Goal: Transaction & Acquisition: Book appointment/travel/reservation

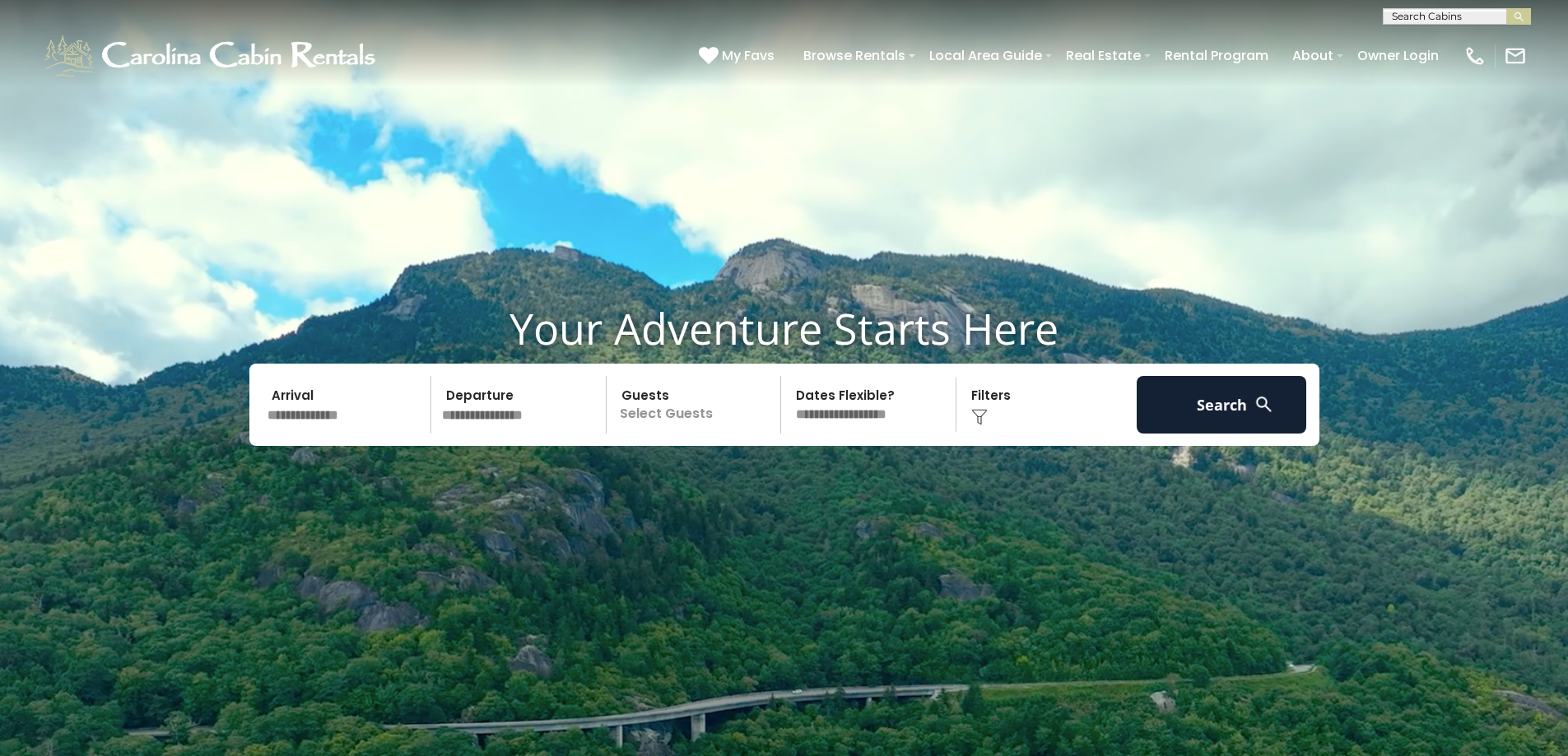
click at [347, 426] on input "text" at bounding box center [346, 405] width 170 height 58
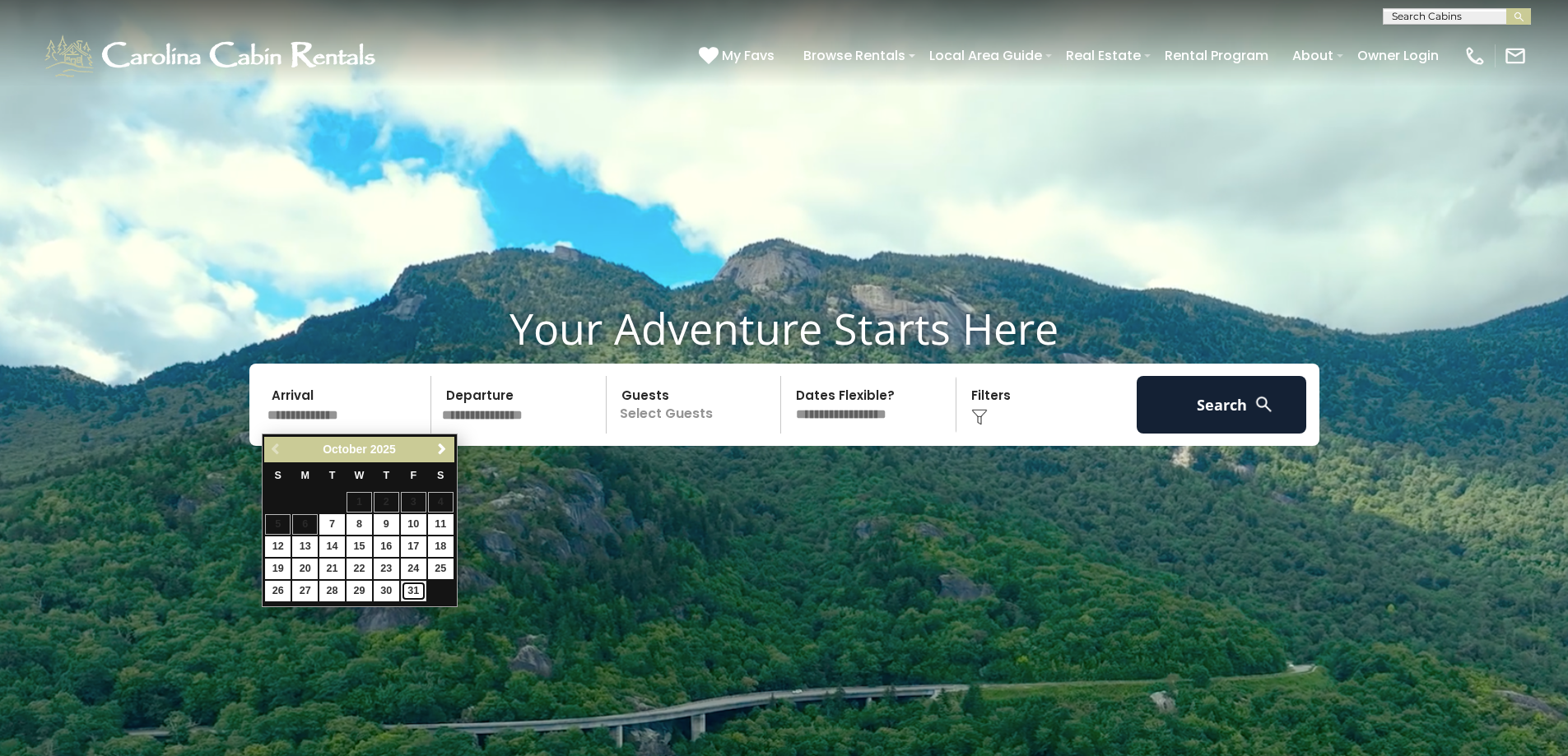
click at [417, 586] on link "31" at bounding box center [414, 591] width 26 height 21
type input "********"
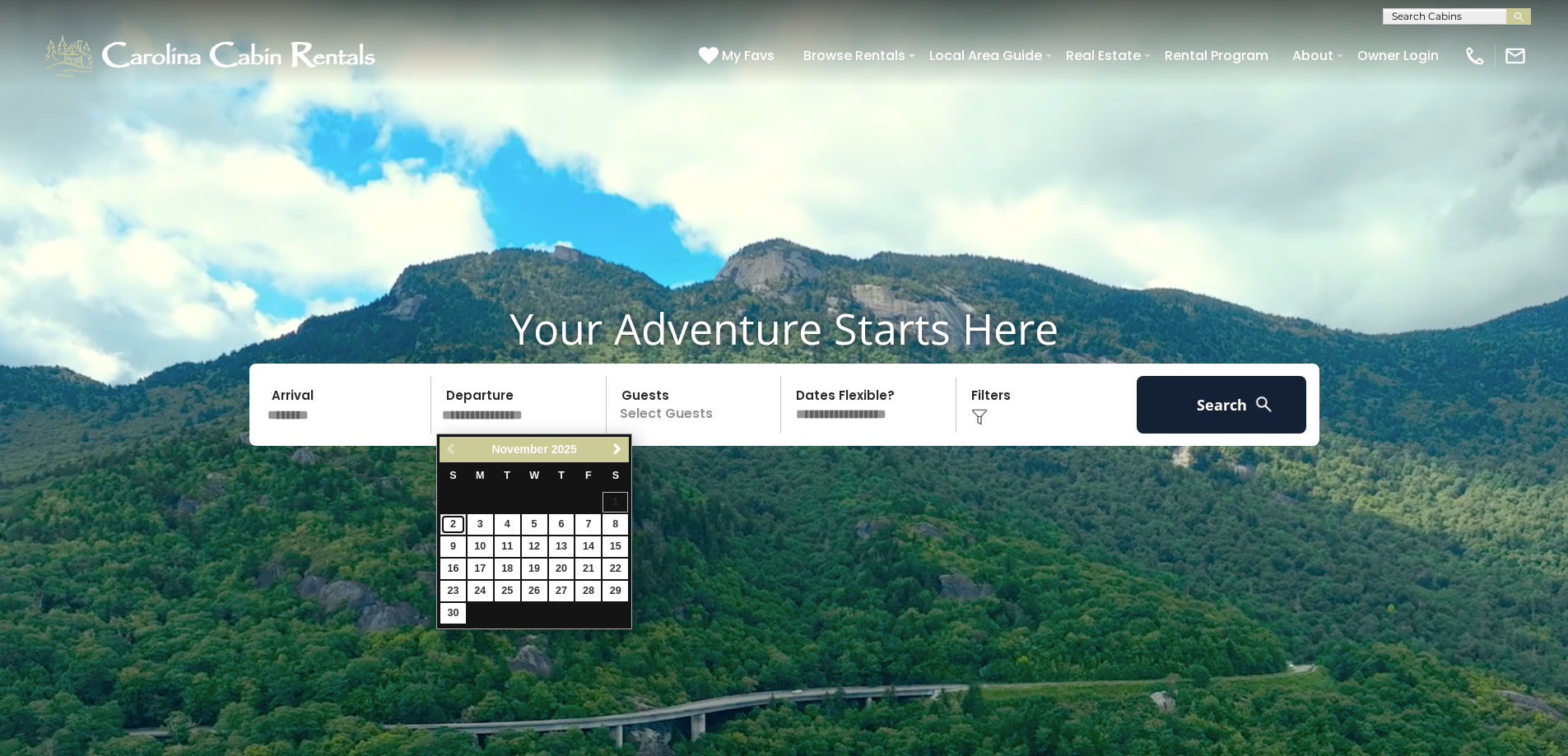
click at [457, 525] on link "2" at bounding box center [453, 525] width 26 height 21
type input "*******"
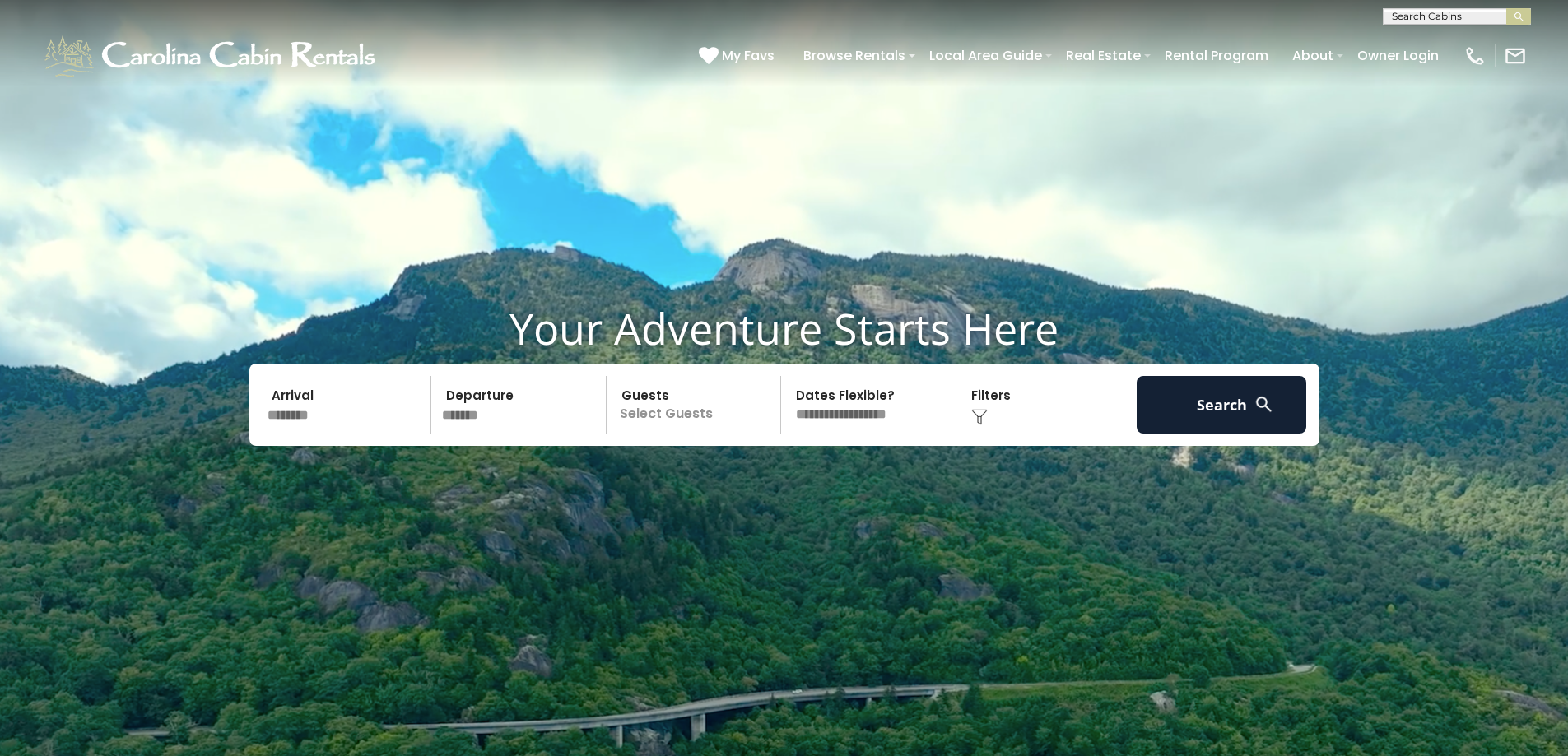
click at [668, 408] on p "Select Guests" at bounding box center [696, 405] width 169 height 58
click at [783, 466] on div "+" at bounding box center [776, 473] width 19 height 19
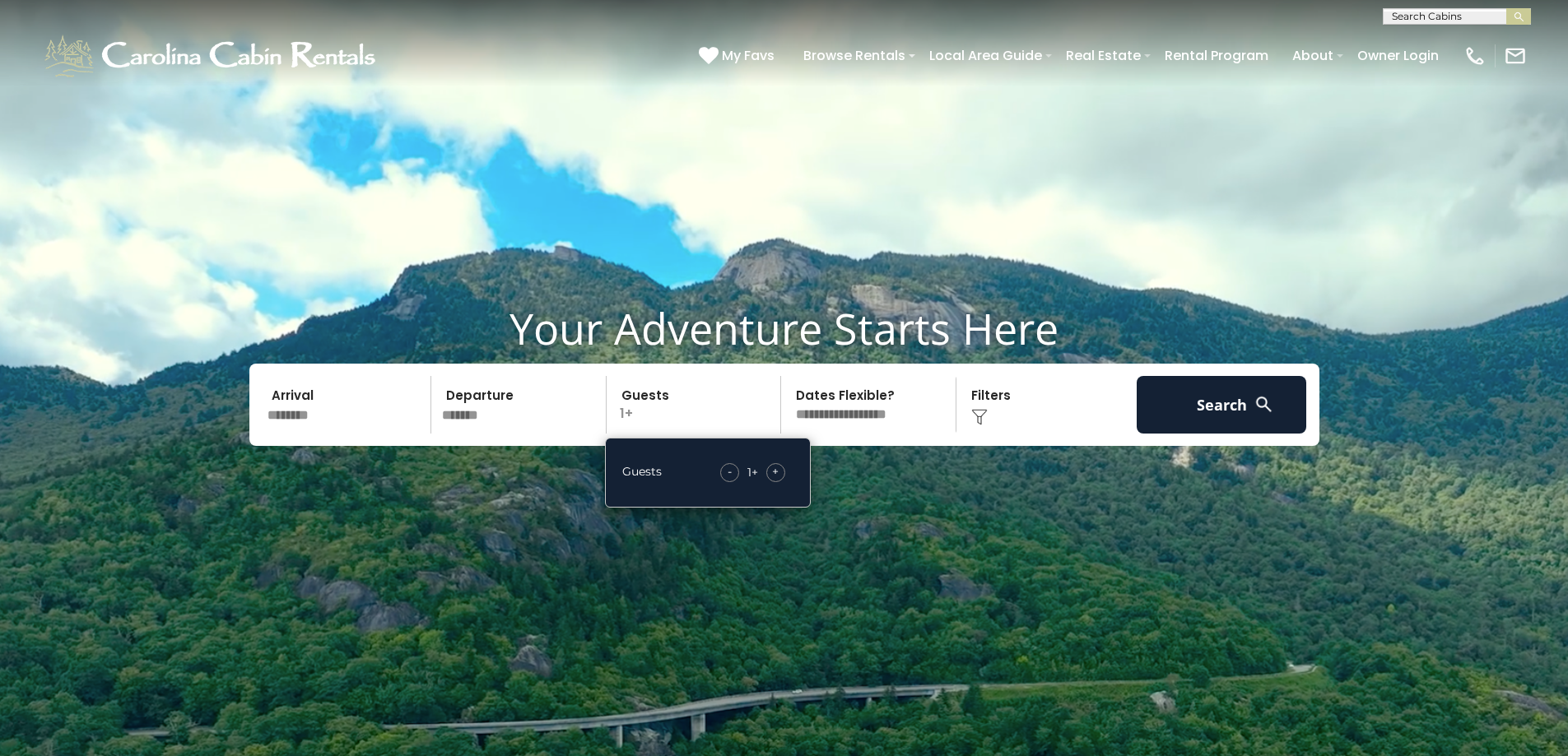
click at [766, 467] on div "- 1 + +" at bounding box center [753, 473] width 82 height 19
click at [775, 465] on span "+" at bounding box center [775, 471] width 7 height 16
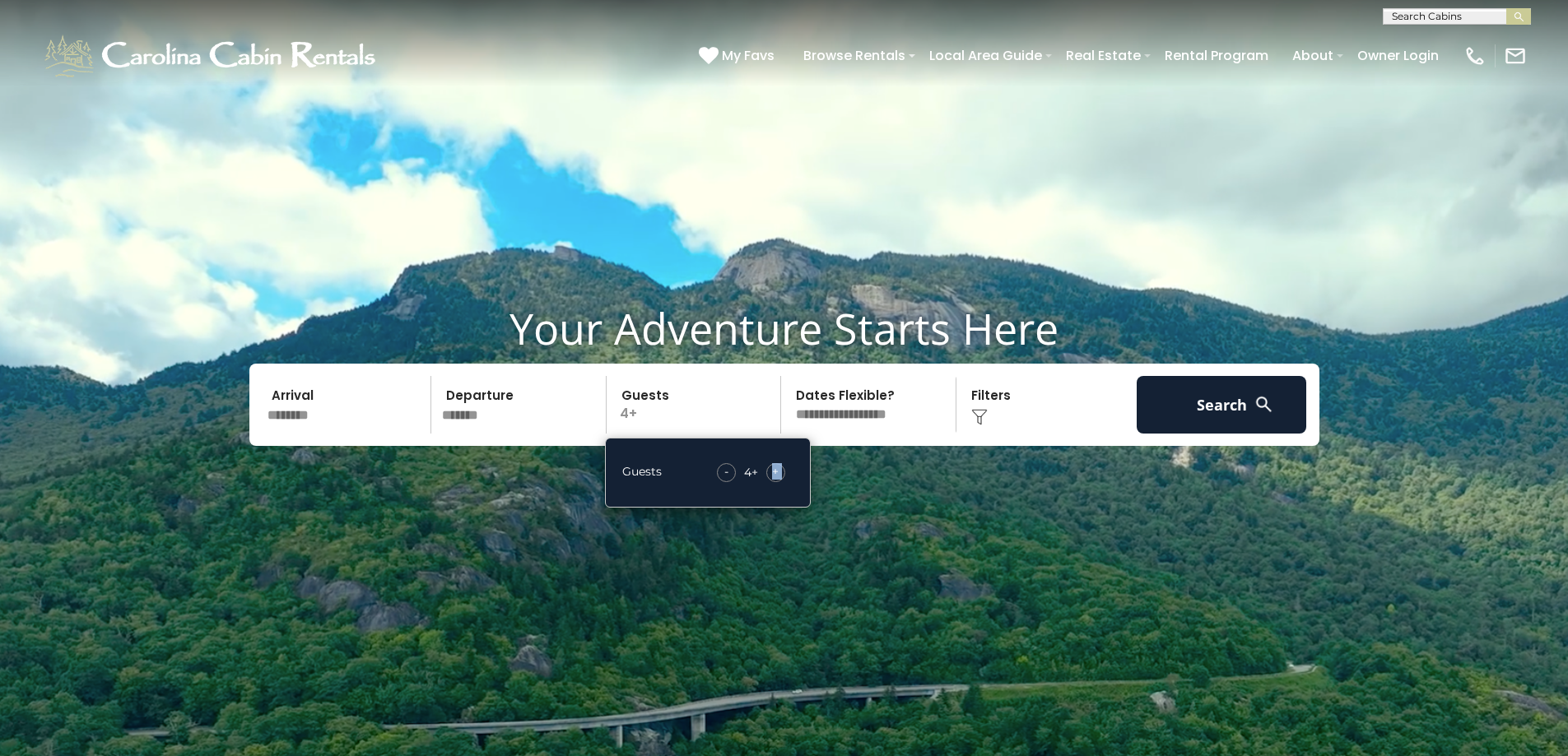
click at [775, 465] on span "+" at bounding box center [775, 471] width 7 height 16
click at [980, 415] on img at bounding box center [978, 417] width 16 height 16
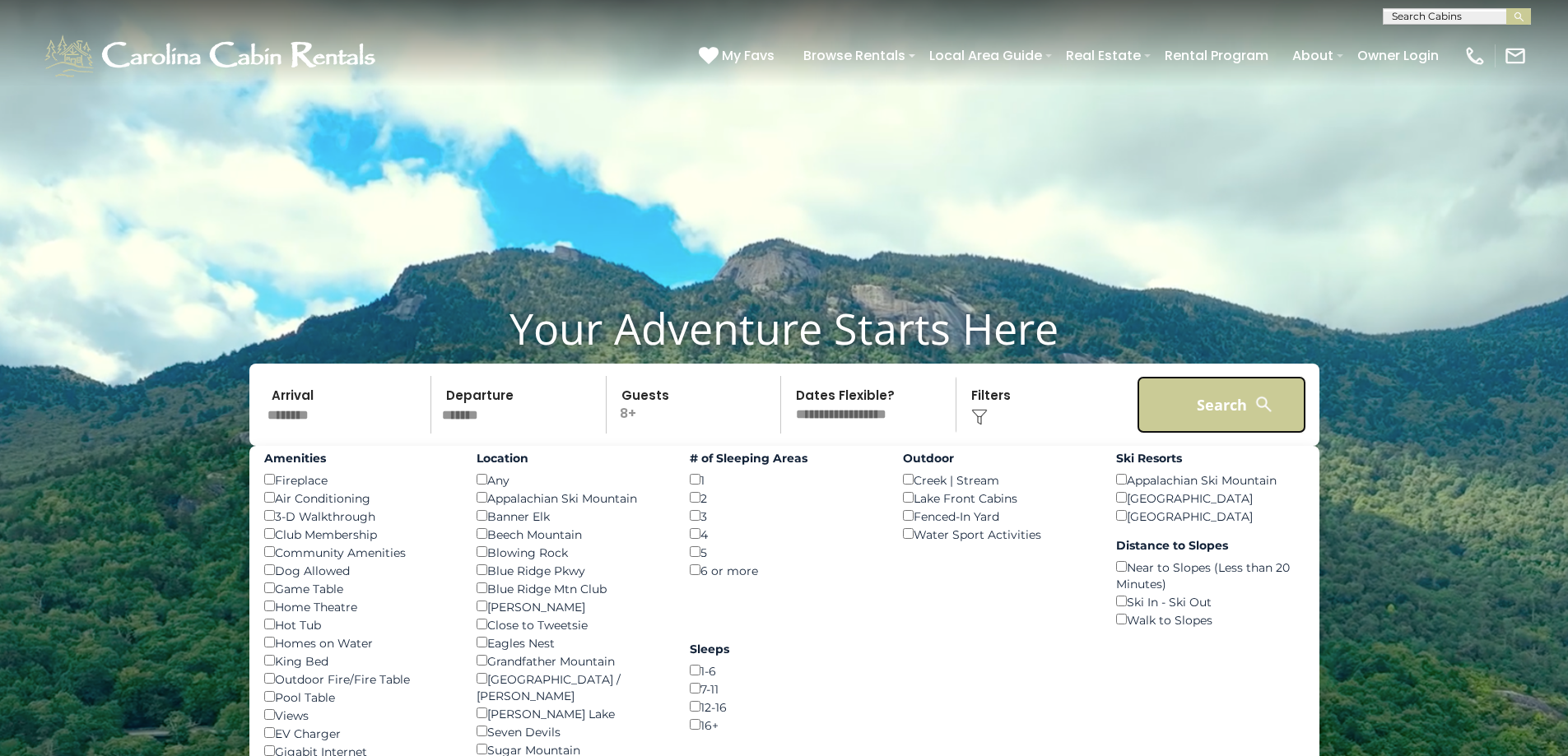
click at [1234, 402] on button "Search" at bounding box center [1221, 405] width 170 height 58
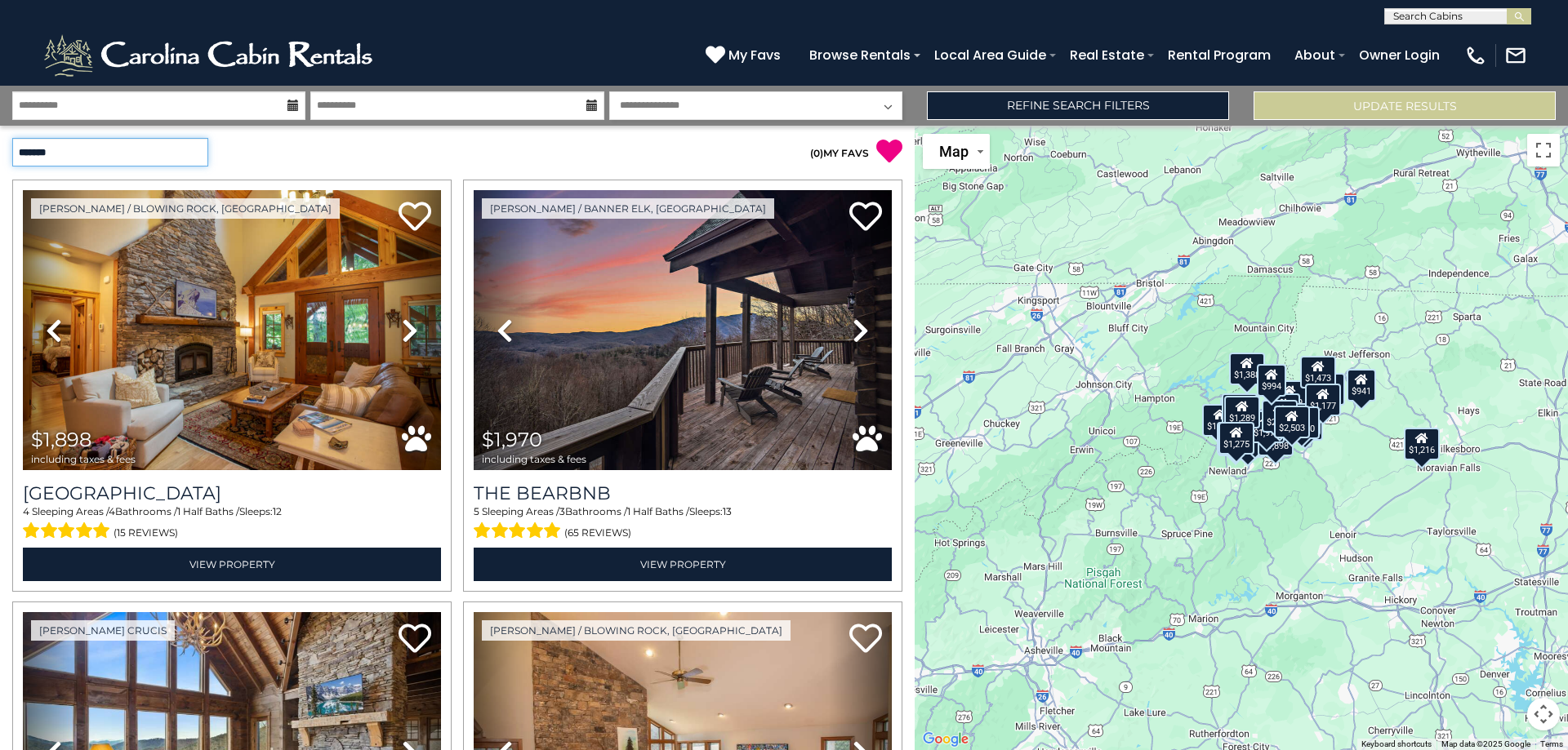
click at [141, 149] on select "**********" at bounding box center [110, 152] width 196 height 28
select select "*********"
click at [12, 138] on select "**********" at bounding box center [110, 152] width 196 height 28
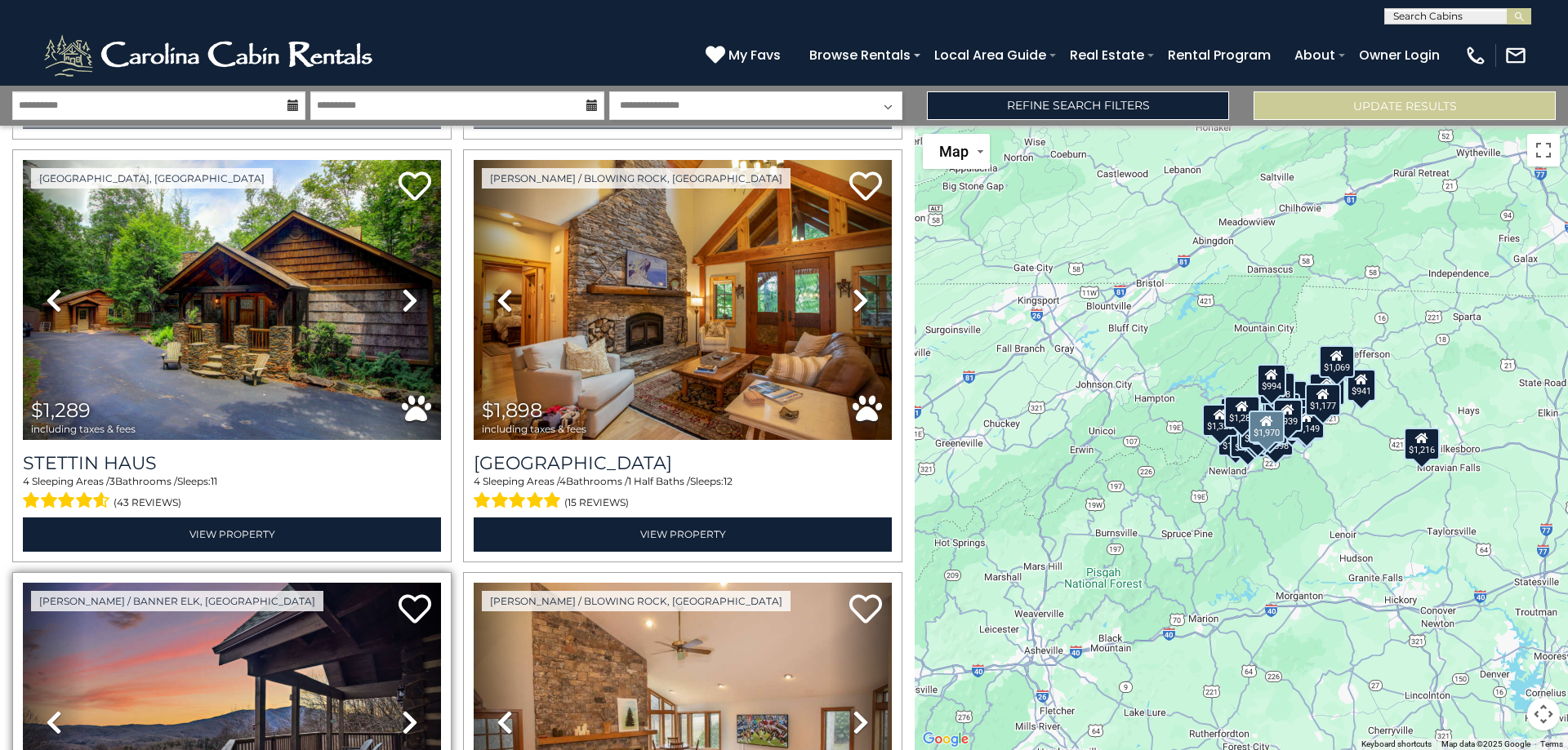
scroll to position [326, 0]
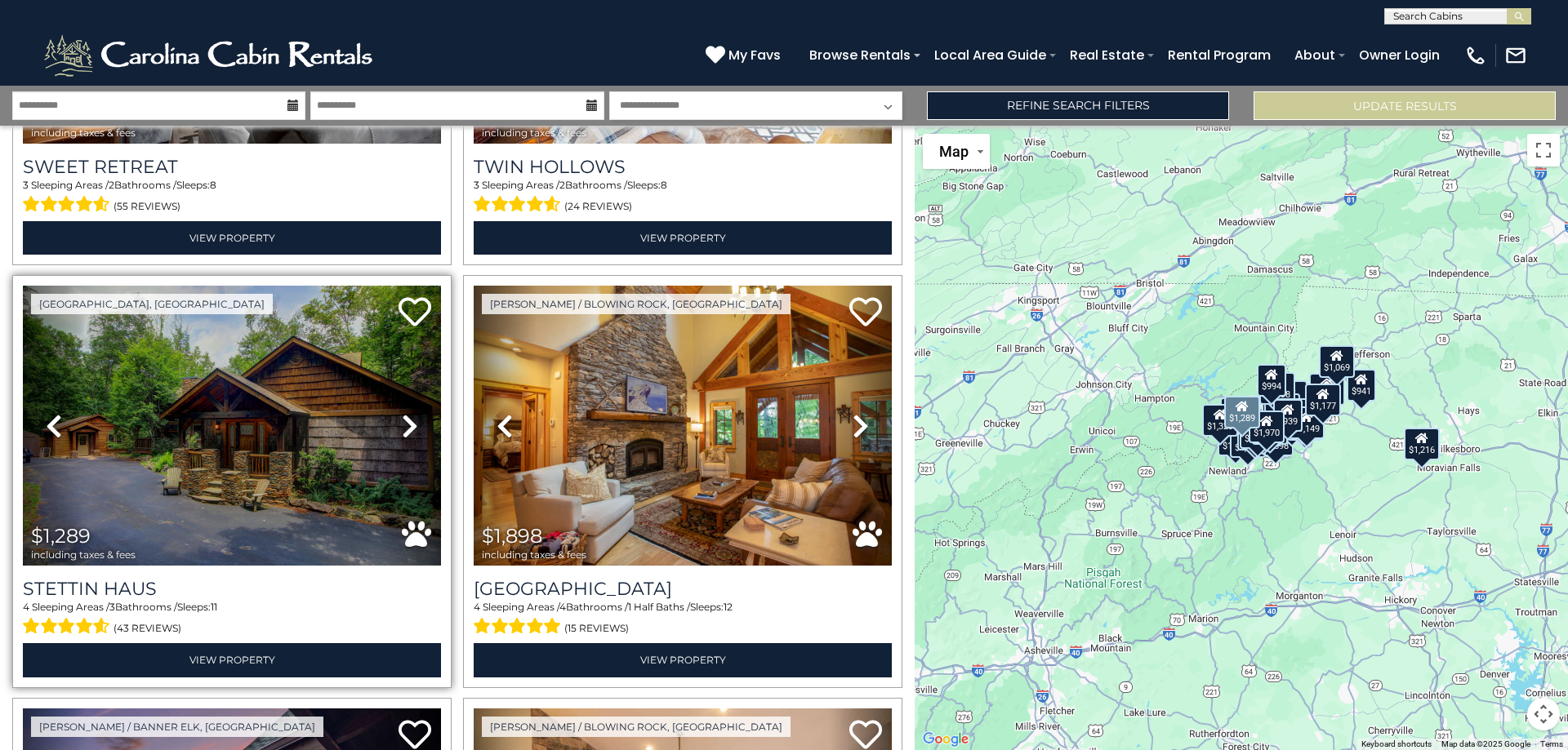
click at [406, 424] on icon at bounding box center [409, 426] width 16 height 26
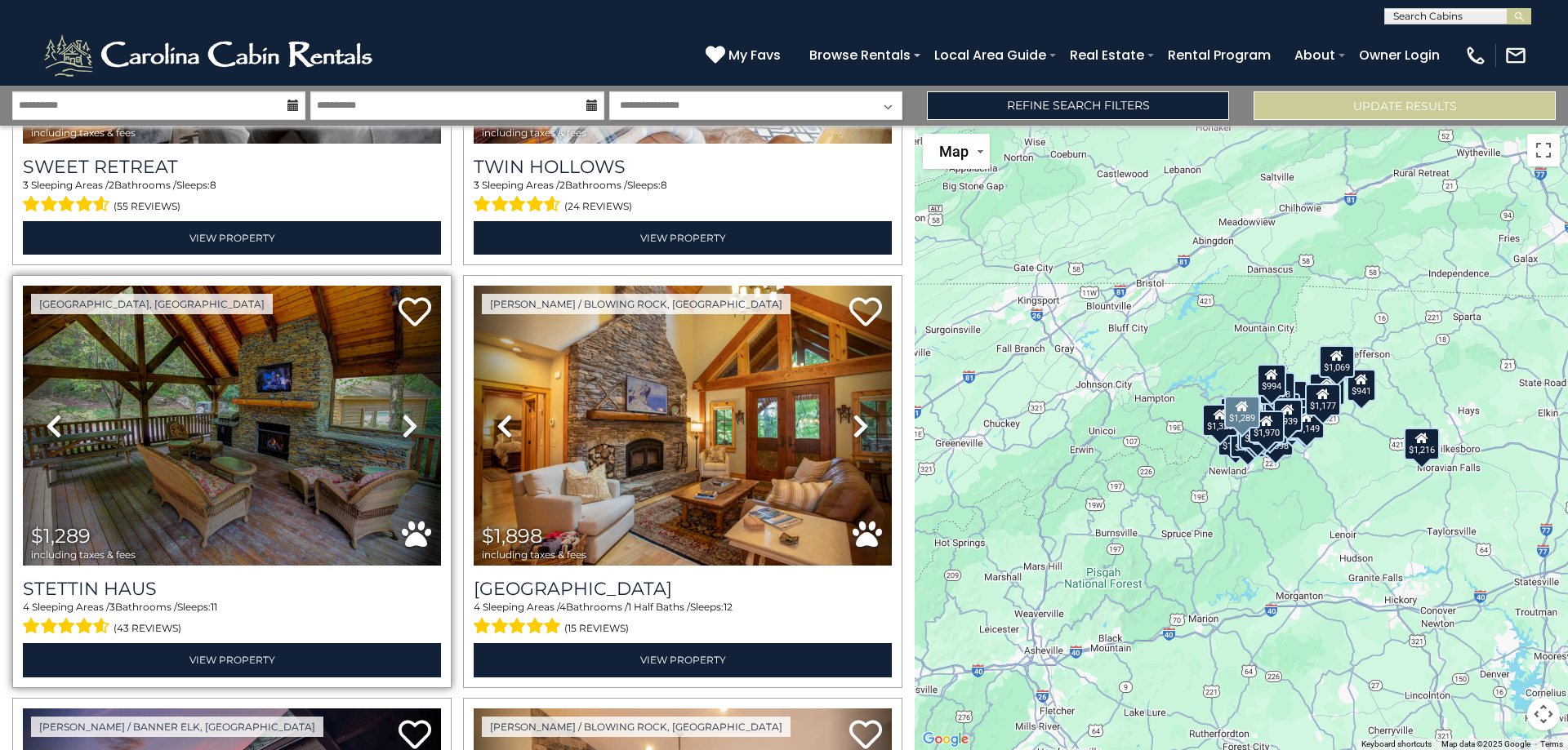
click at [406, 424] on icon at bounding box center [409, 426] width 16 height 26
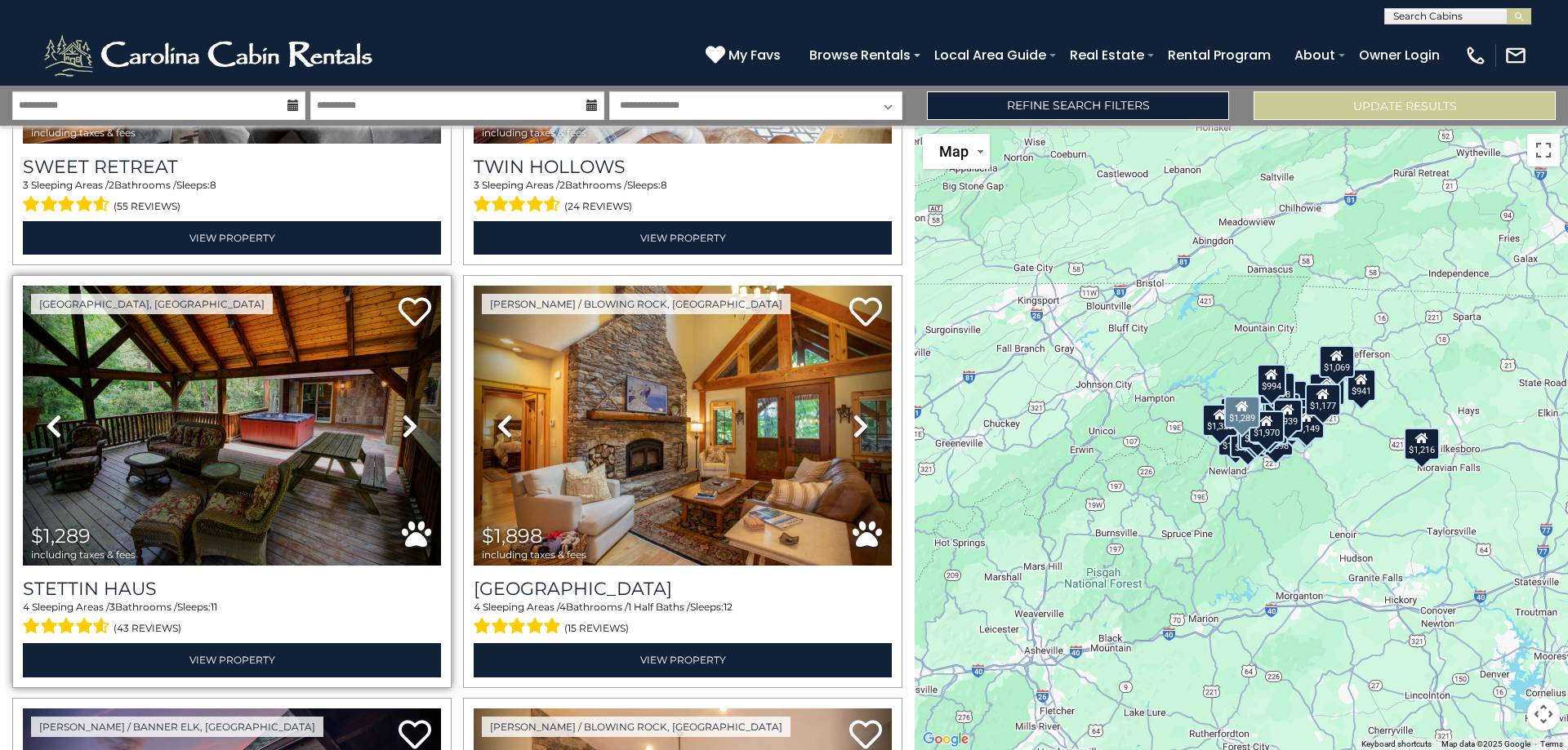
click at [406, 419] on icon at bounding box center [409, 426] width 16 height 26
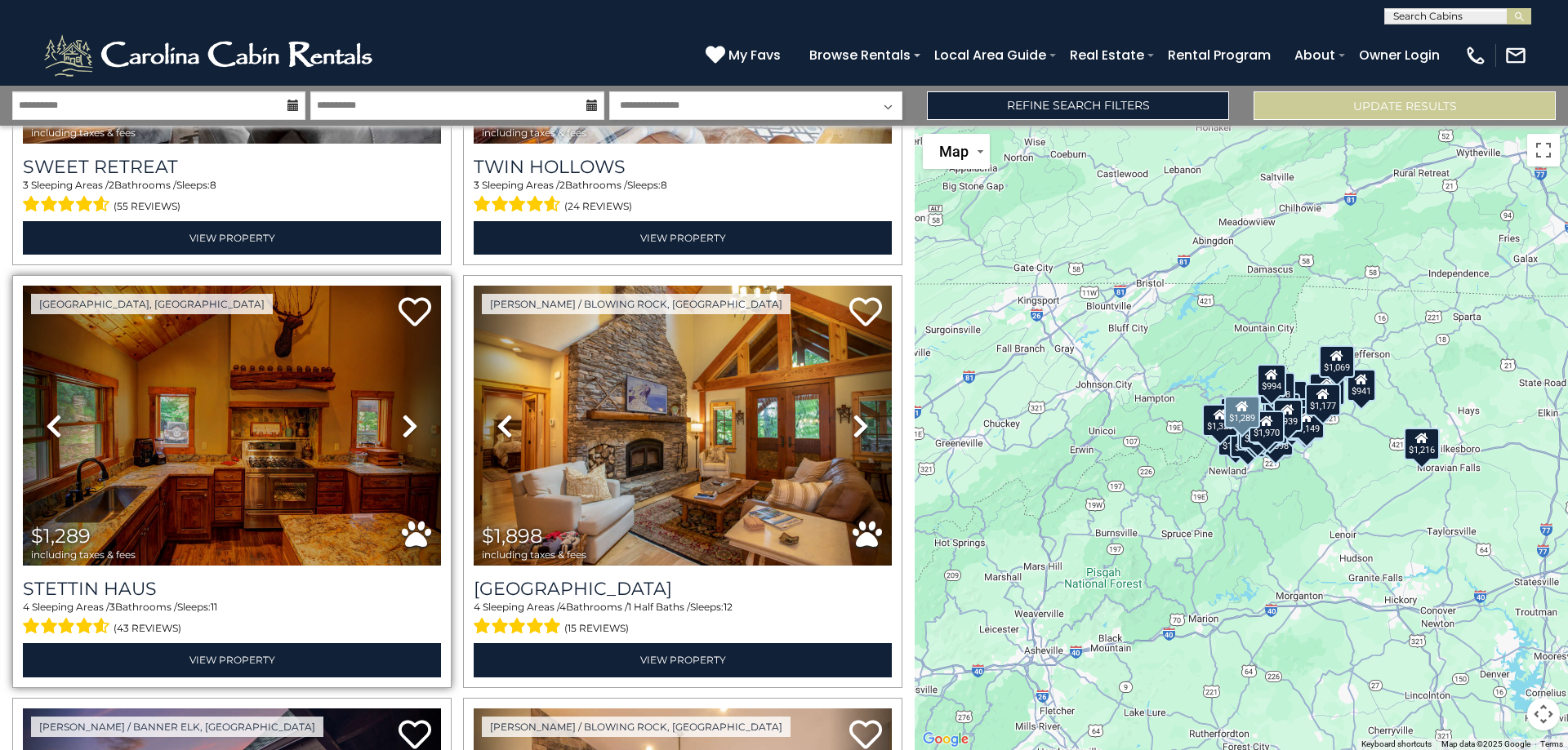
click at [406, 419] on icon at bounding box center [409, 426] width 16 height 26
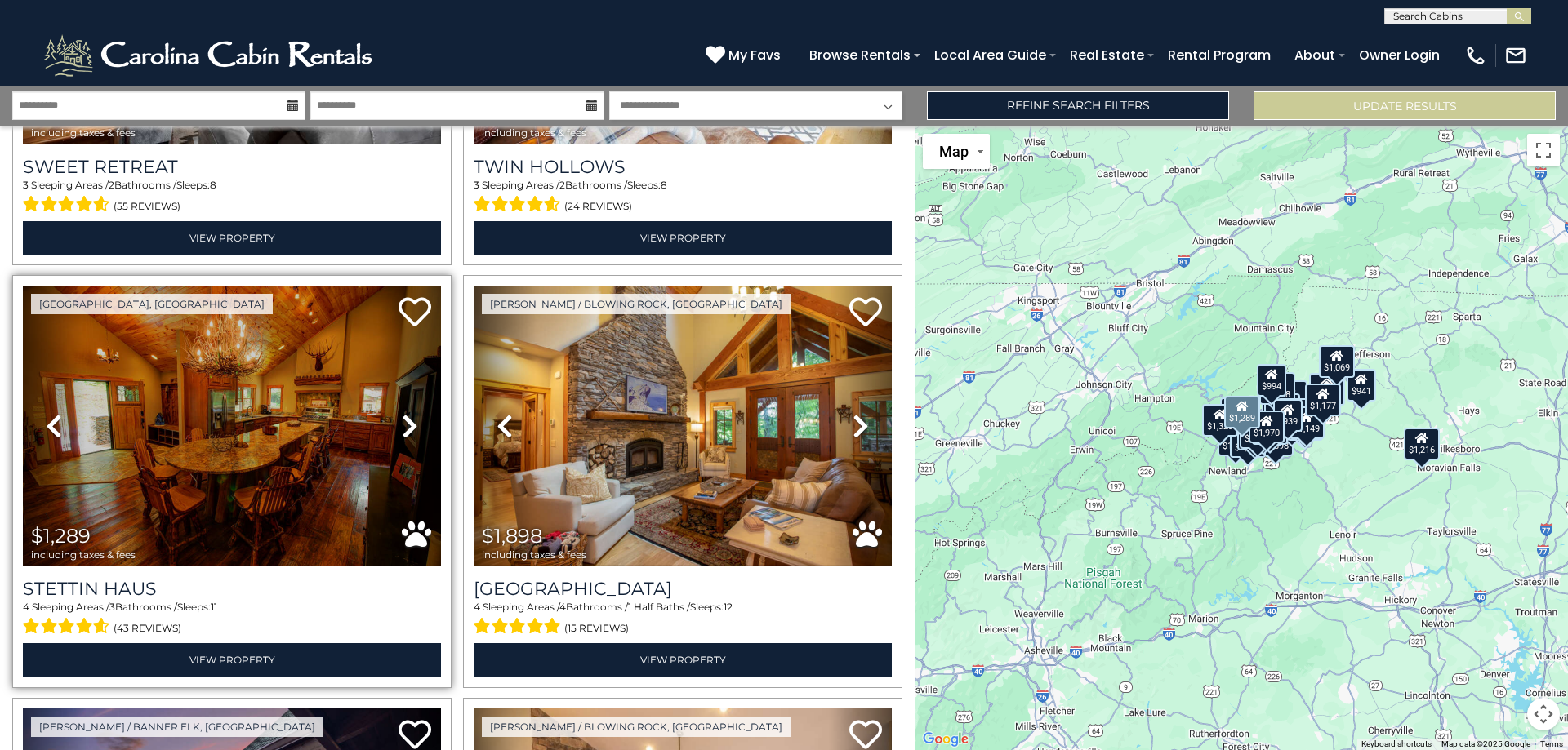
click at [406, 419] on icon at bounding box center [409, 426] width 16 height 26
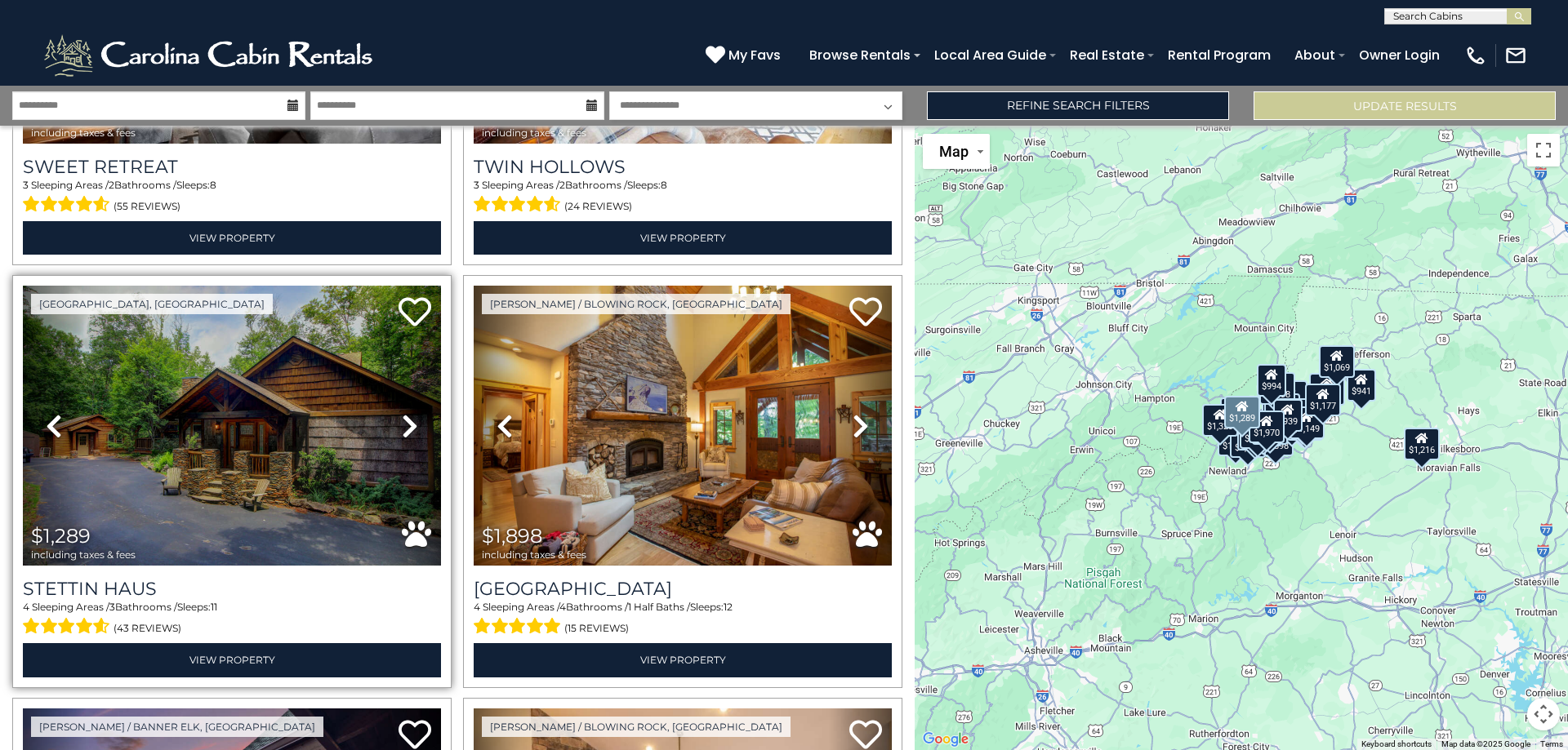
click at [406, 419] on icon at bounding box center [409, 426] width 16 height 26
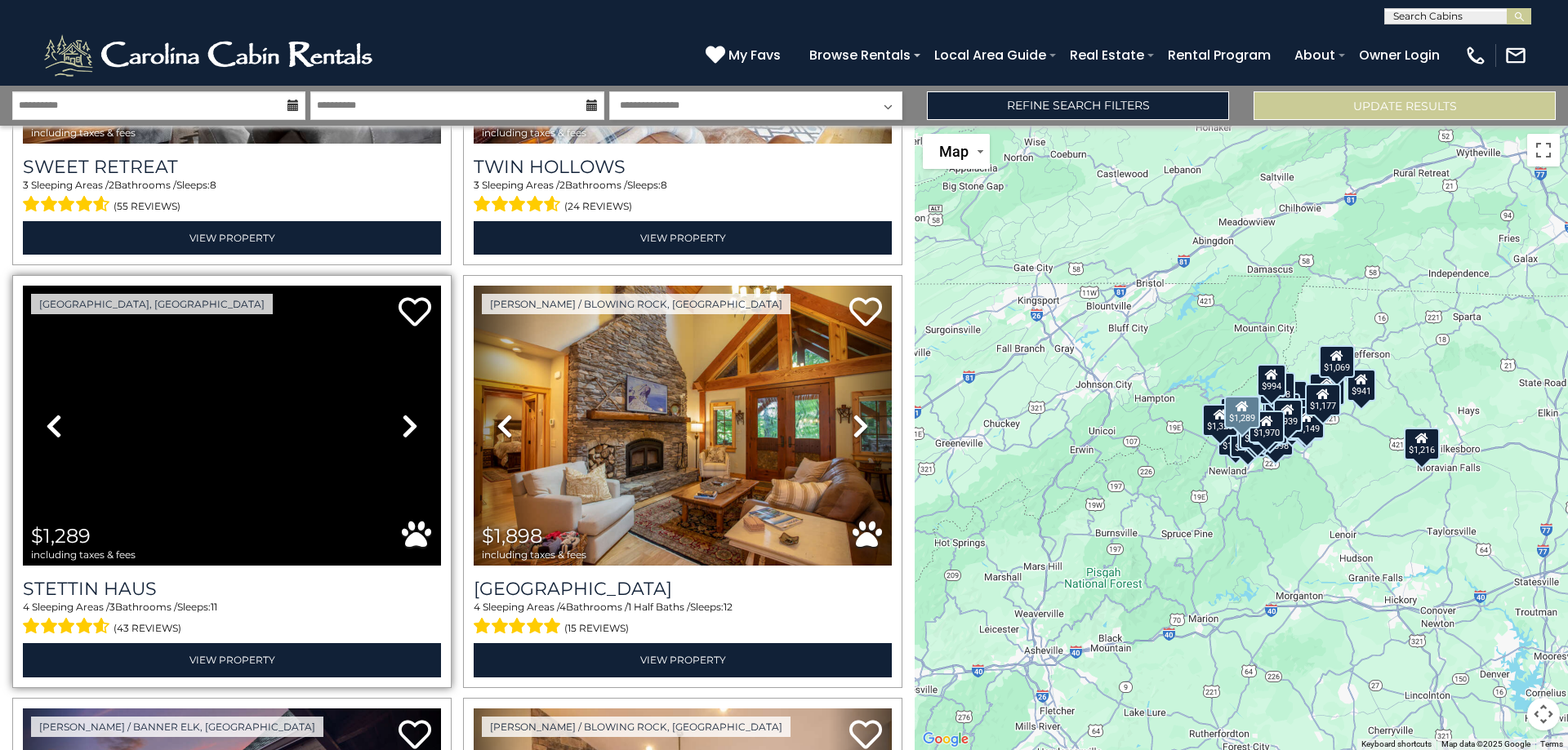
click at [406, 419] on icon at bounding box center [409, 426] width 16 height 26
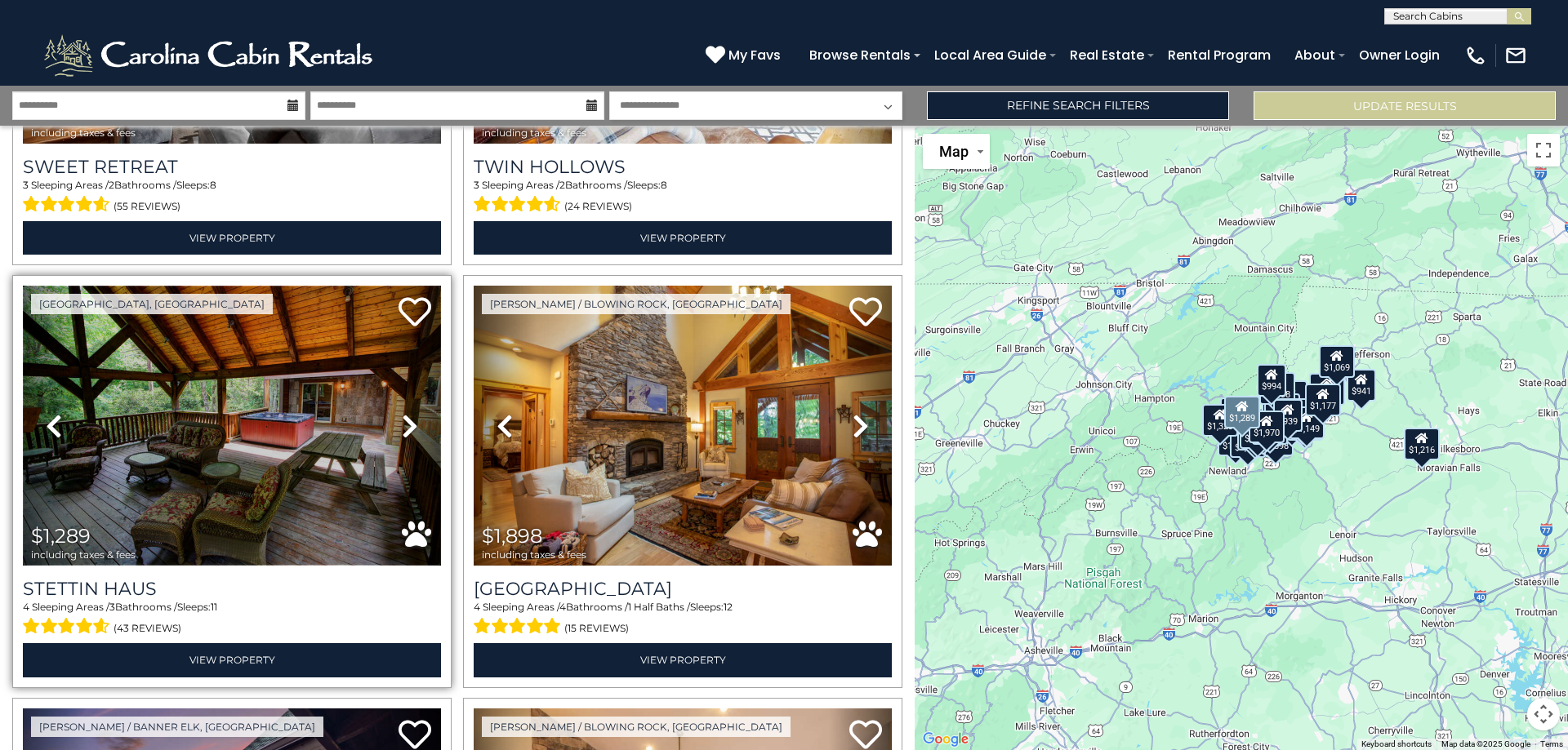
drag, startPoint x: 210, startPoint y: 659, endPoint x: 294, endPoint y: 483, distance: 195.0
click at [294, 483] on img at bounding box center [231, 425] width 418 height 280
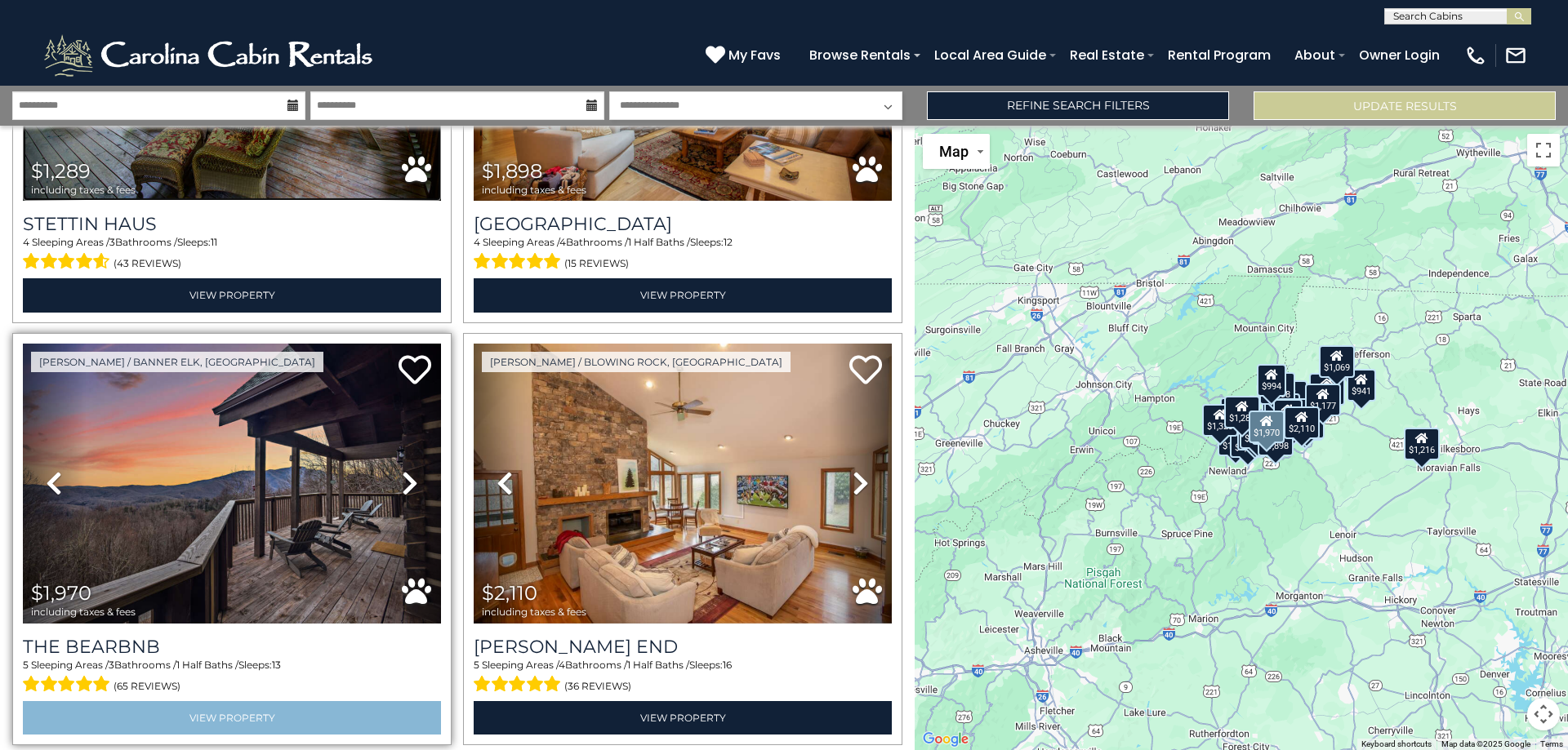
scroll to position [490, 0]
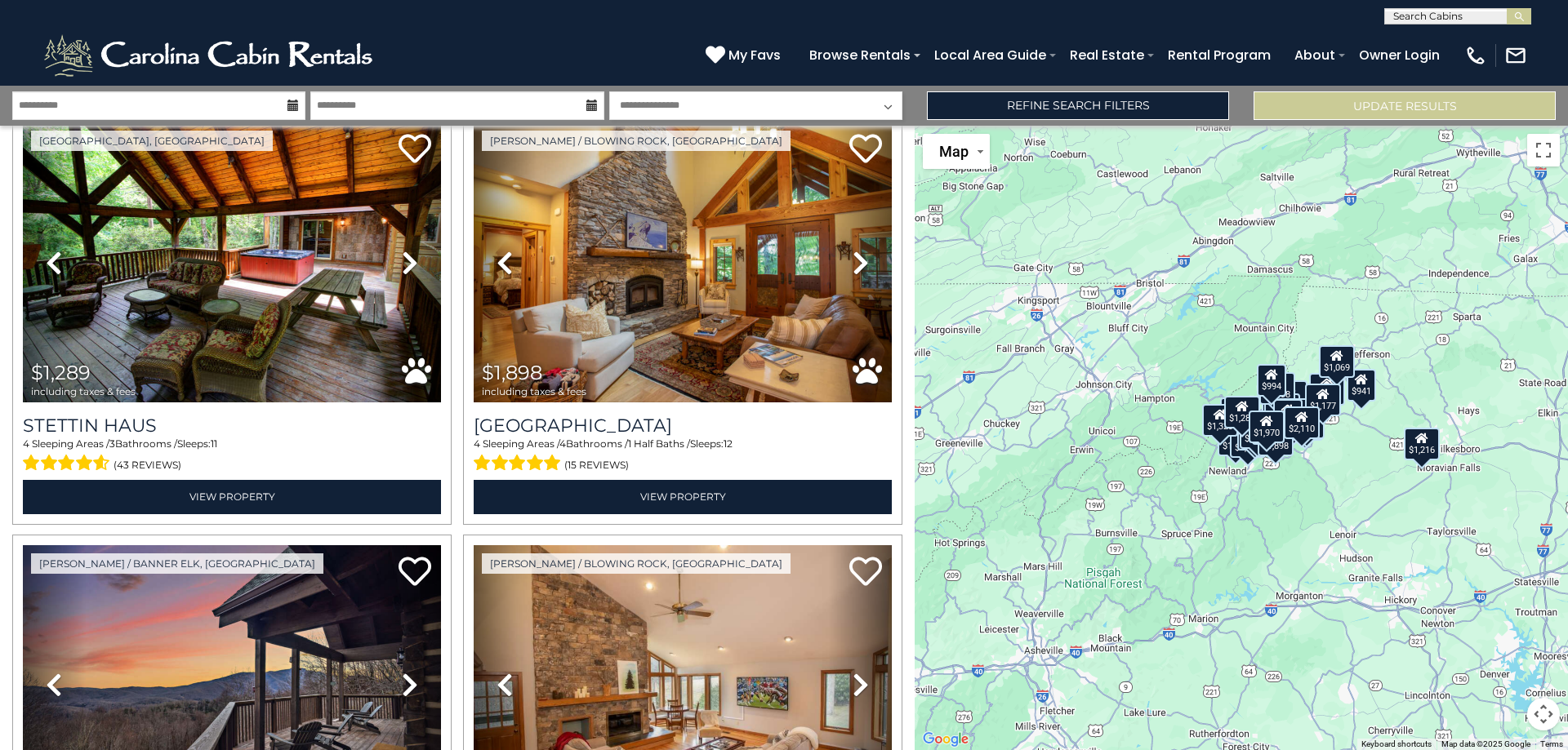
click at [1541, 718] on button "Map camera controls" at bounding box center [1543, 714] width 33 height 33
click at [1508, 625] on button "Zoom in" at bounding box center [1502, 633] width 33 height 33
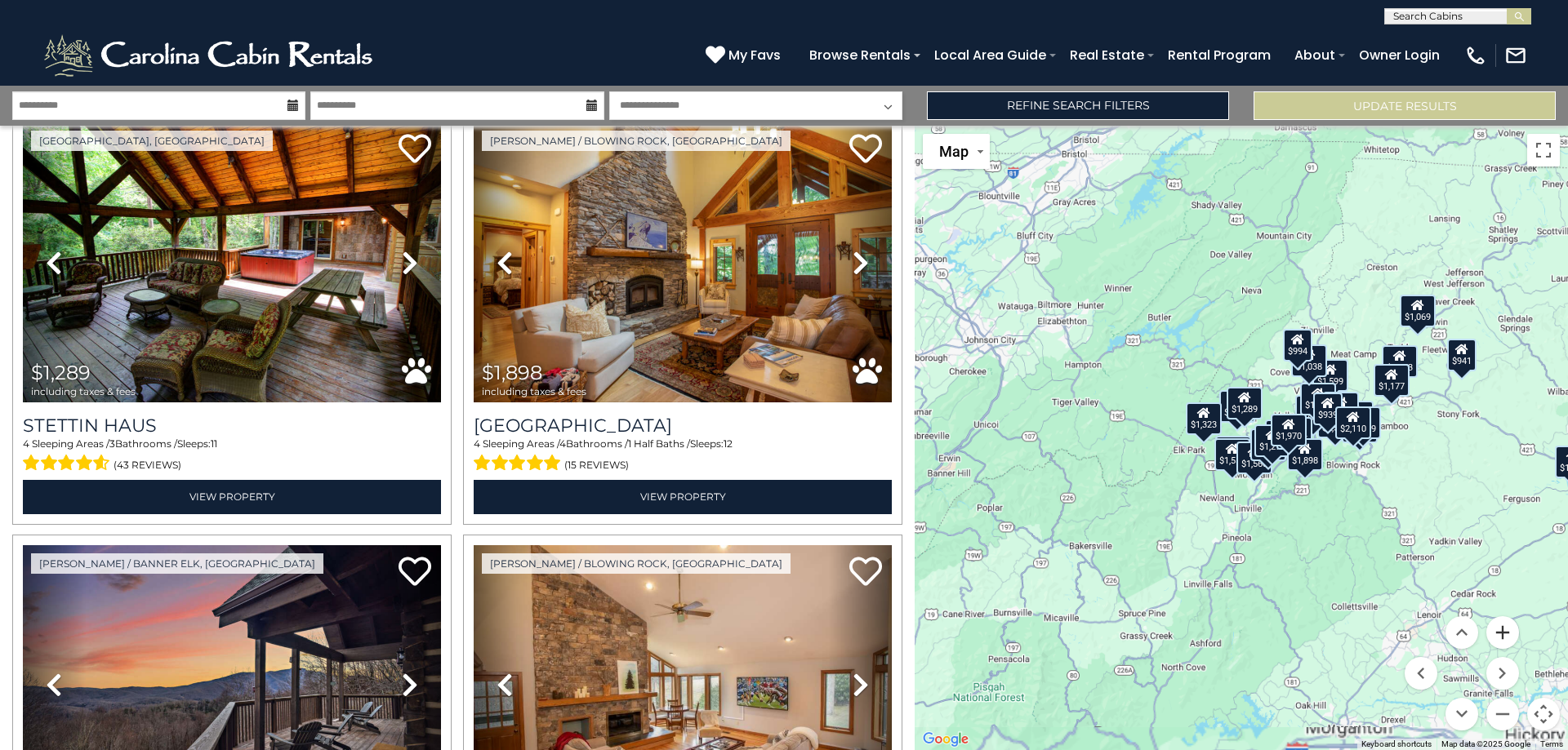
click at [1508, 625] on button "Zoom in" at bounding box center [1502, 633] width 33 height 33
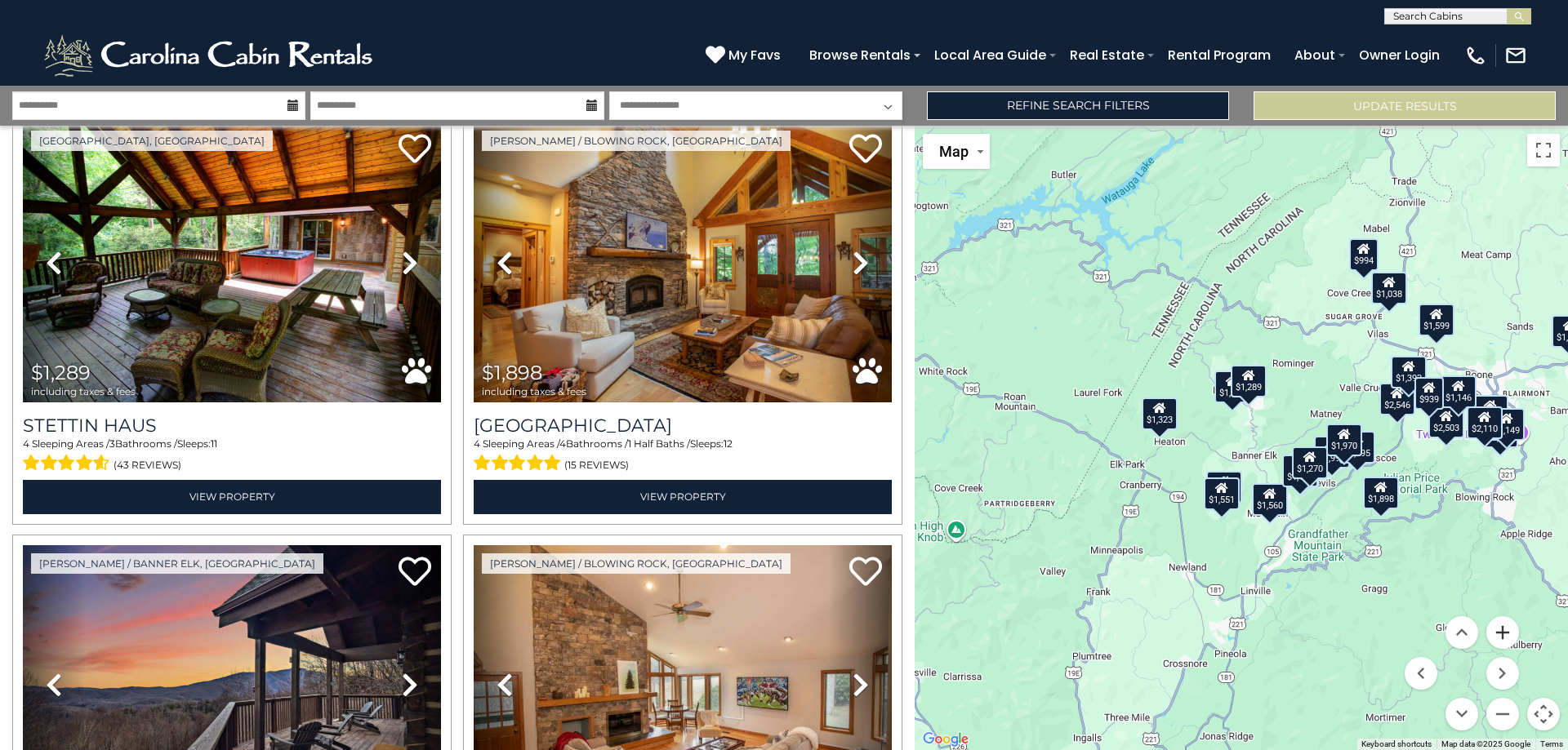
click at [1508, 625] on button "Zoom in" at bounding box center [1502, 633] width 33 height 33
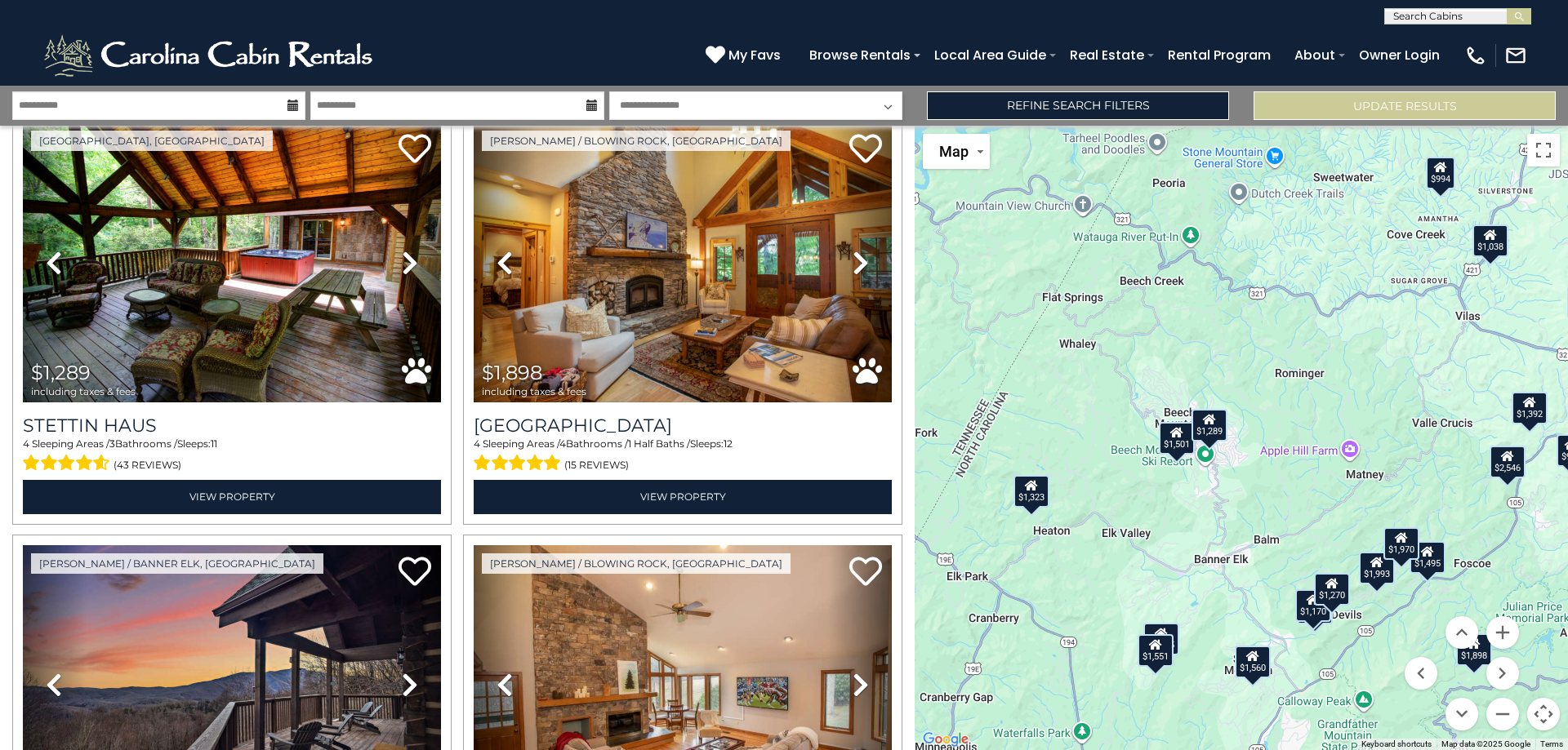
drag, startPoint x: 1338, startPoint y: 407, endPoint x: 1258, endPoint y: 511, distance: 131.2
click at [1281, 513] on div "$939 $994 $1,289 $1,898 $1,970 $2,110 $2,503 $2,546 $3,864 $1,275 $1,501 $1,544…" at bounding box center [1241, 438] width 653 height 625
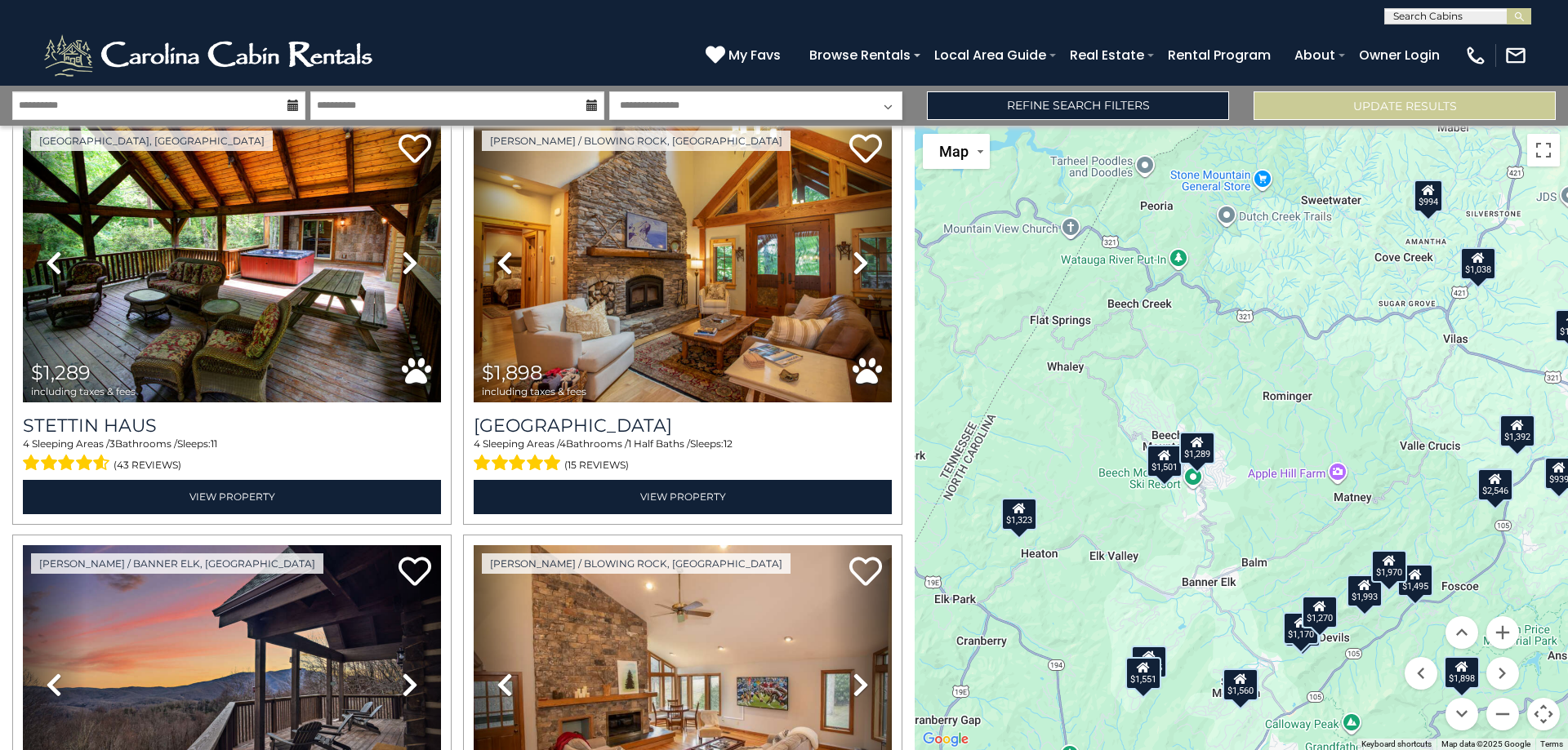
click at [1199, 453] on div "$1,289" at bounding box center [1197, 448] width 36 height 33
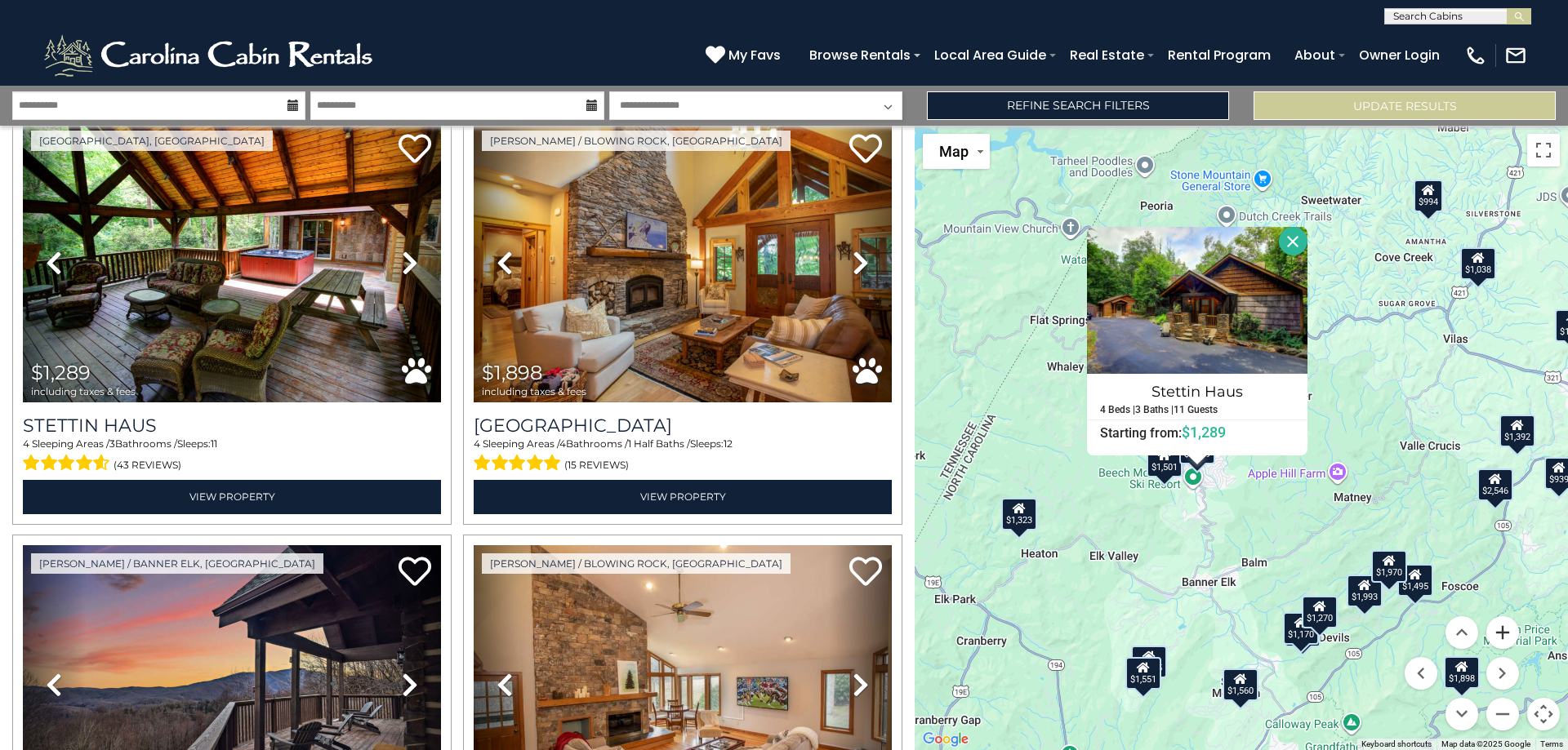
click at [1511, 634] on button "Zoom in" at bounding box center [1502, 633] width 33 height 33
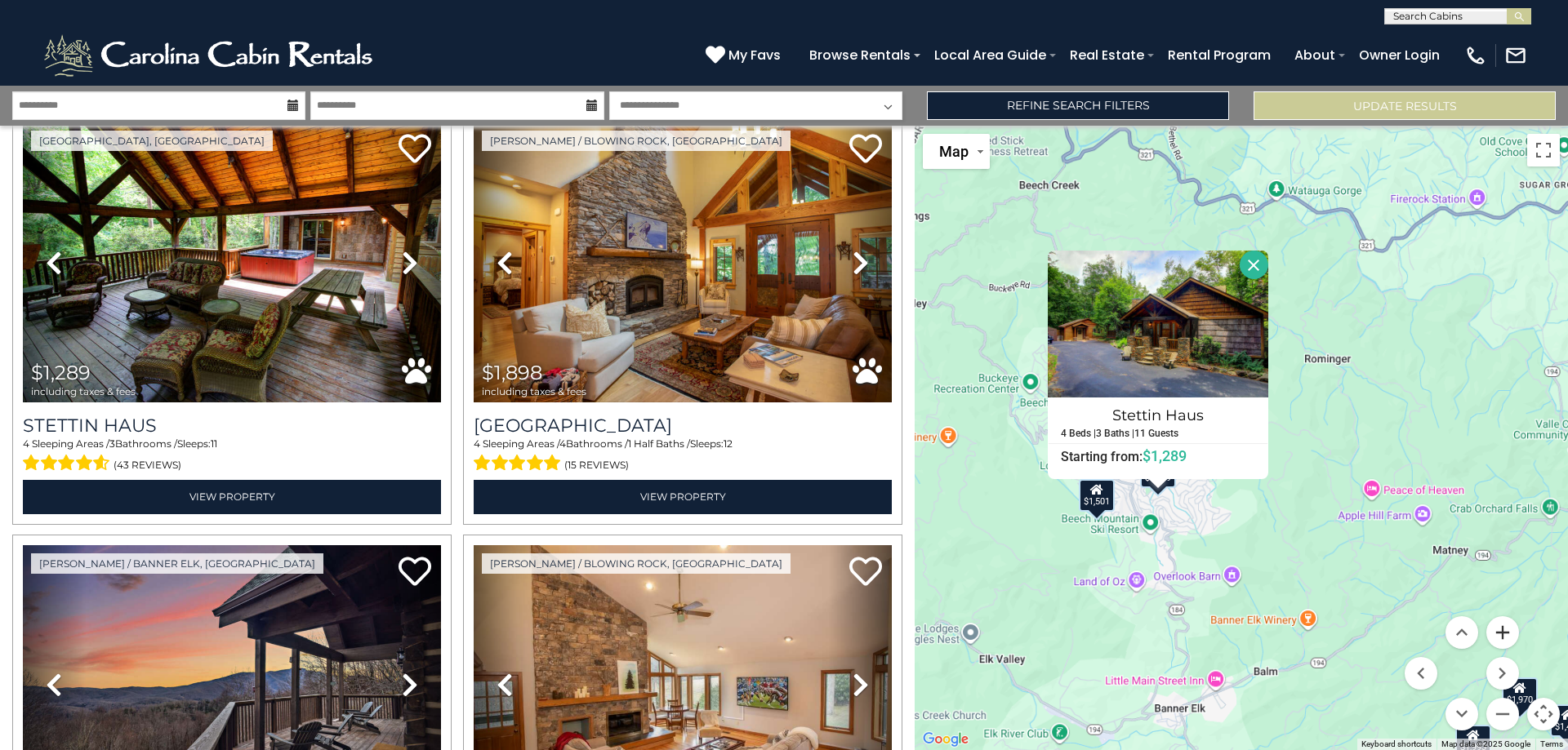
click at [1511, 634] on button "Zoom in" at bounding box center [1502, 633] width 33 height 33
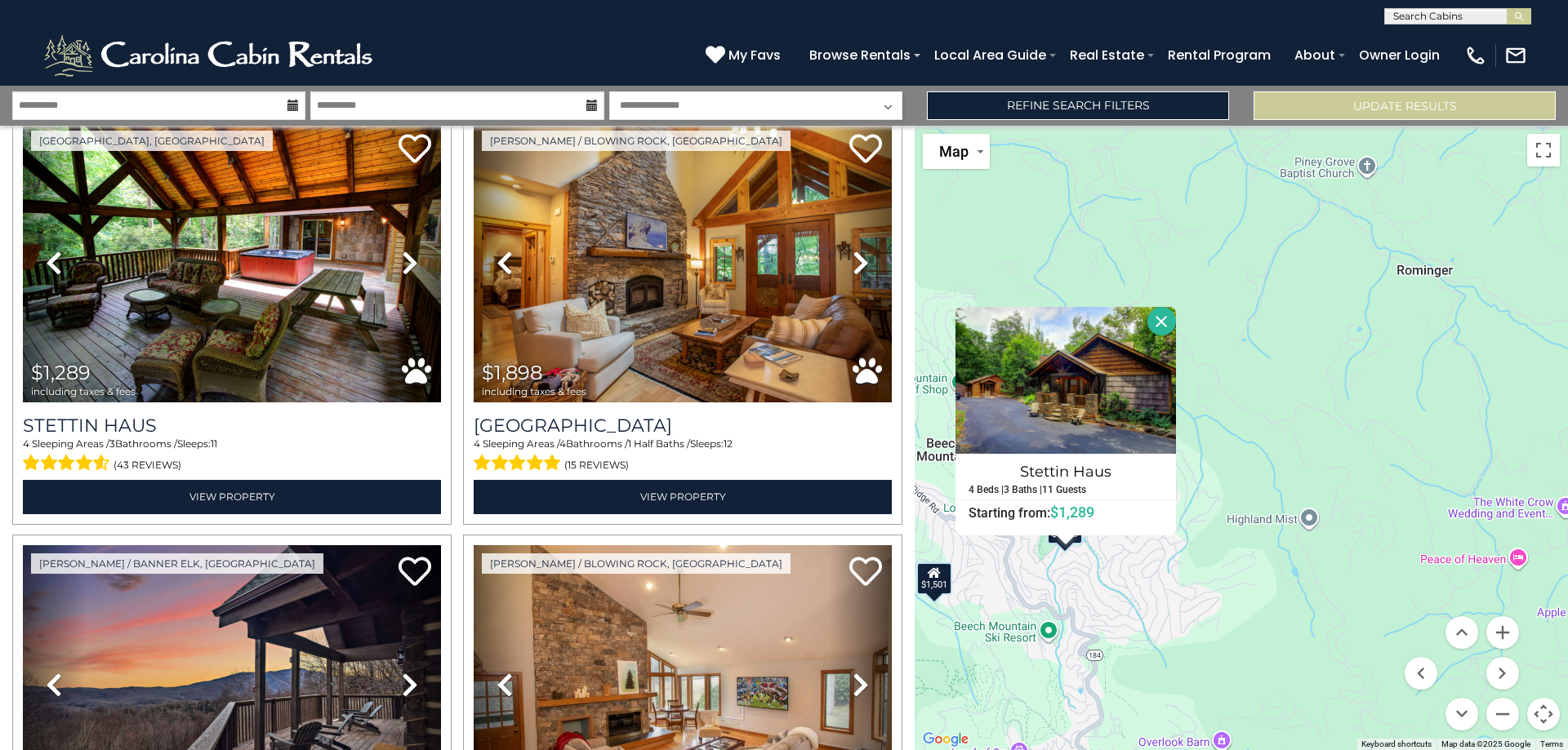
click at [1273, 582] on div "$939 $994 $1,289 $1,898 $1,970 $2,110 $2,503 $2,546 $3,864 $1,275 $1,501 $1,544…" at bounding box center [1241, 438] width 653 height 625
click at [1158, 317] on button "Close" at bounding box center [1161, 321] width 28 height 28
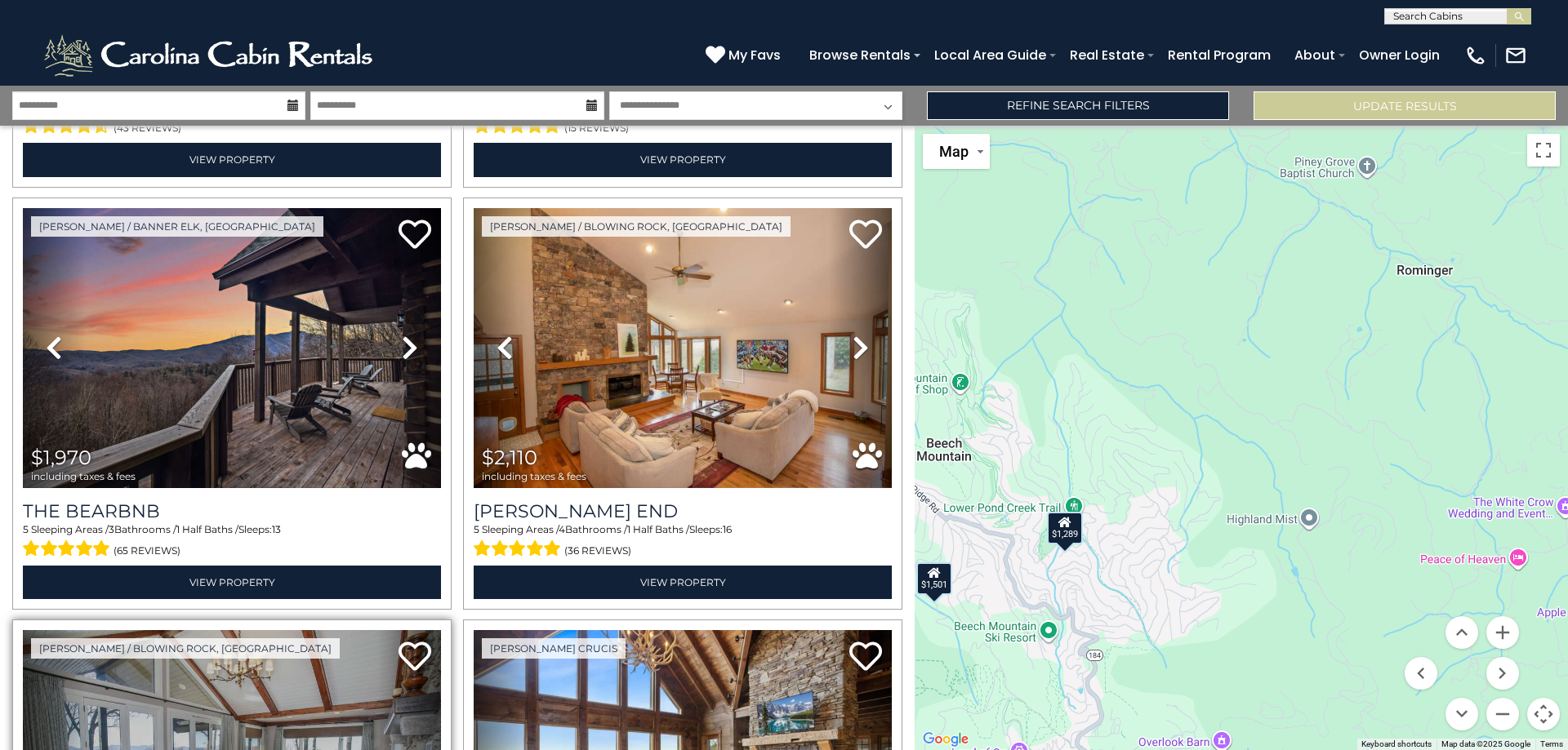
scroll to position [572, 0]
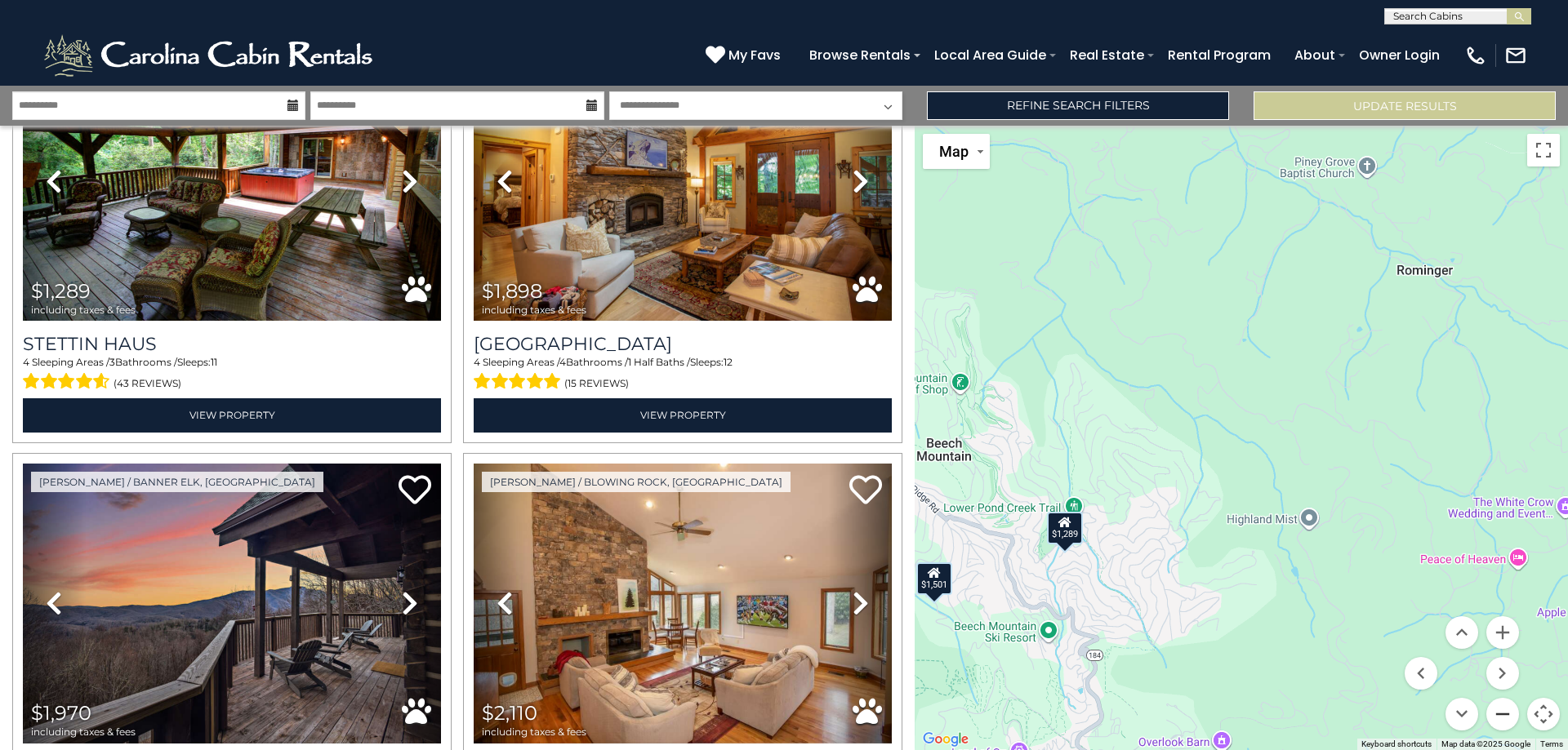
click at [1503, 720] on button "Zoom out" at bounding box center [1502, 714] width 33 height 33
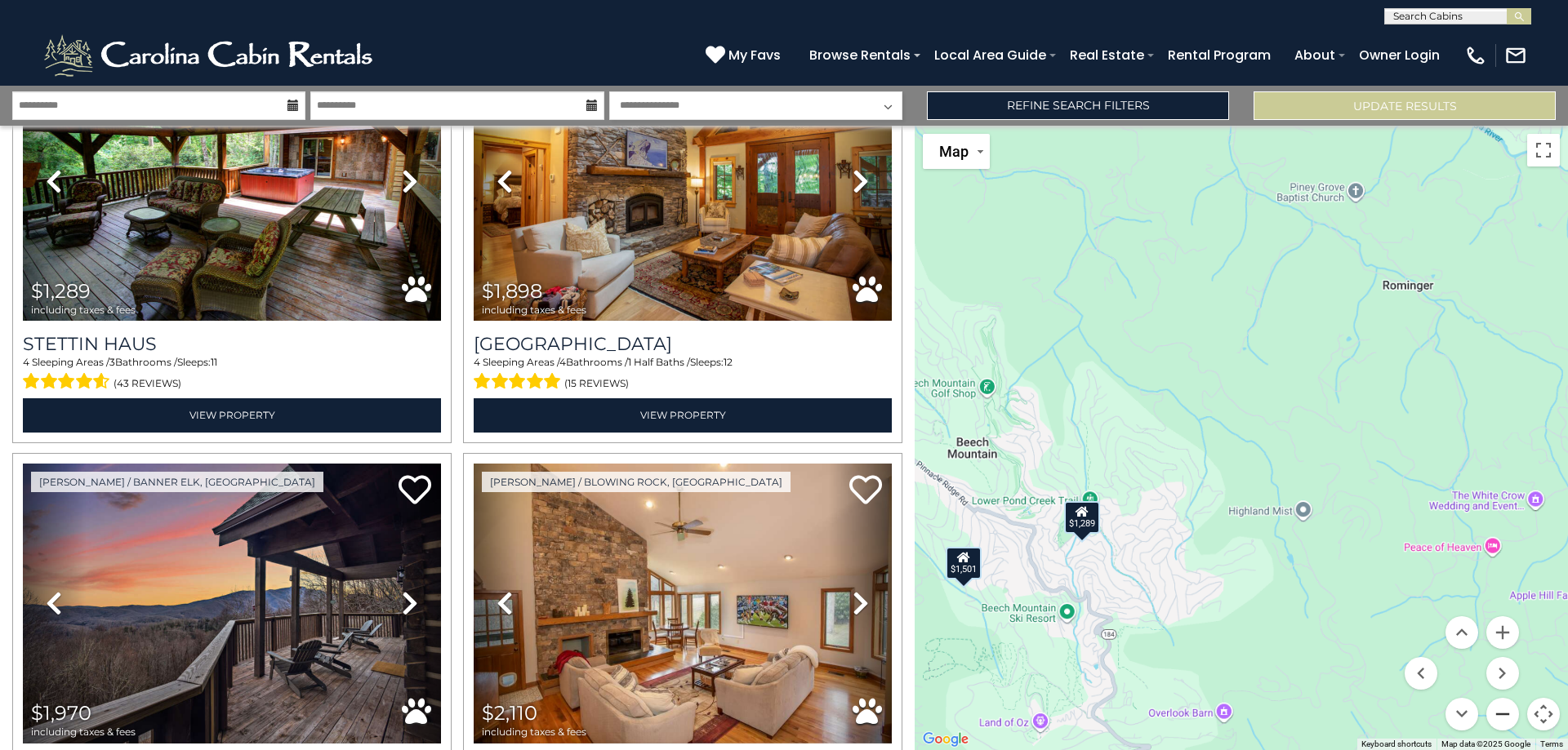
click at [1503, 720] on button "Zoom out" at bounding box center [1502, 714] width 33 height 33
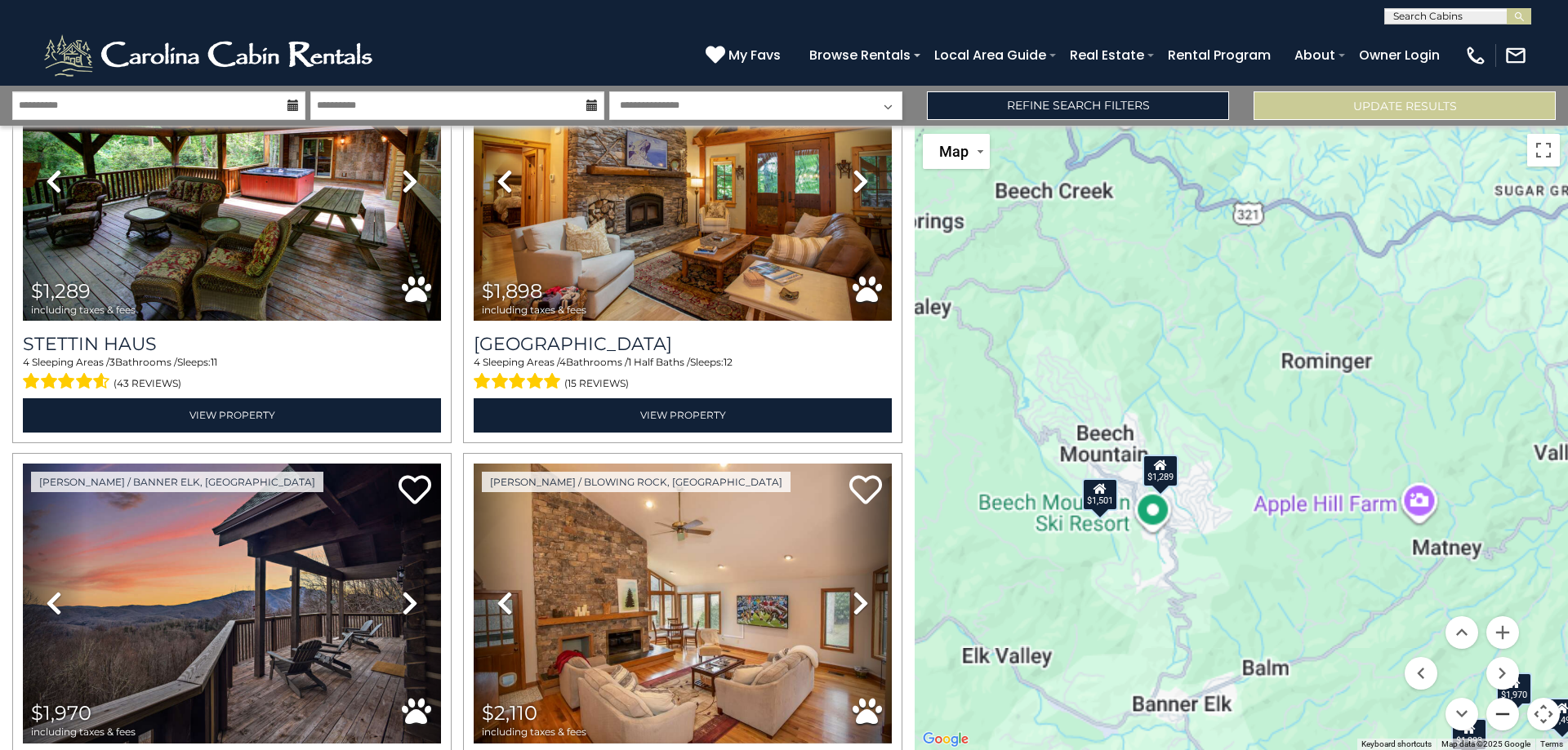
click at [1503, 720] on button "Zoom out" at bounding box center [1502, 714] width 33 height 33
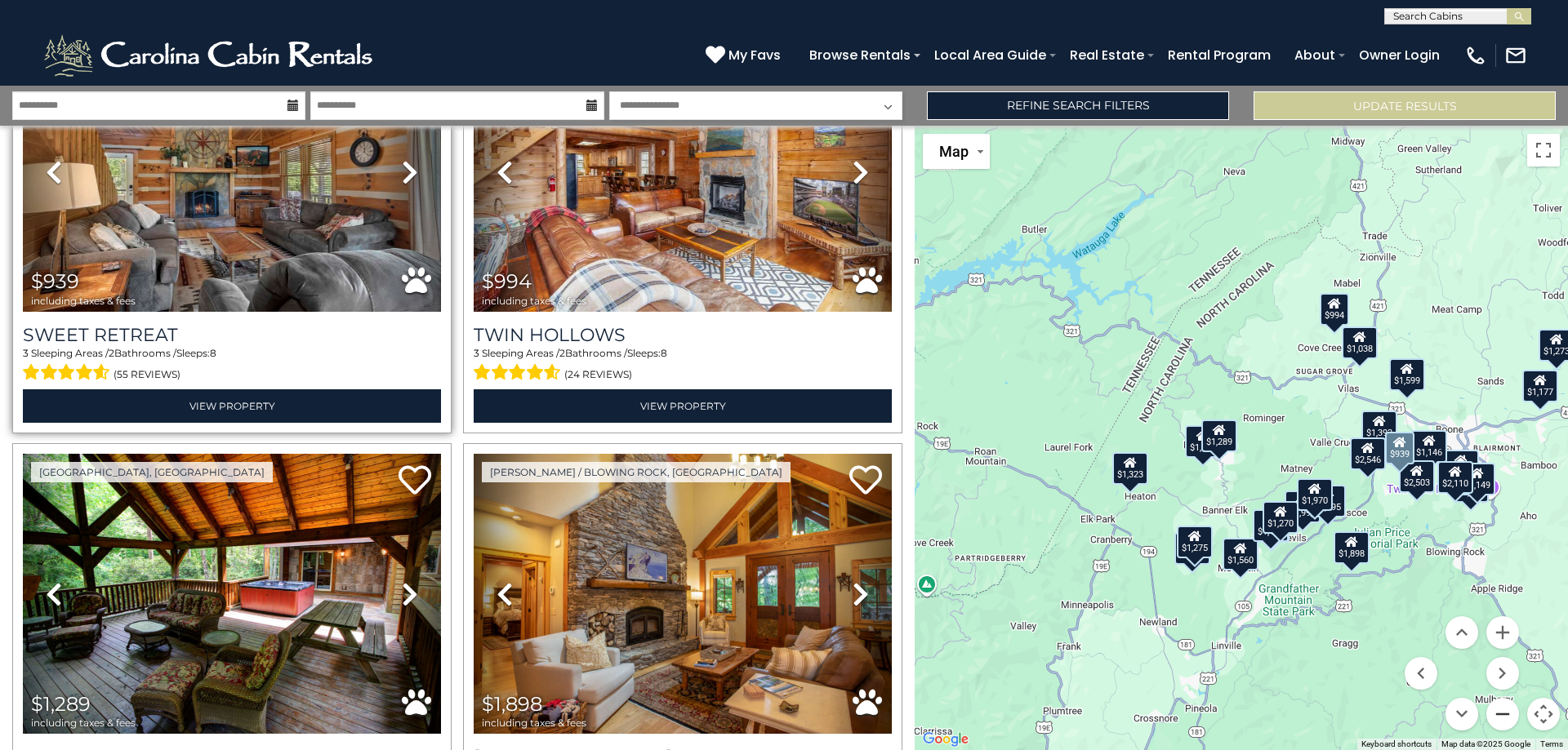
scroll to position [0, 0]
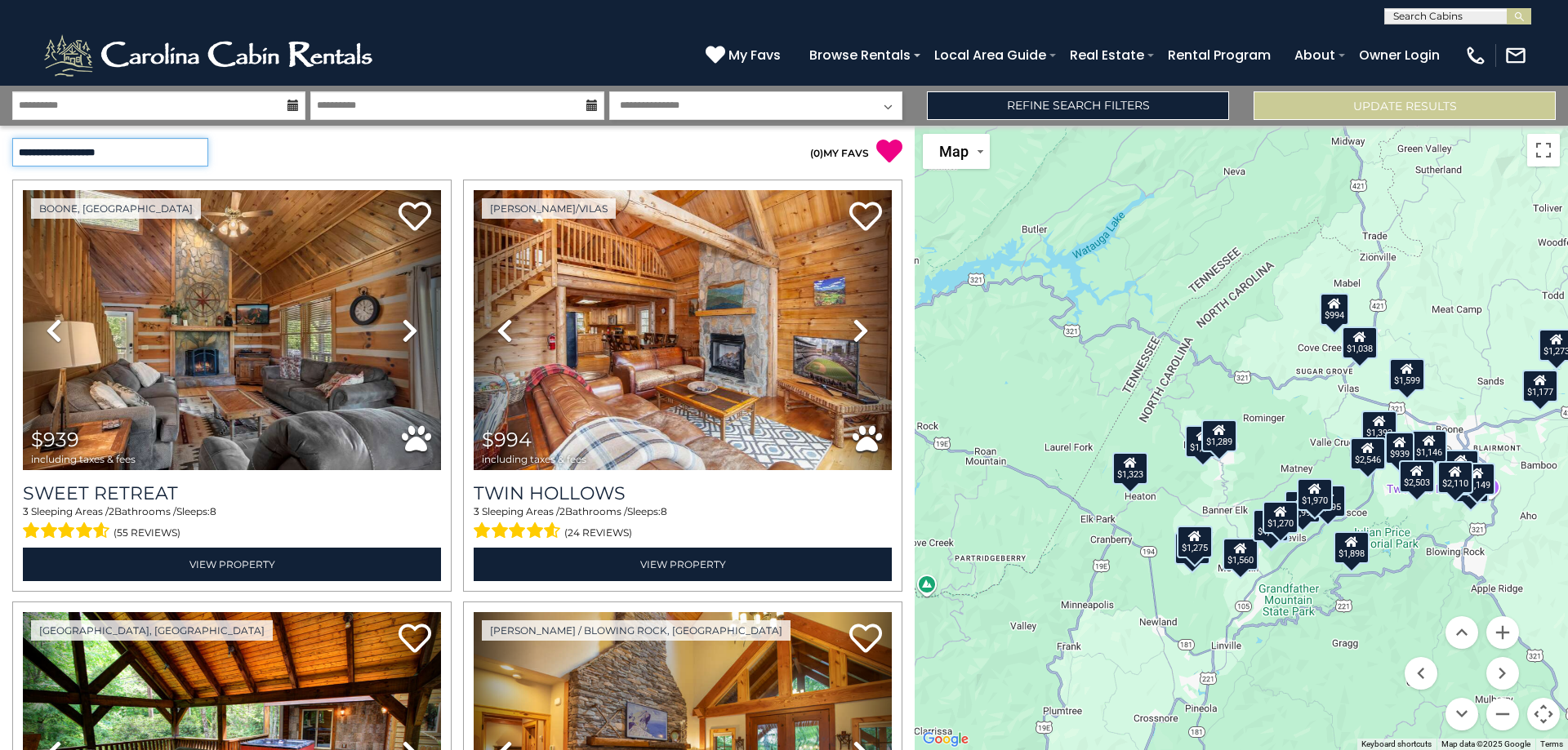
click at [170, 148] on select "**********" at bounding box center [110, 152] width 196 height 28
click at [1245, 568] on div "$939 $994 $1,289 $1,898 $1,970 $2,110 $2,503 $2,546 $3,864 $1,275 $1,501 $1,544…" at bounding box center [1241, 438] width 653 height 625
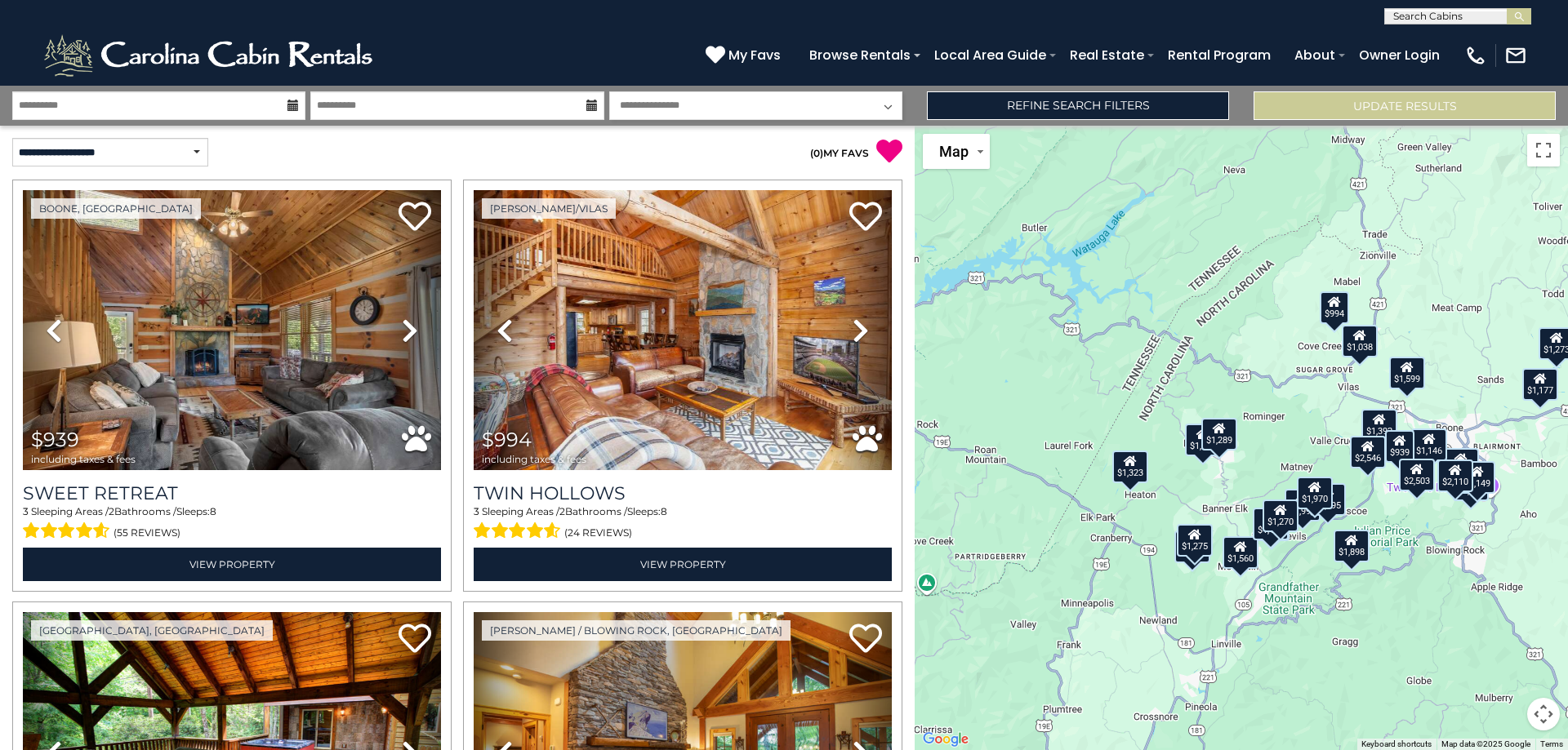
click at [1245, 556] on div "$1,560" at bounding box center [1241, 552] width 36 height 33
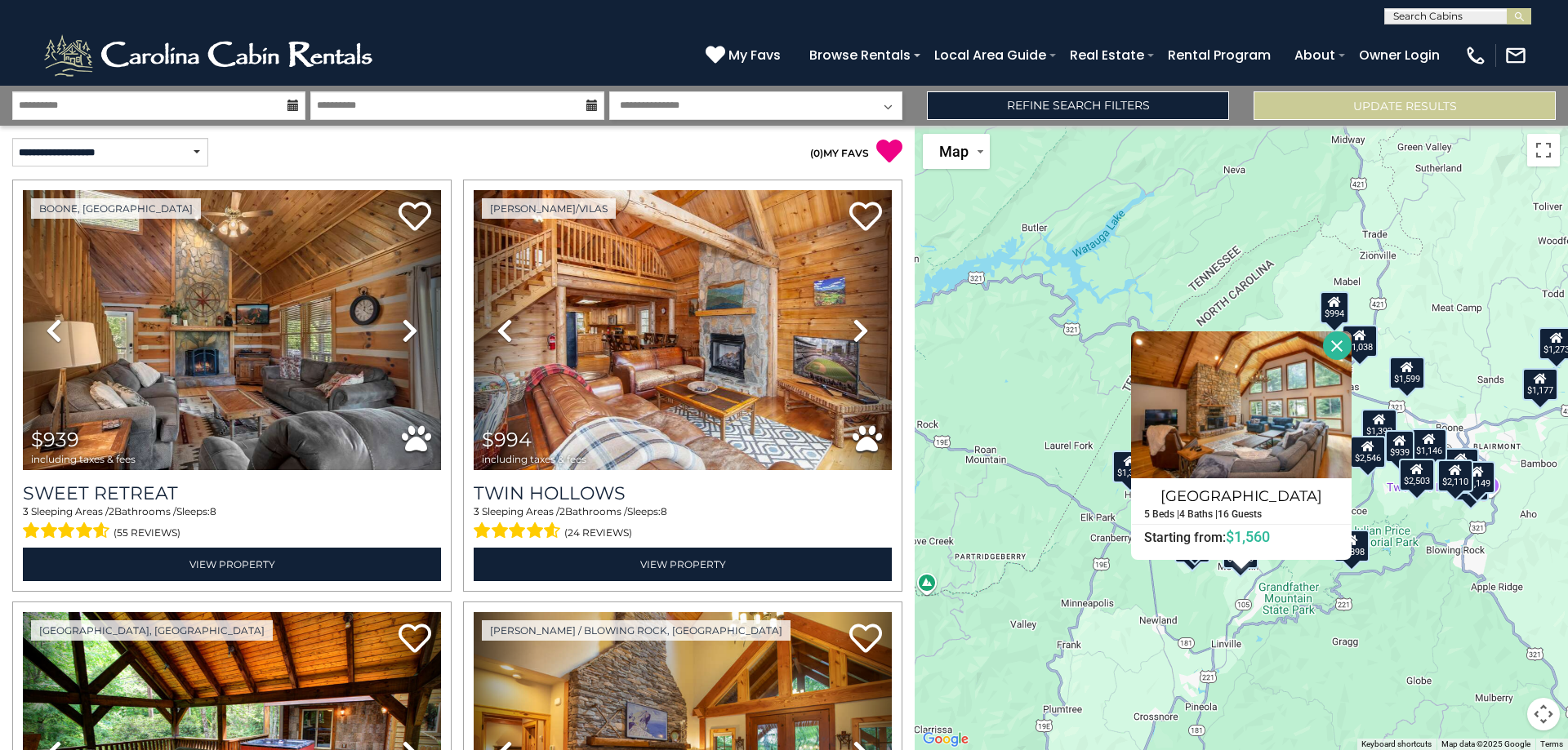
click at [1336, 592] on div "$939 $994 $1,289 $1,898 $1,970 $2,110 $2,503 $2,546 $3,864 $1,275 $1,501 $1,544…" at bounding box center [1241, 438] width 653 height 625
click at [1342, 342] on button "Close" at bounding box center [1337, 345] width 28 height 28
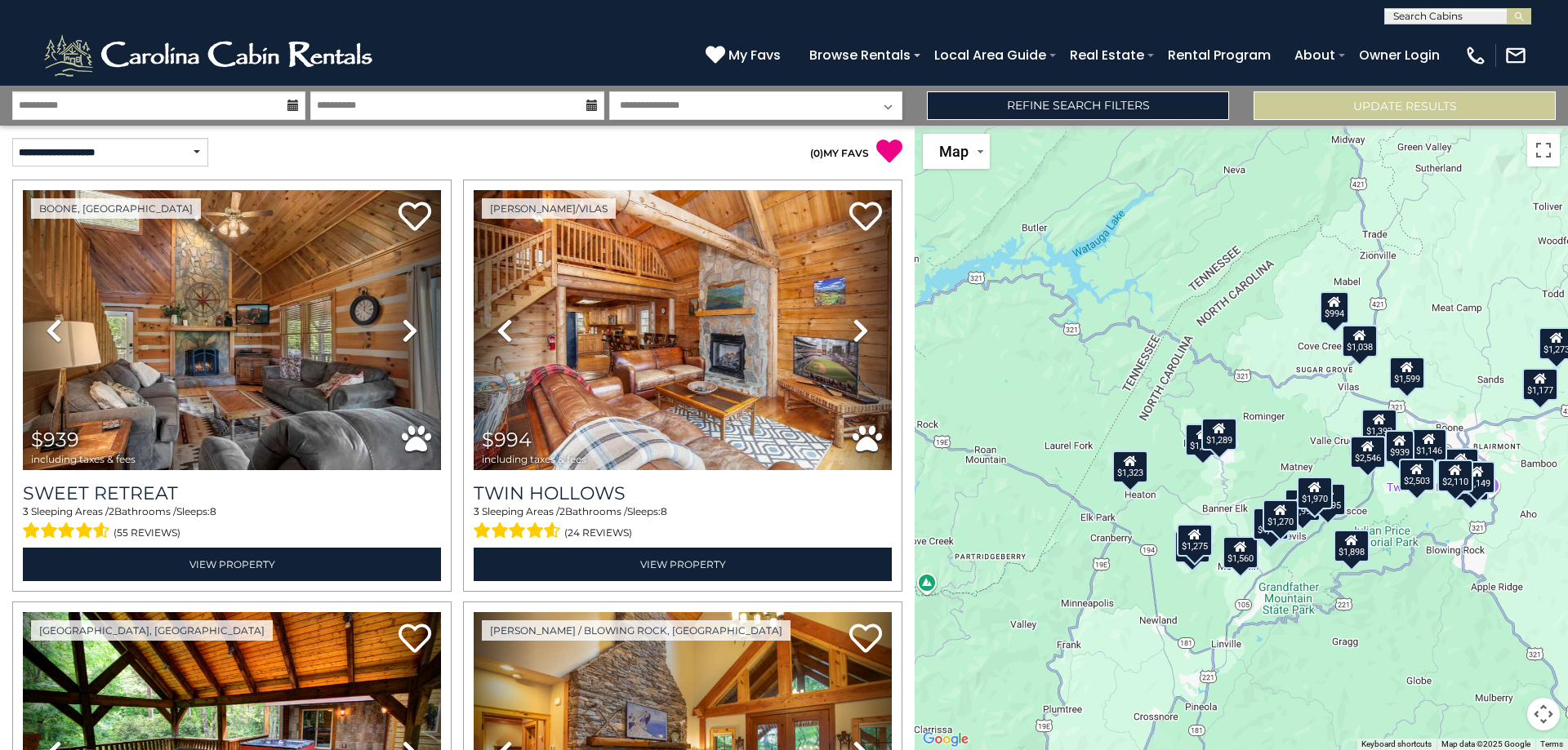
click at [1544, 714] on button "Map camera controls" at bounding box center [1543, 714] width 33 height 33
click at [1506, 636] on button "Zoom in" at bounding box center [1502, 633] width 33 height 33
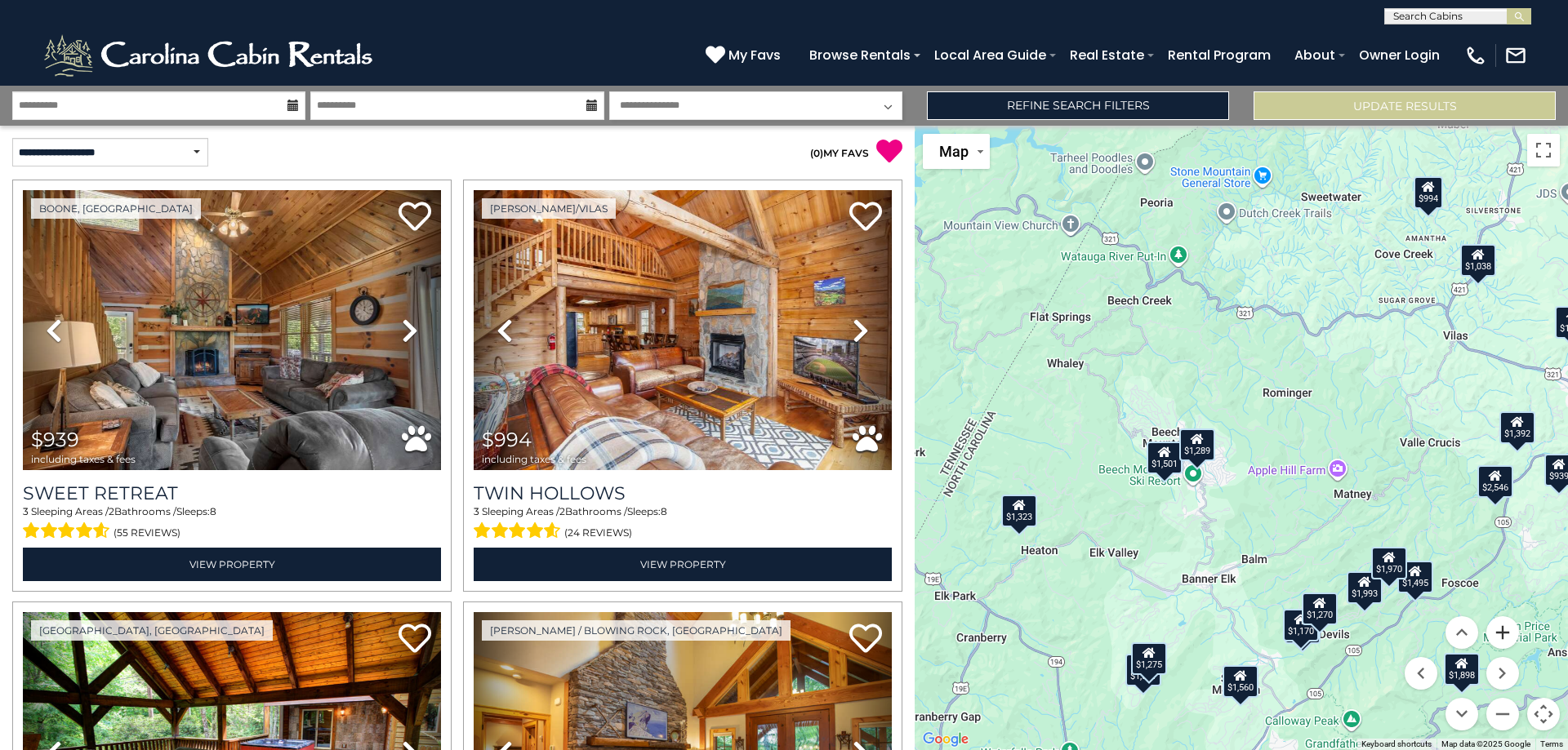
click at [1506, 636] on button "Zoom in" at bounding box center [1502, 633] width 33 height 33
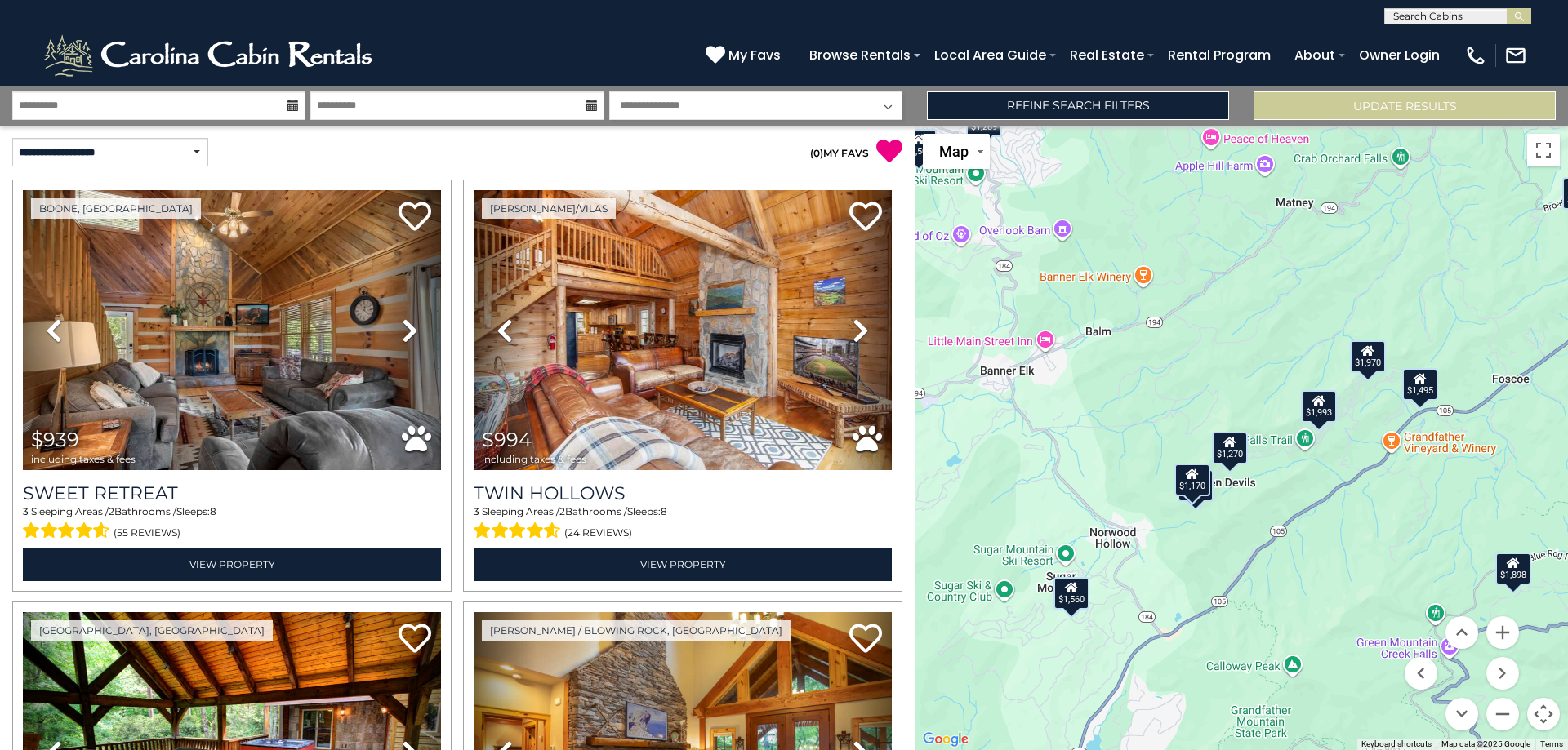
drag, startPoint x: 1328, startPoint y: 586, endPoint x: 1168, endPoint y: 249, distance: 373.1
click at [1168, 249] on div "$939 $994 $1,289 $1,898 $1,970 $2,110 $2,503 $2,546 $3,864 $1,275 $1,501 $1,544…" at bounding box center [1241, 438] width 653 height 625
click at [1420, 393] on div "$1,495" at bounding box center [1420, 384] width 36 height 33
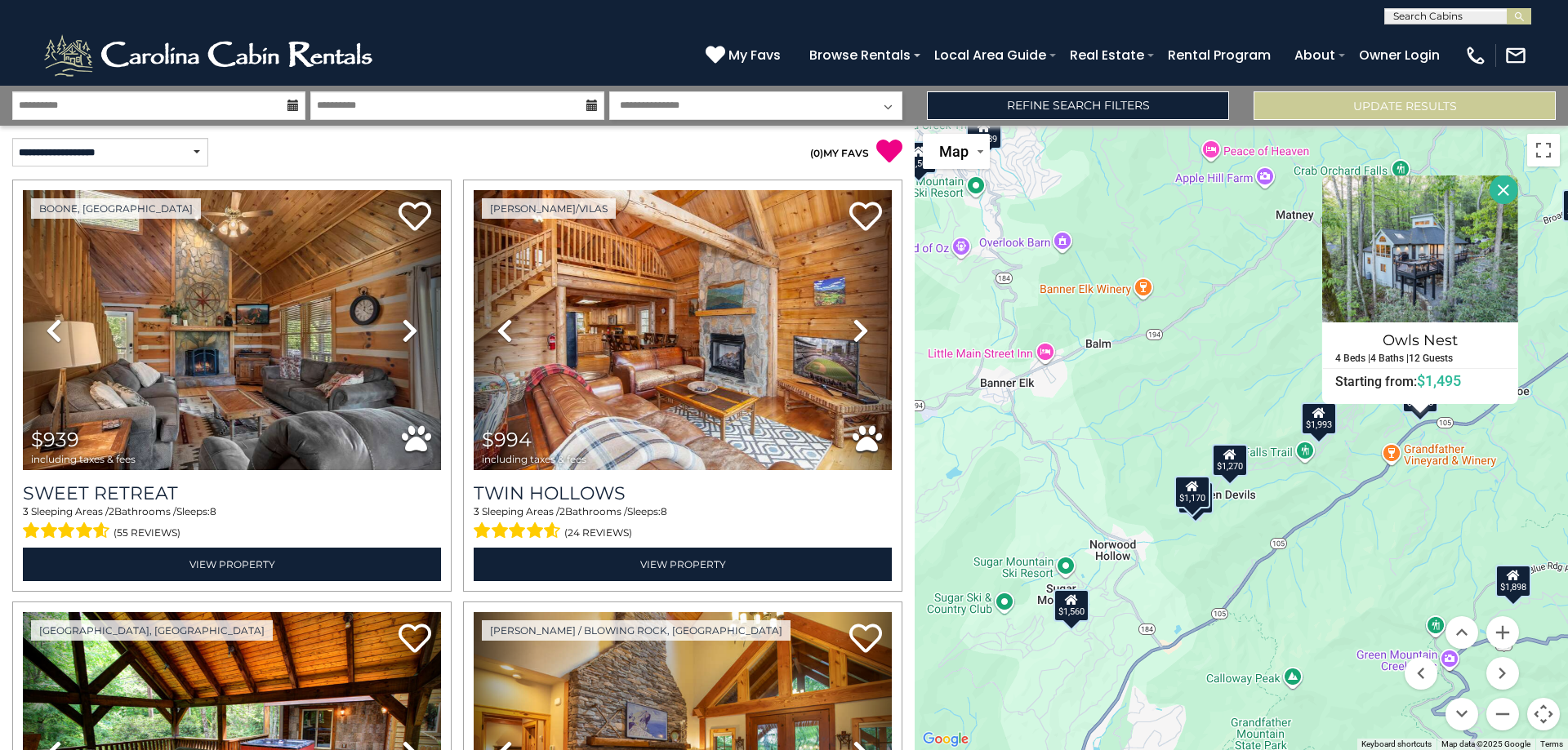
click at [1230, 468] on div "$1,270" at bounding box center [1230, 459] width 36 height 33
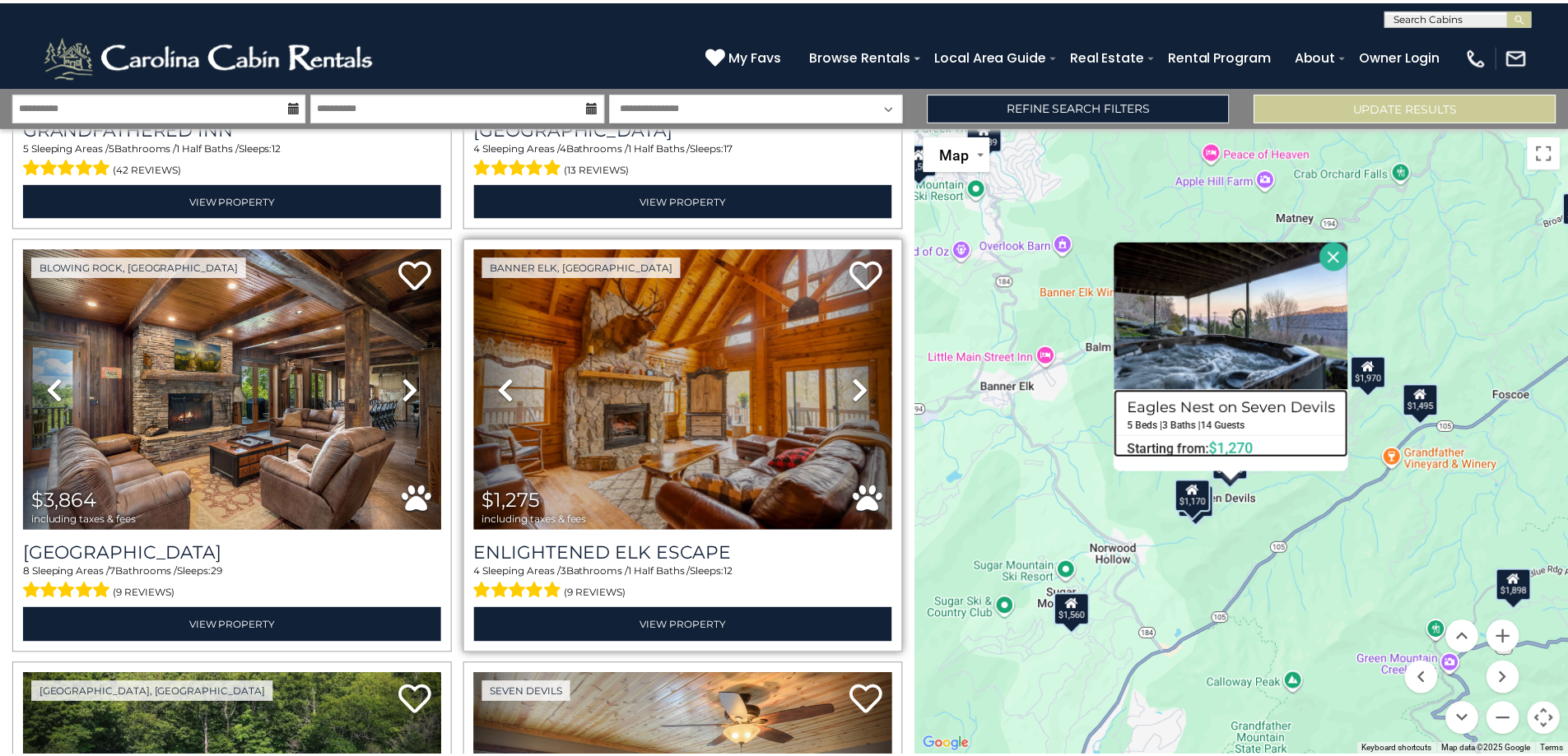
scroll to position [1893, 0]
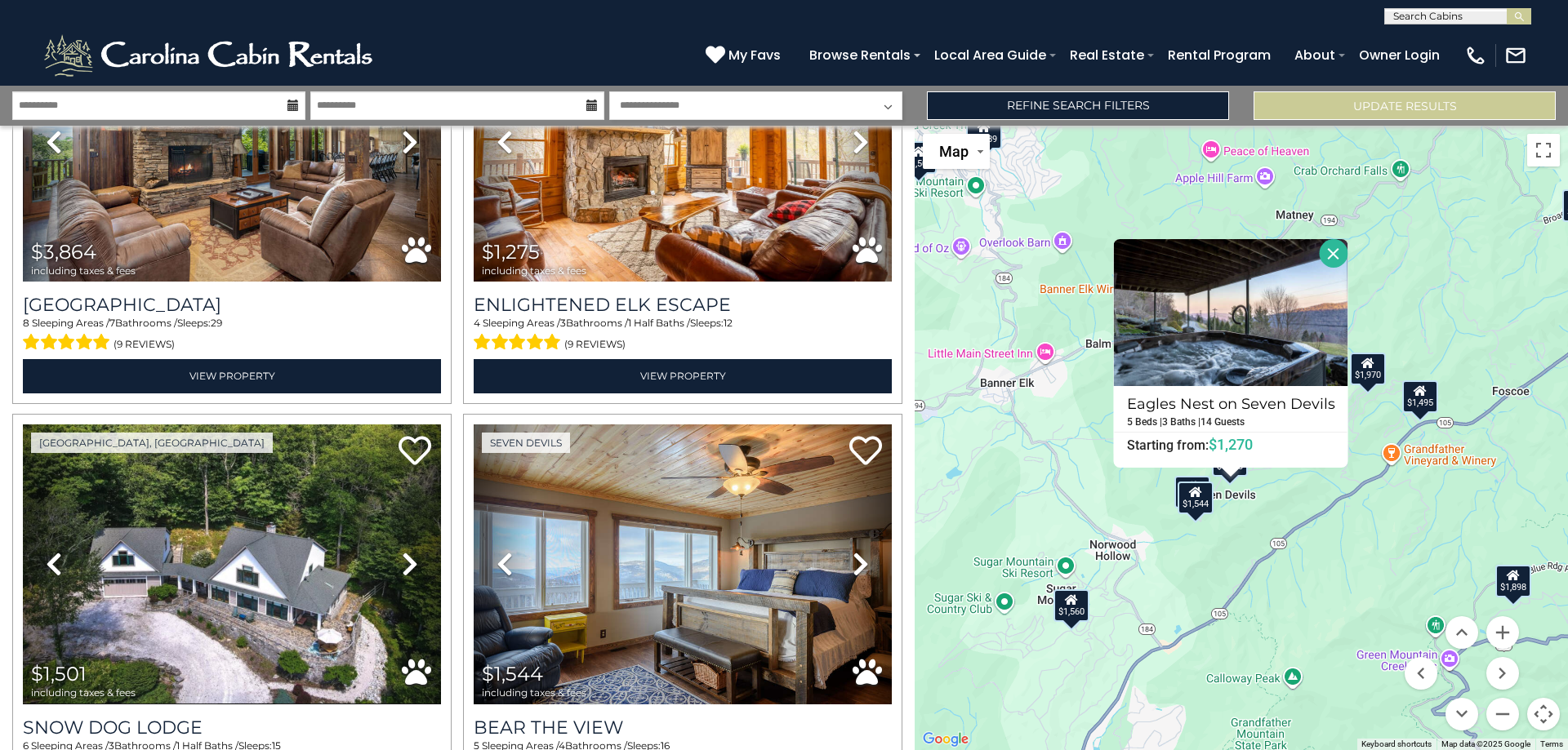
click at [1336, 251] on button "Close" at bounding box center [1334, 254] width 28 height 28
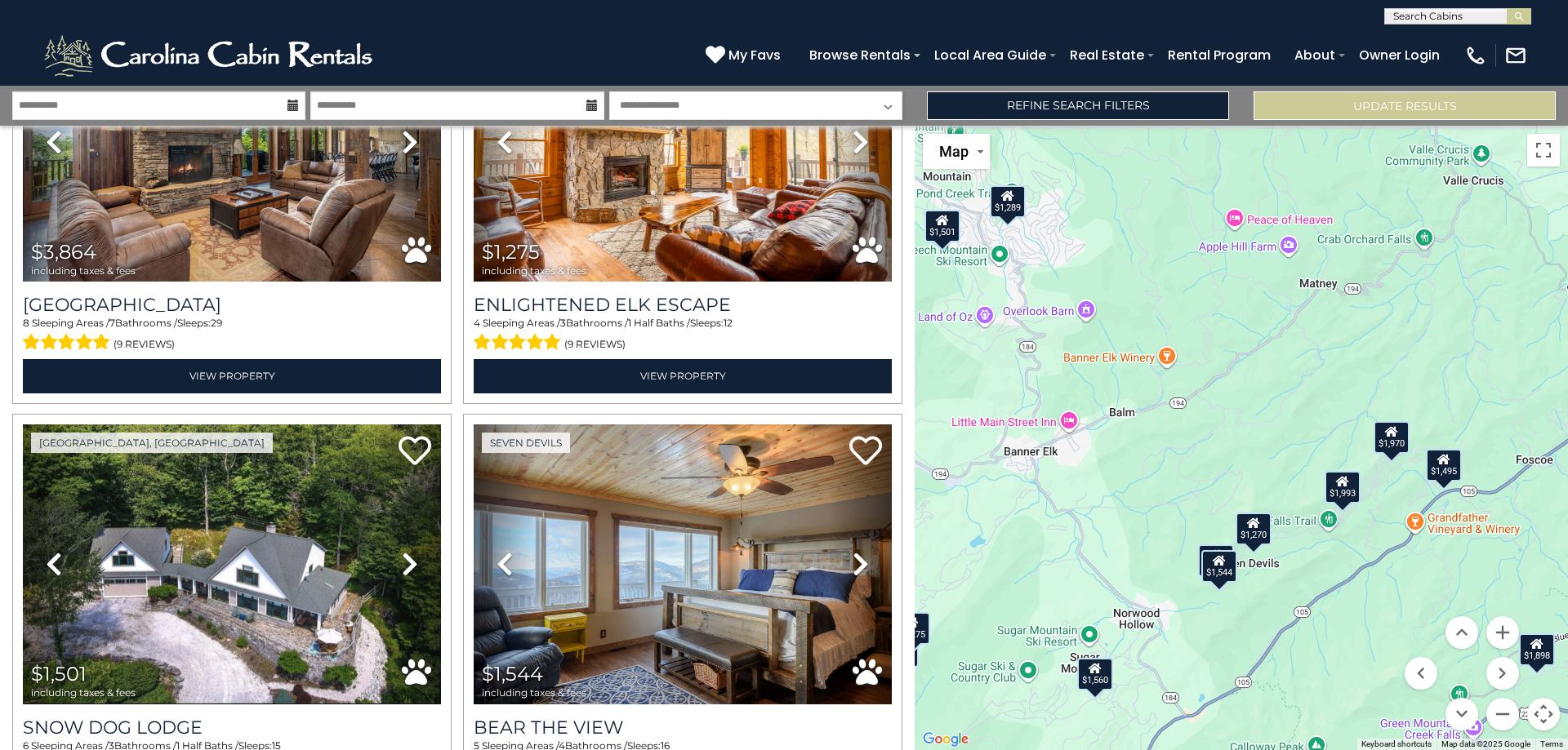
drag, startPoint x: 1210, startPoint y: 353, endPoint x: 1220, endPoint y: 425, distance: 72.7
click at [1220, 425] on div "$939 $994 $1,289 $1,898 $1,970 $2,110 $2,503 $2,546 $3,864 $1,275 $1,501 $1,544…" at bounding box center [1241, 438] width 653 height 625
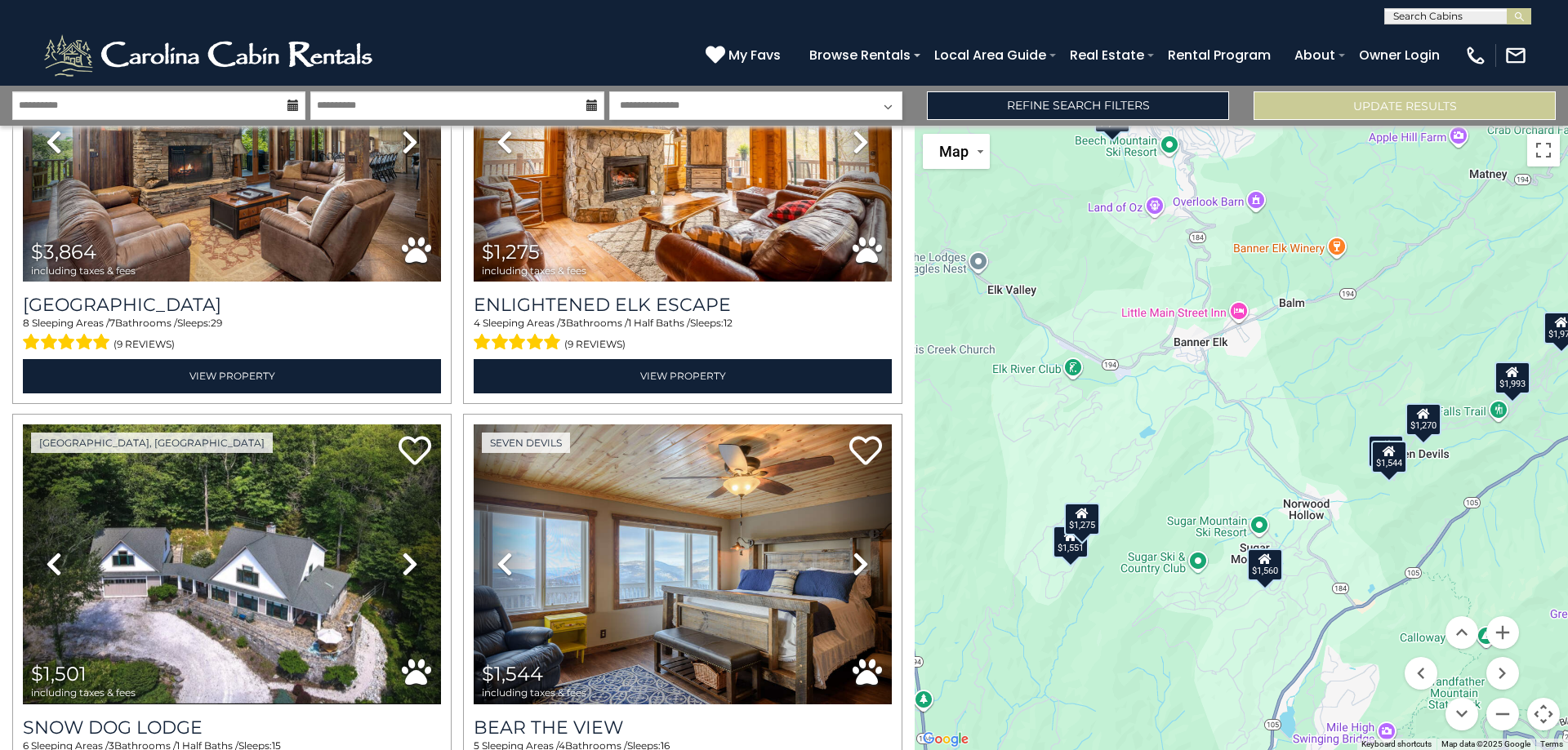
drag, startPoint x: 1115, startPoint y: 537, endPoint x: 1292, endPoint y: 387, distance: 232.0
click at [1292, 387] on div "$939 $994 $1,289 $1,898 $1,970 $2,110 $2,503 $2,546 $3,864 $1,275 $1,501 $1,544…" at bounding box center [1241, 438] width 653 height 625
click at [1070, 560] on div "$939 $994 $1,289 $1,898 $1,970 $2,110 $2,503 $2,546 $3,864 $1,275 $1,501 $1,544…" at bounding box center [1241, 438] width 653 height 625
click at [1066, 544] on div "$1,551" at bounding box center [1071, 542] width 36 height 33
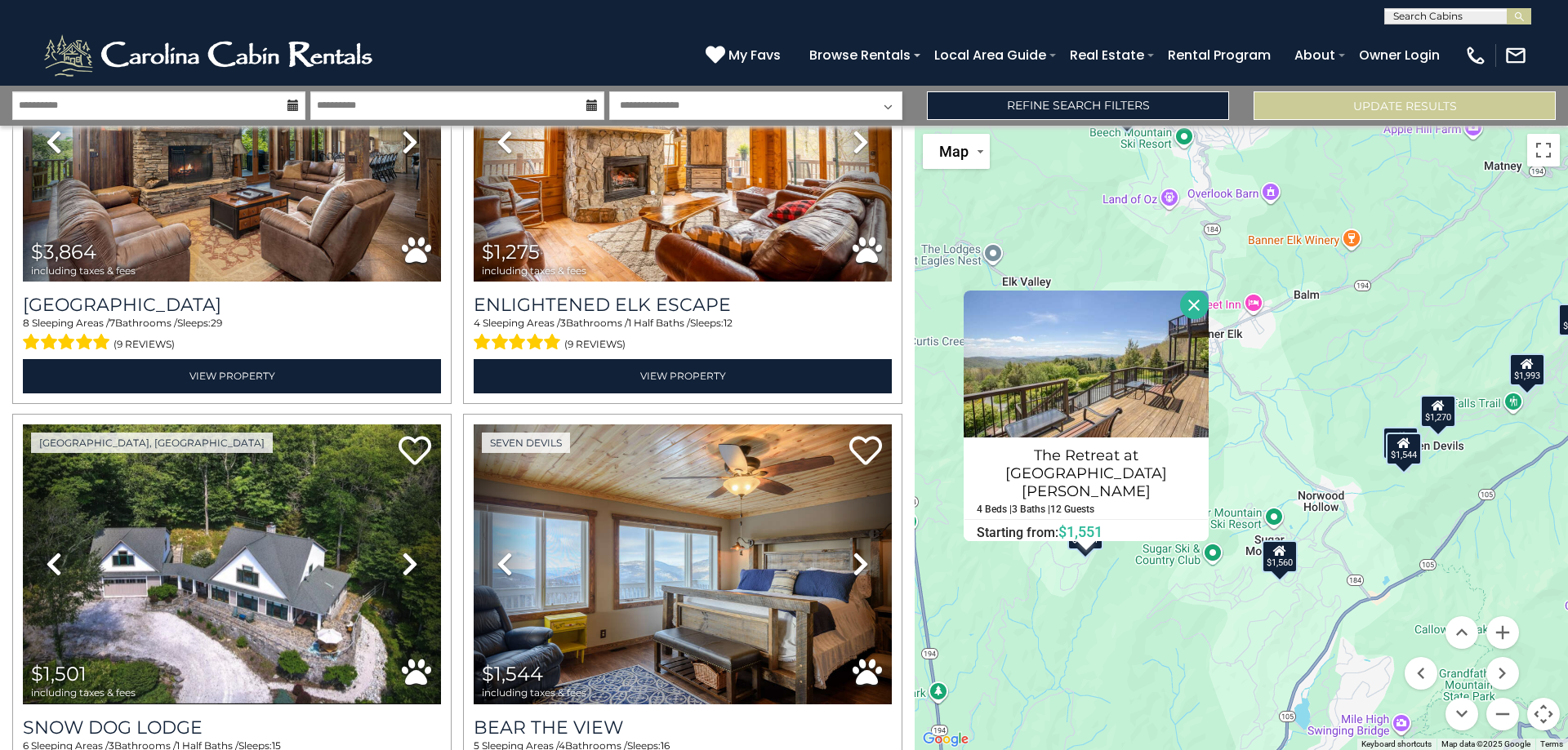
drag, startPoint x: 1105, startPoint y: 475, endPoint x: 1303, endPoint y: 388, distance: 216.3
click at [1303, 388] on div "$939 $994 $1,289 $1,898 $1,970 $2,110 $2,503 $2,546 $3,864 $1,275 $1,501 $1,544…" at bounding box center [1241, 438] width 653 height 625
click at [1189, 316] on button "Close" at bounding box center [1194, 305] width 28 height 28
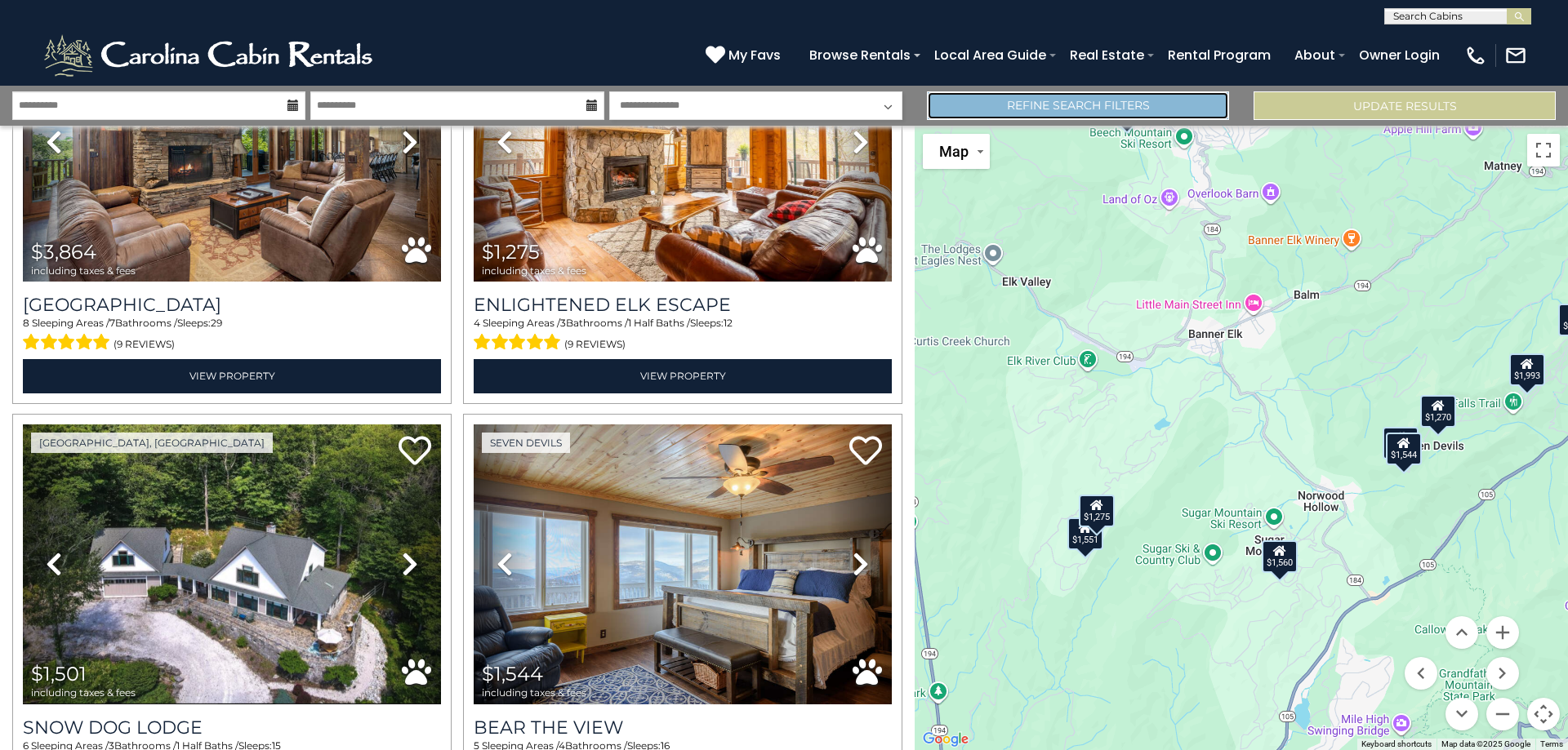
click at [1109, 111] on link "Refine Search Filters" at bounding box center [1077, 106] width 302 height 28
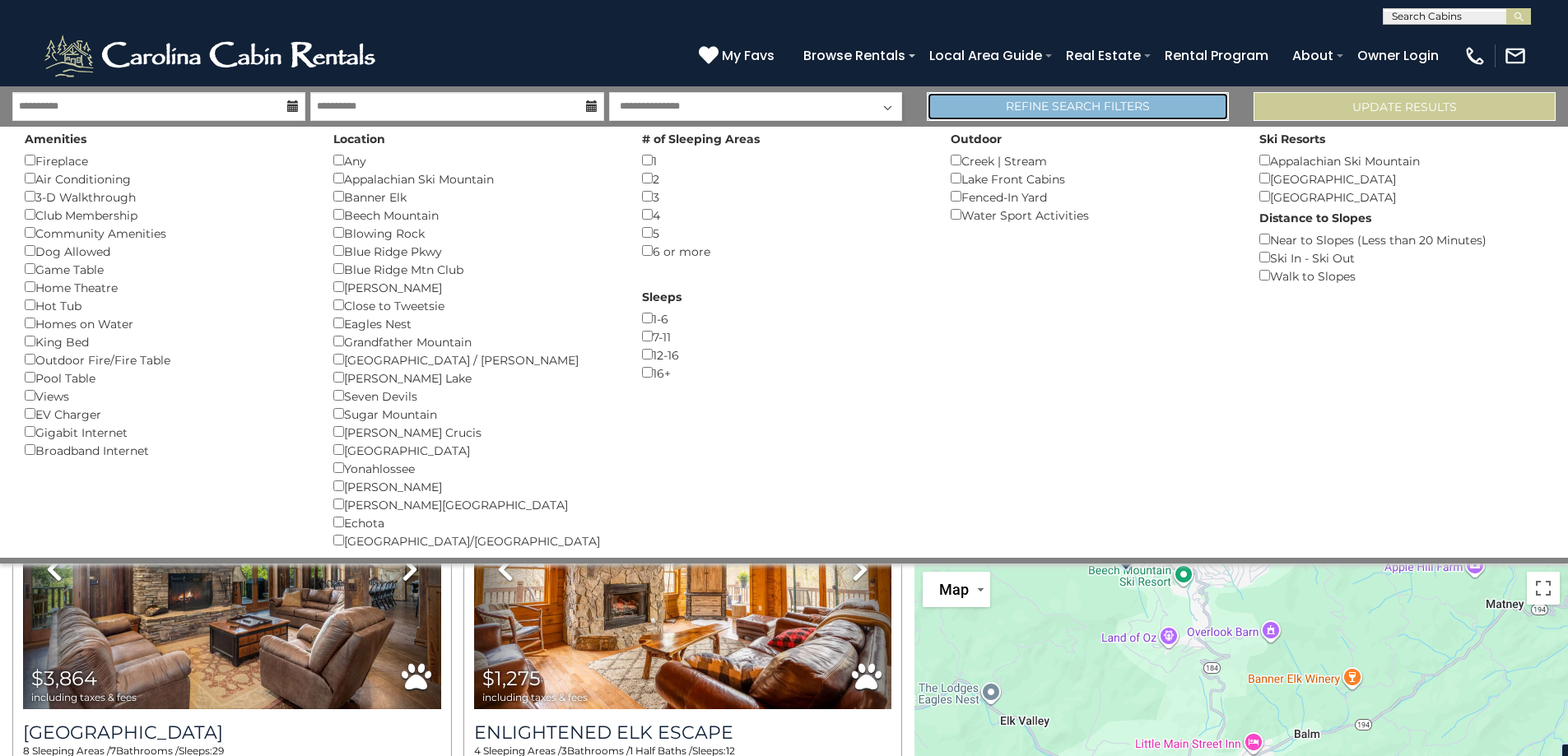
scroll to position [1883, 0]
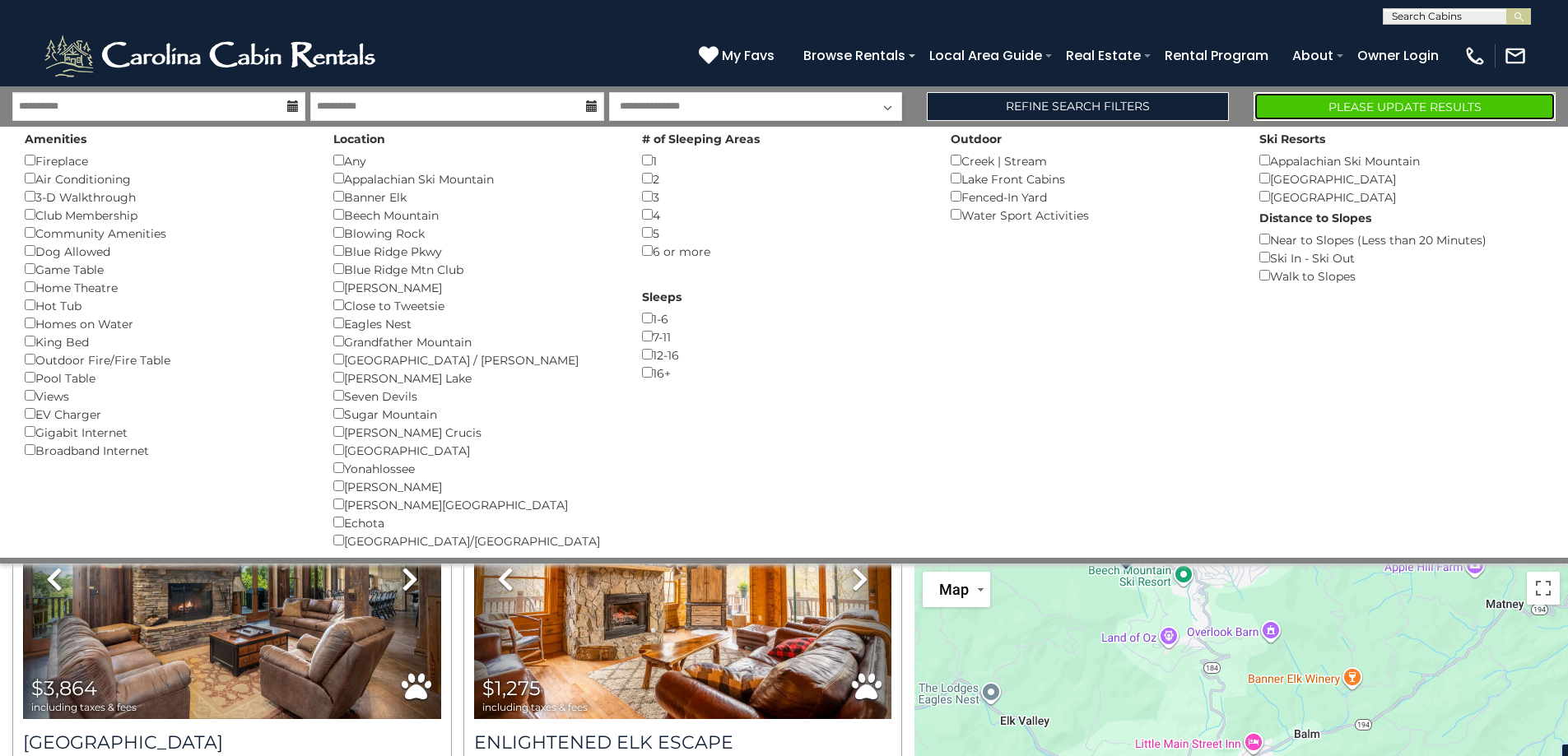
click at [1485, 106] on button "Please Update Results" at bounding box center [1404, 107] width 302 height 29
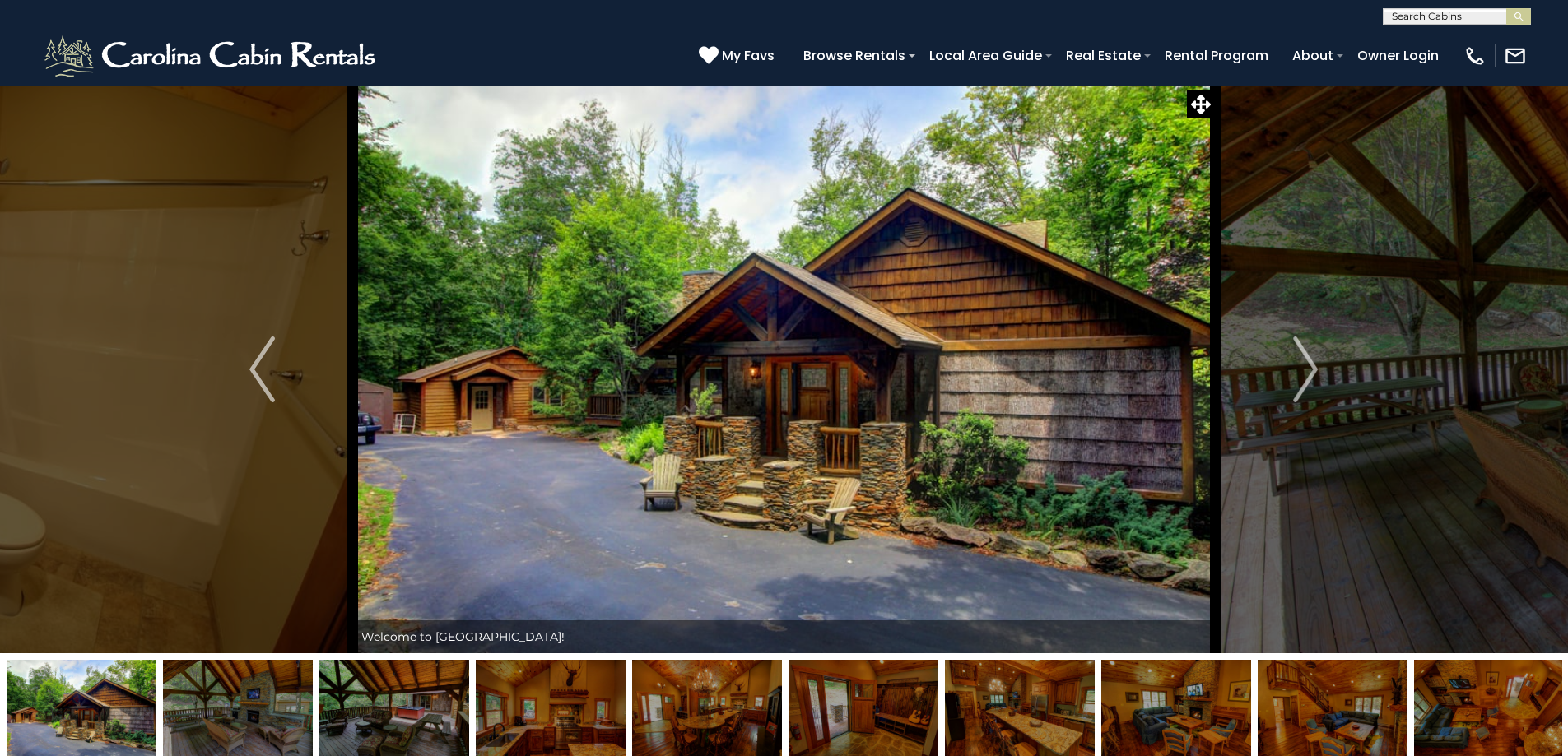
click at [272, 720] on img at bounding box center [238, 711] width 150 height 103
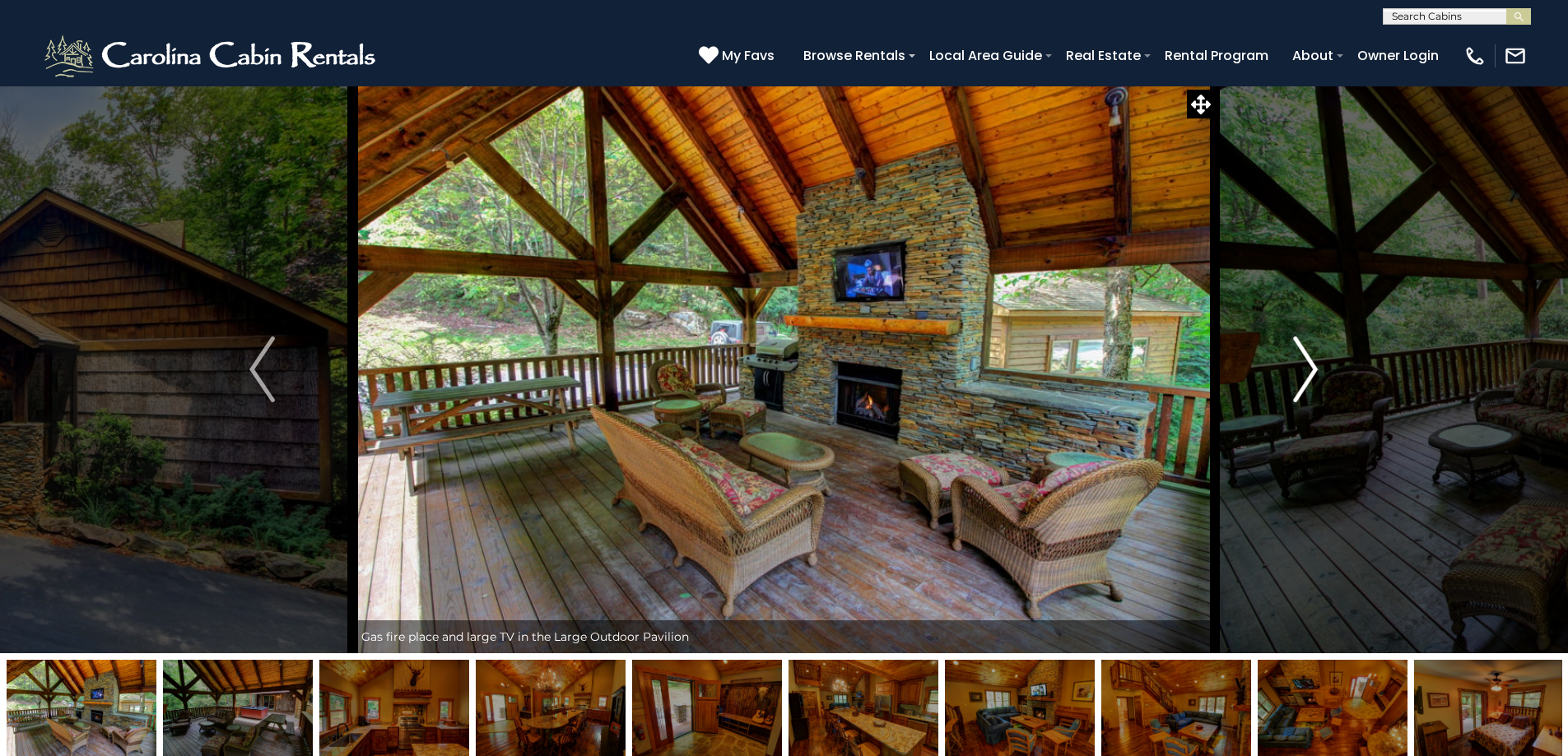
click at [1311, 392] on img "Next" at bounding box center [1306, 369] width 25 height 66
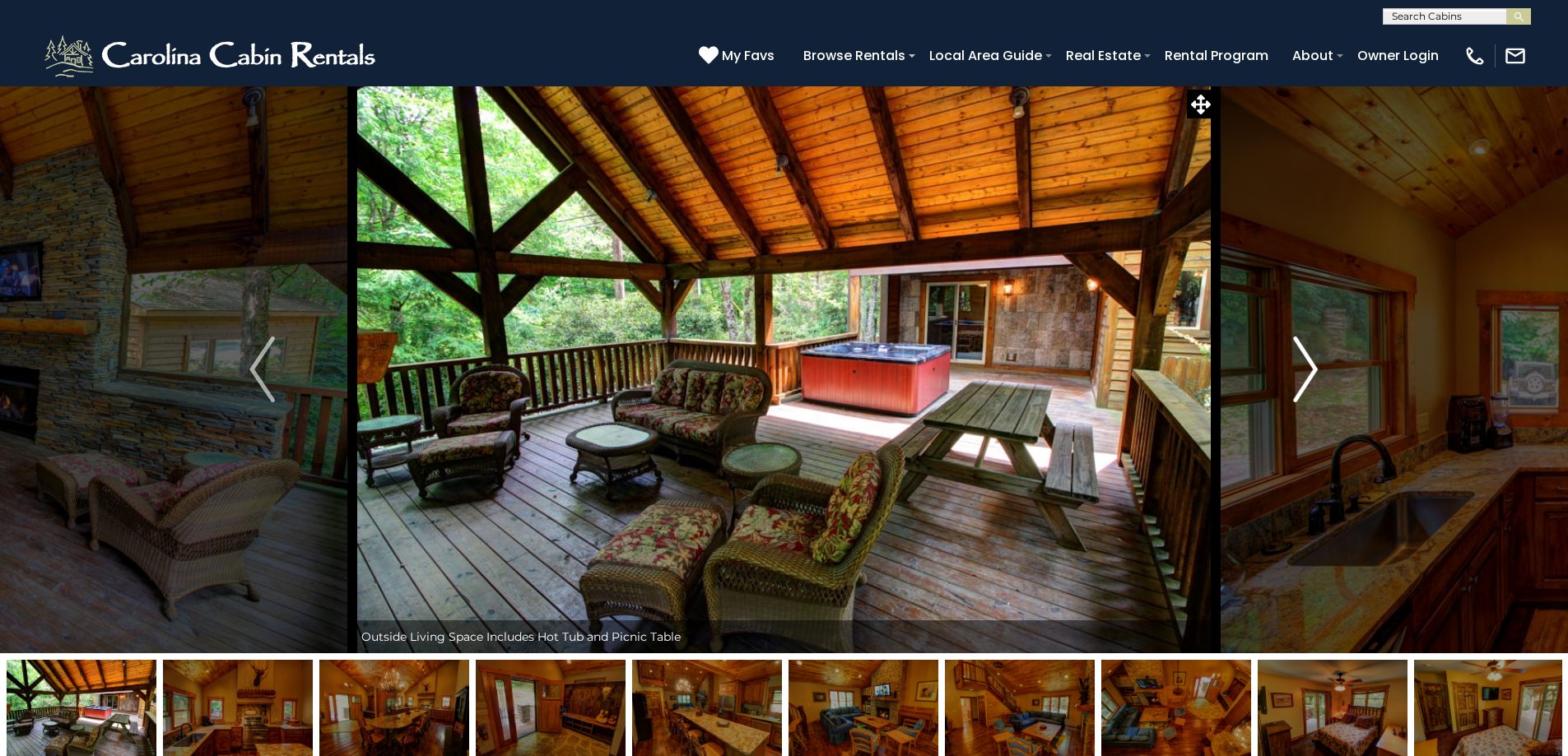
click at [1311, 392] on img "Next" at bounding box center [1306, 369] width 25 height 66
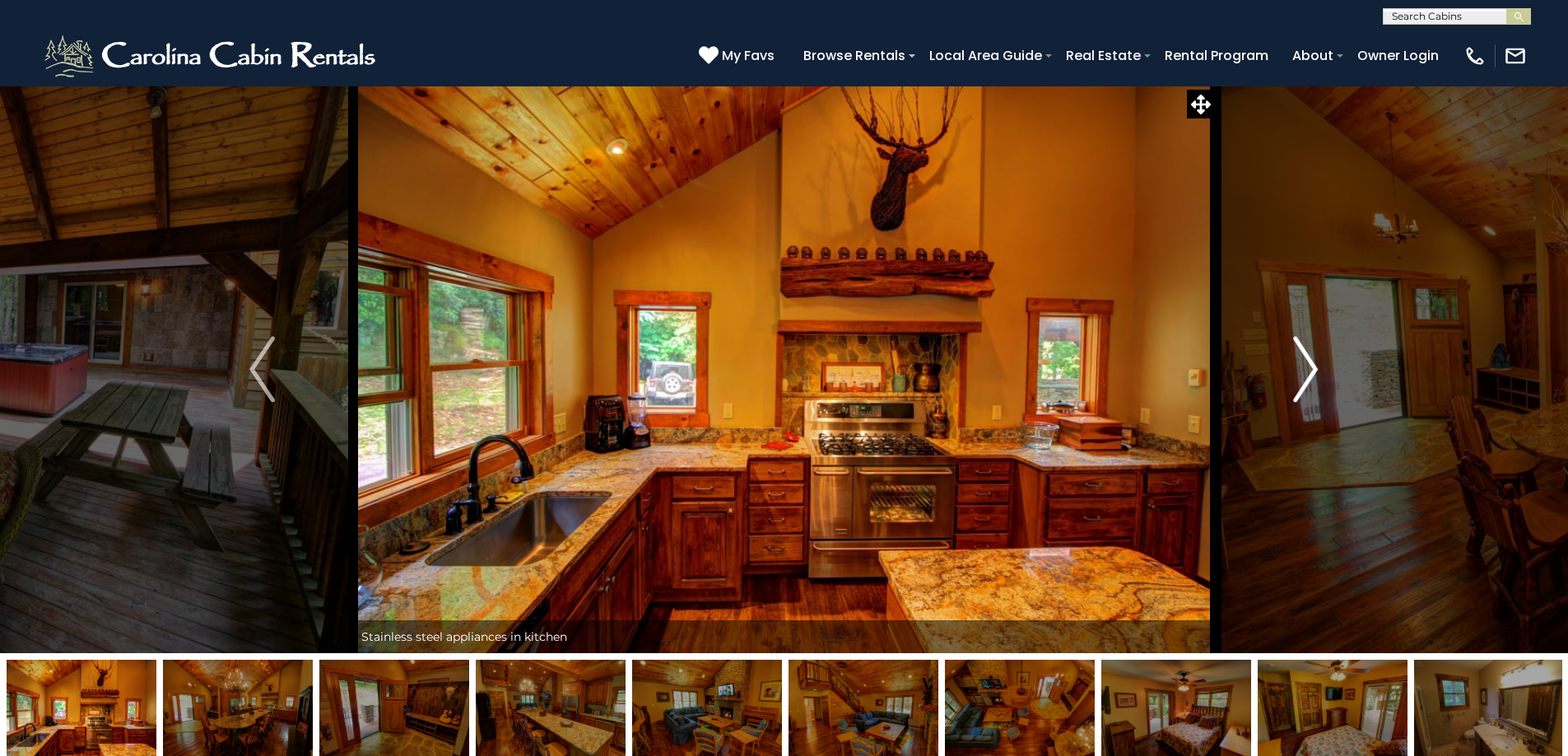
click at [1311, 392] on img "Next" at bounding box center [1306, 369] width 25 height 66
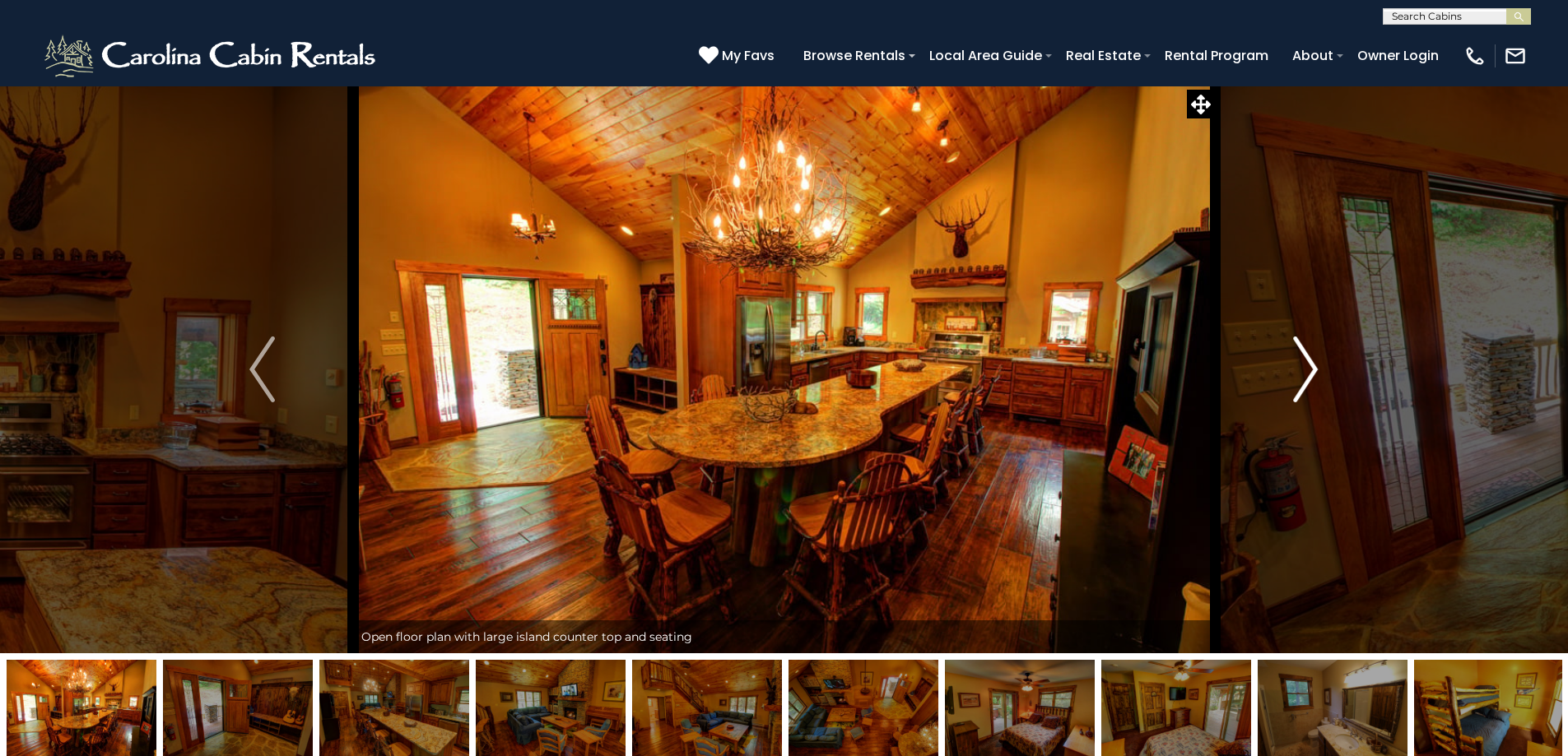
click at [1311, 392] on img "Next" at bounding box center [1306, 369] width 25 height 66
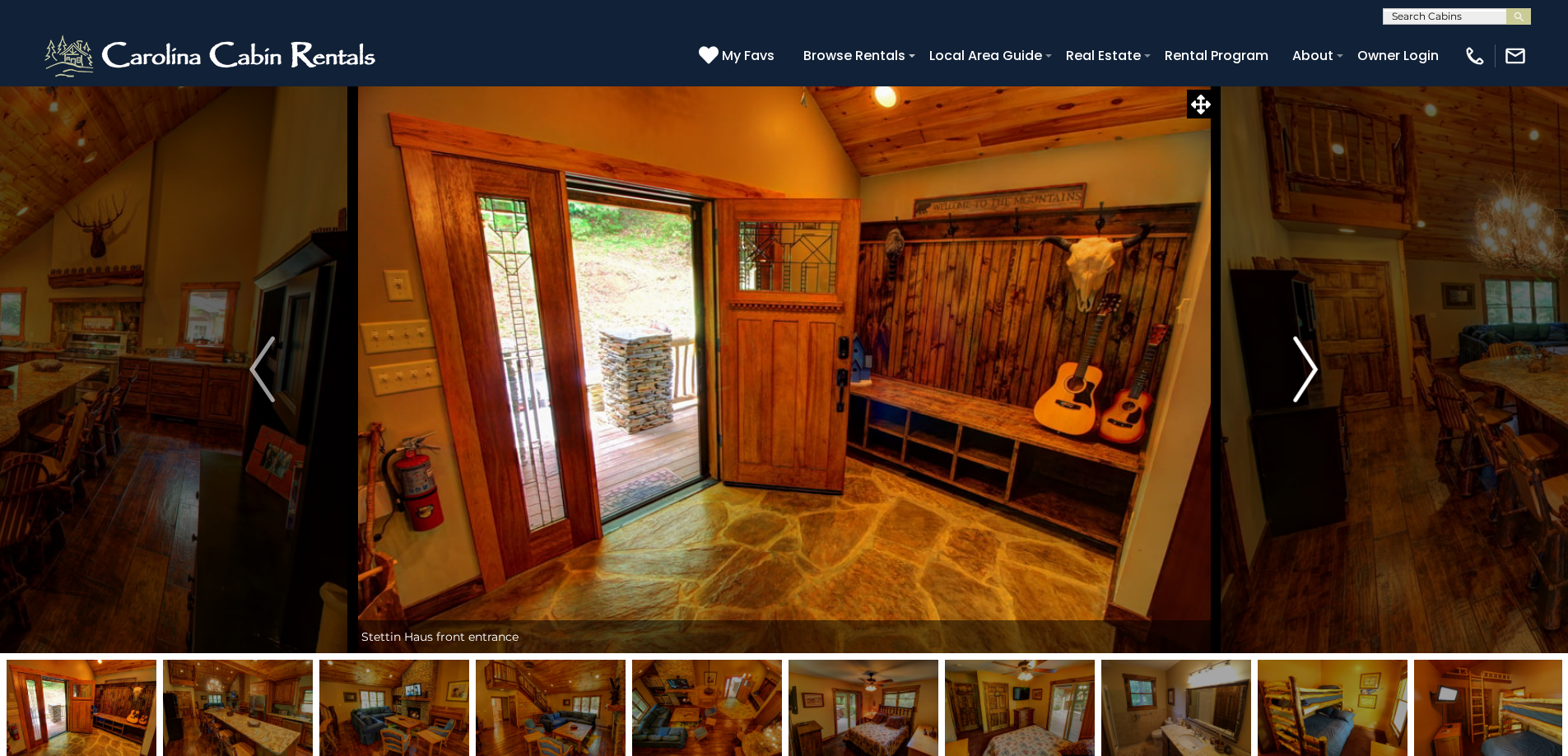
click at [1311, 392] on img "Next" at bounding box center [1306, 369] width 25 height 66
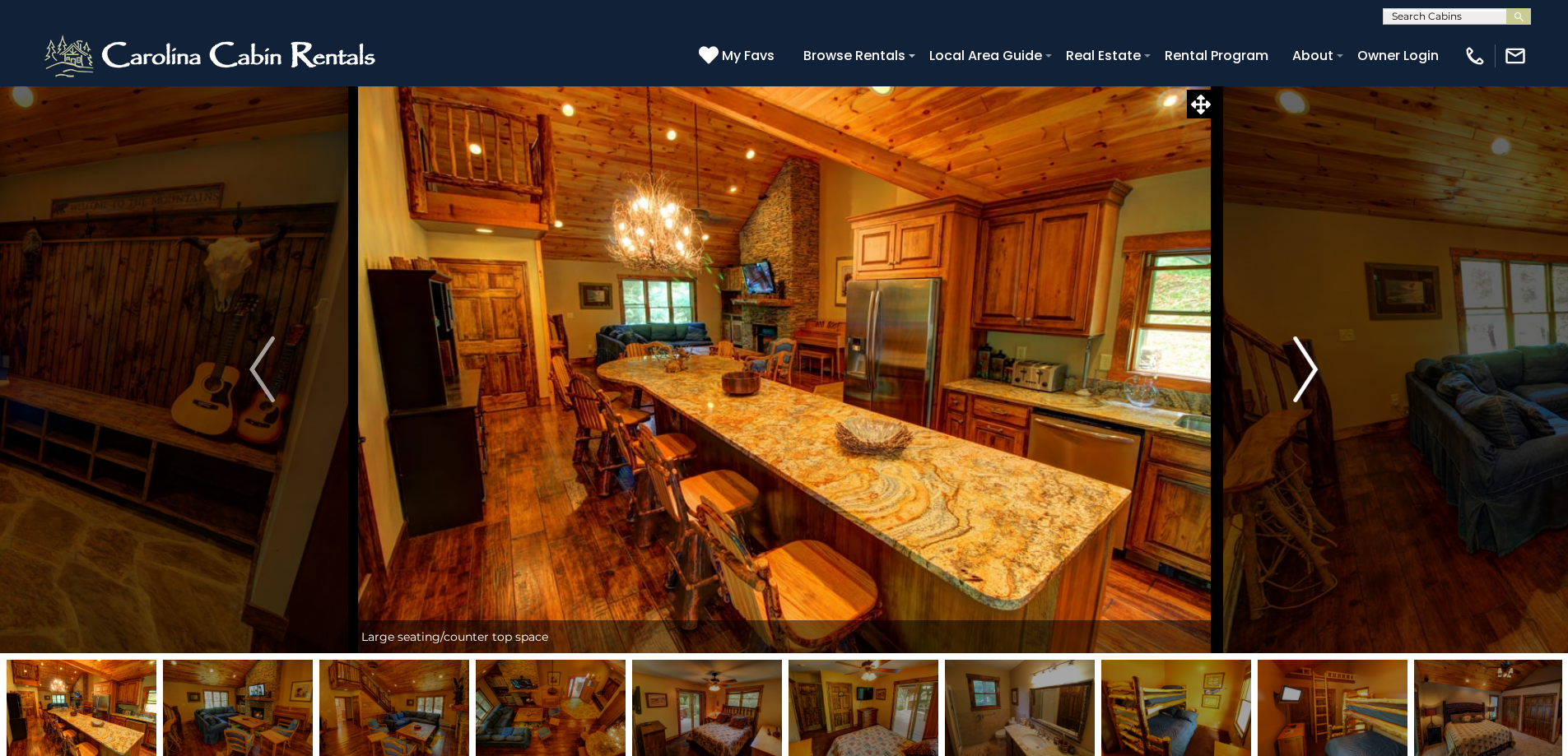
click at [1311, 392] on img "Next" at bounding box center [1306, 369] width 25 height 66
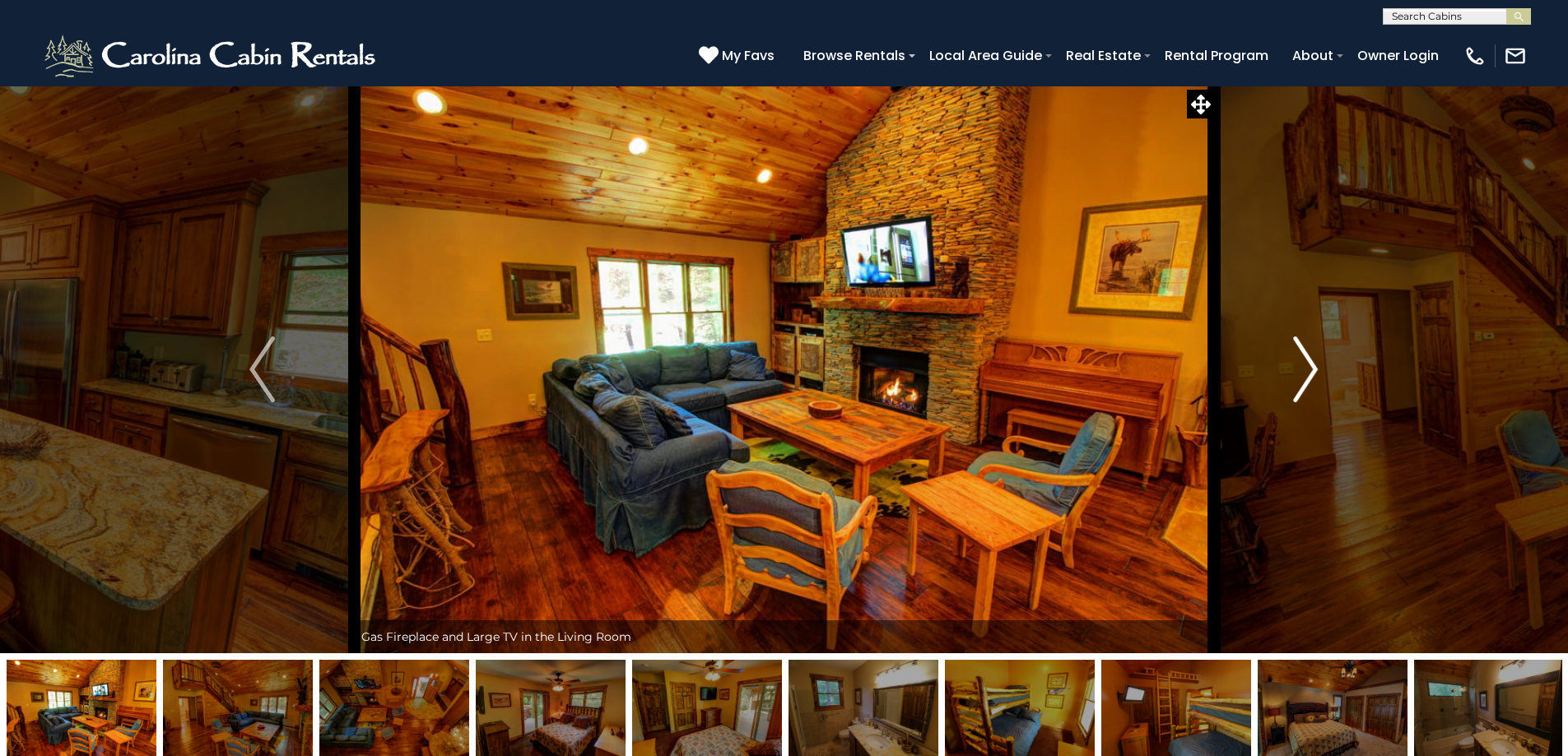
click at [1311, 392] on img "Next" at bounding box center [1306, 369] width 25 height 66
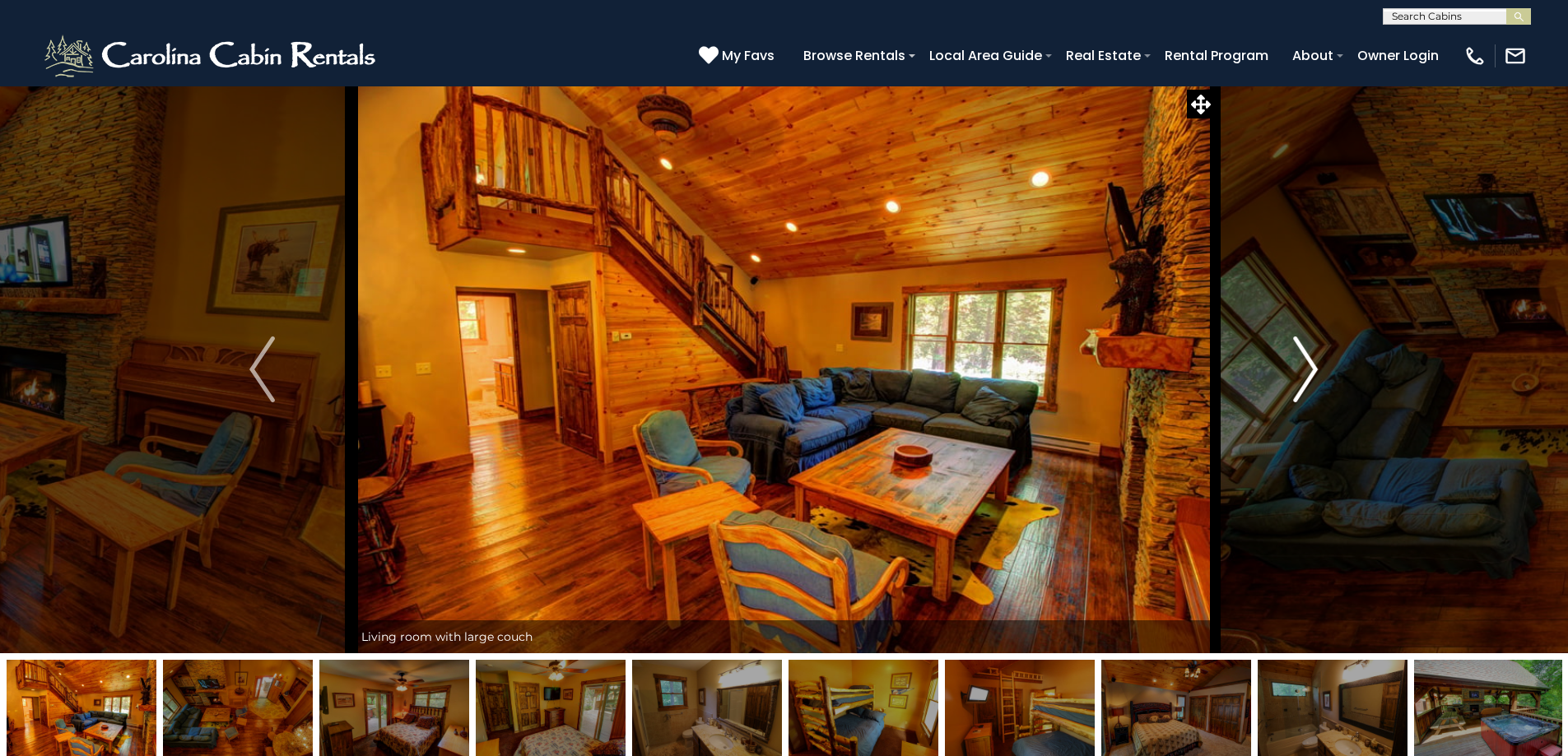
click at [1311, 392] on img "Next" at bounding box center [1306, 369] width 25 height 66
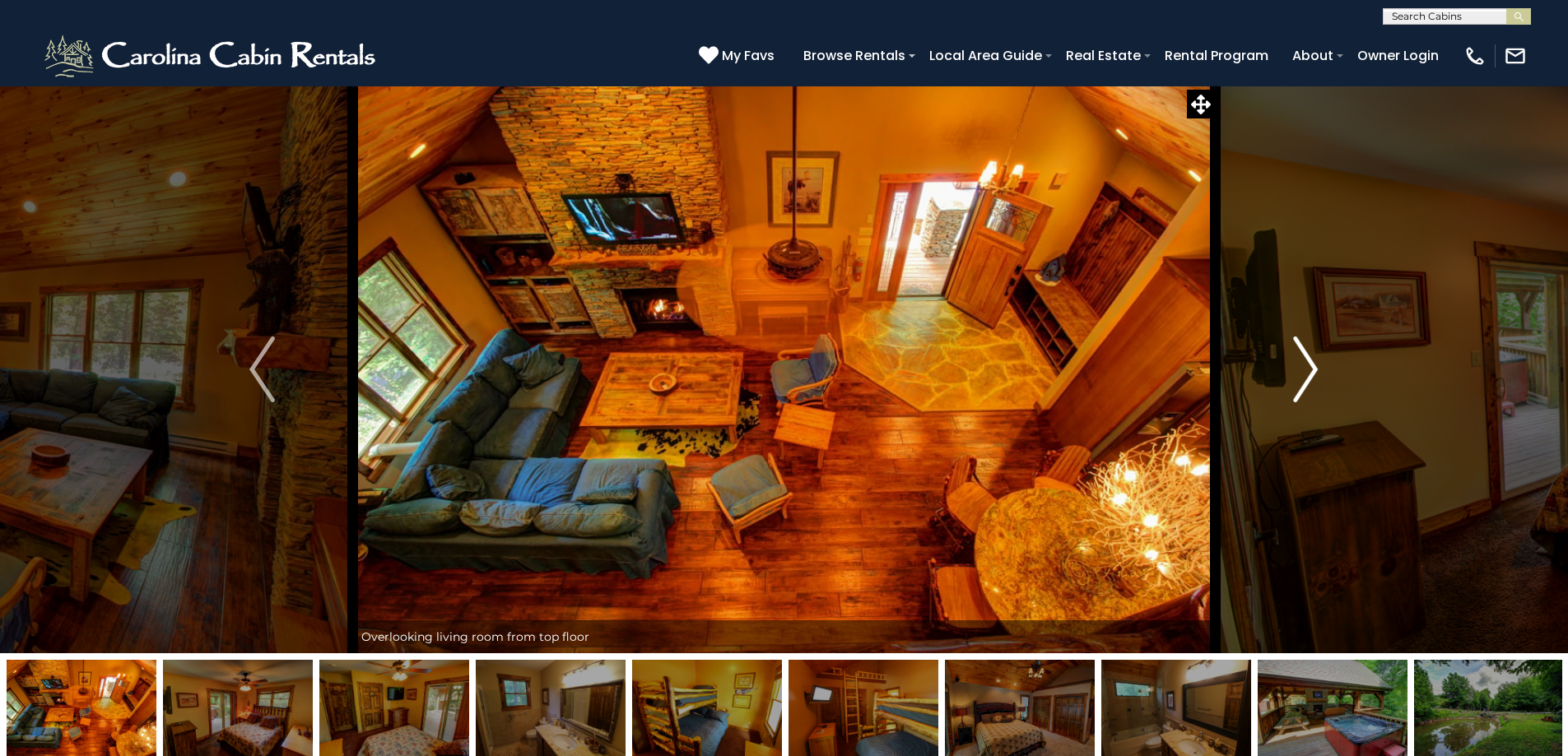
click at [1311, 392] on img "Next" at bounding box center [1306, 369] width 25 height 66
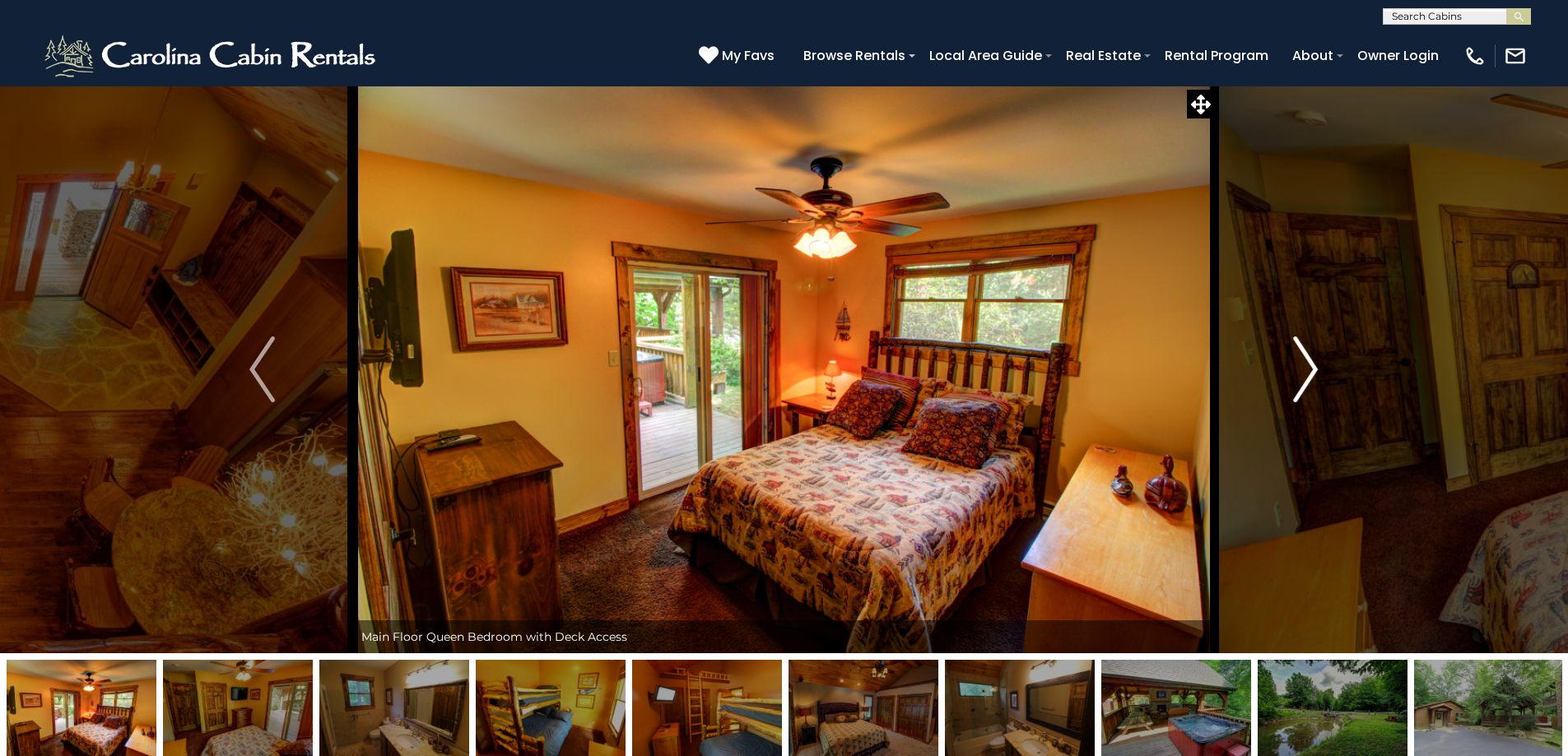
click at [1311, 392] on img "Next" at bounding box center [1306, 369] width 25 height 66
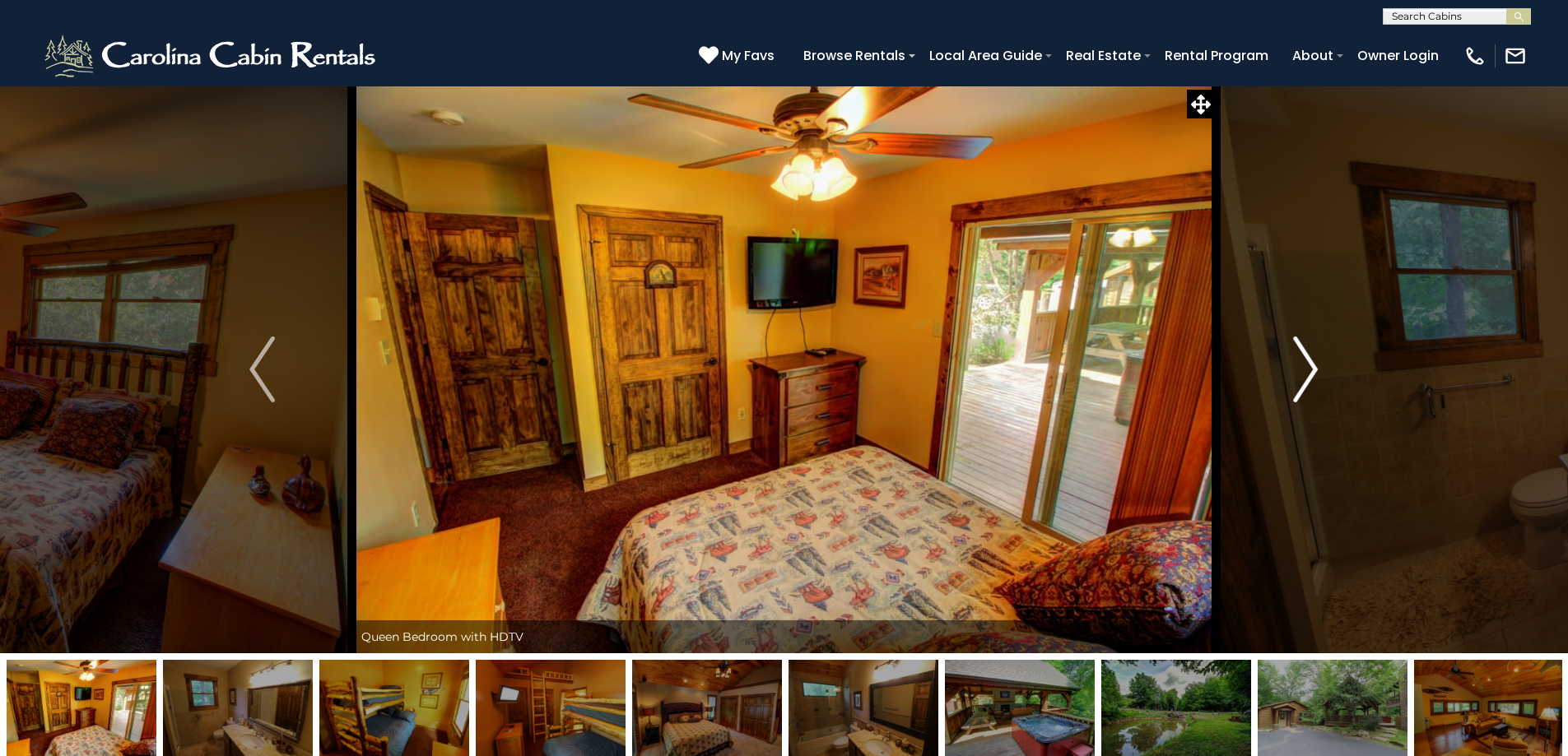
click at [1311, 392] on img "Next" at bounding box center [1306, 369] width 25 height 66
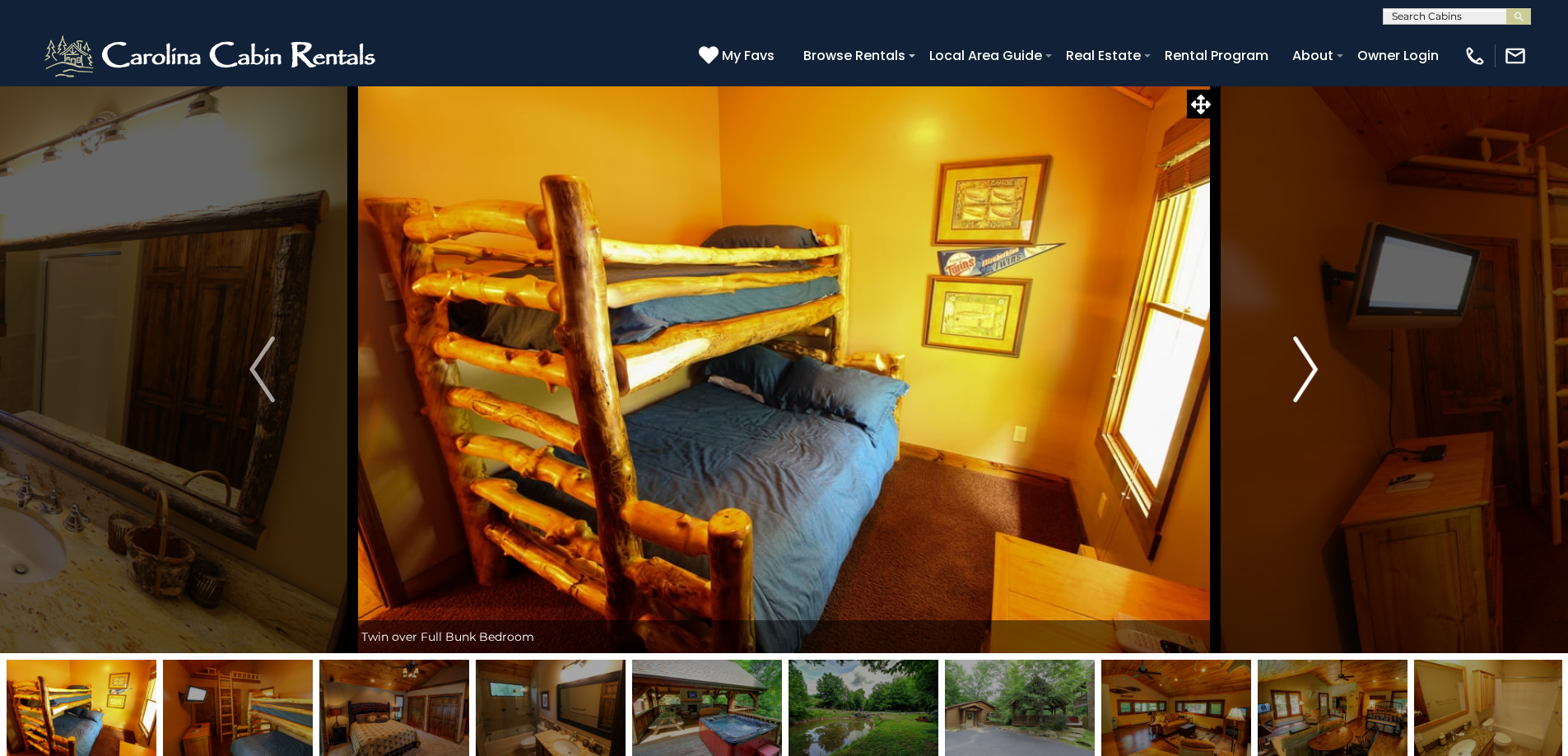
click at [1311, 392] on img "Next" at bounding box center [1306, 369] width 25 height 66
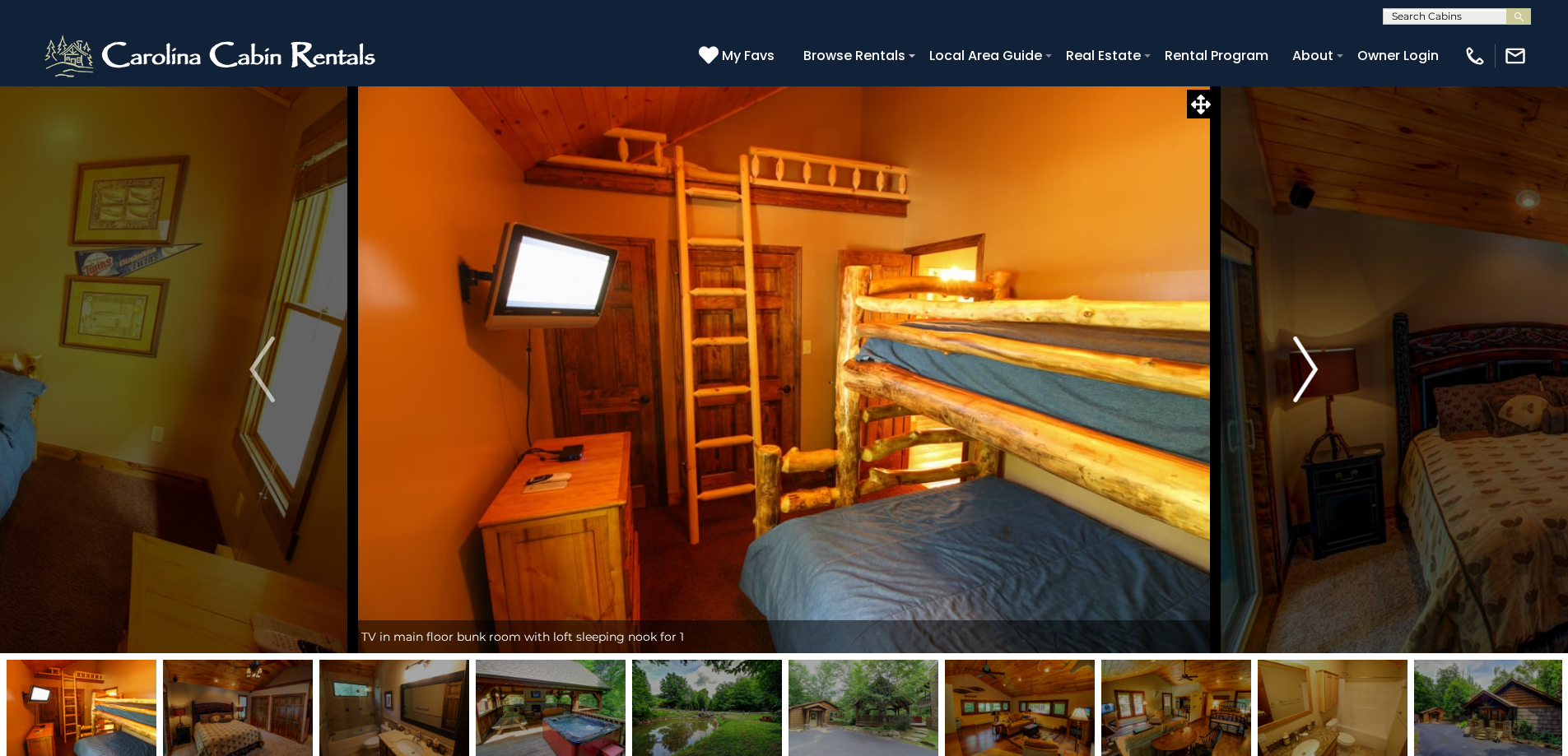
click at [1311, 392] on img "Next" at bounding box center [1306, 369] width 25 height 66
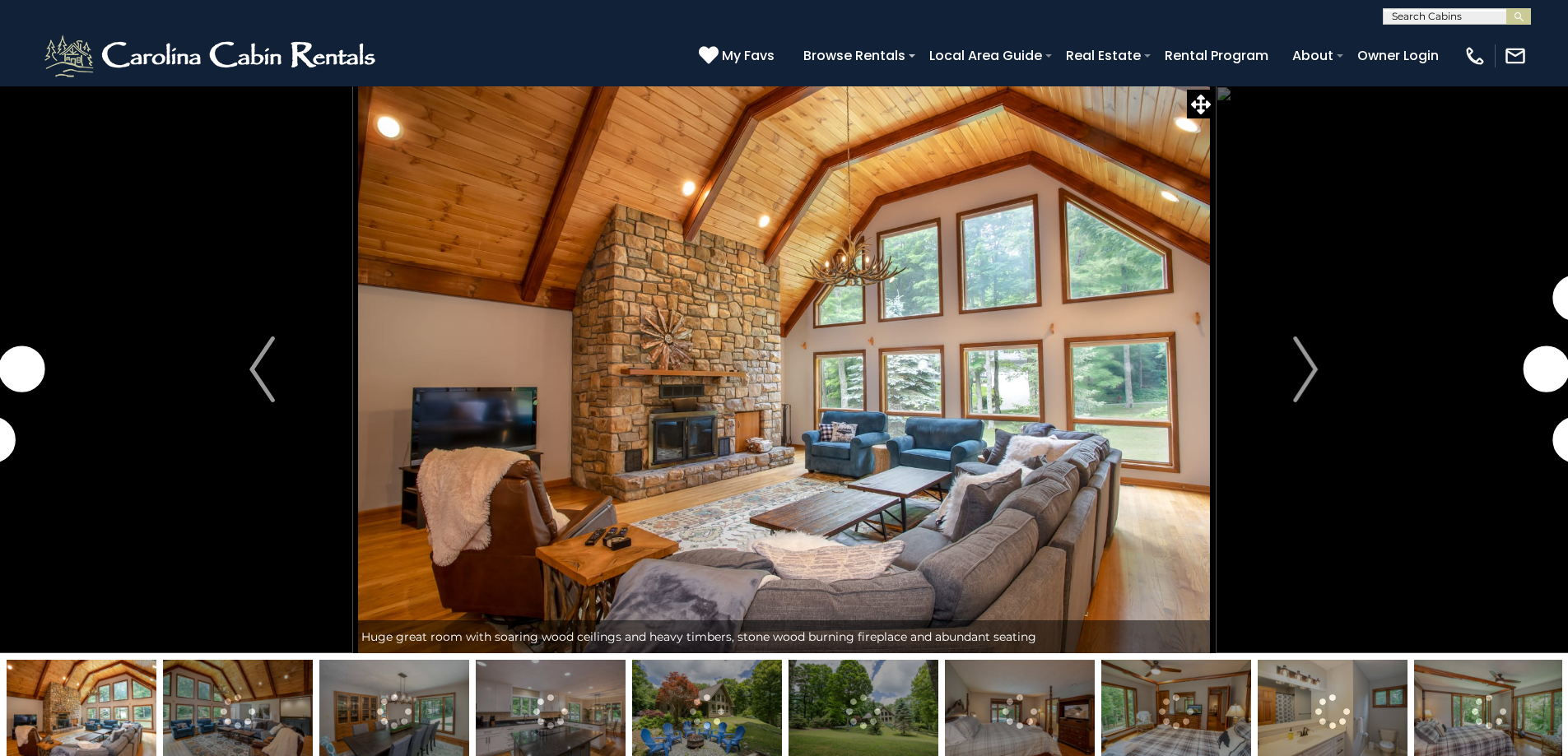
click at [231, 714] on img at bounding box center [238, 711] width 150 height 103
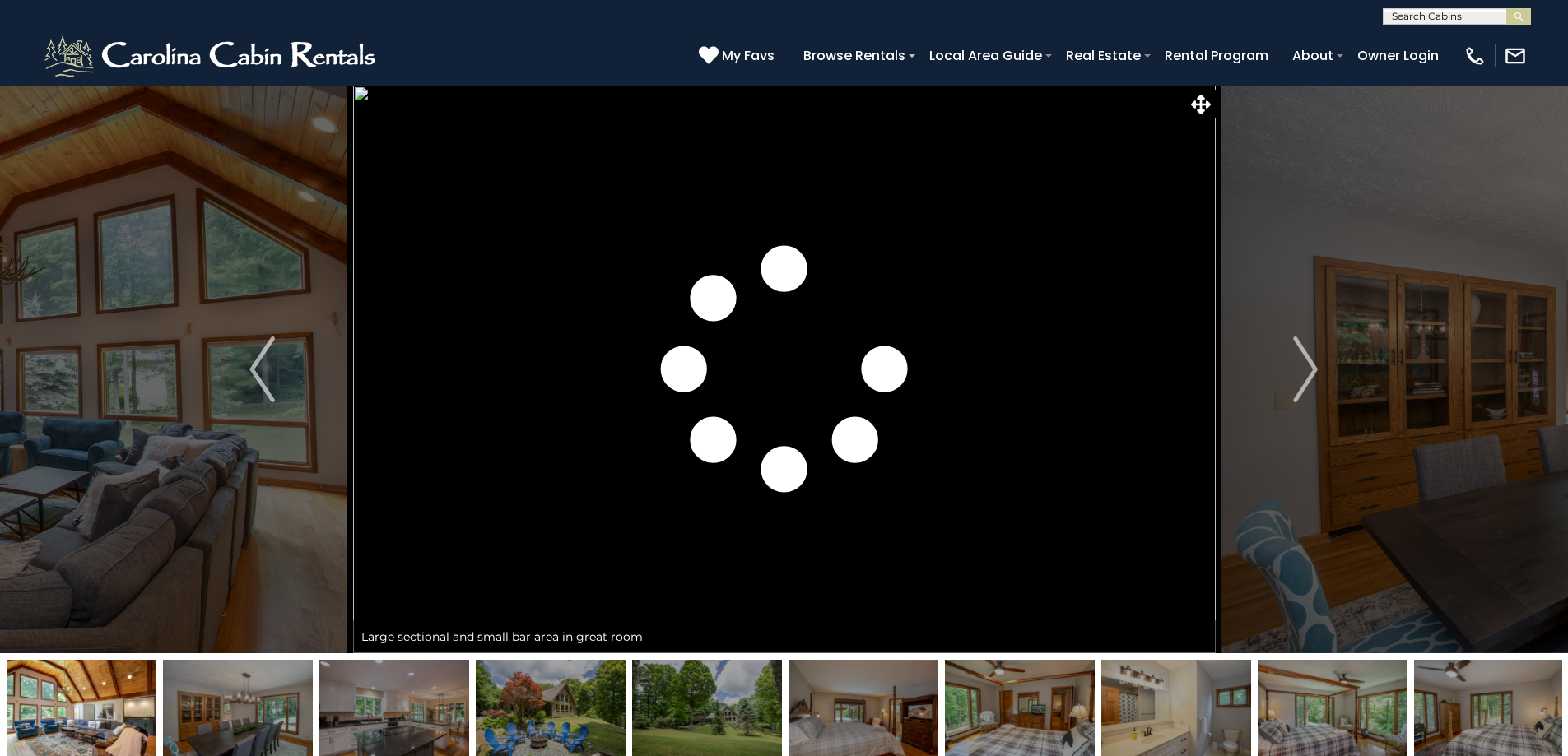
click at [530, 708] on img at bounding box center [551, 711] width 150 height 103
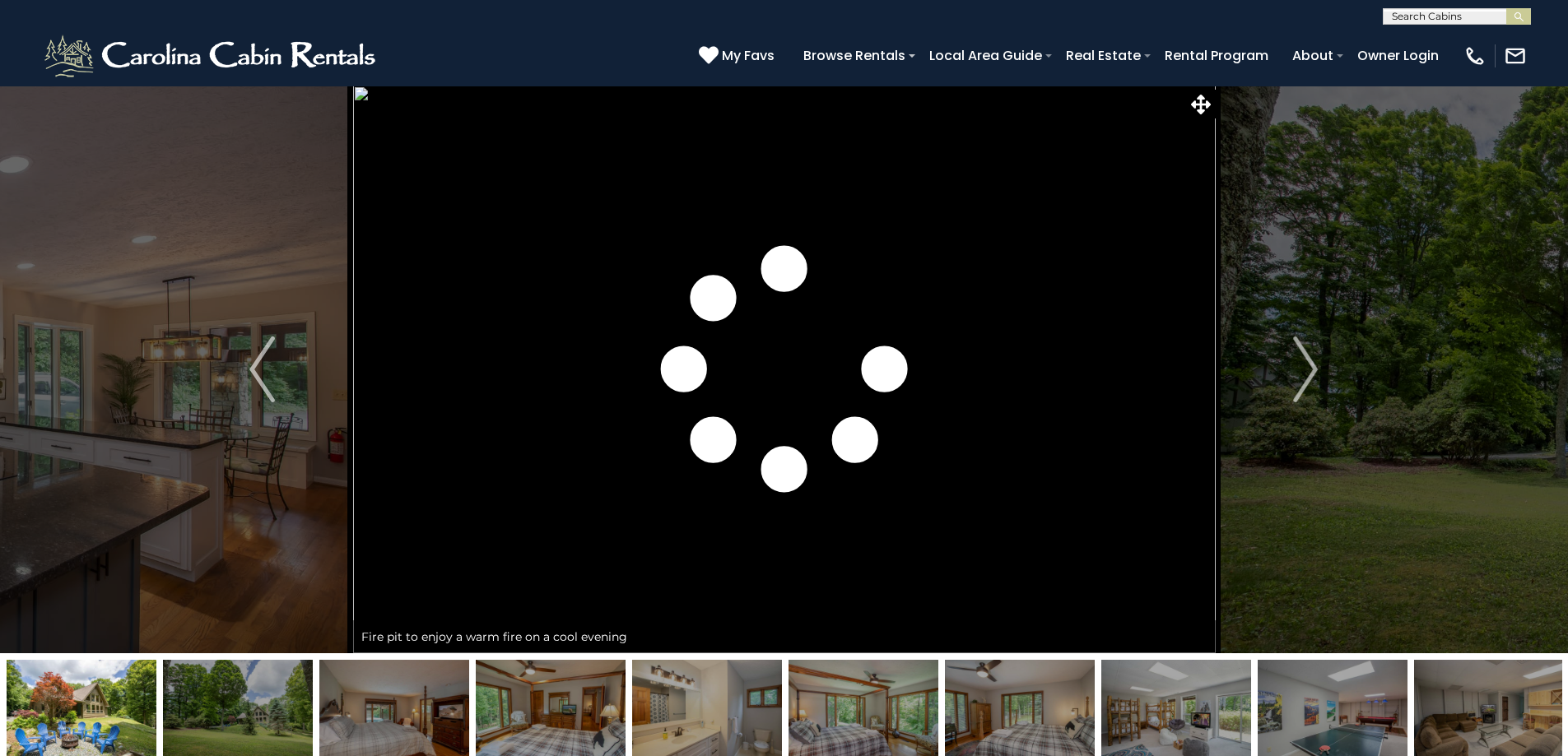
click at [79, 714] on img at bounding box center [82, 711] width 150 height 103
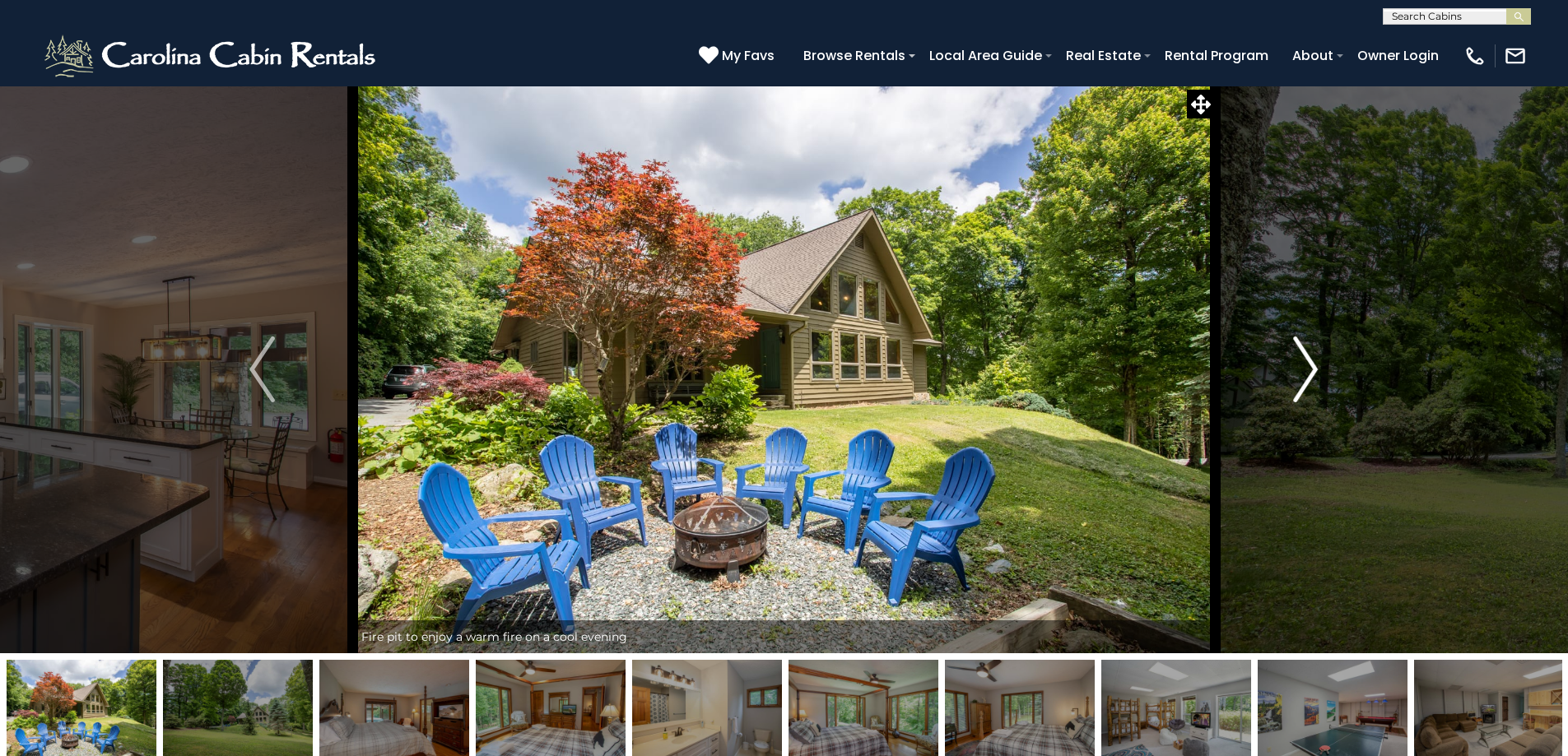
click at [1307, 376] on img "Next" at bounding box center [1306, 369] width 25 height 66
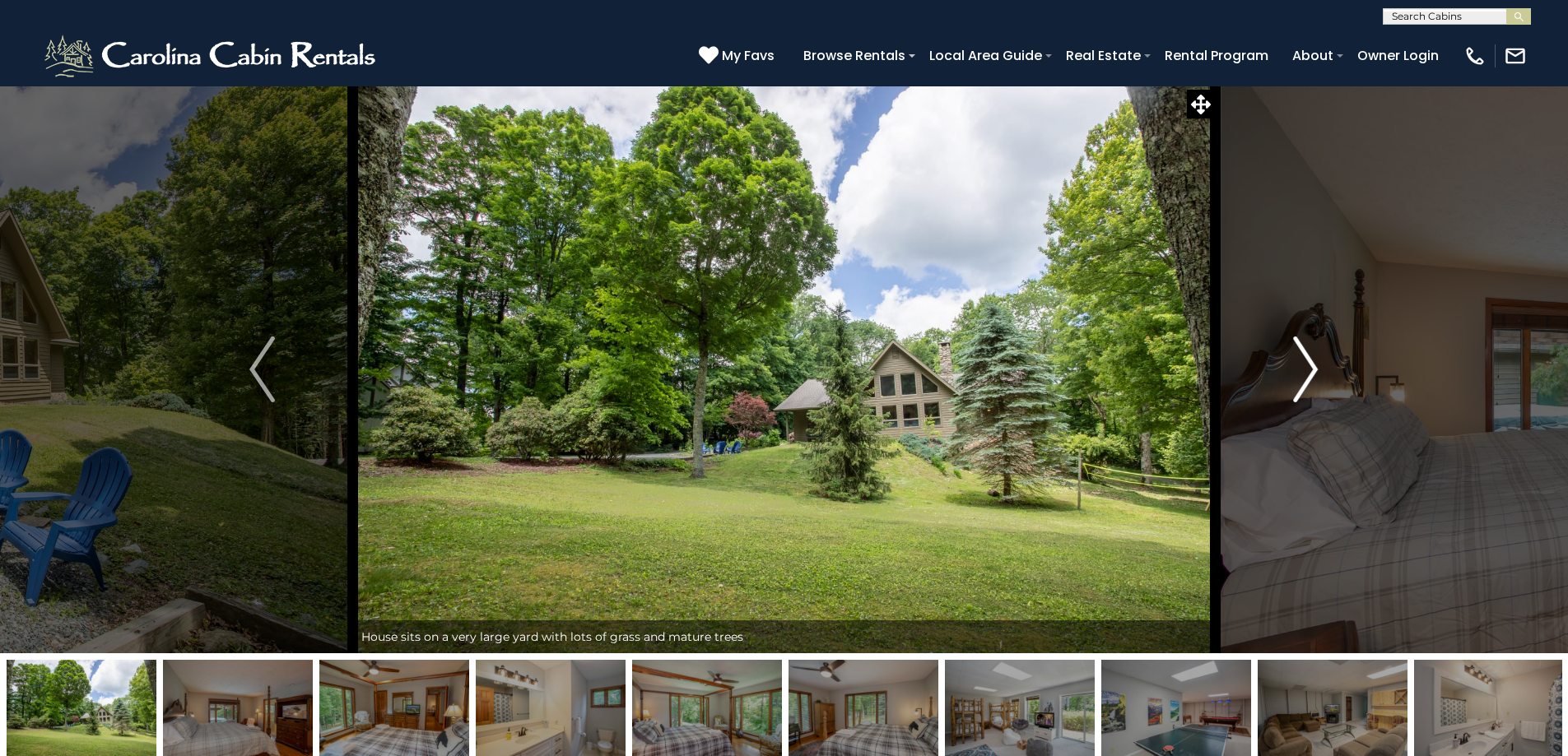
click at [1307, 376] on img "Next" at bounding box center [1306, 369] width 25 height 66
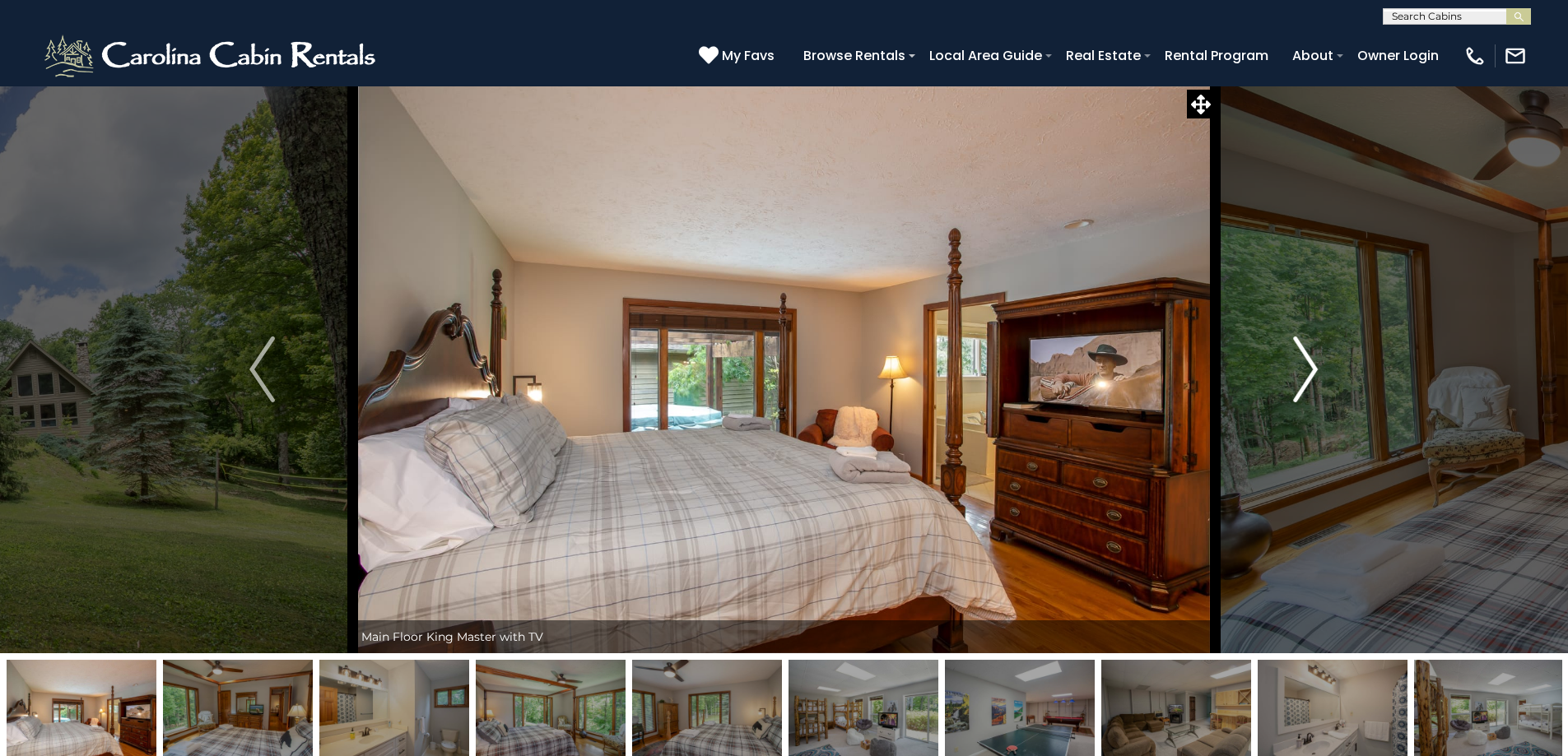
click at [1307, 376] on img "Next" at bounding box center [1306, 369] width 25 height 66
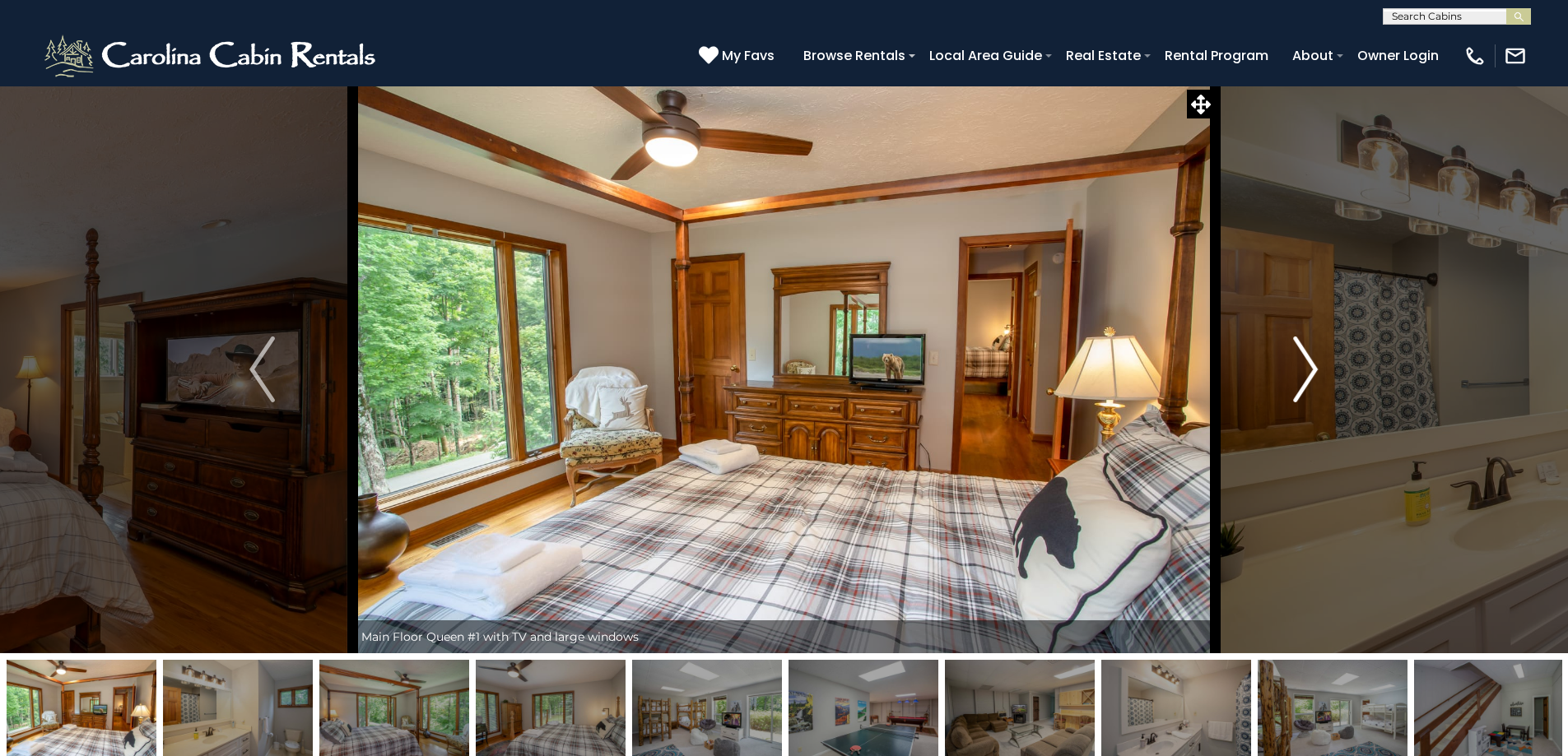
click at [1307, 376] on img "Next" at bounding box center [1306, 369] width 25 height 66
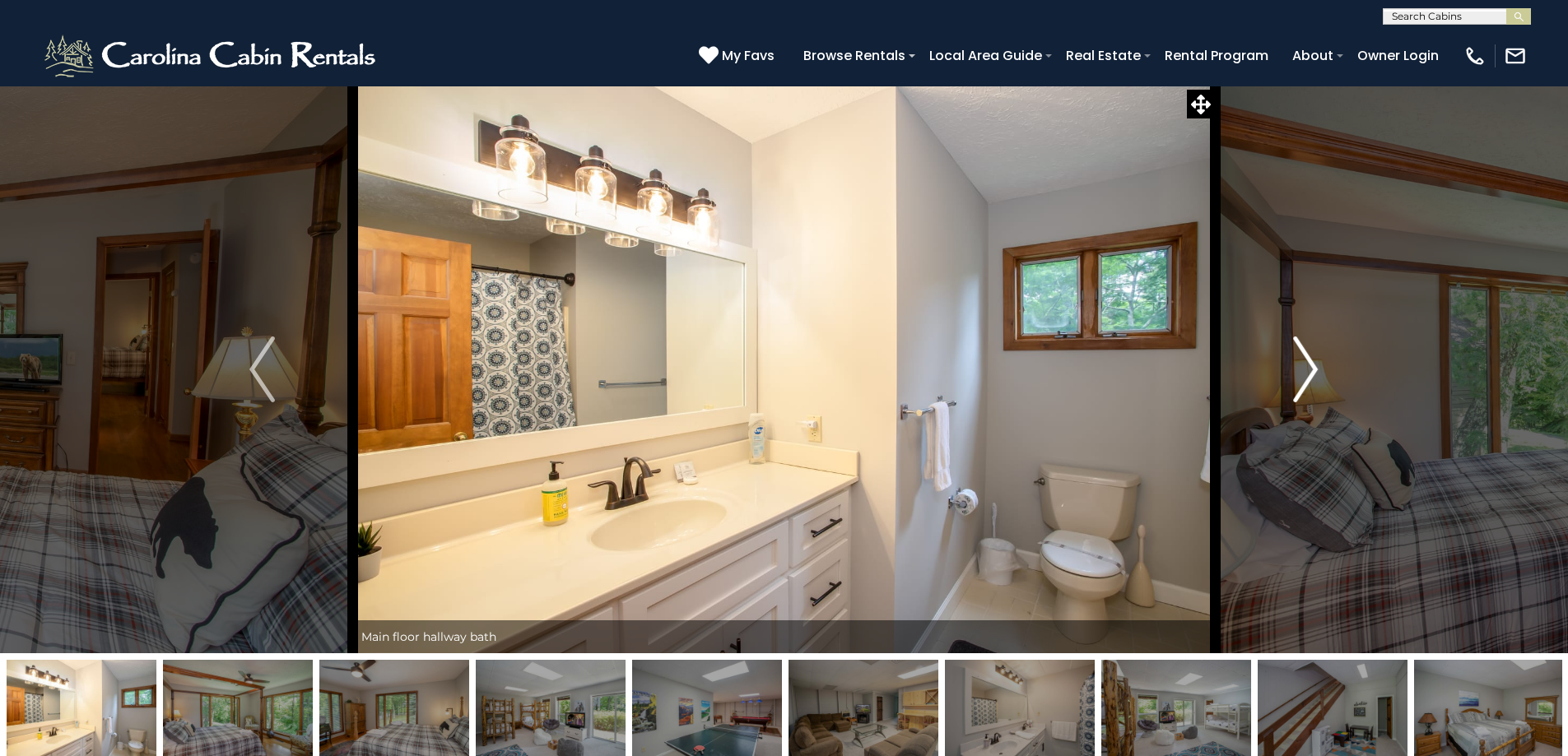
click at [1307, 376] on img "Next" at bounding box center [1306, 369] width 25 height 66
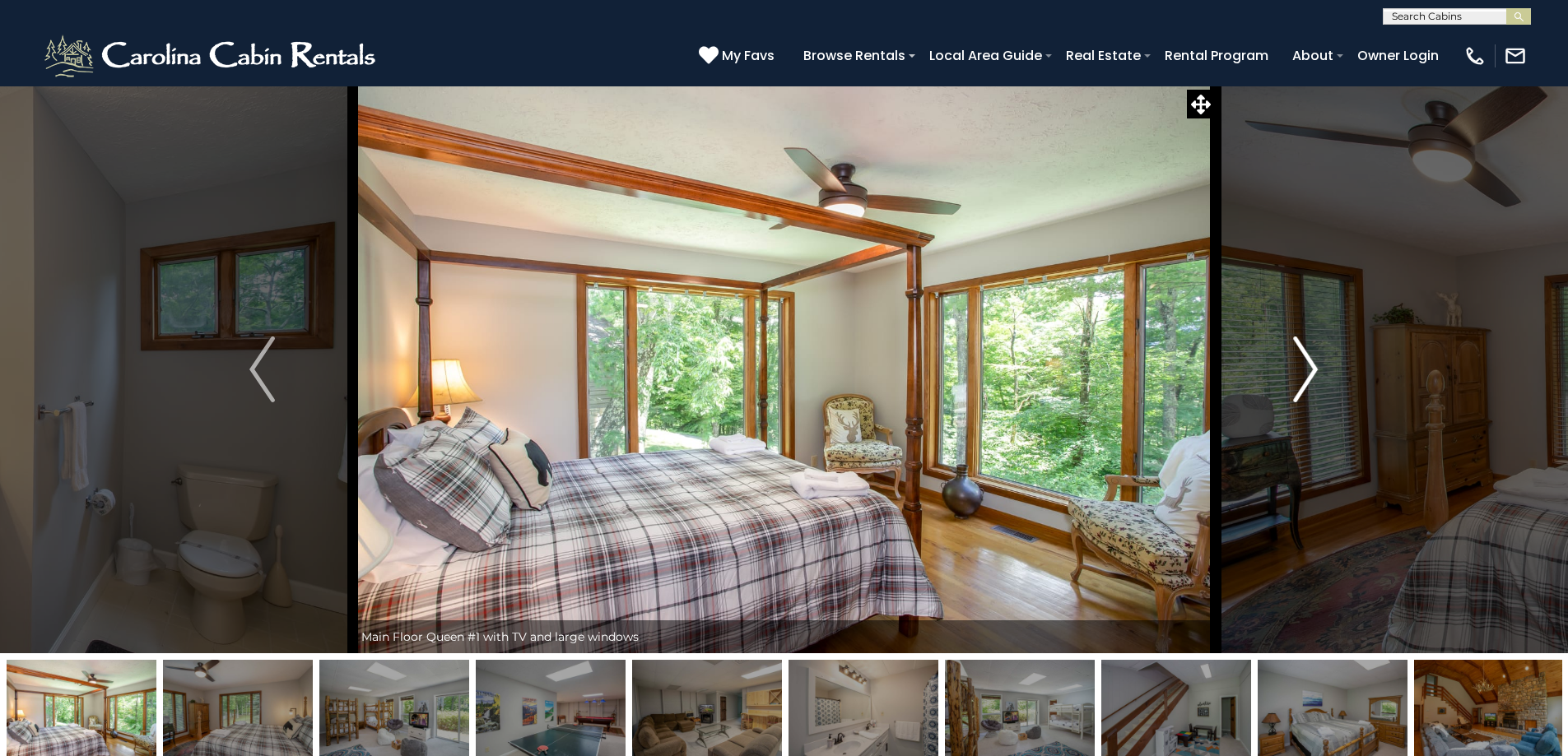
click at [1307, 376] on img "Next" at bounding box center [1306, 369] width 25 height 66
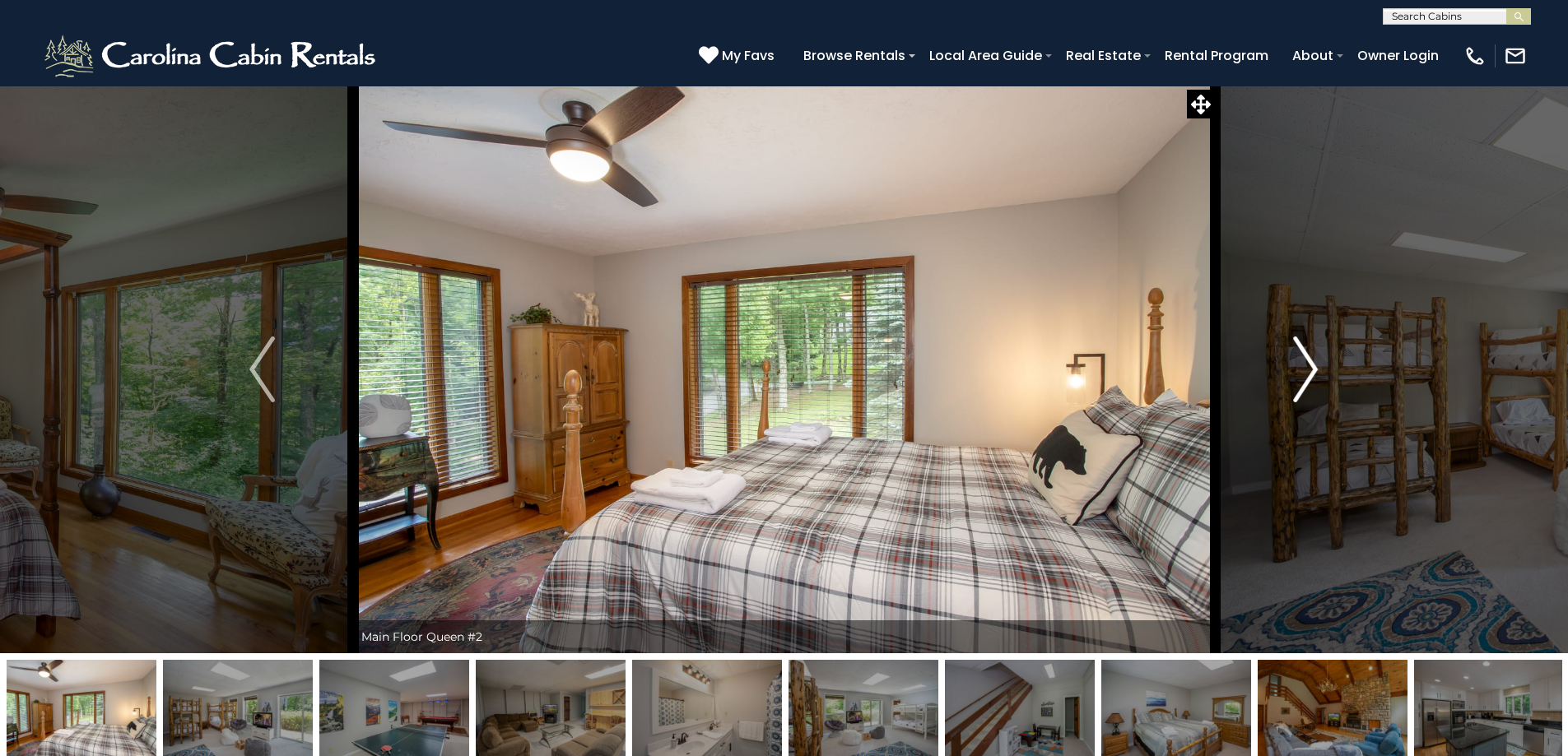
click at [1307, 376] on img "Next" at bounding box center [1306, 369] width 25 height 66
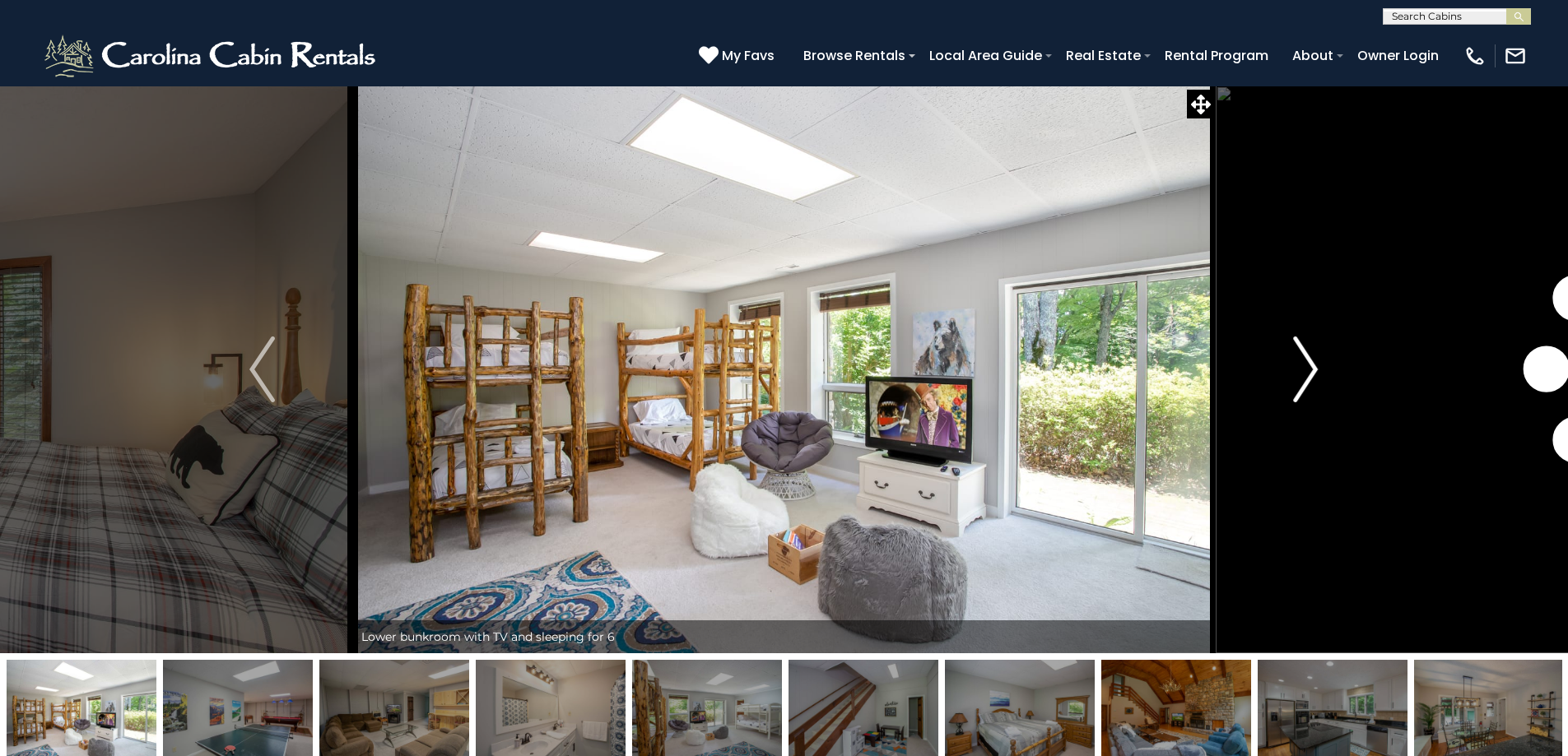
click at [1307, 376] on img "Next" at bounding box center [1306, 369] width 25 height 66
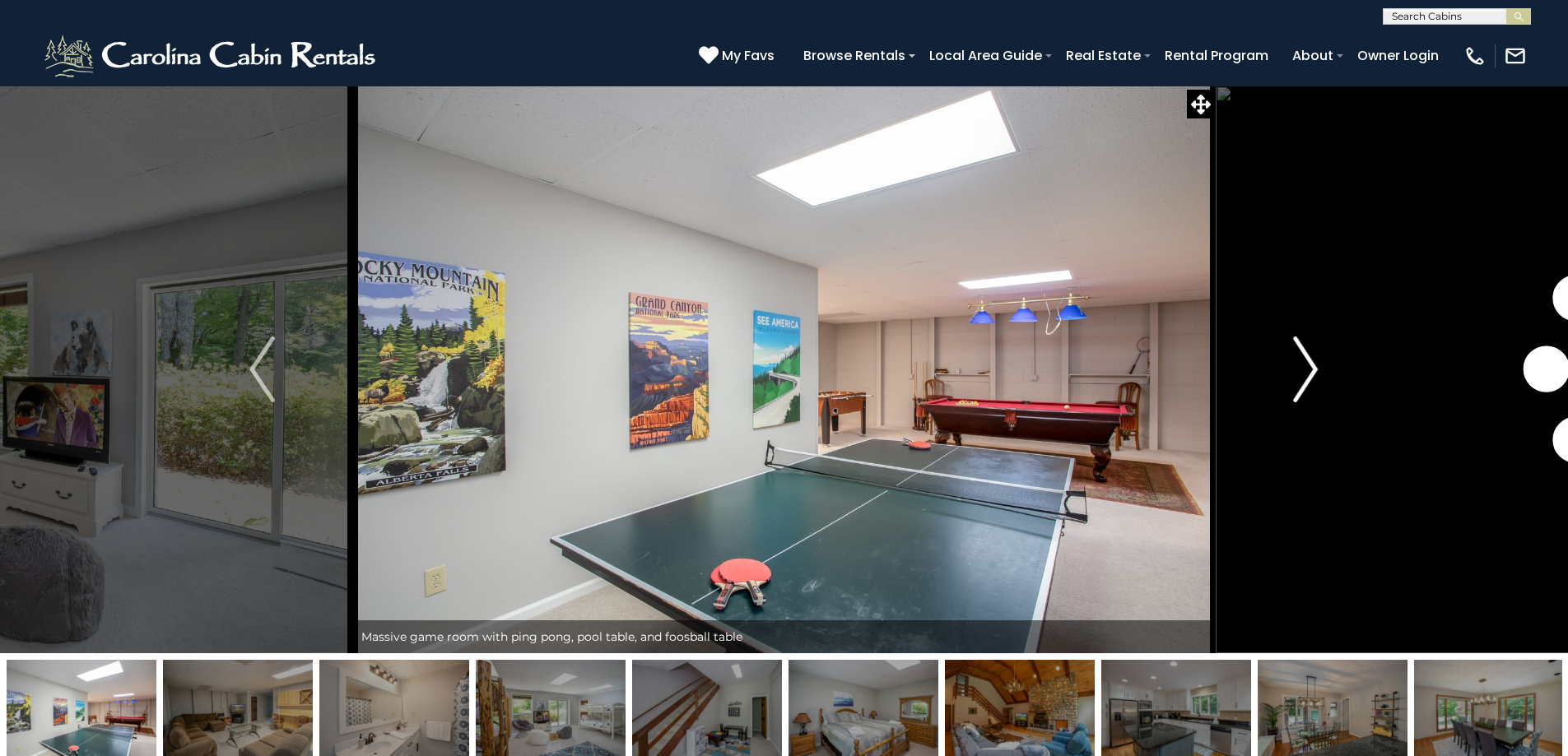
click at [1307, 376] on img "Next" at bounding box center [1306, 369] width 25 height 66
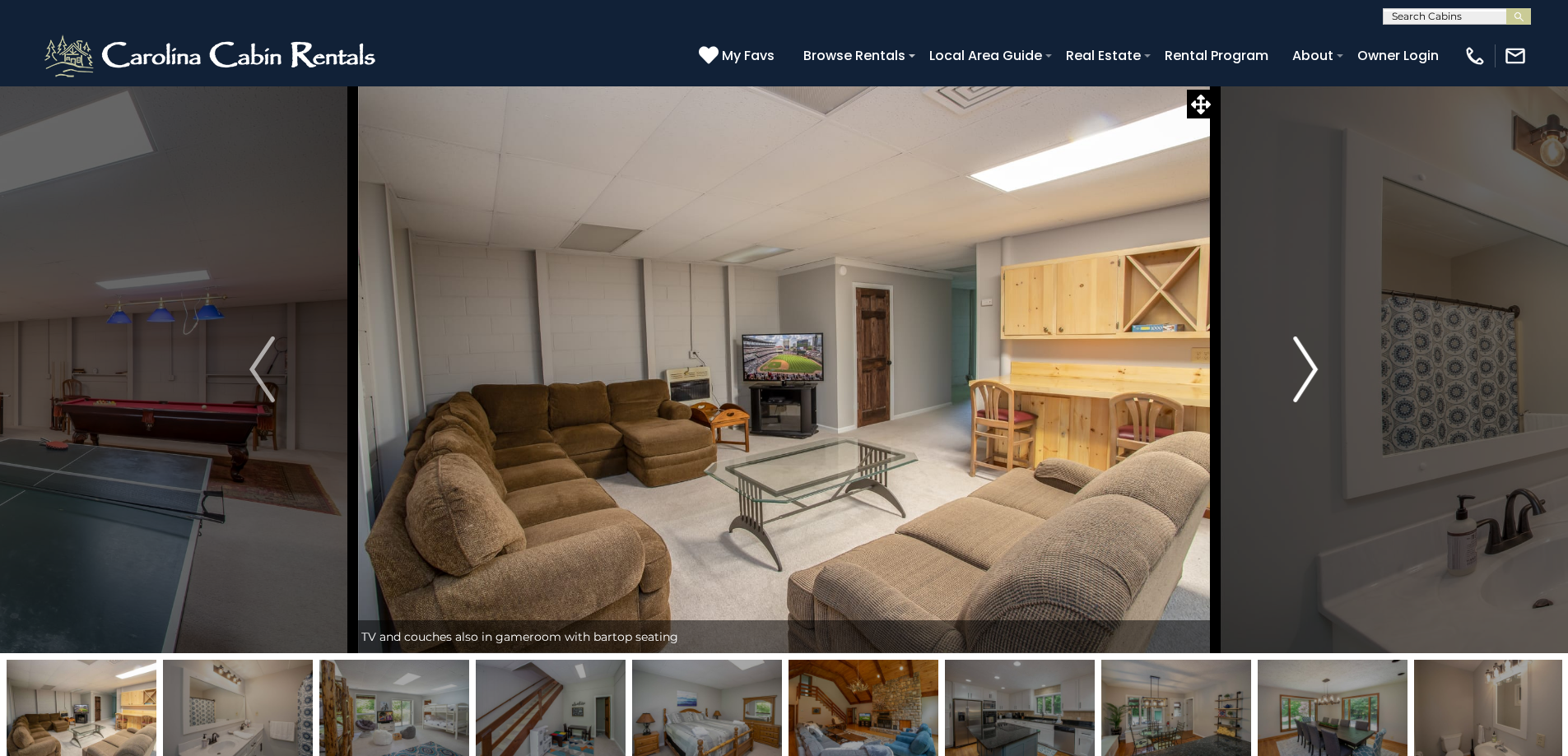
click at [1307, 376] on img "Next" at bounding box center [1306, 369] width 25 height 66
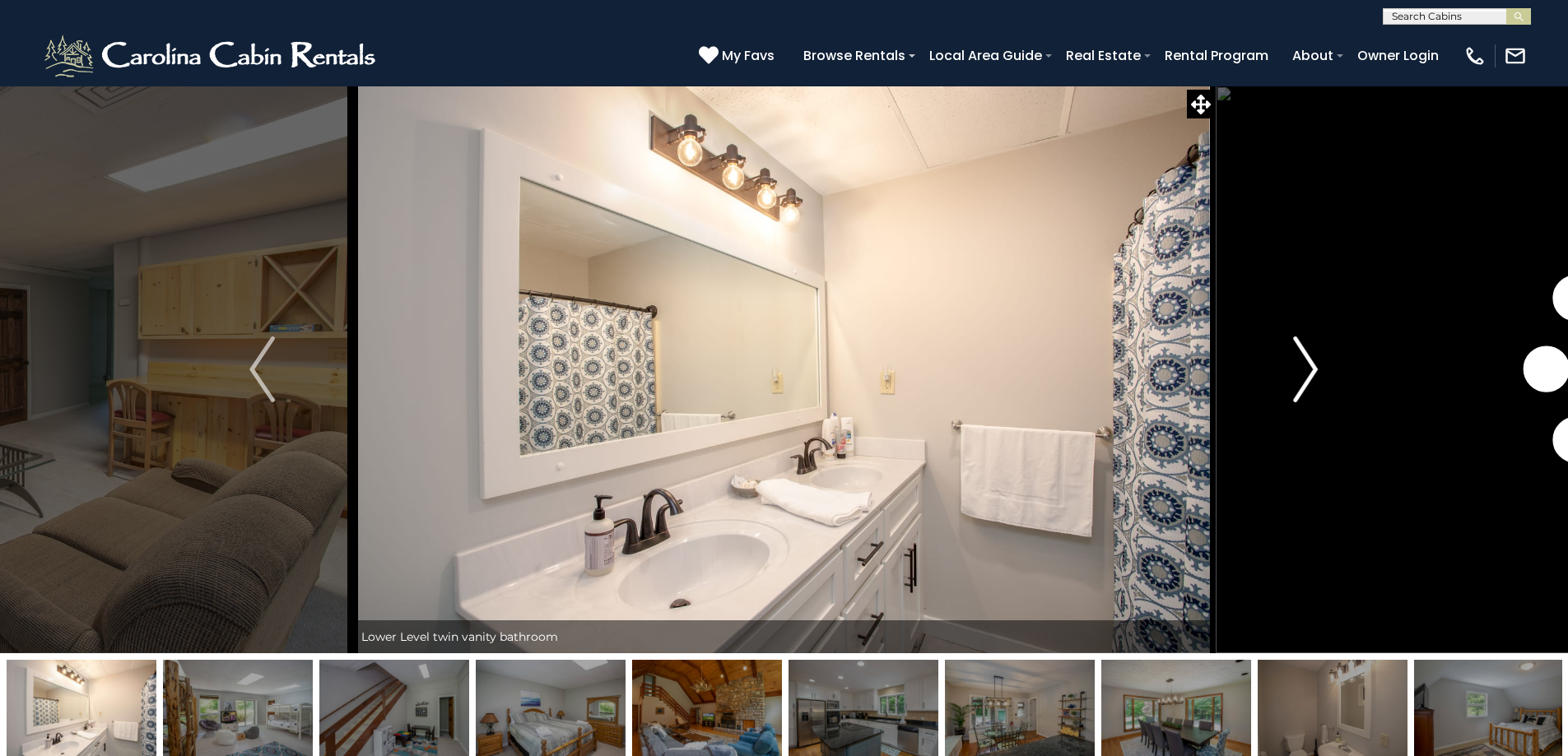
click at [1307, 376] on img "Next" at bounding box center [1306, 369] width 25 height 66
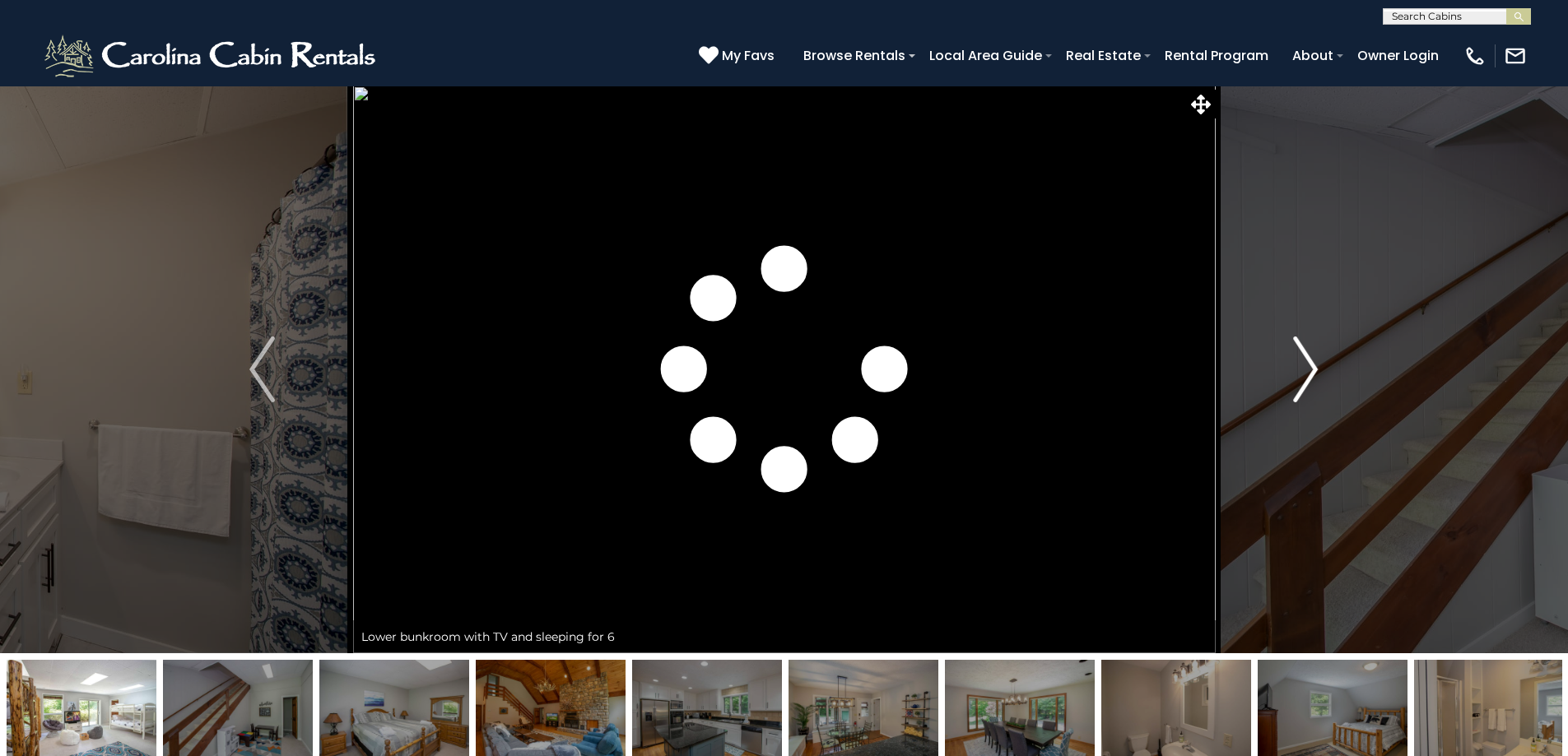
click at [1307, 376] on img "Next" at bounding box center [1306, 369] width 25 height 66
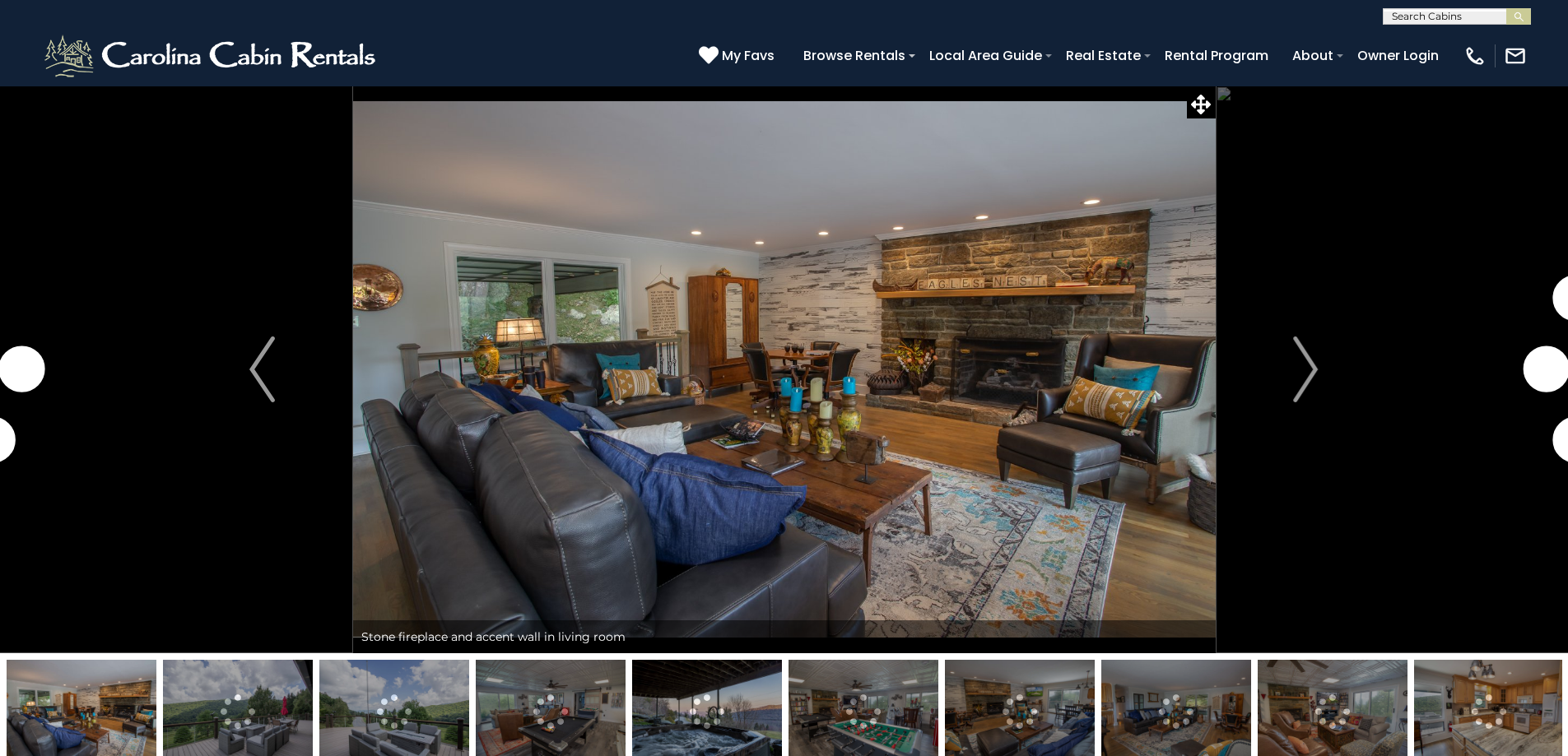
click at [123, 731] on img at bounding box center [82, 711] width 150 height 103
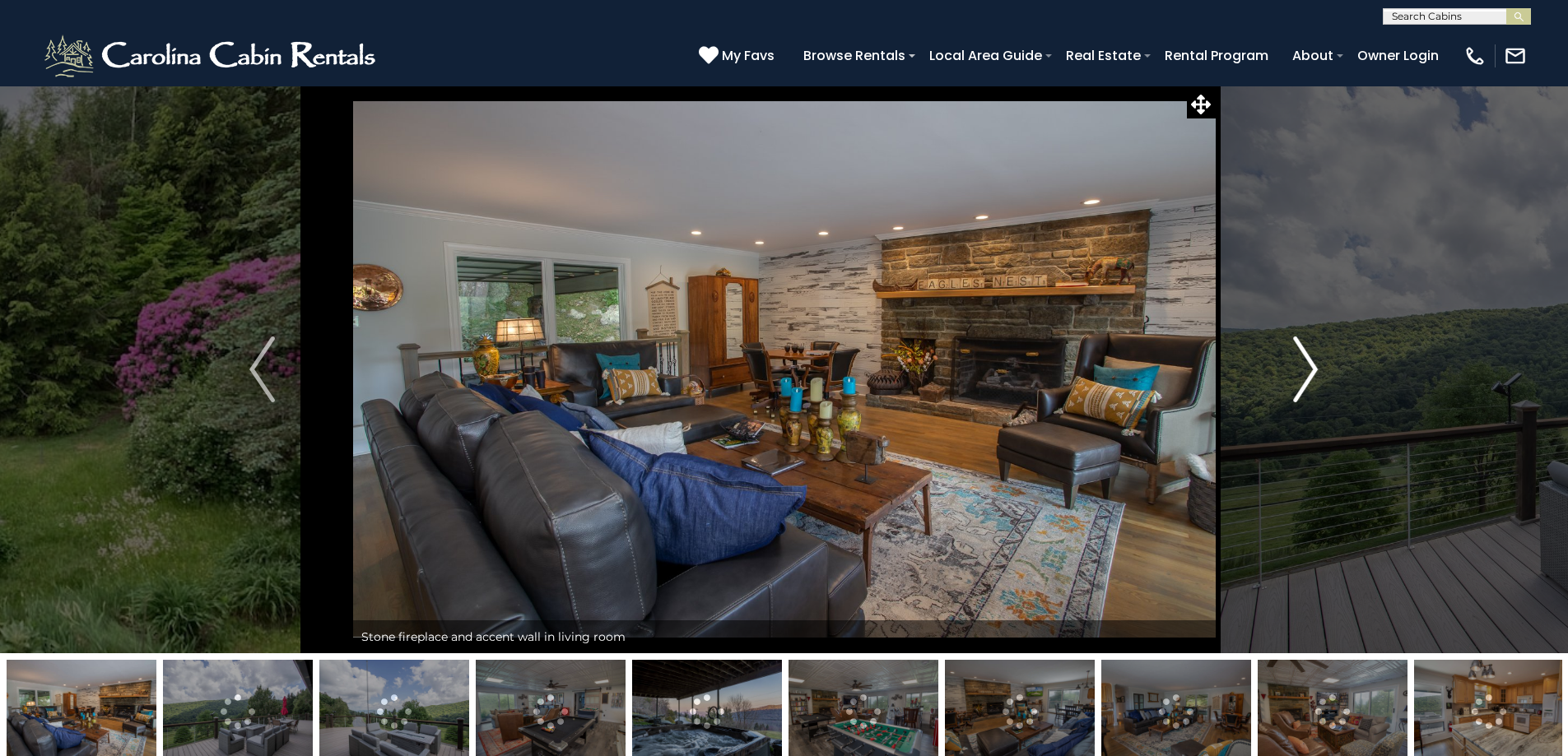
click at [1298, 358] on img "Next" at bounding box center [1306, 369] width 25 height 66
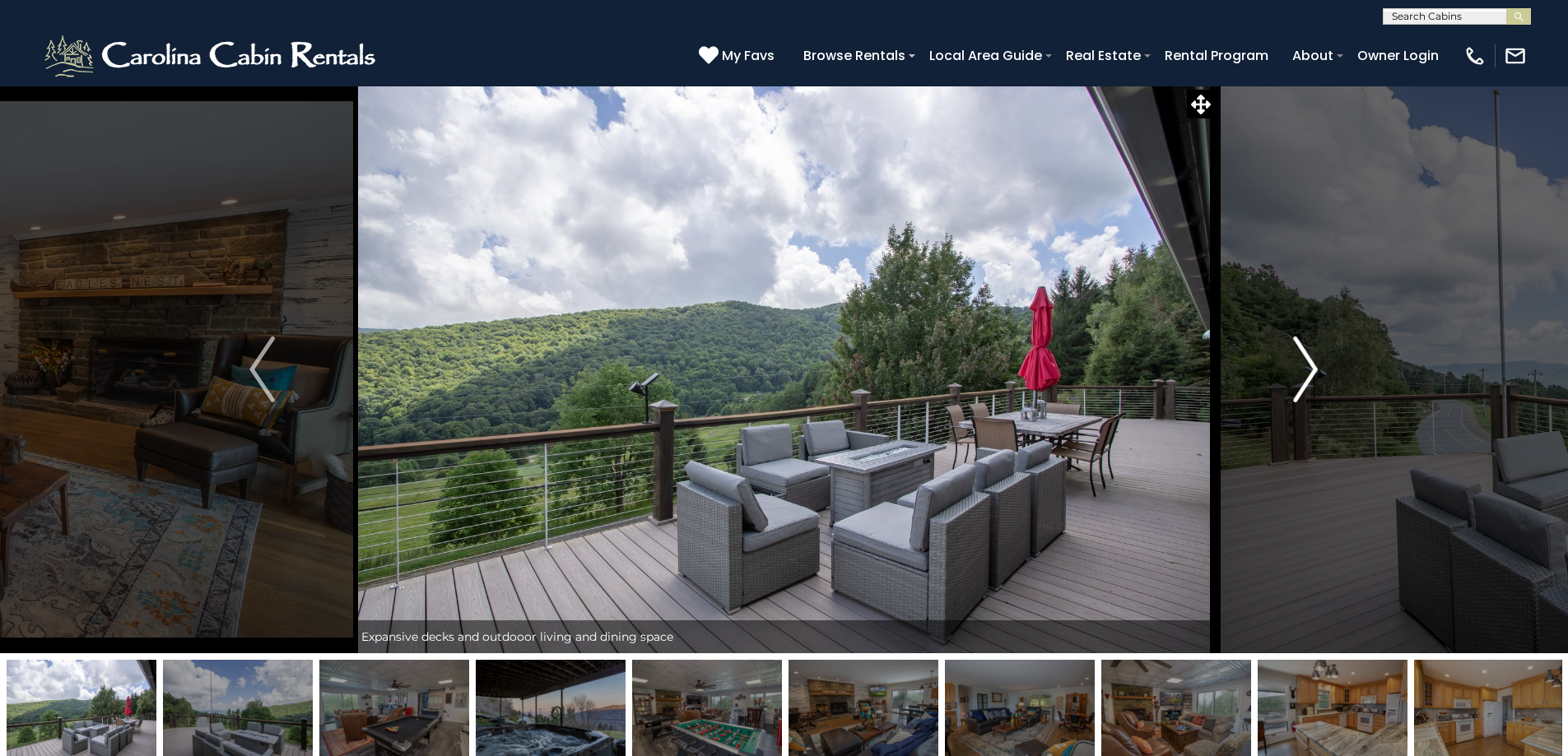
click at [1296, 359] on img "Next" at bounding box center [1306, 369] width 25 height 66
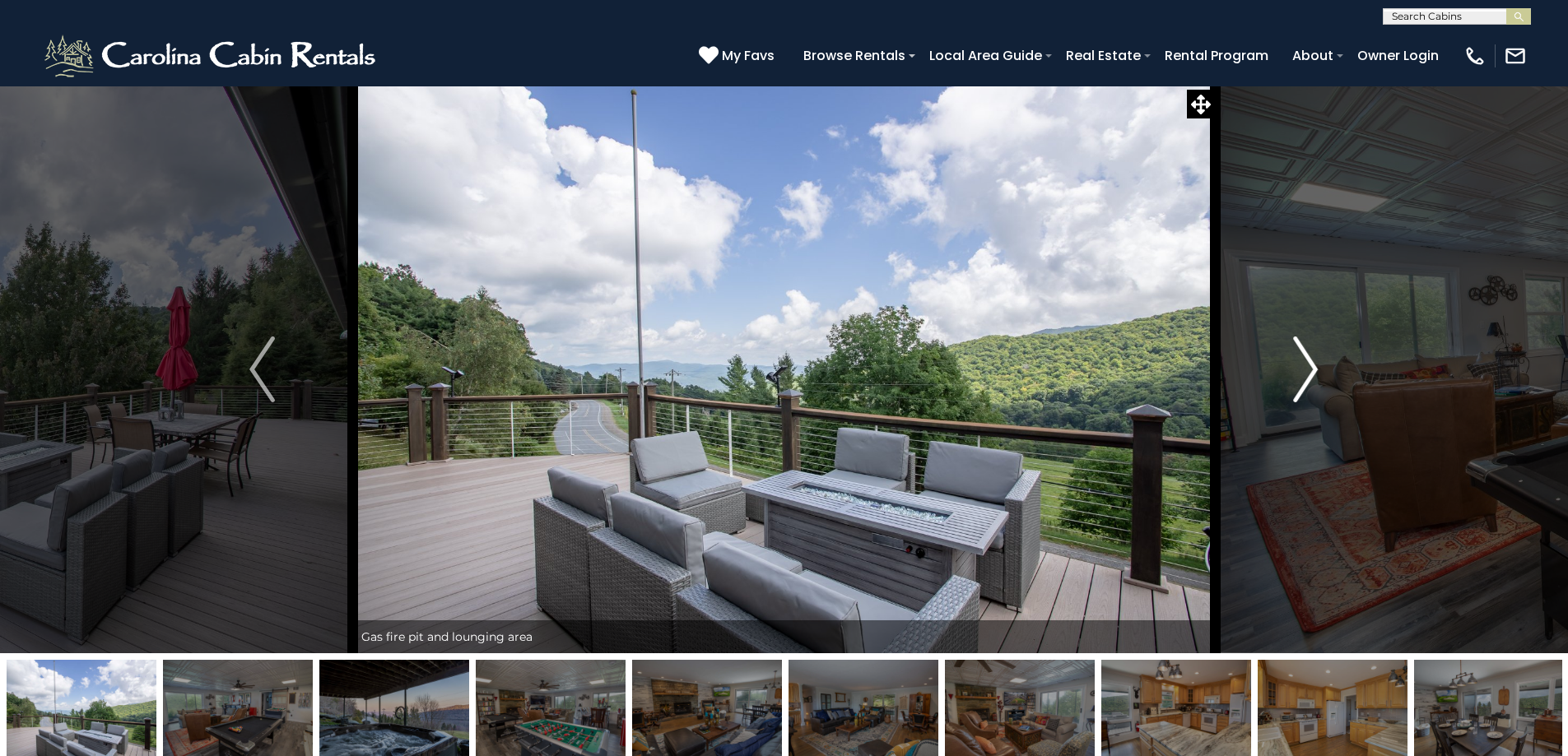
click at [1296, 359] on img "Next" at bounding box center [1306, 369] width 25 height 66
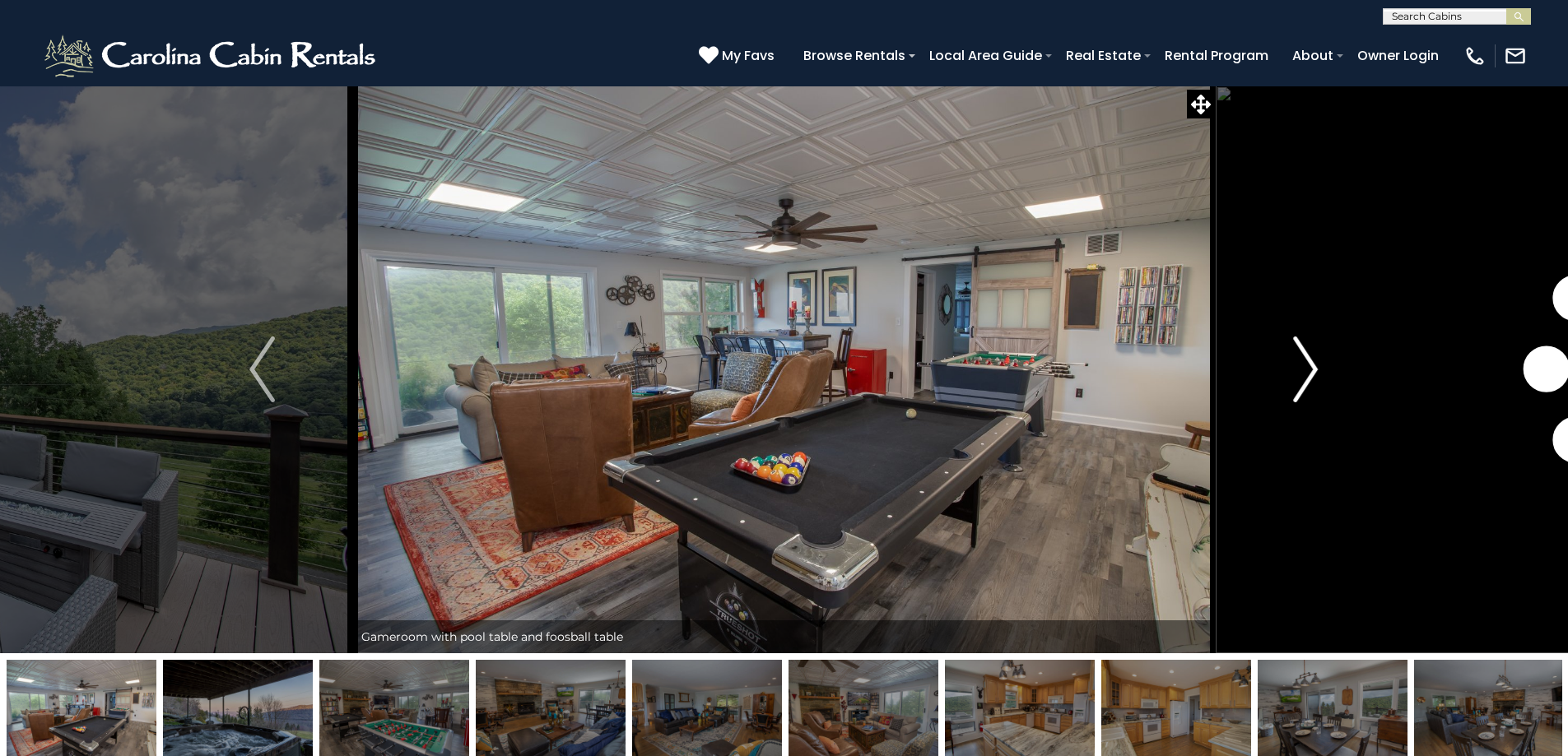
click at [1296, 359] on img "Next" at bounding box center [1306, 369] width 25 height 66
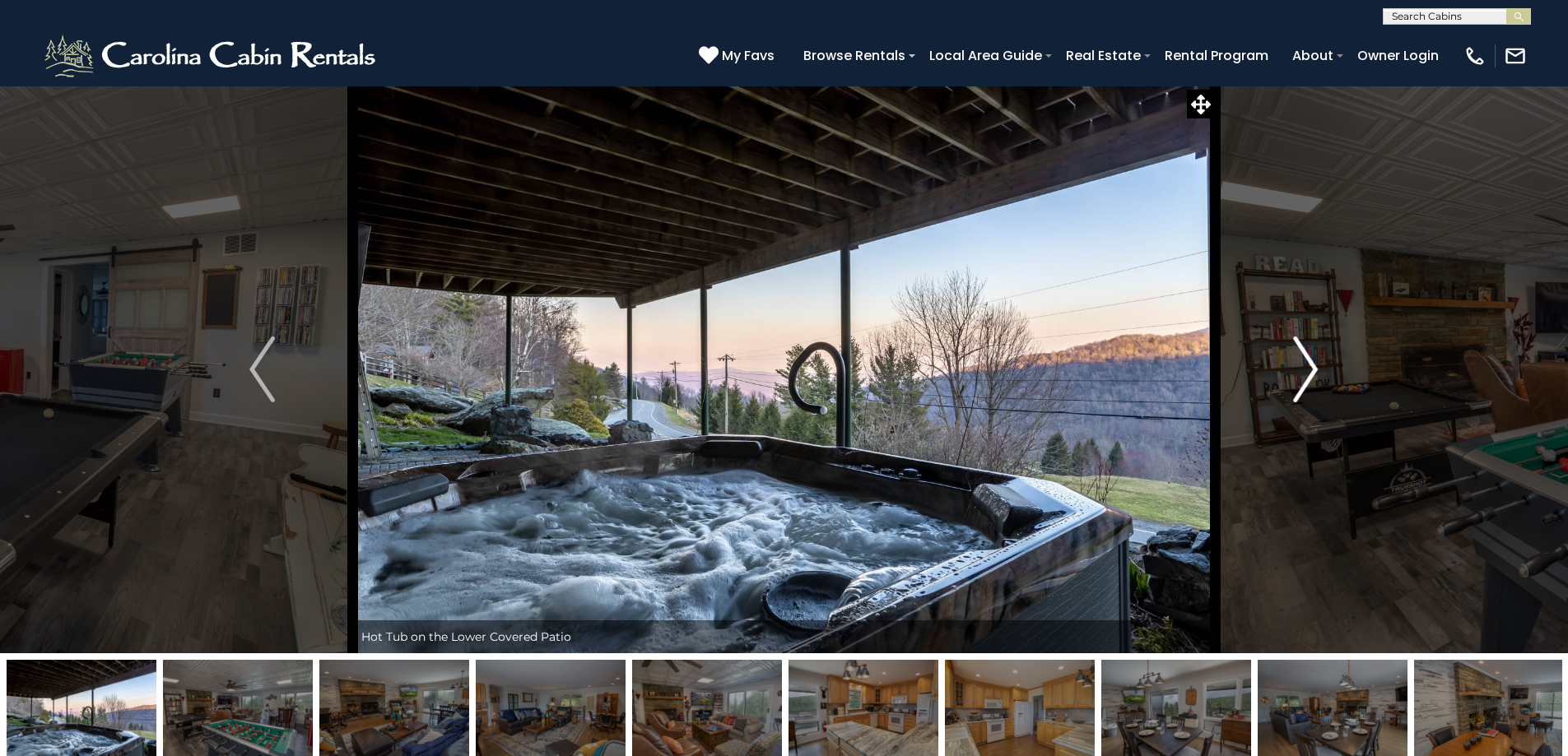
click at [1296, 359] on img "Next" at bounding box center [1306, 369] width 25 height 66
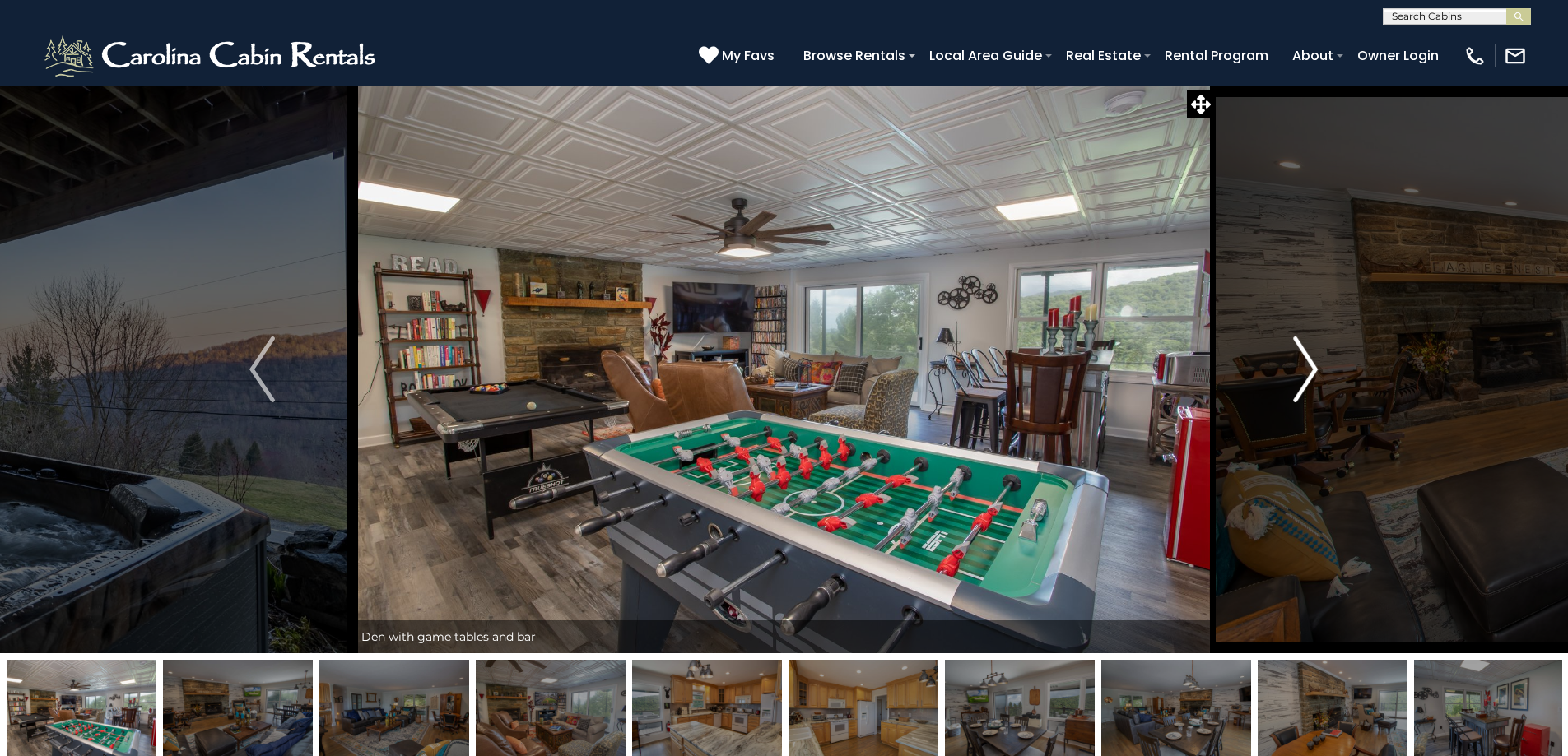
click at [1296, 359] on img "Next" at bounding box center [1306, 369] width 25 height 66
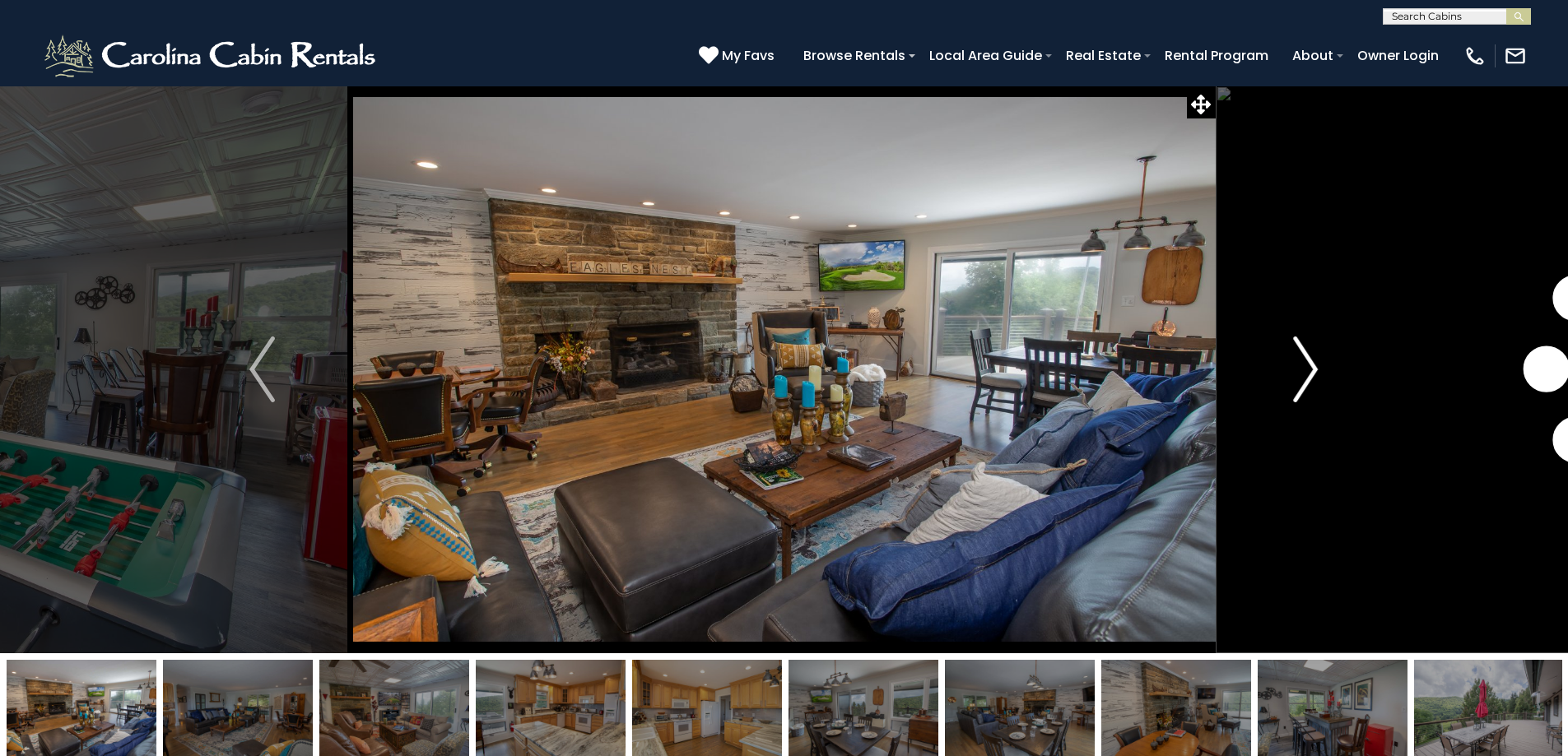
click at [1296, 359] on img "Next" at bounding box center [1306, 369] width 25 height 66
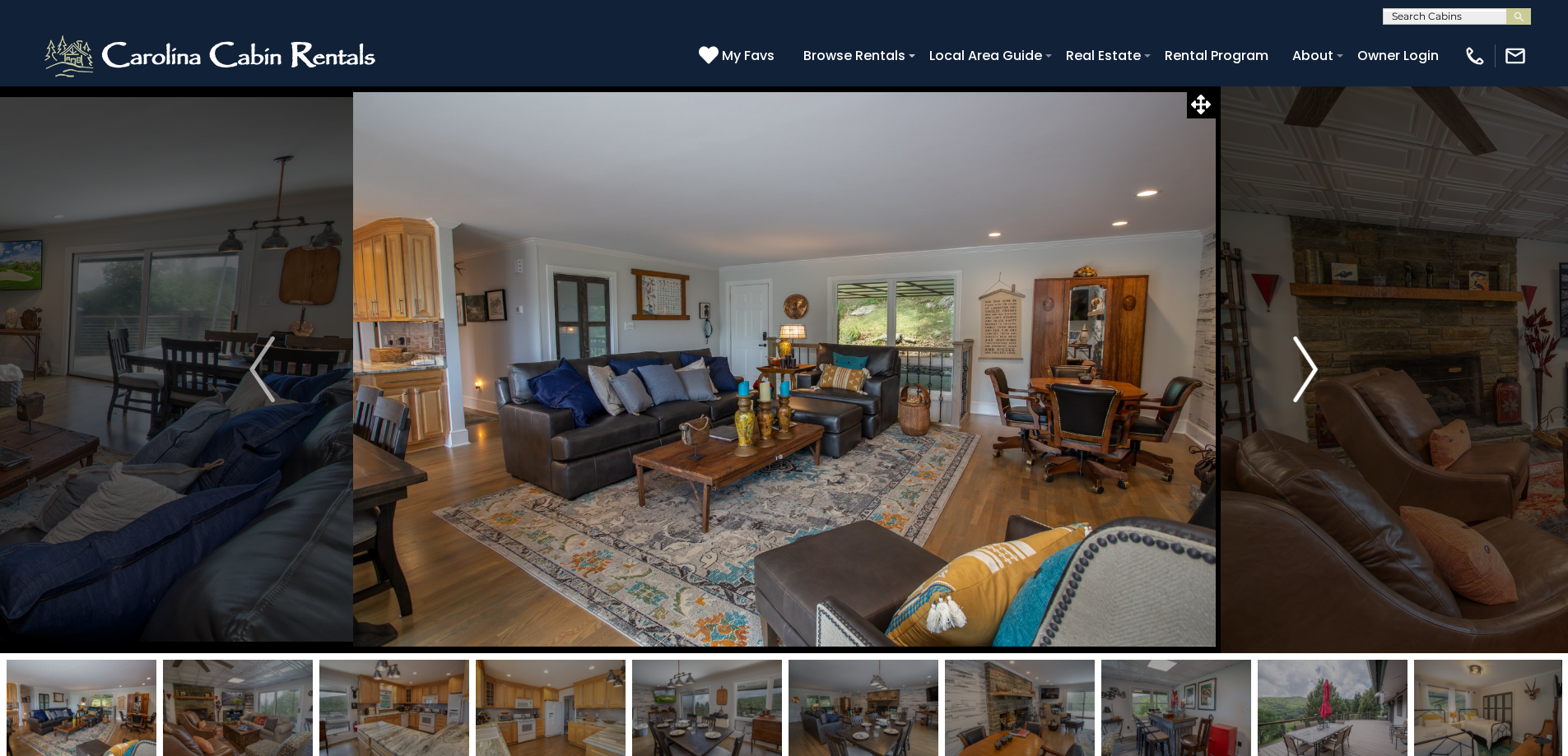
click at [1296, 359] on img "Next" at bounding box center [1306, 369] width 25 height 66
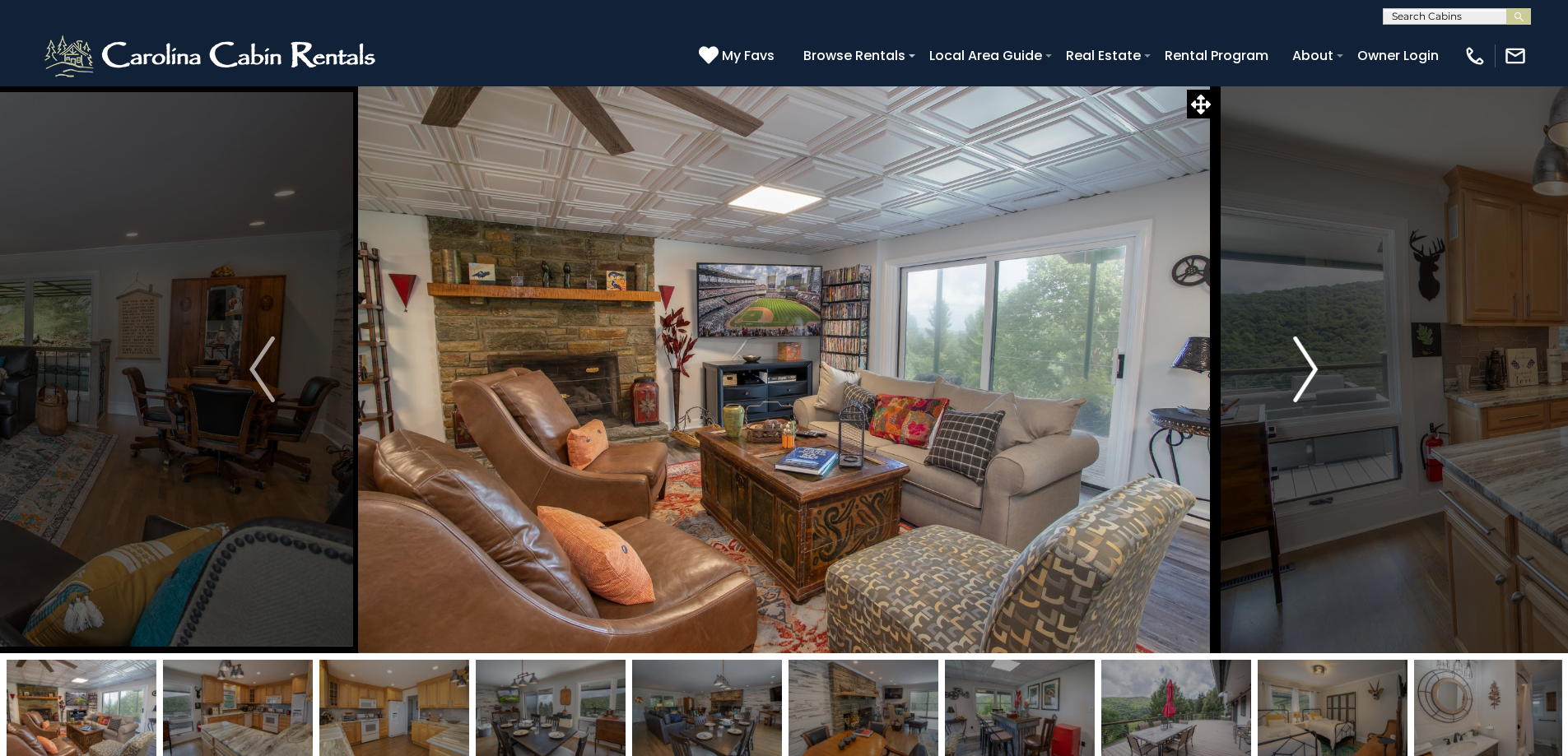
click at [1296, 359] on img "Next" at bounding box center [1306, 369] width 25 height 66
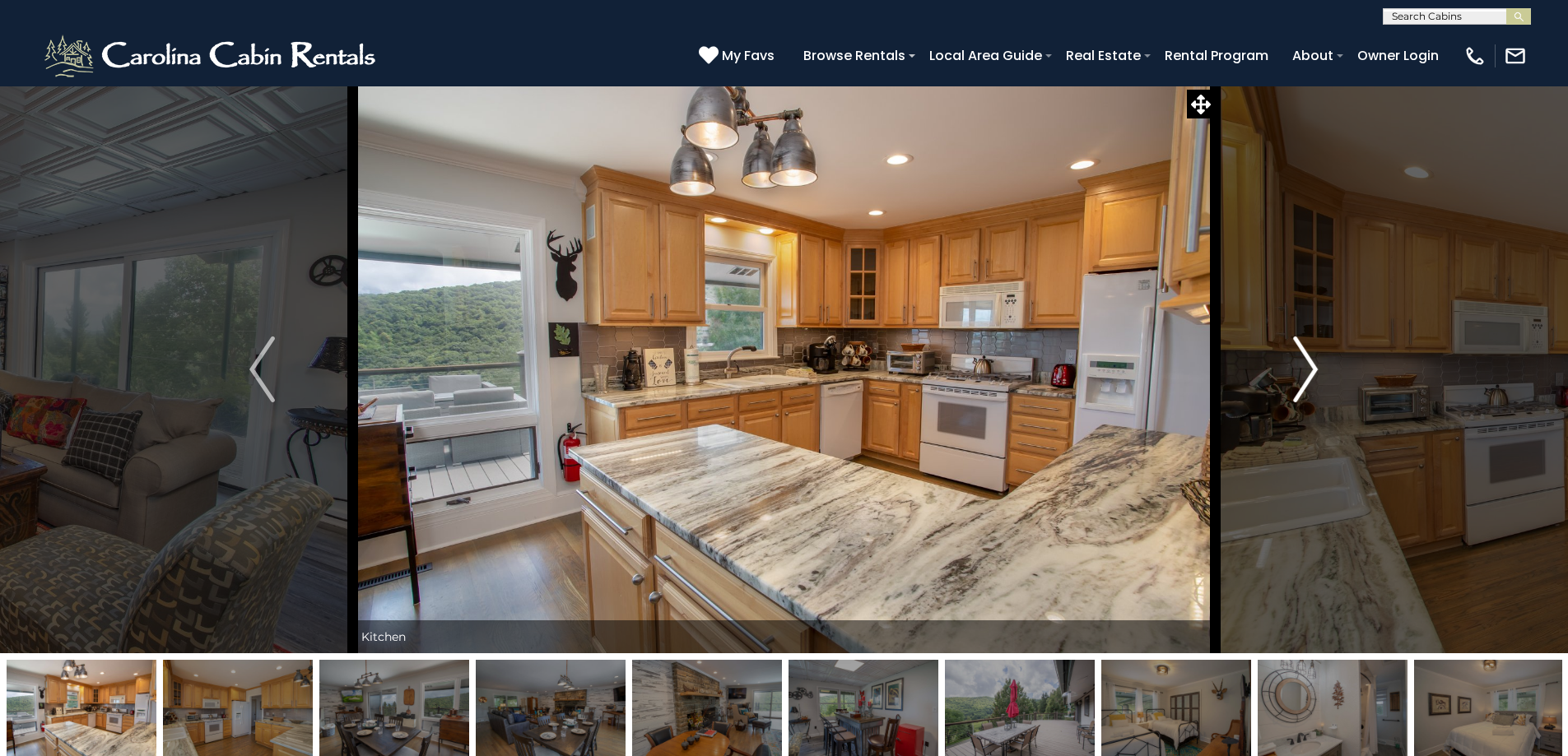
click at [1296, 359] on img "Next" at bounding box center [1306, 369] width 25 height 66
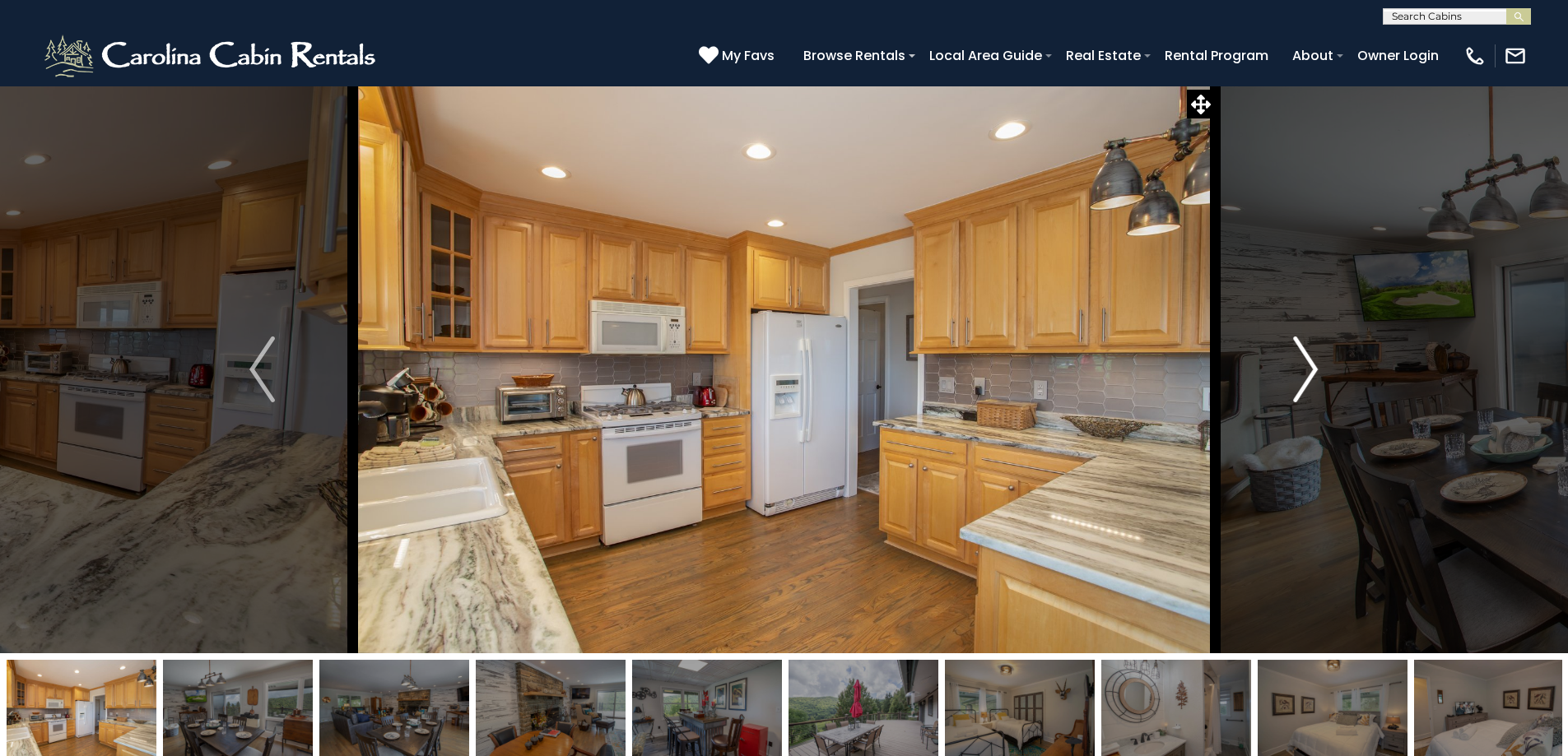
click at [1296, 359] on img "Next" at bounding box center [1306, 369] width 25 height 66
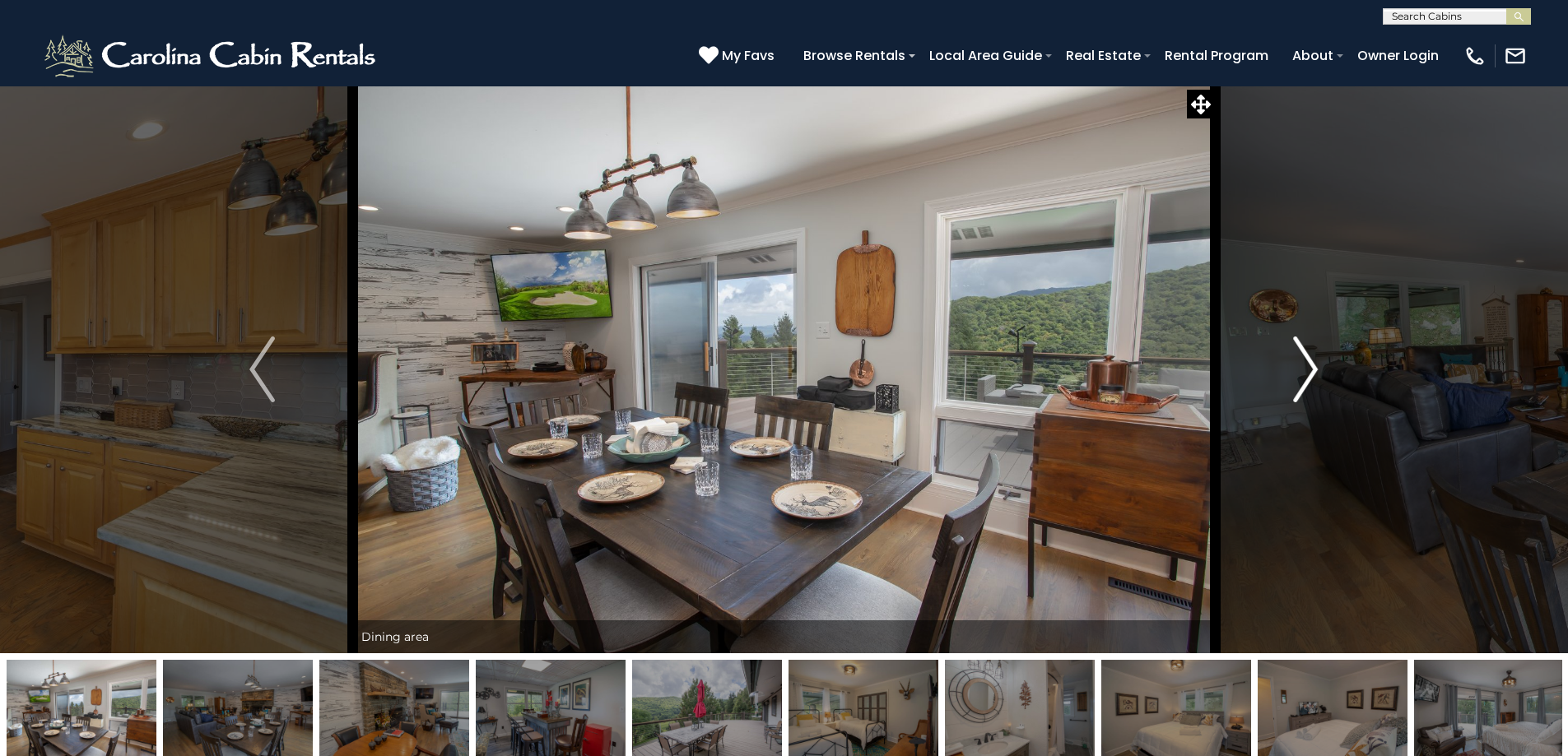
click at [1296, 359] on img "Next" at bounding box center [1306, 369] width 25 height 66
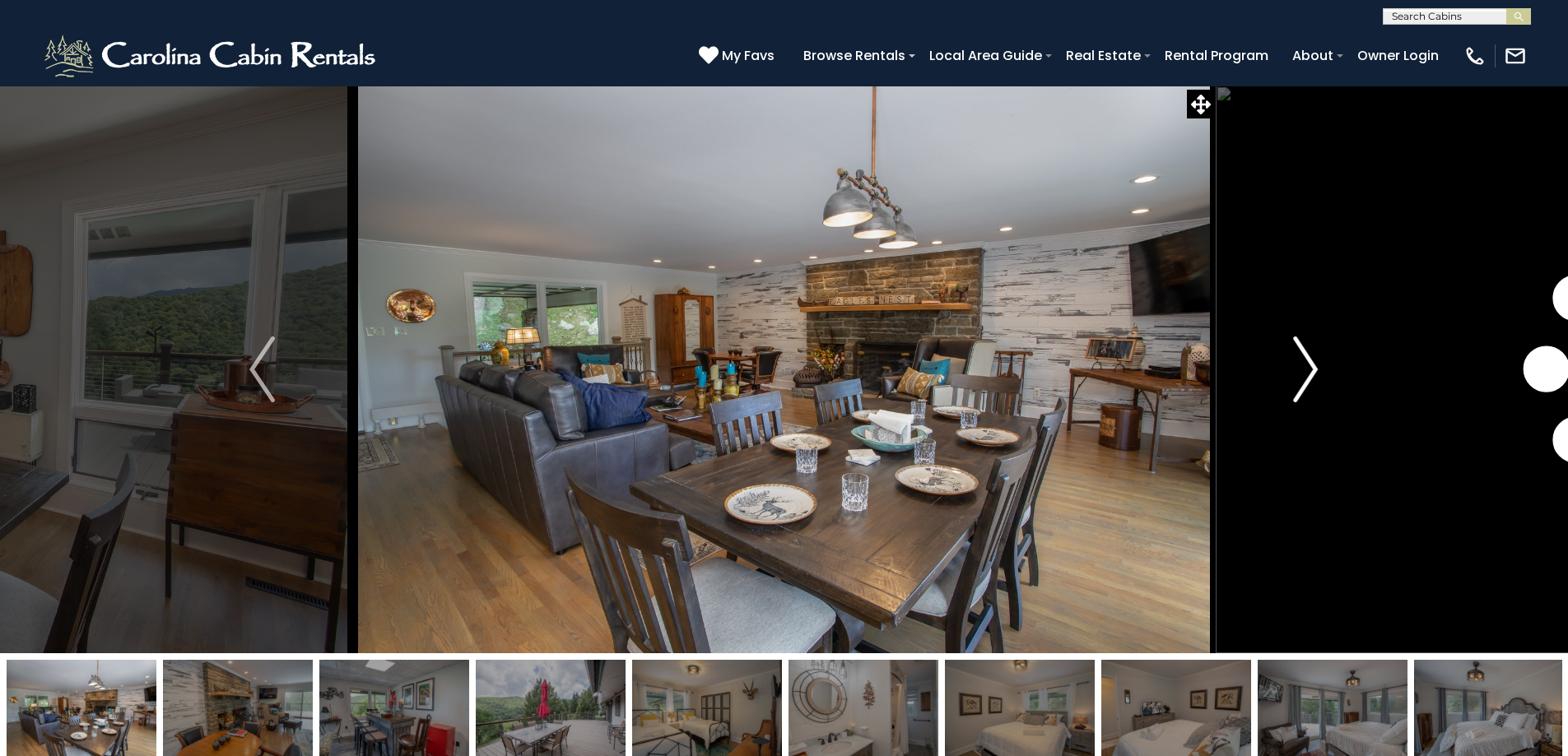
click at [1296, 359] on img "Next" at bounding box center [1306, 369] width 25 height 66
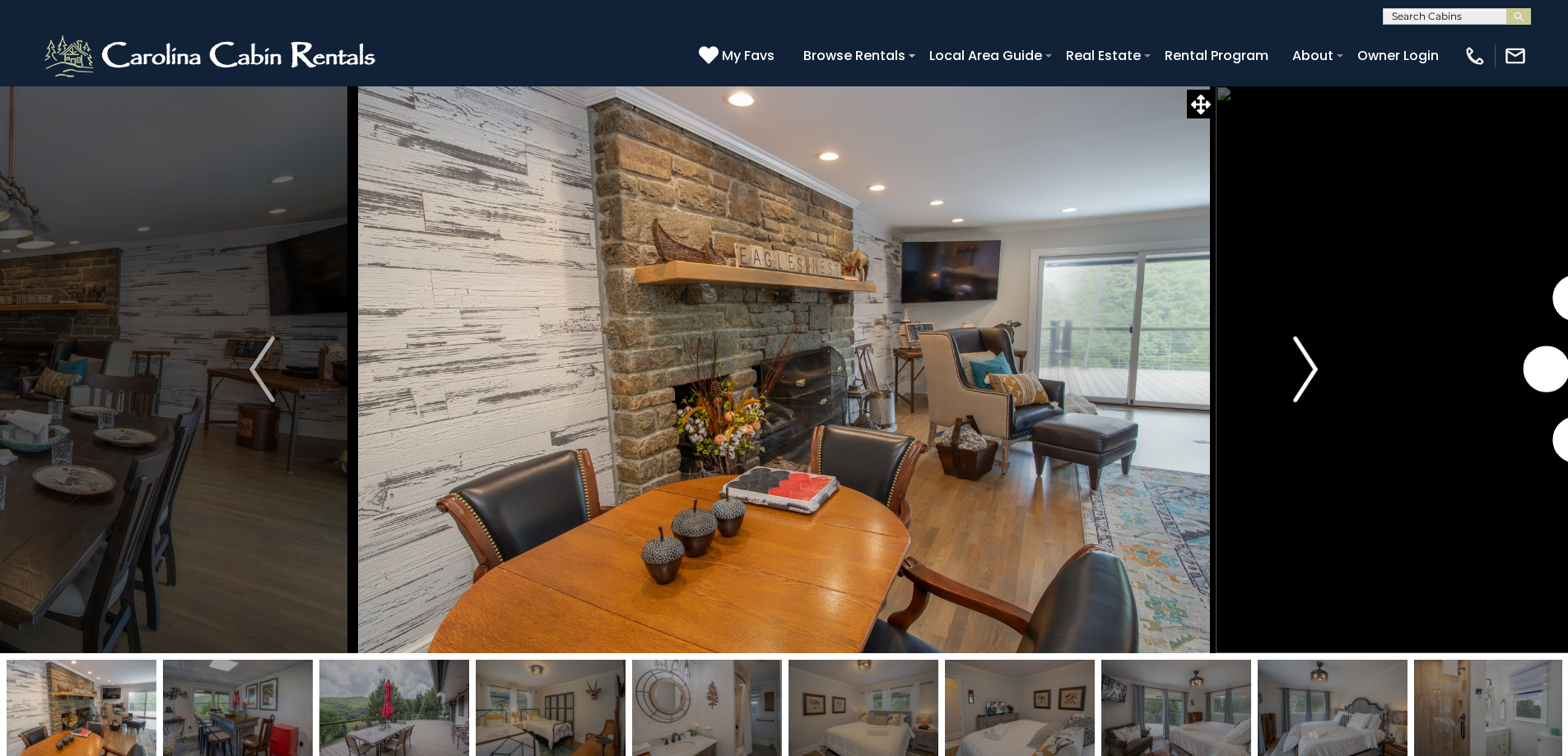
click at [1296, 359] on img "Next" at bounding box center [1306, 369] width 25 height 66
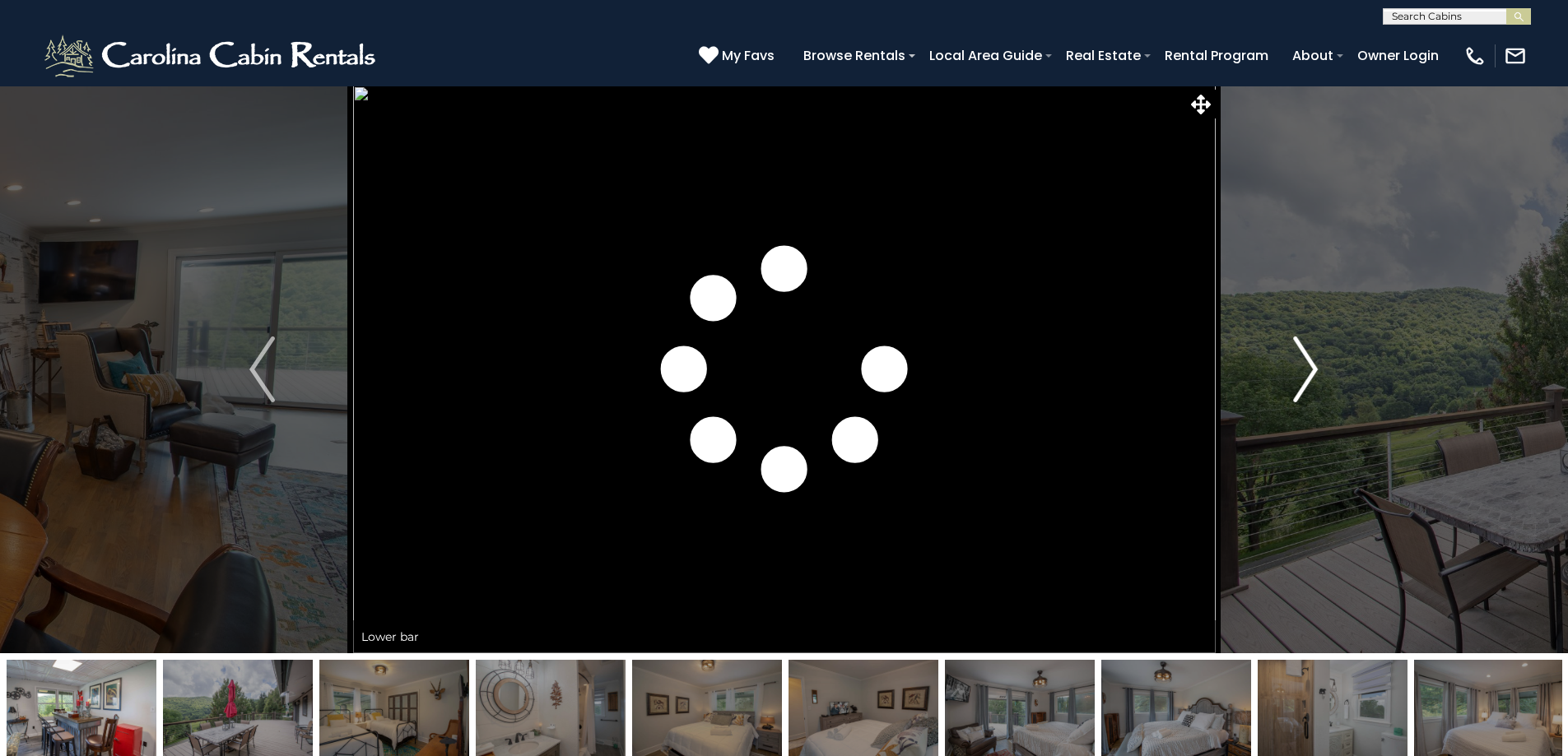
click at [1296, 359] on img "Next" at bounding box center [1306, 369] width 25 height 66
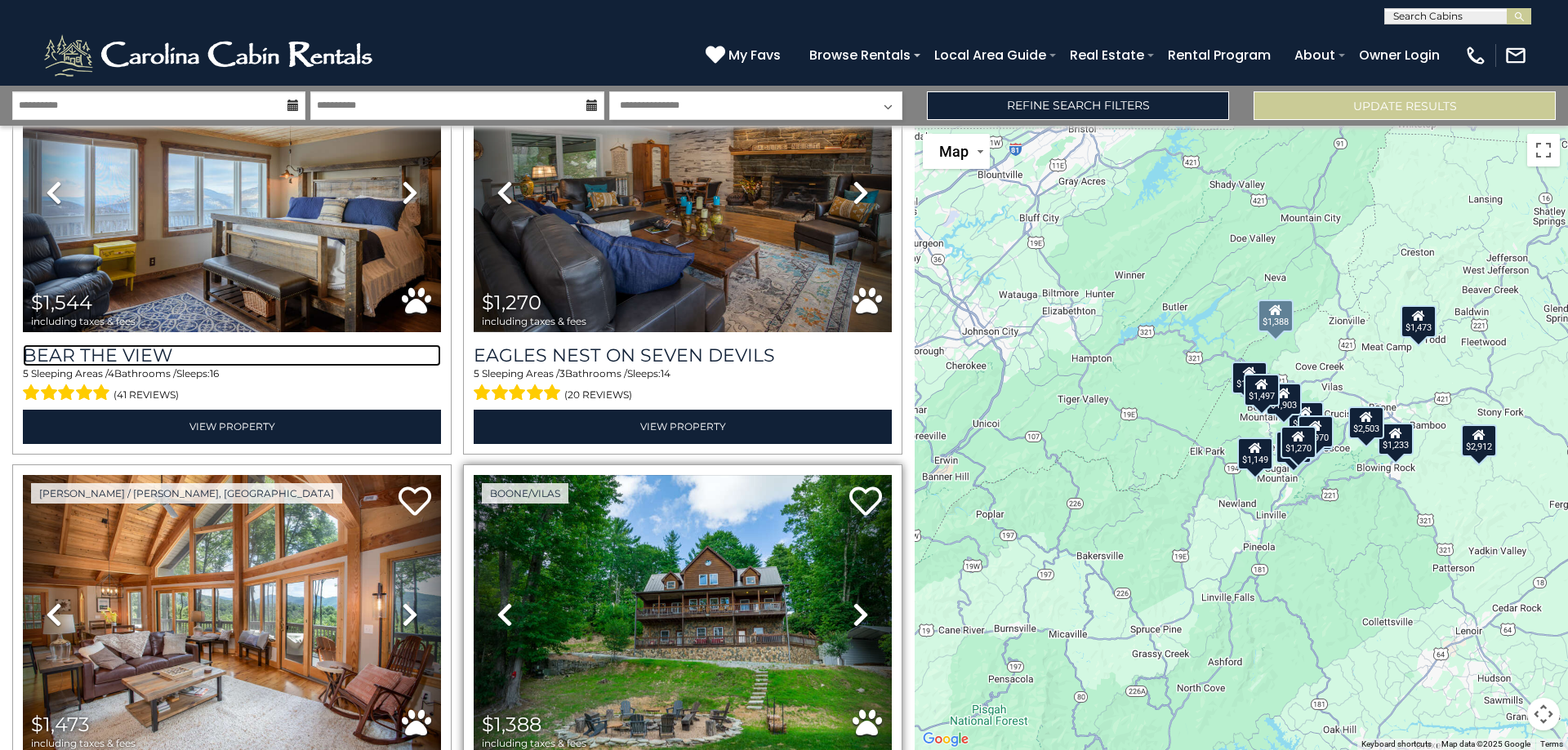
scroll to position [817, 0]
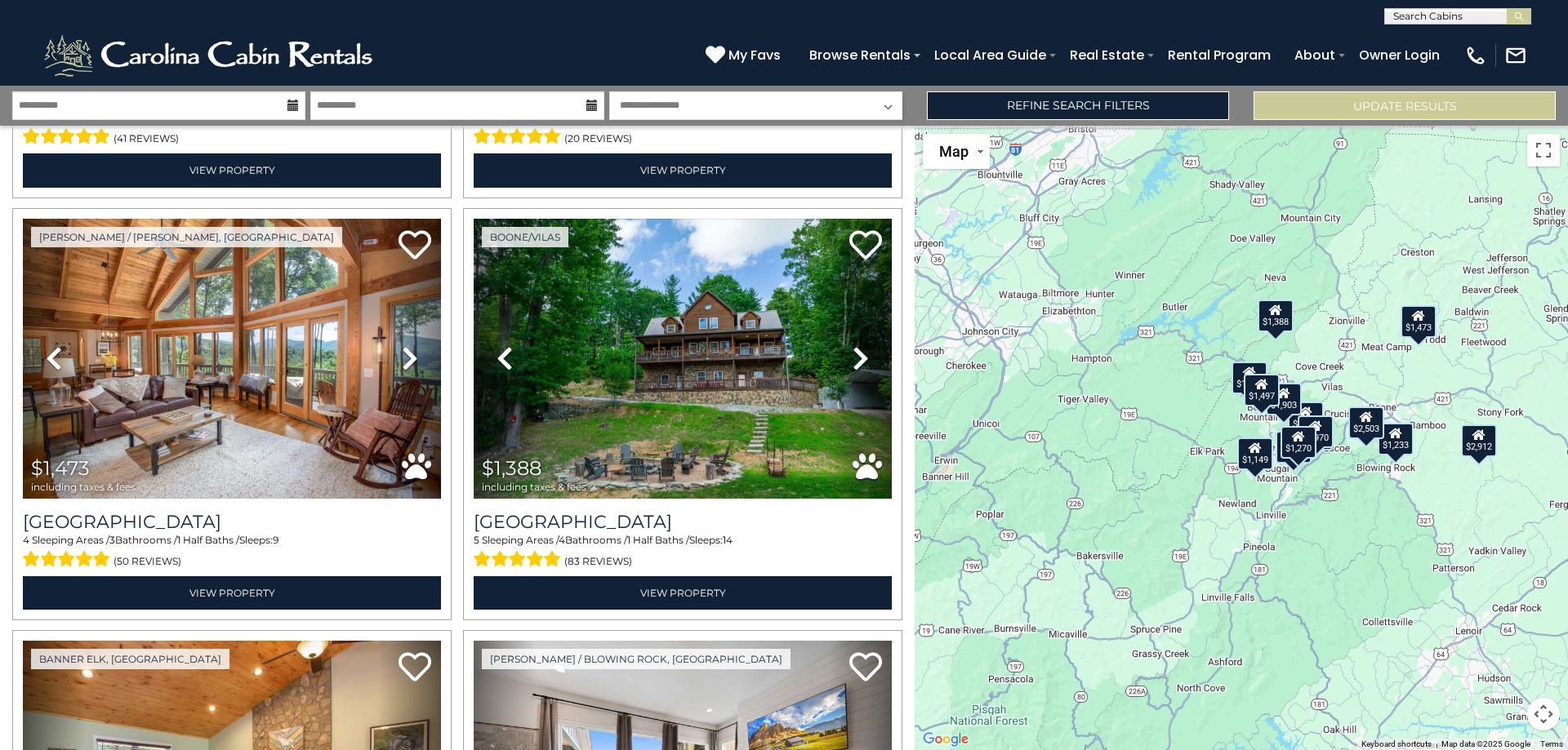
click at [1549, 717] on button "Map camera controls" at bounding box center [1543, 714] width 33 height 33
click at [1494, 633] on button "Zoom in" at bounding box center [1502, 633] width 33 height 33
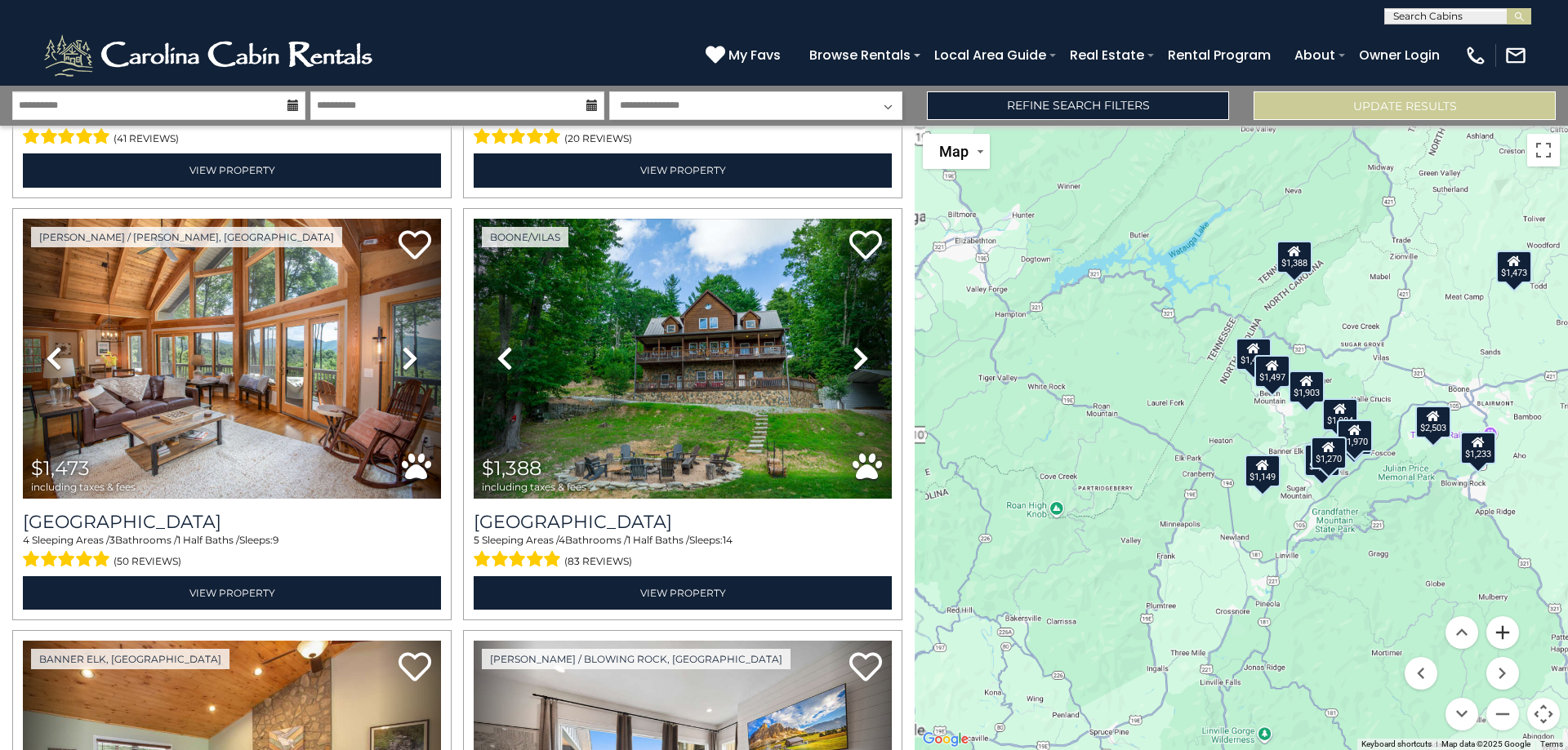
click at [1494, 632] on button "Zoom in" at bounding box center [1502, 633] width 33 height 33
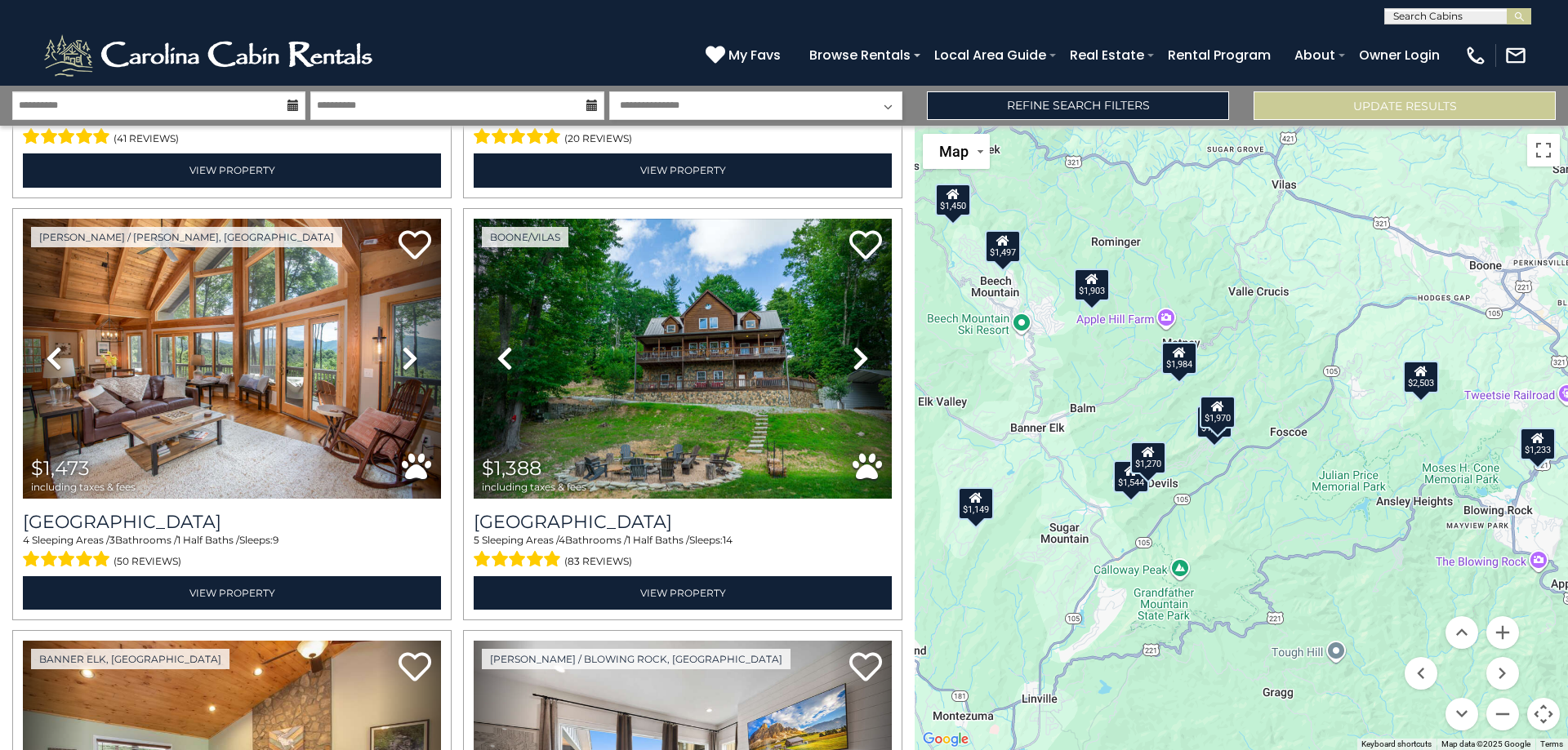
drag, startPoint x: 1379, startPoint y: 595, endPoint x: 1093, endPoint y: 556, distance: 288.6
click at [1093, 556] on div "$1,970 $2,503 $1,544 $1,270 $1,473 $1,388 $1,149 $2,912 $1,247 $1,984 $1,233 $1…" at bounding box center [1241, 438] width 653 height 625
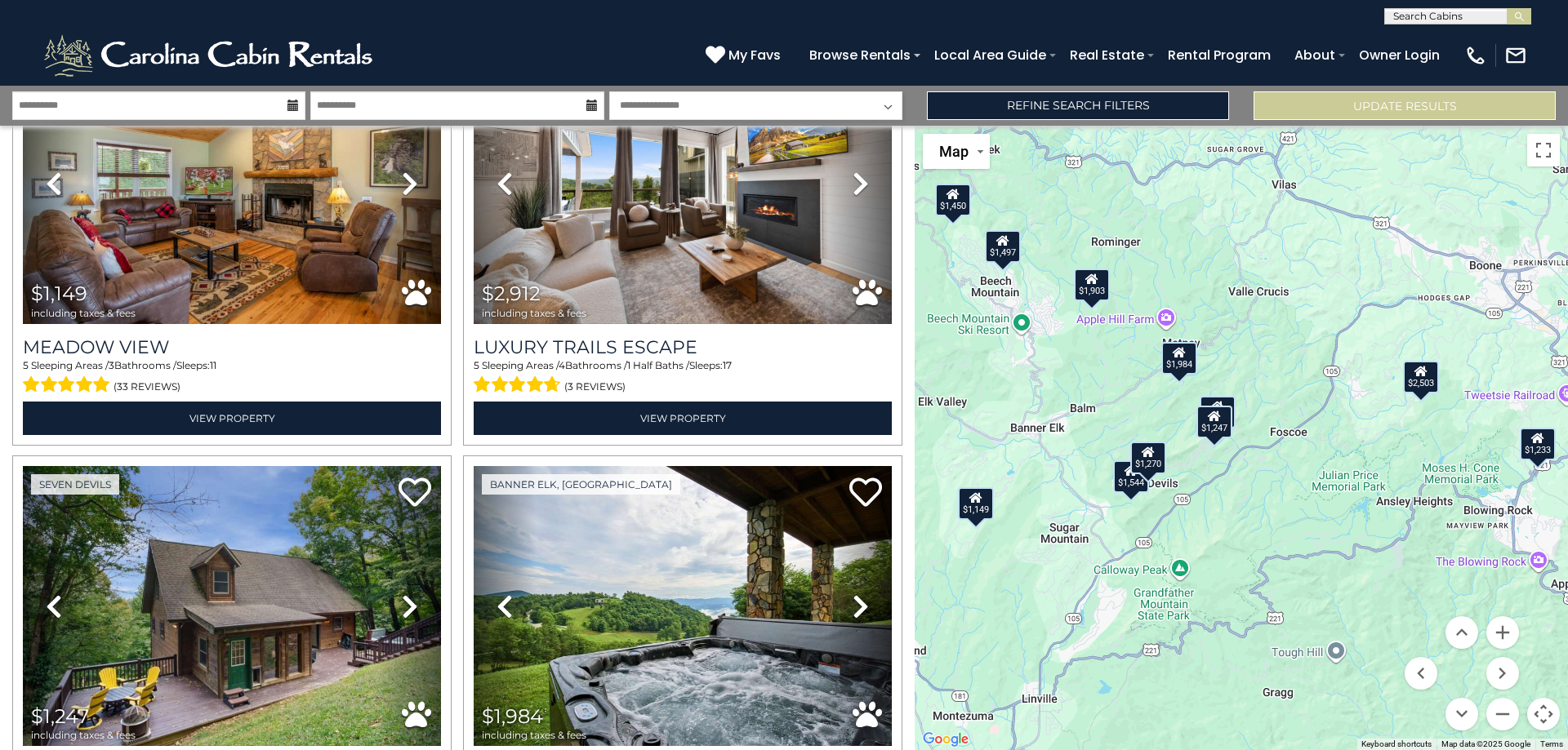
scroll to position [1633, 0]
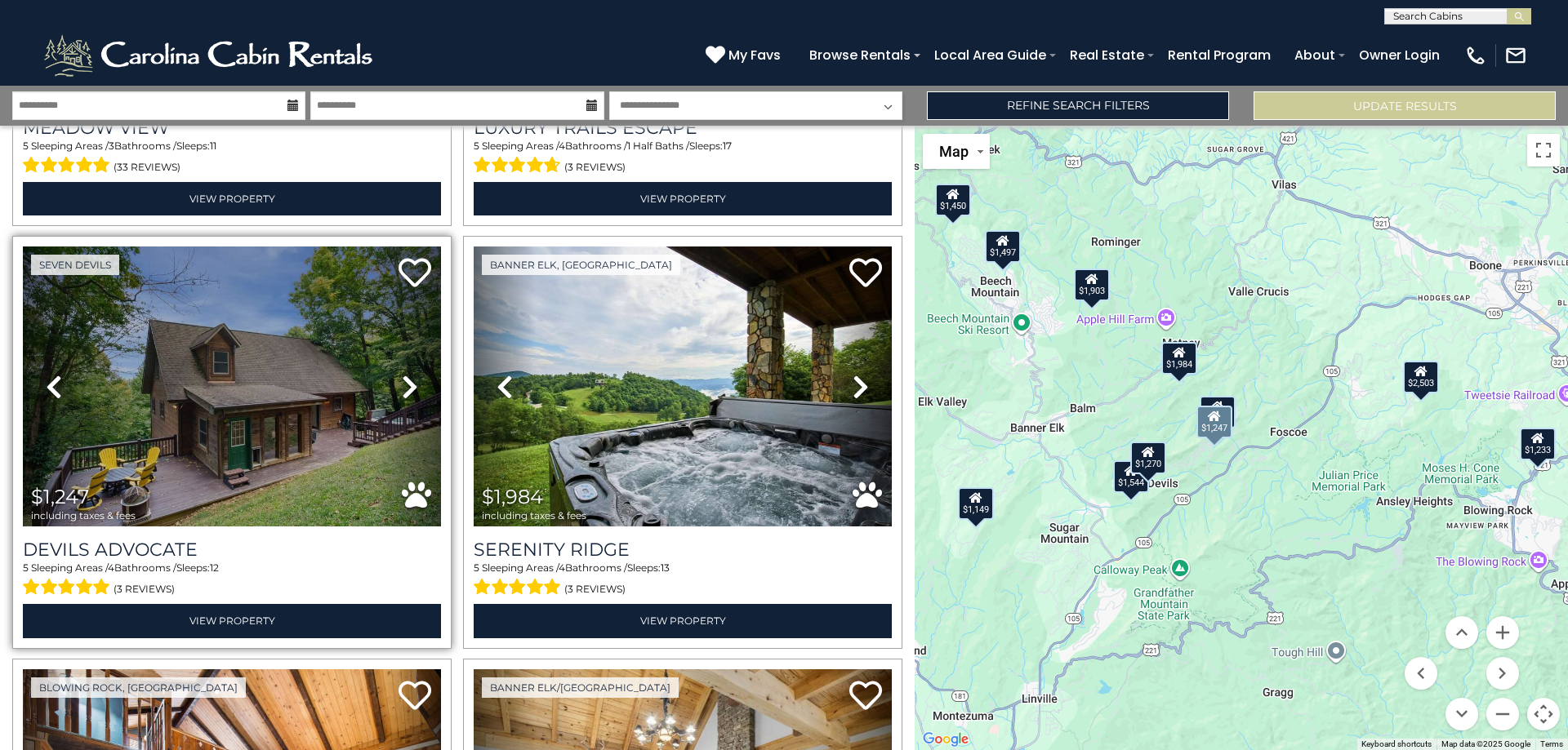
click at [402, 375] on icon at bounding box center [409, 387] width 16 height 26
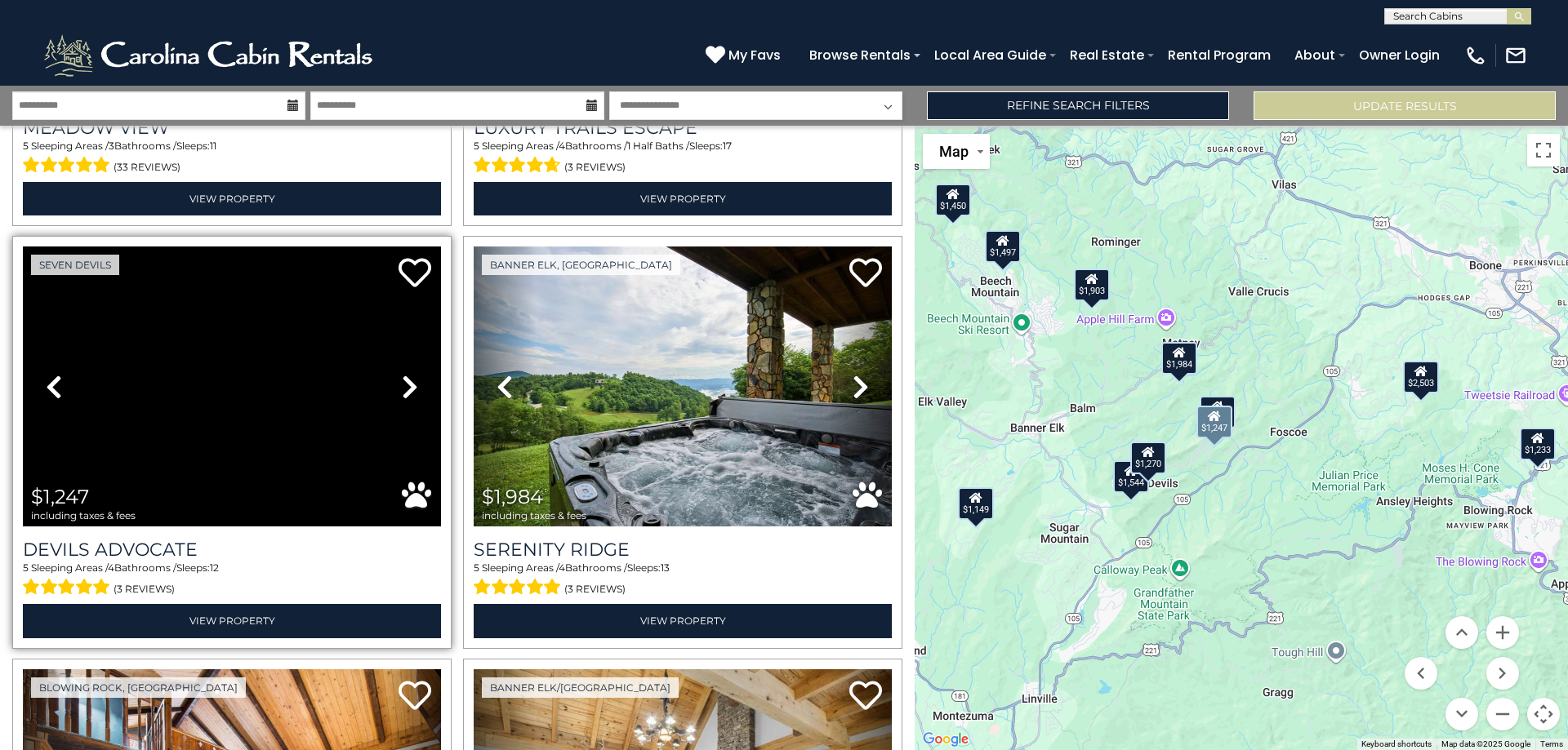
click at [402, 375] on icon at bounding box center [409, 387] width 16 height 26
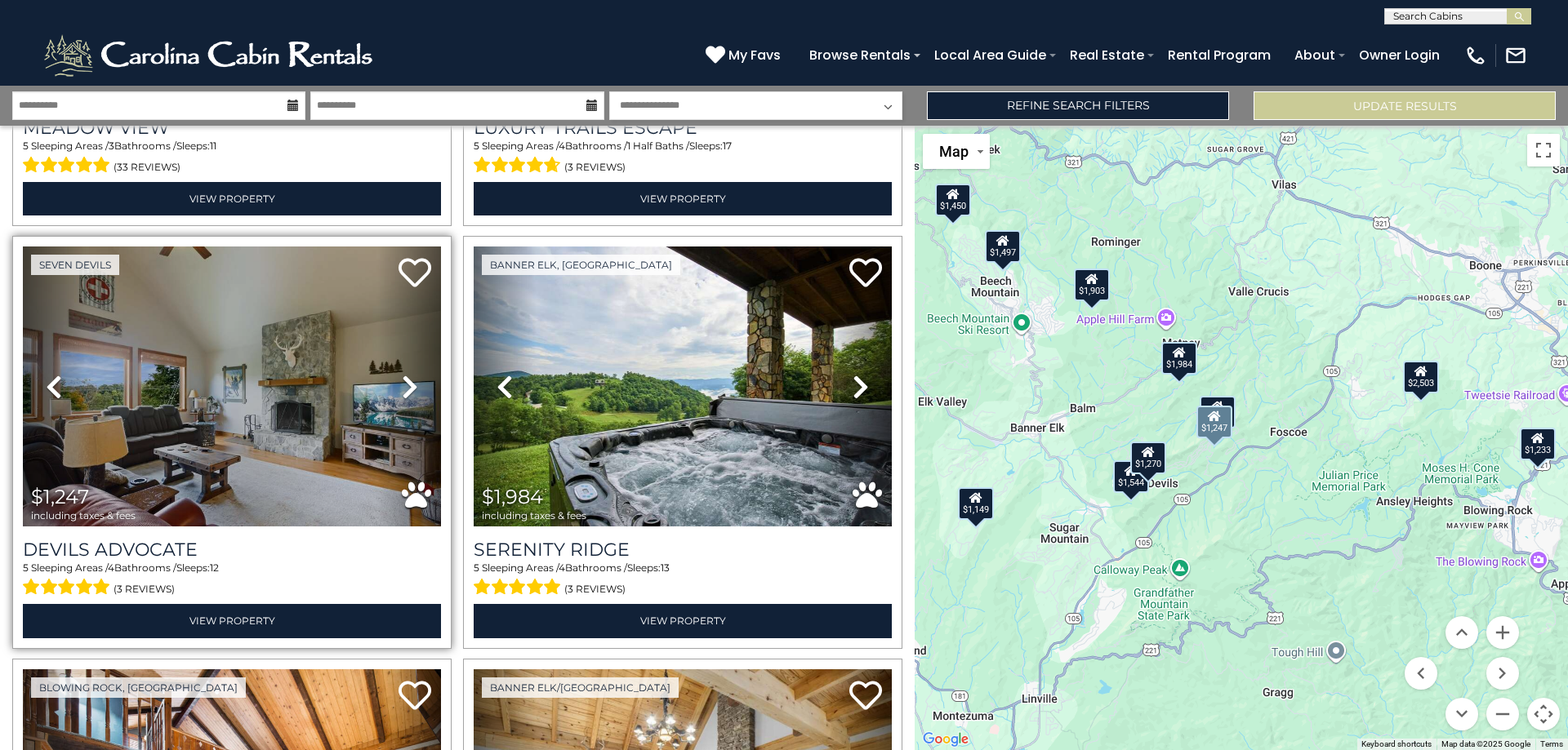
click at [402, 375] on icon at bounding box center [409, 387] width 16 height 26
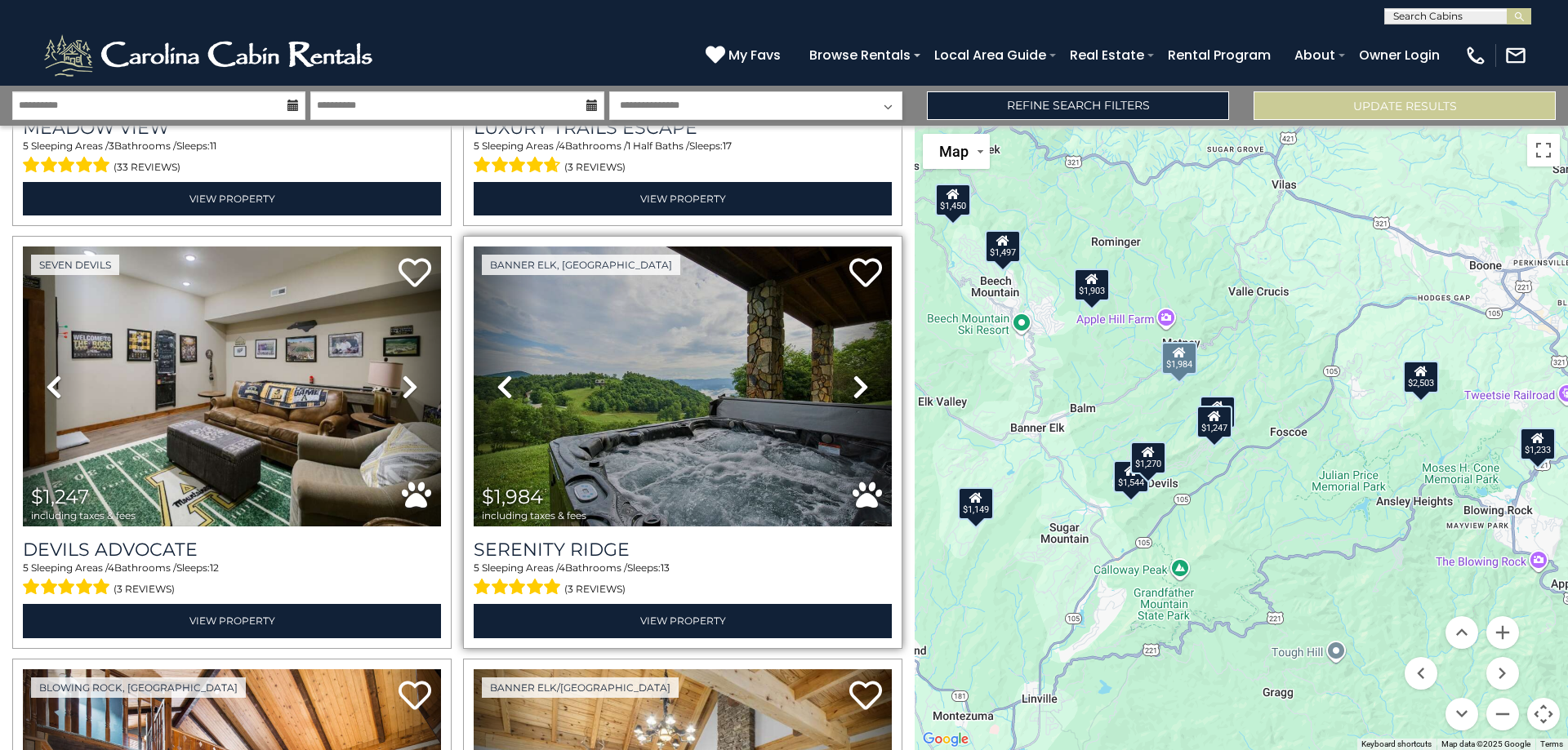
click at [859, 375] on icon at bounding box center [860, 387] width 16 height 26
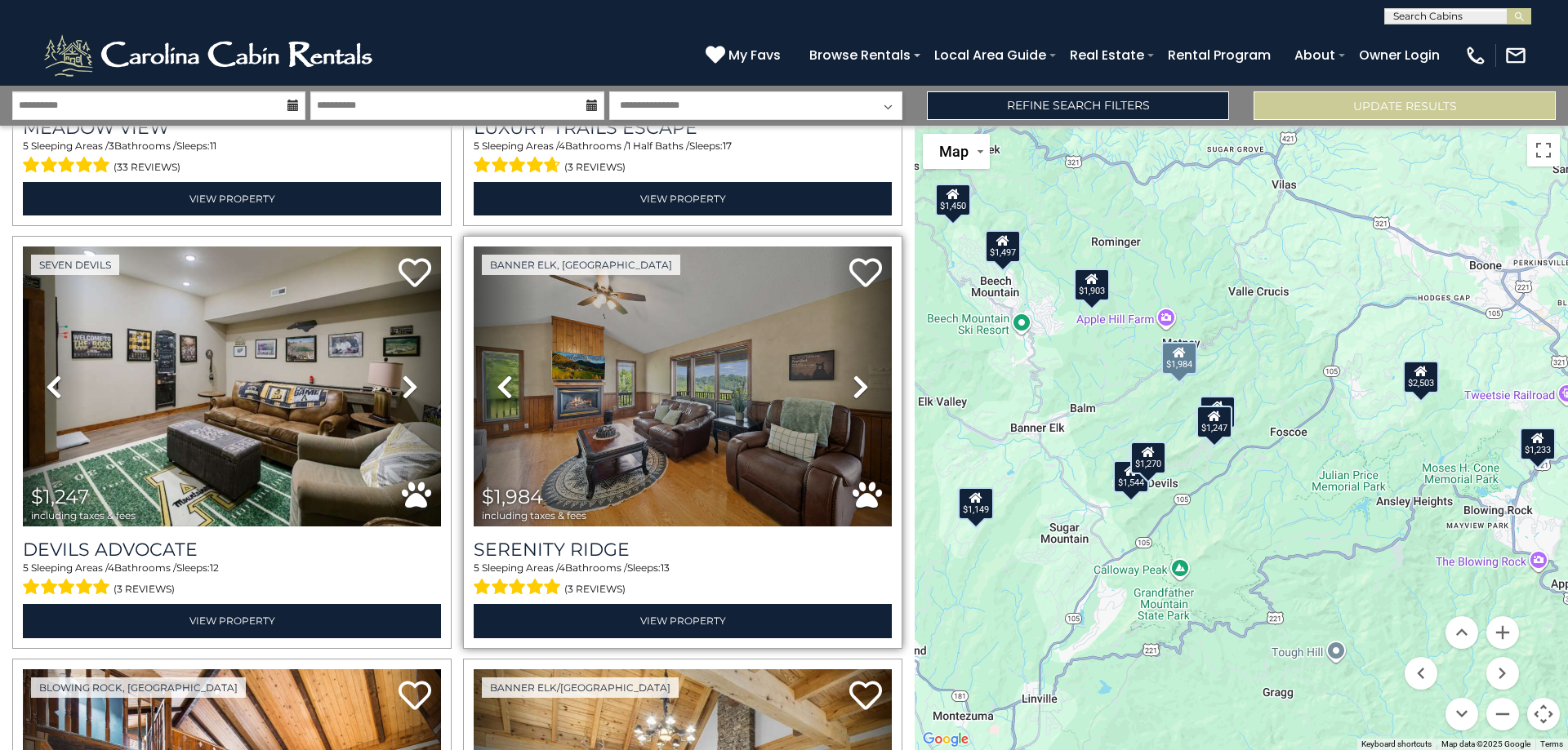
click at [859, 375] on icon at bounding box center [860, 387] width 16 height 26
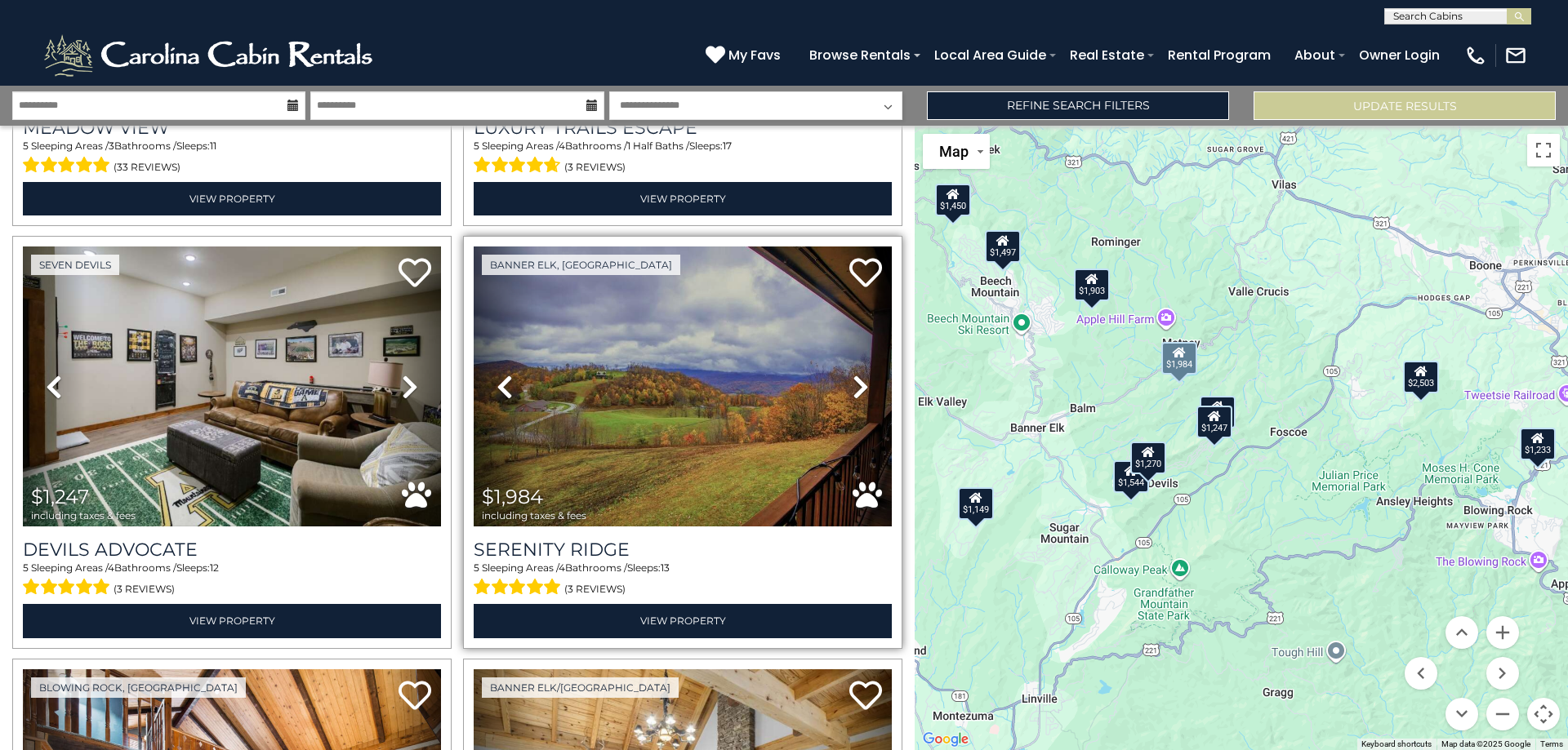
click at [859, 375] on icon at bounding box center [860, 387] width 16 height 26
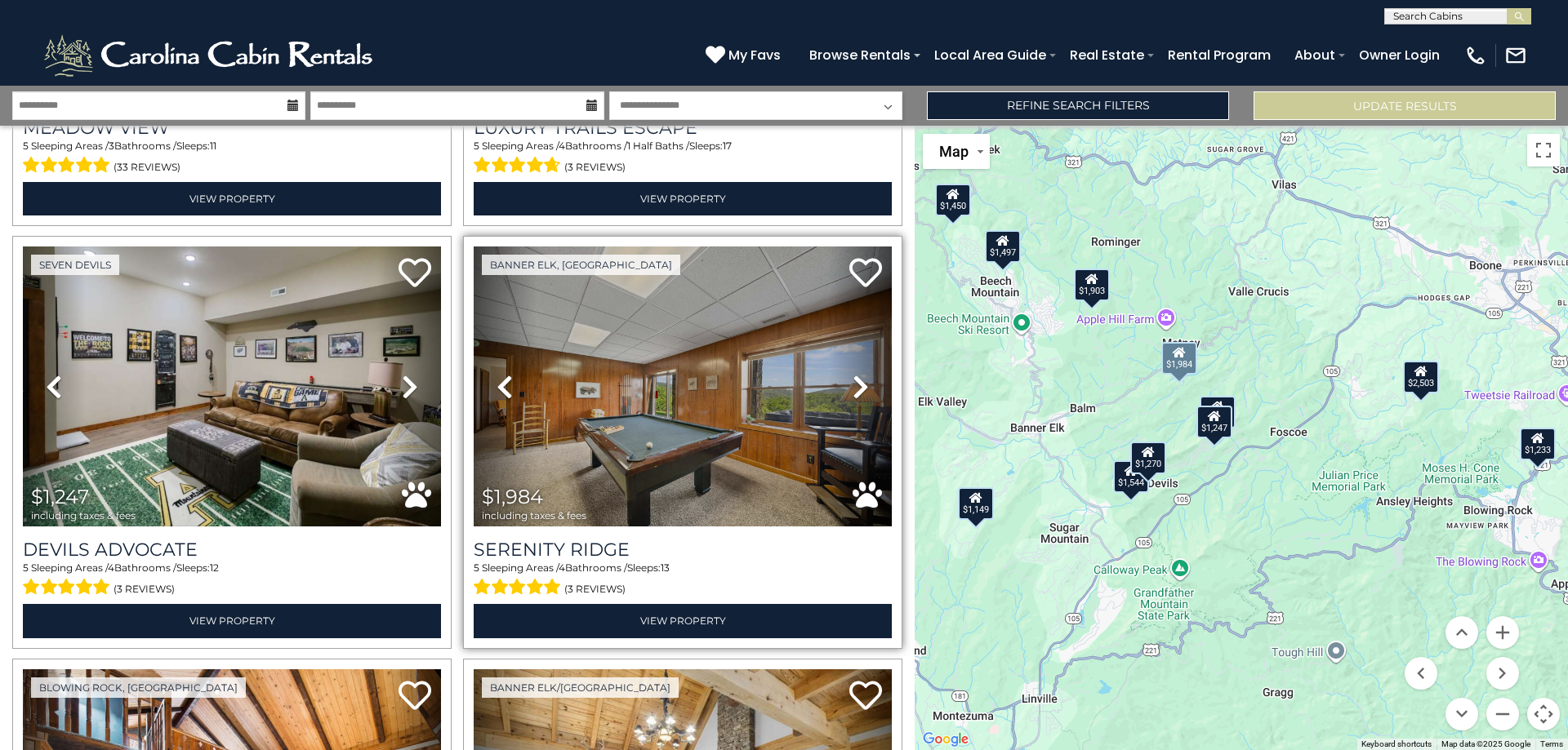
click at [859, 375] on icon at bounding box center [860, 387] width 16 height 26
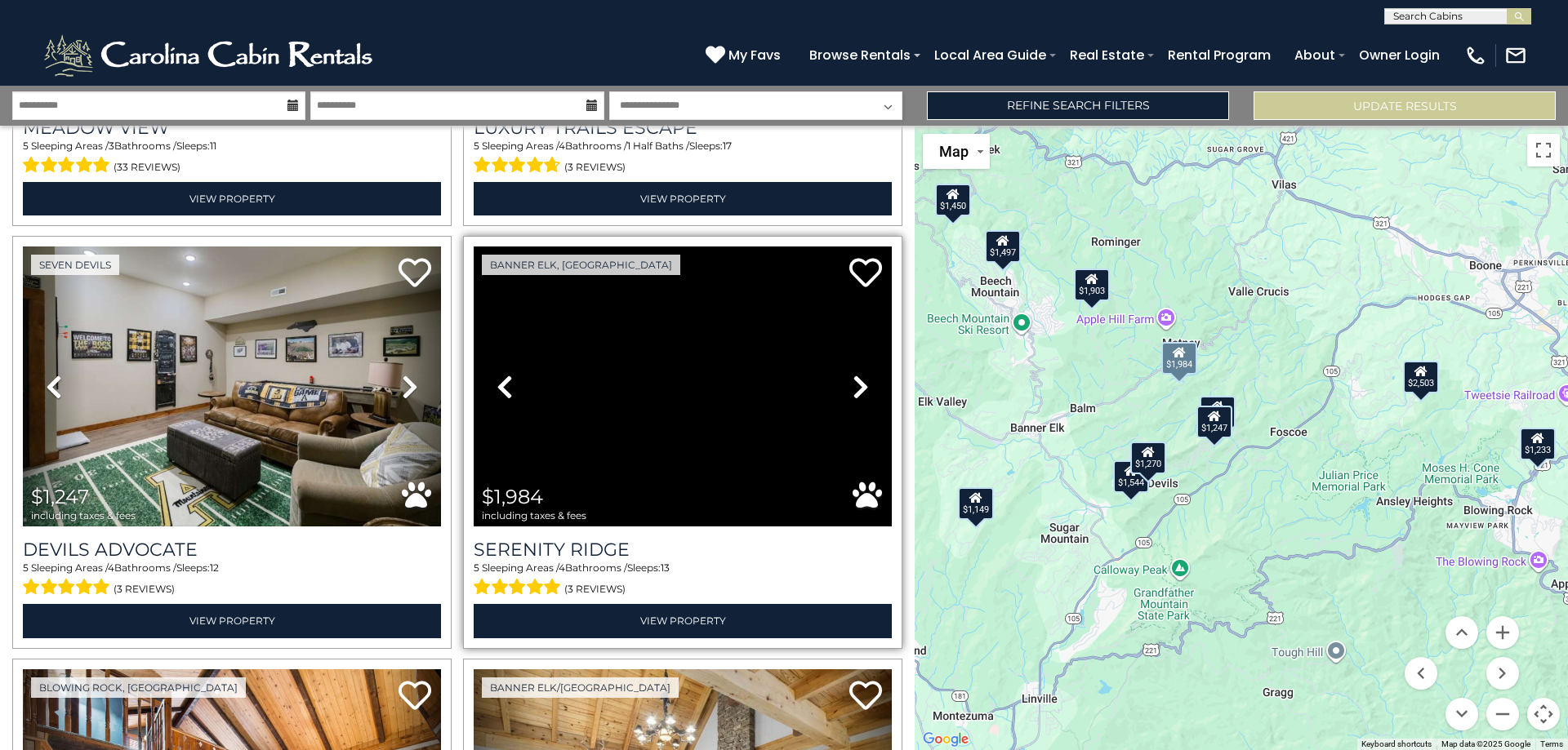
scroll to position [2042, 0]
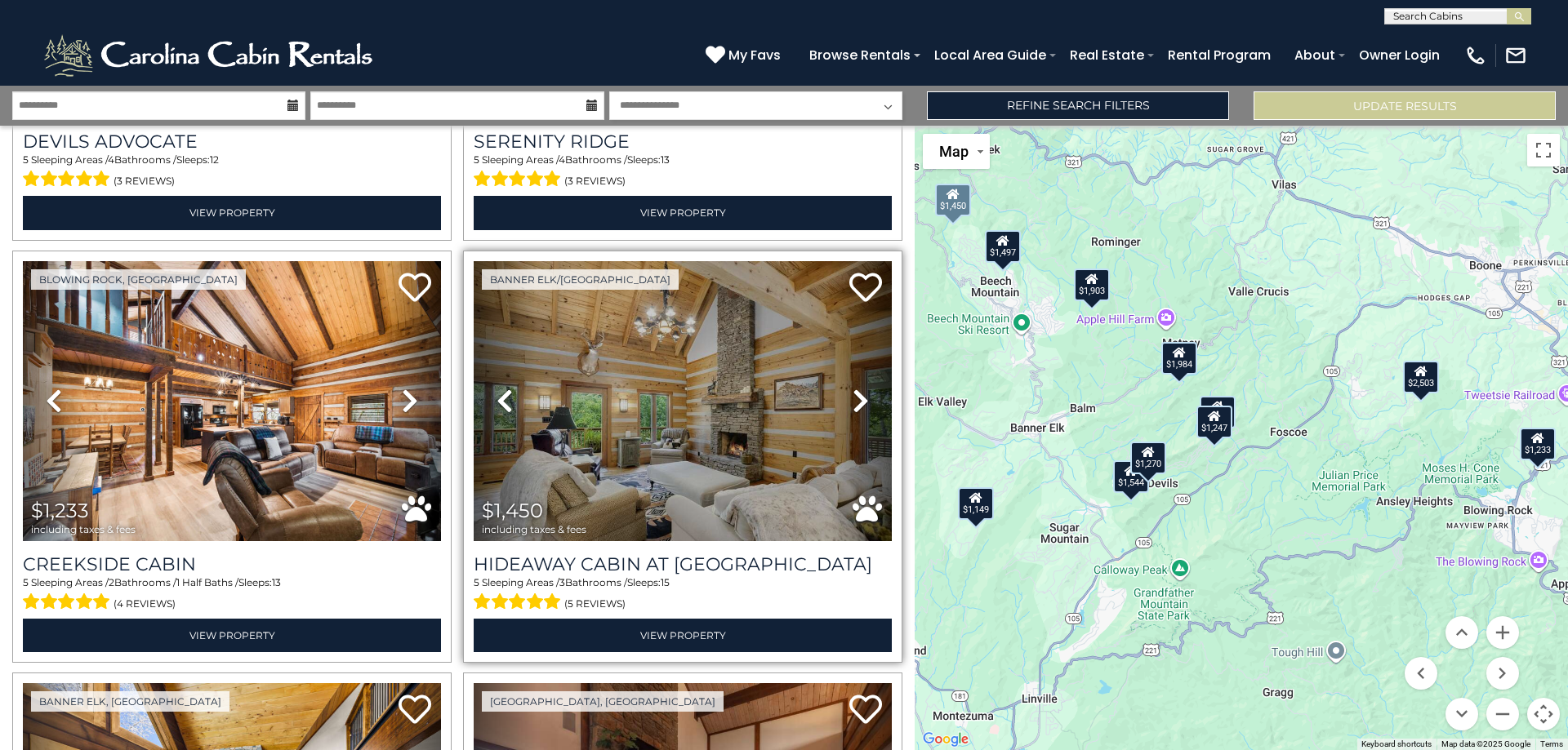
click at [854, 392] on icon at bounding box center [860, 401] width 16 height 26
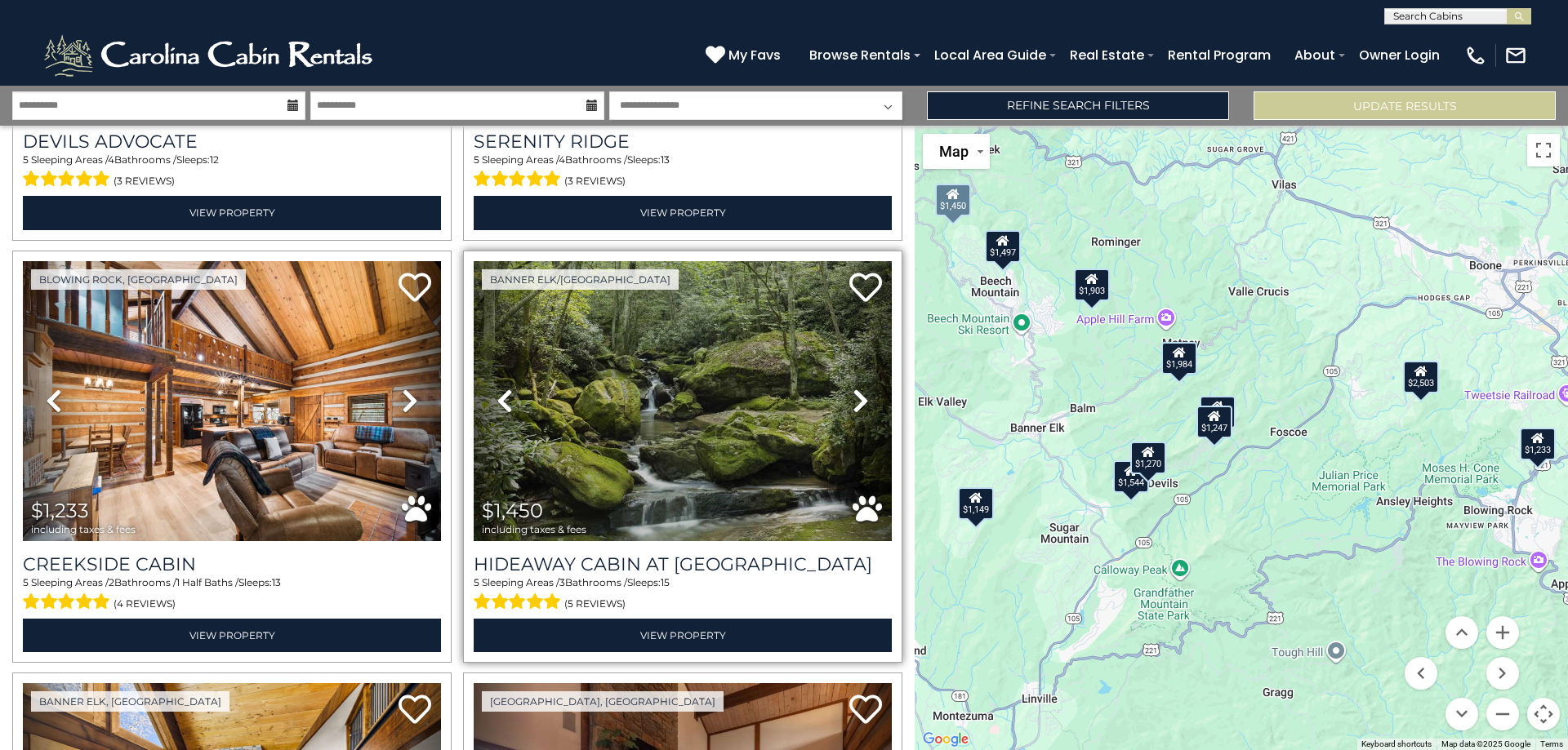
click at [854, 392] on icon at bounding box center [860, 401] width 16 height 26
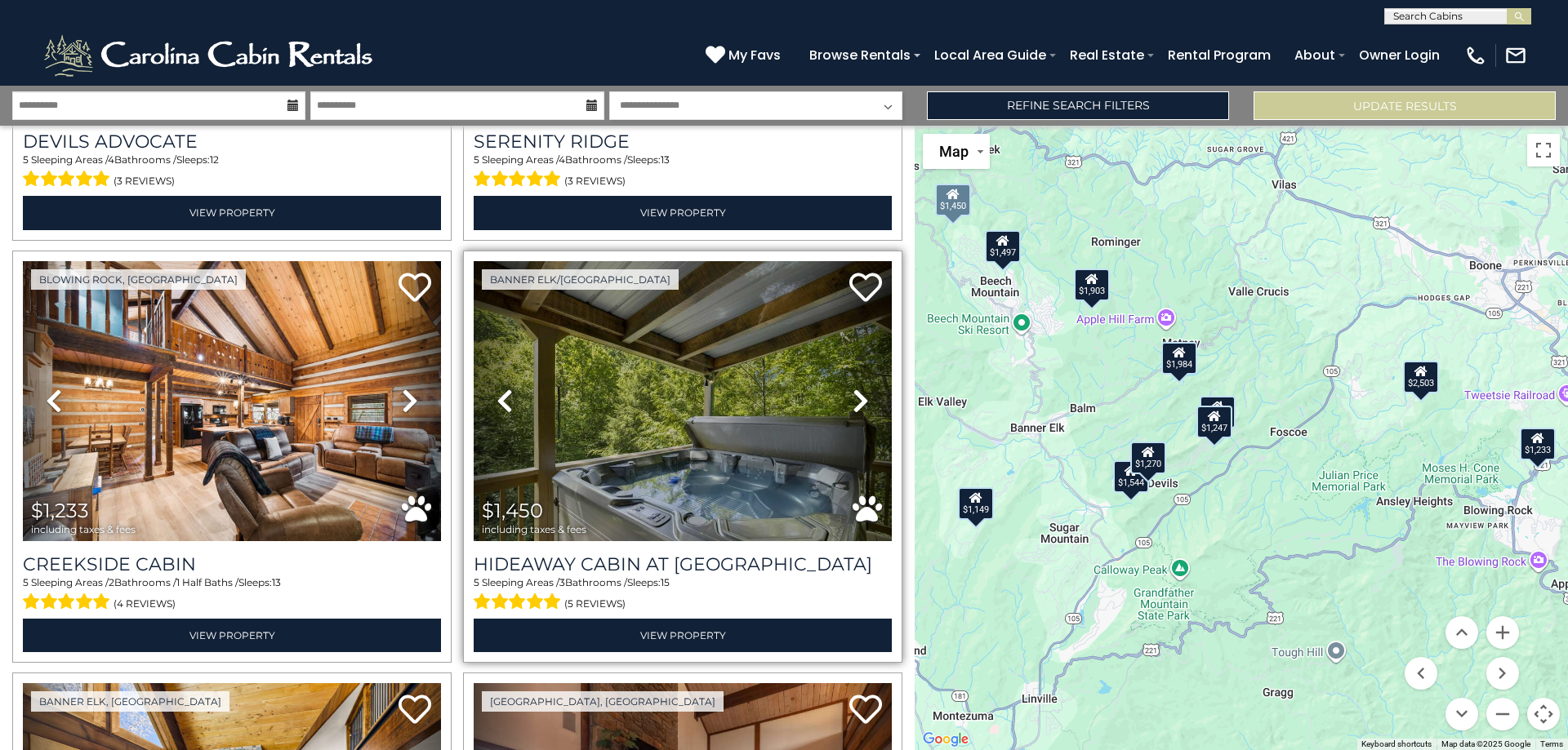
click at [854, 392] on icon at bounding box center [860, 401] width 16 height 26
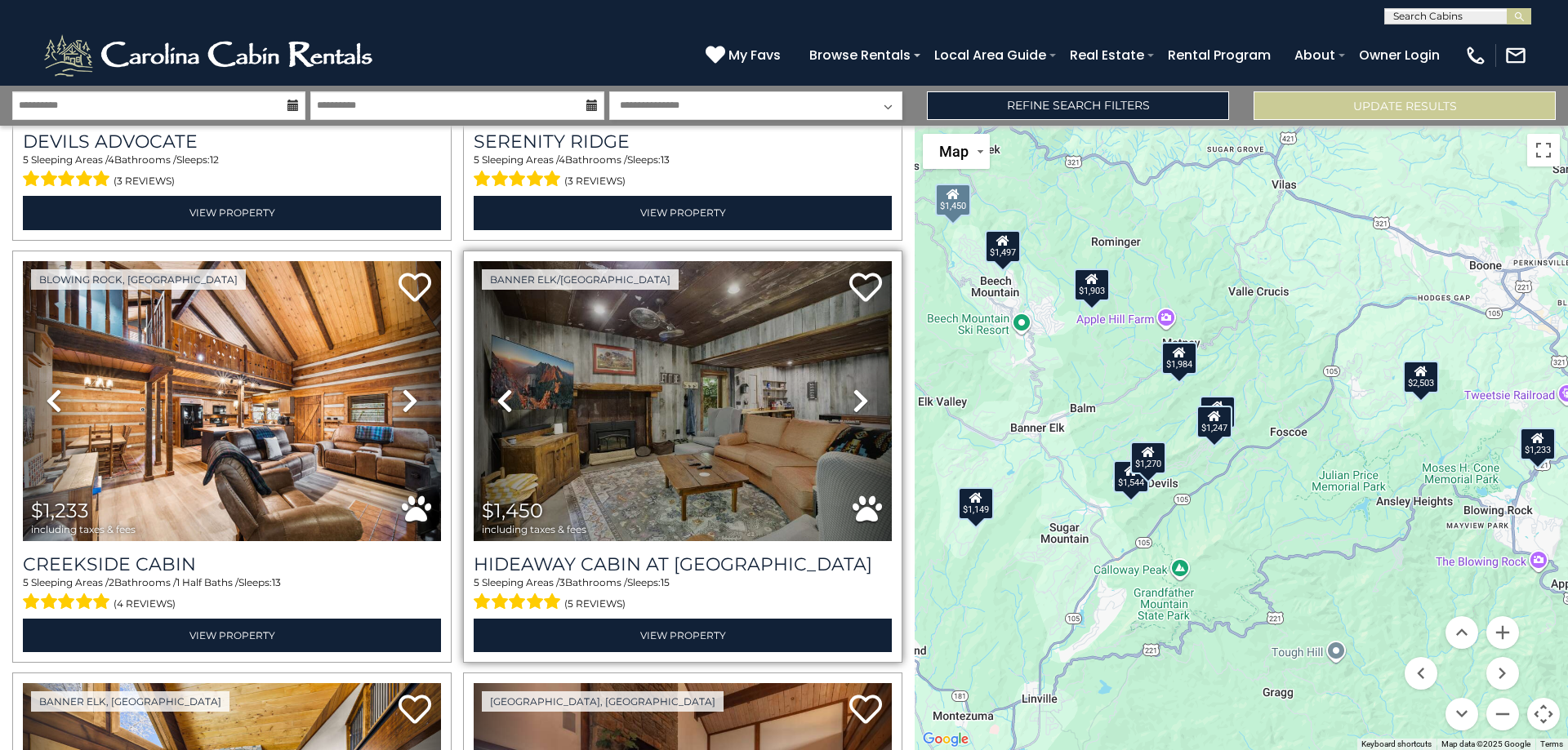
click at [854, 392] on icon at bounding box center [860, 401] width 16 height 26
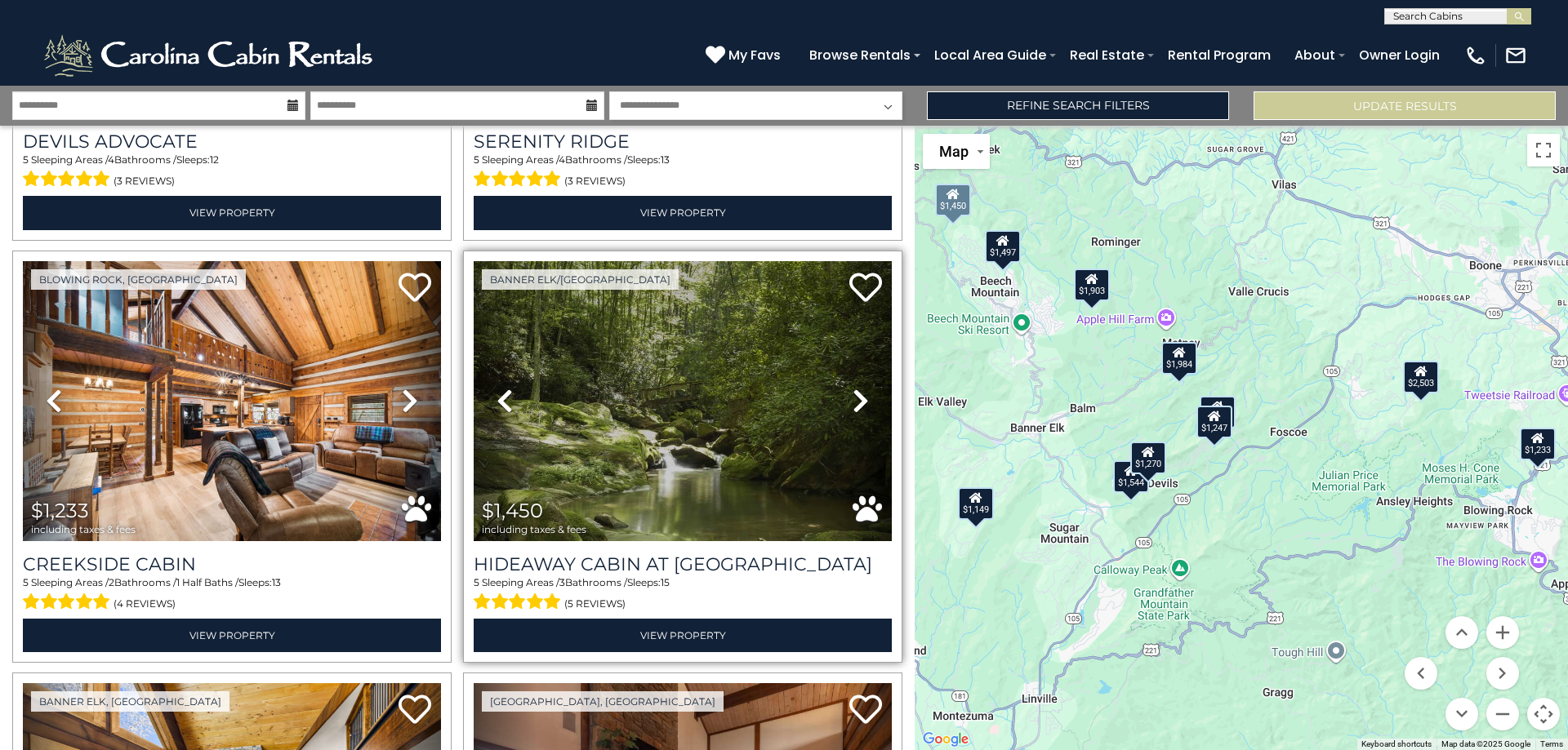
click at [854, 392] on icon at bounding box center [860, 401] width 16 height 26
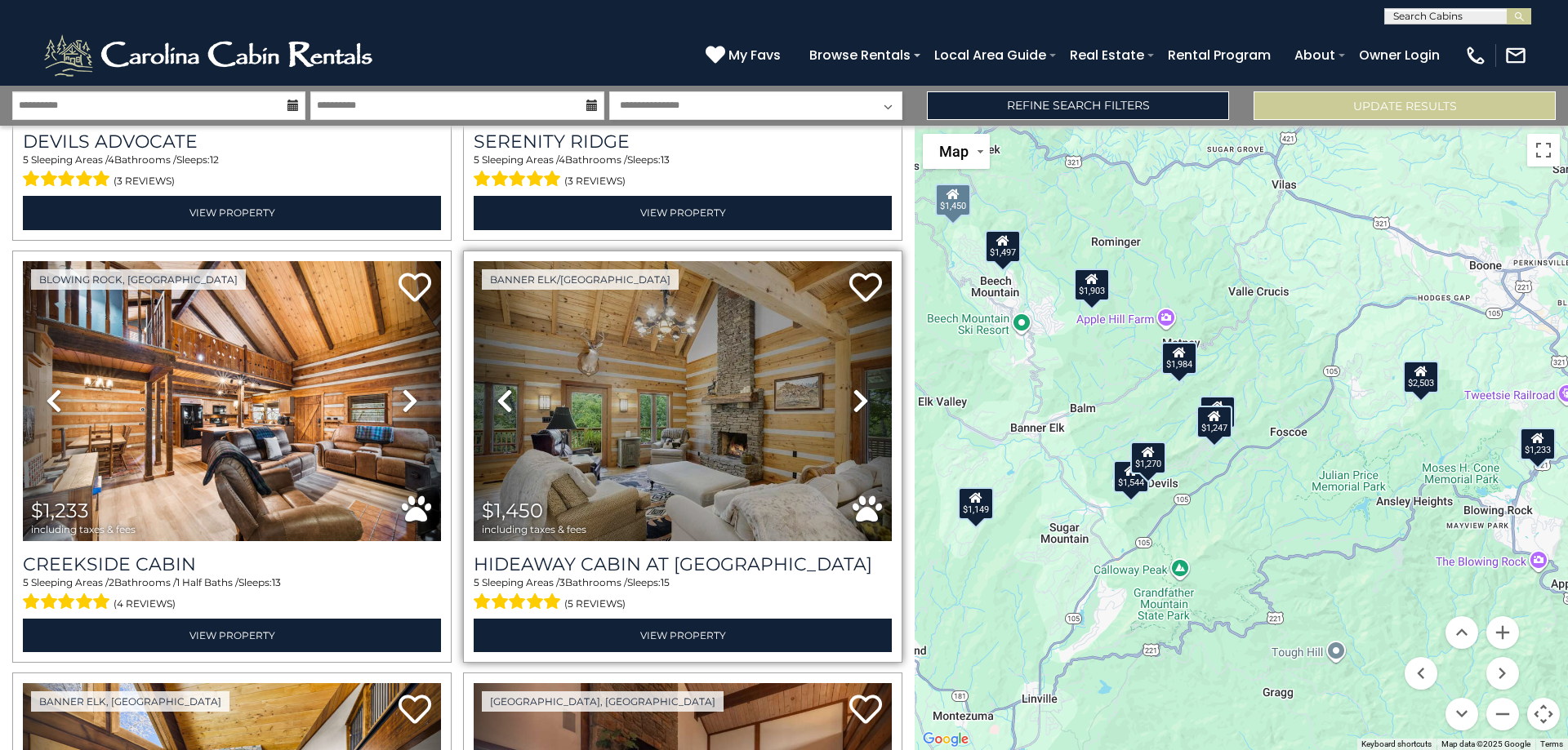
click at [854, 392] on icon at bounding box center [860, 401] width 16 height 26
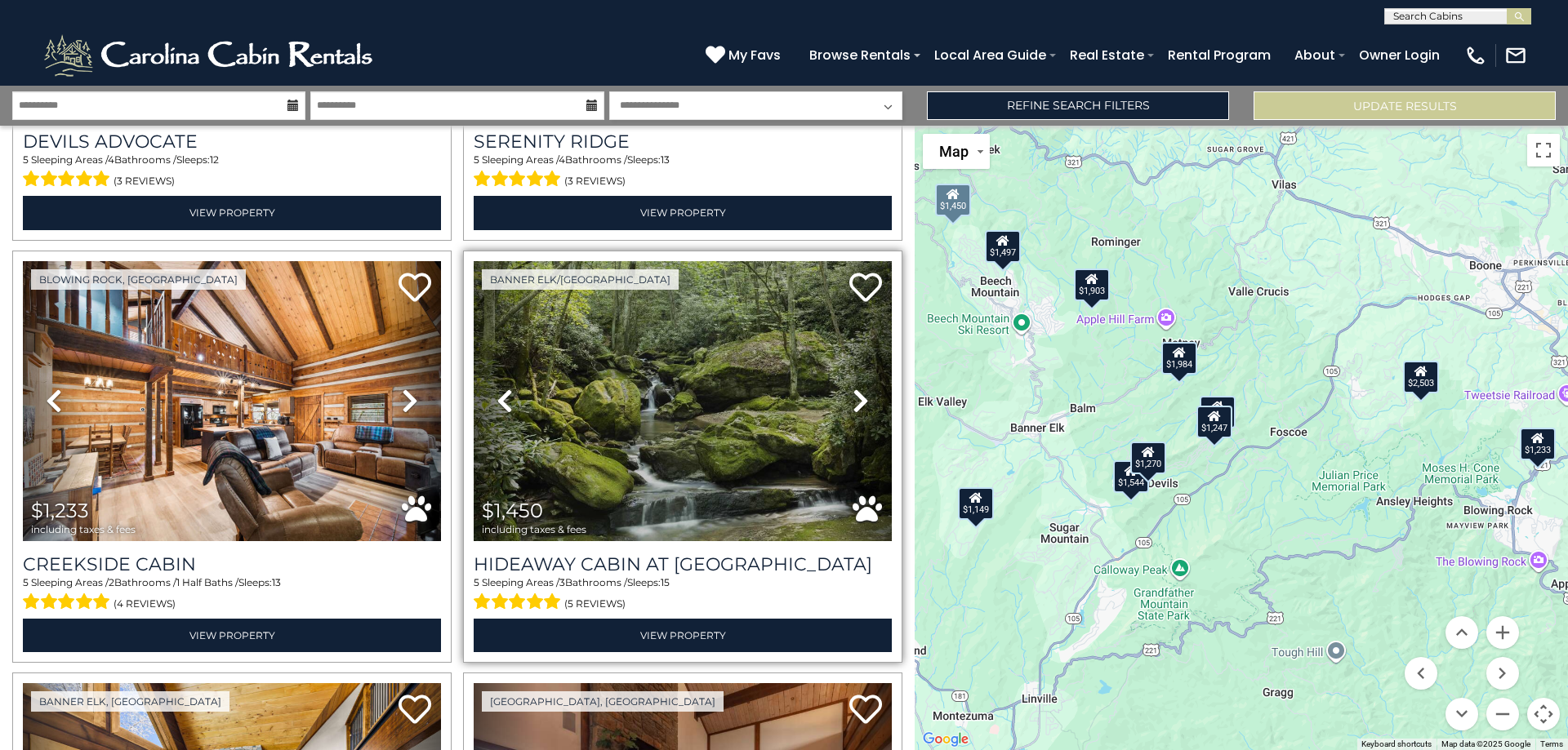
click at [854, 392] on icon at bounding box center [860, 401] width 16 height 26
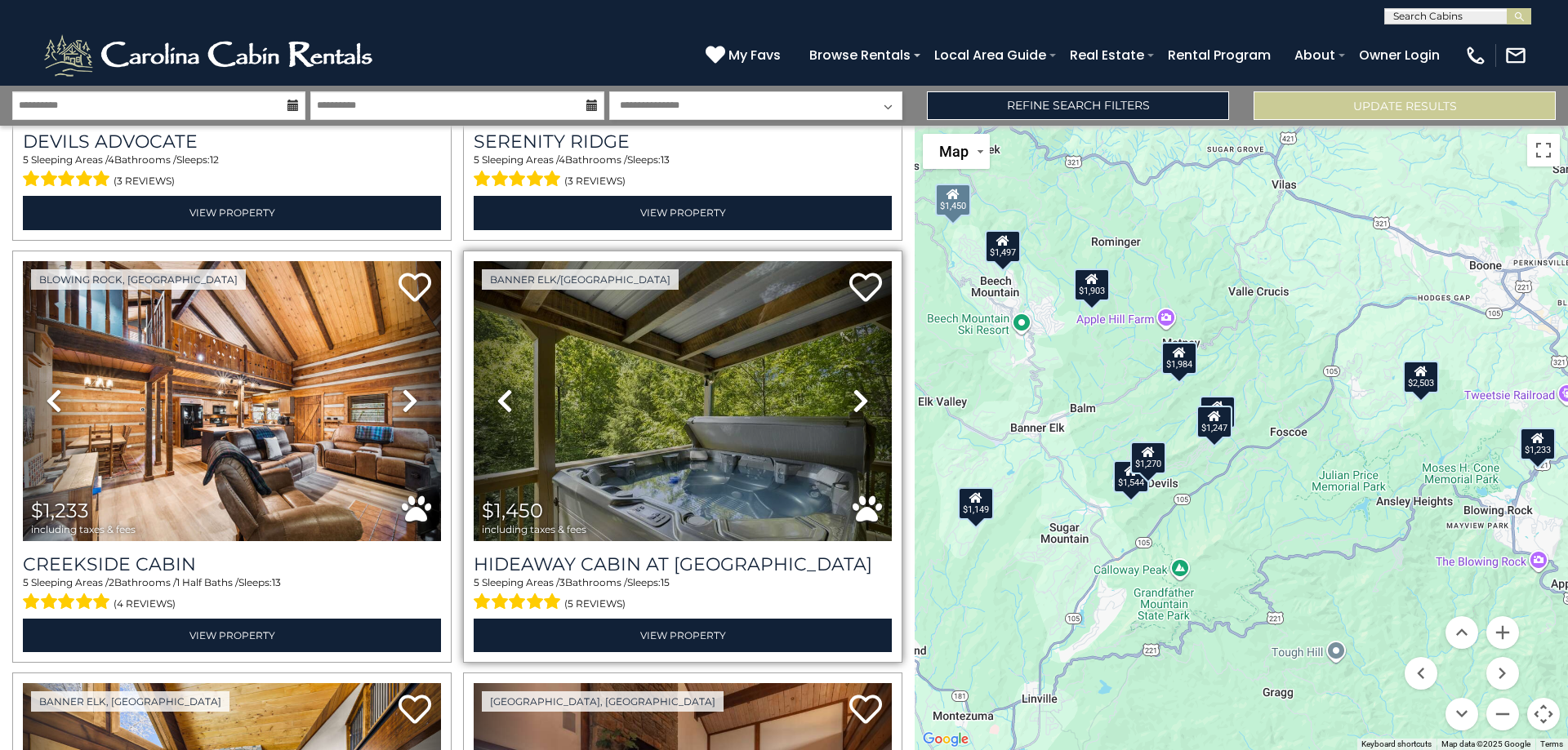
click at [854, 392] on icon at bounding box center [860, 401] width 16 height 26
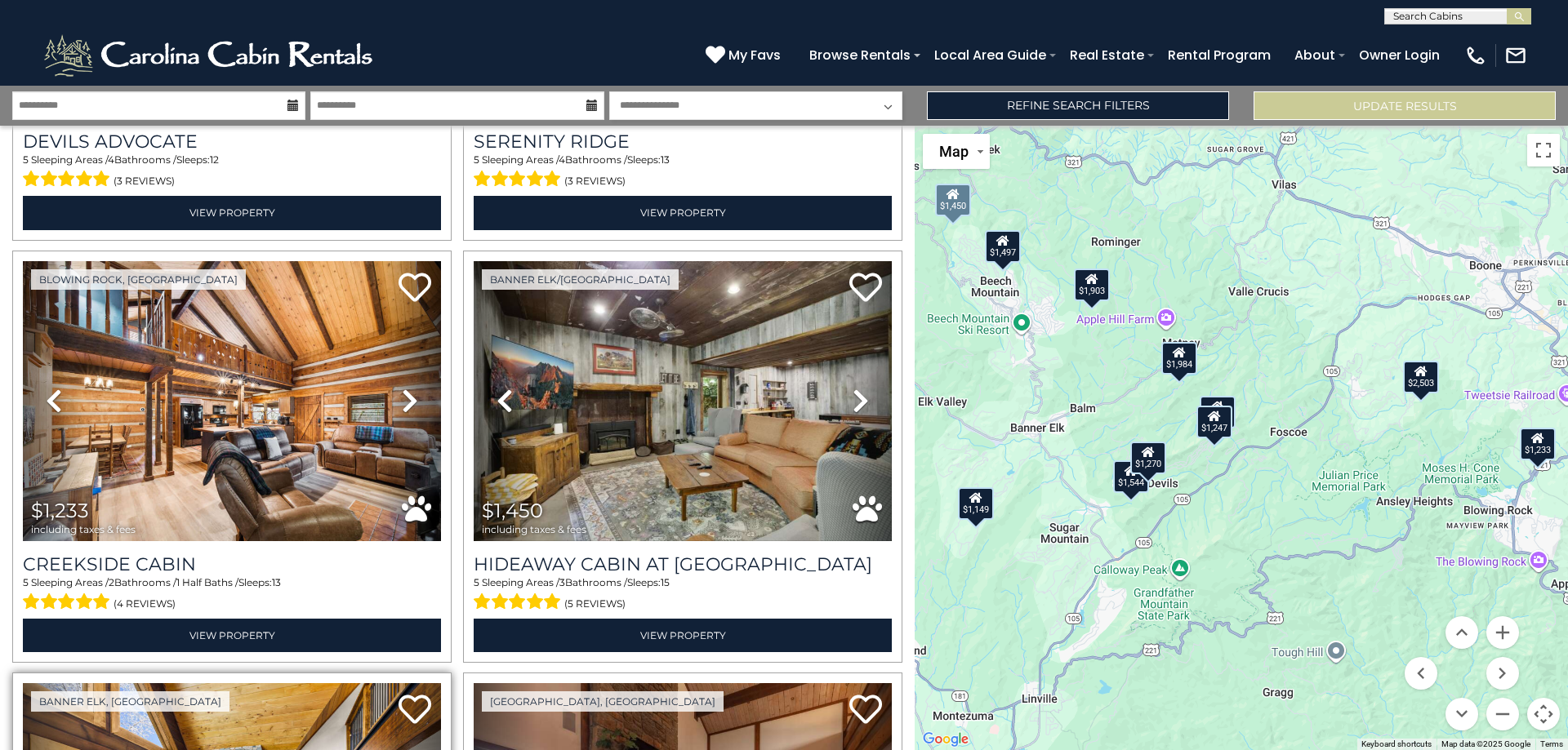
scroll to position [2425, 0]
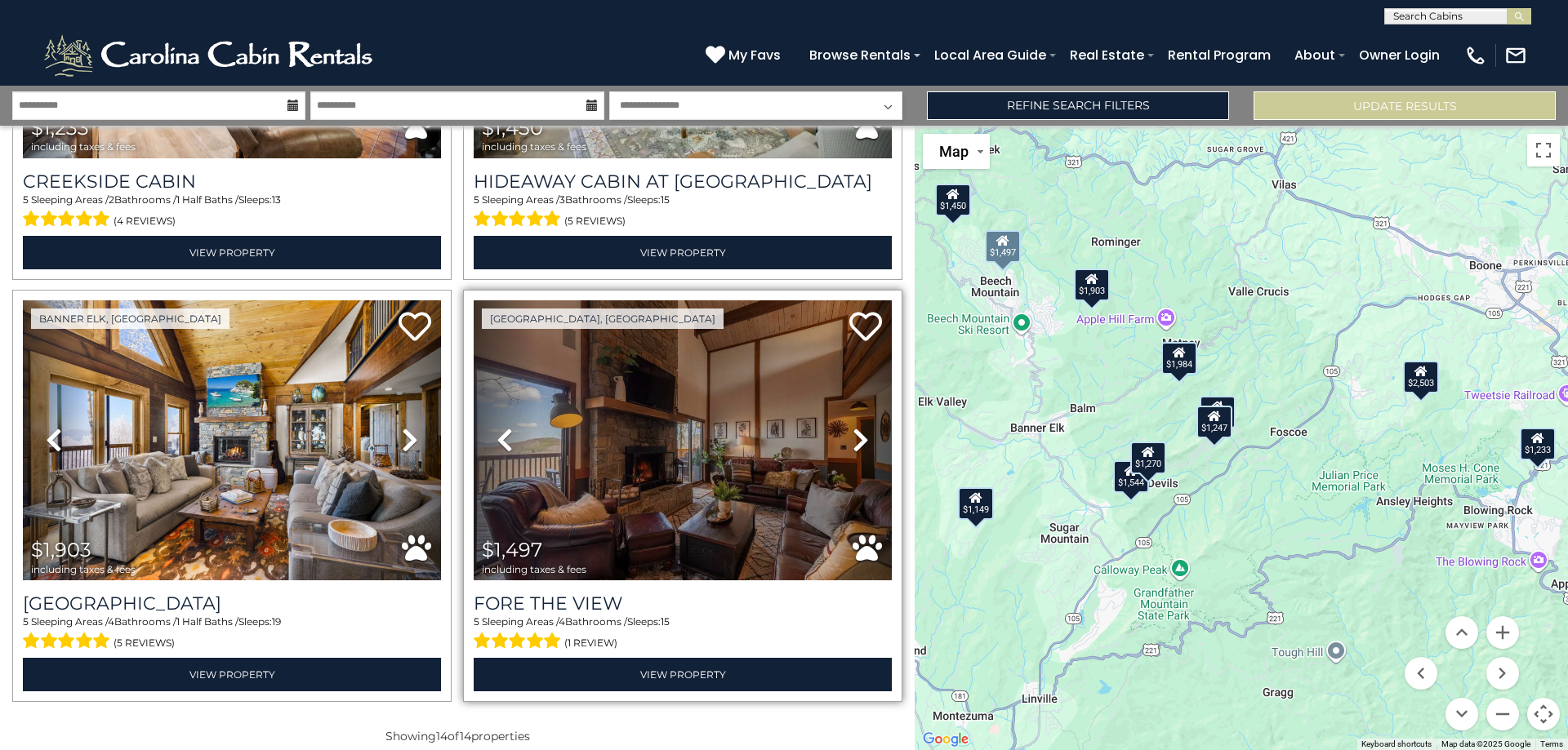
click at [854, 427] on icon at bounding box center [860, 441] width 16 height 26
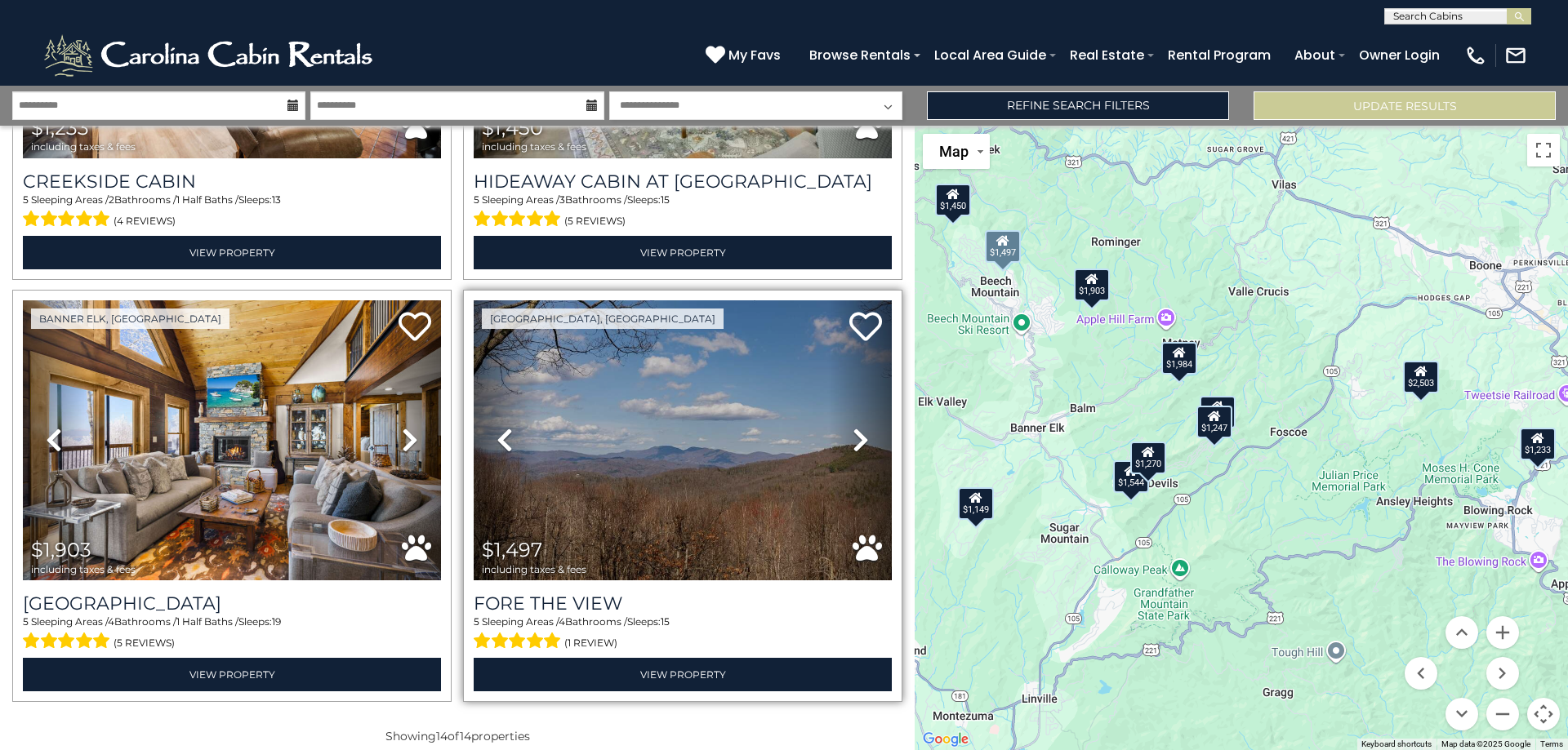
click at [854, 427] on icon at bounding box center [860, 441] width 16 height 26
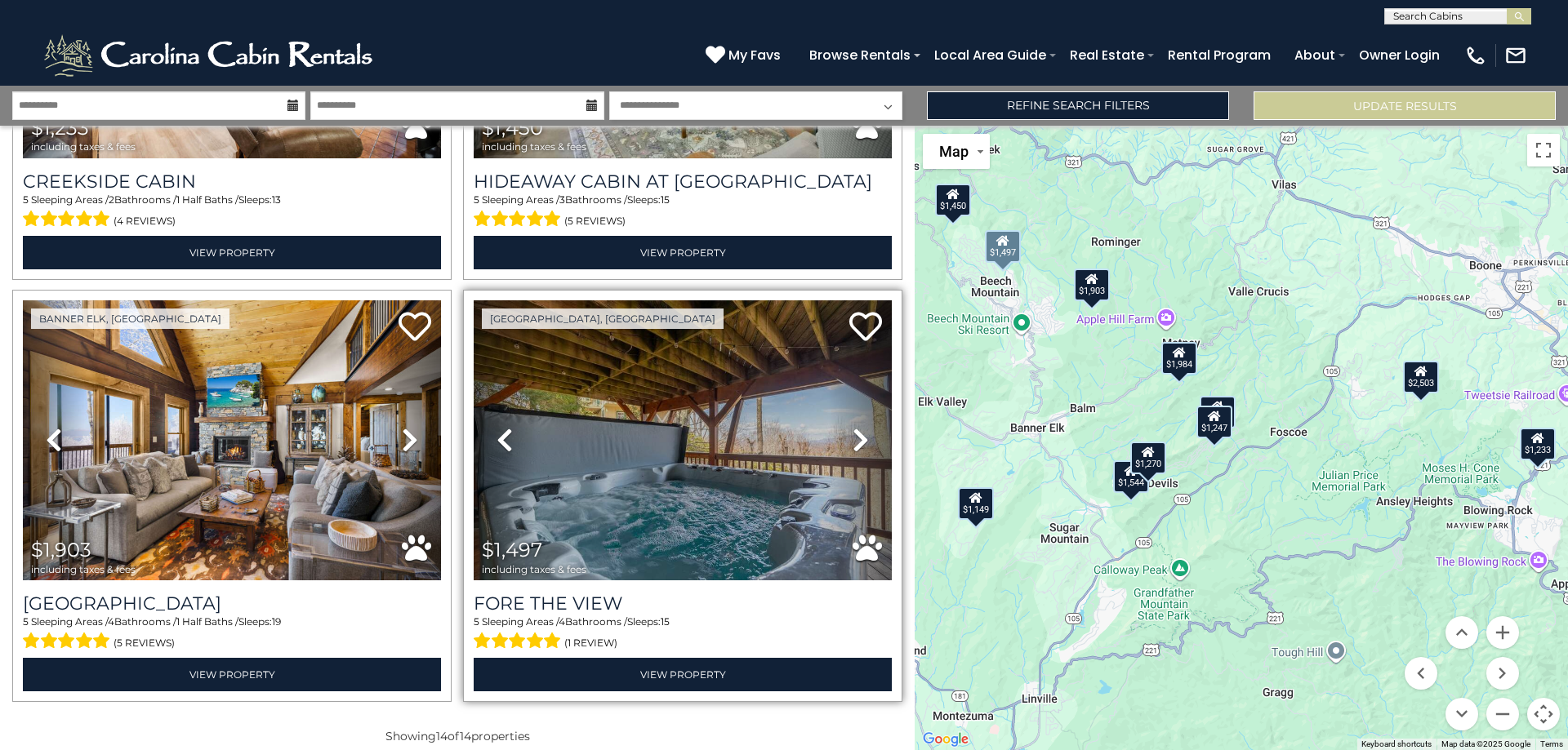
click at [854, 427] on icon at bounding box center [860, 441] width 16 height 26
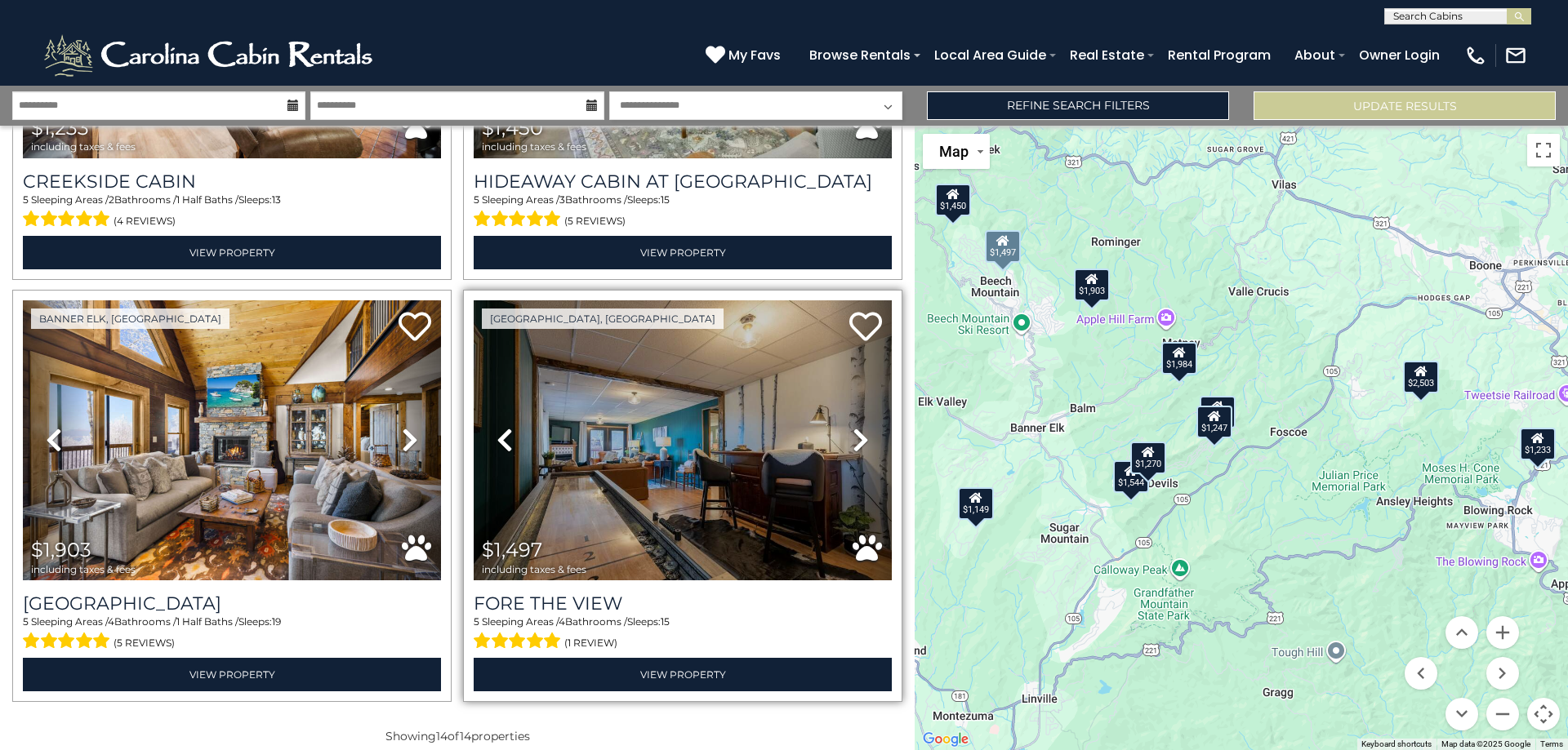
click at [854, 427] on icon at bounding box center [860, 441] width 16 height 26
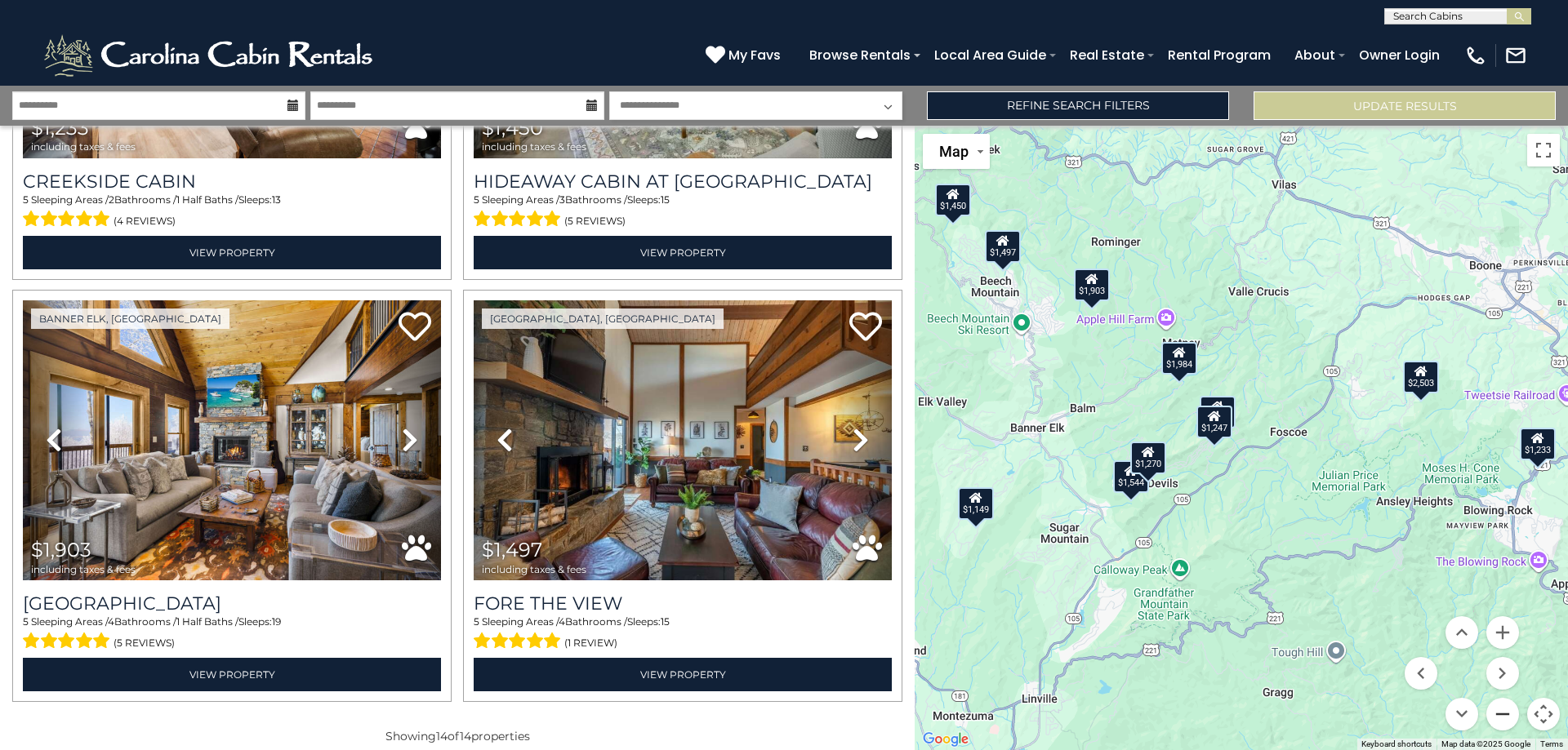
click at [1504, 708] on button "Zoom out" at bounding box center [1502, 714] width 33 height 33
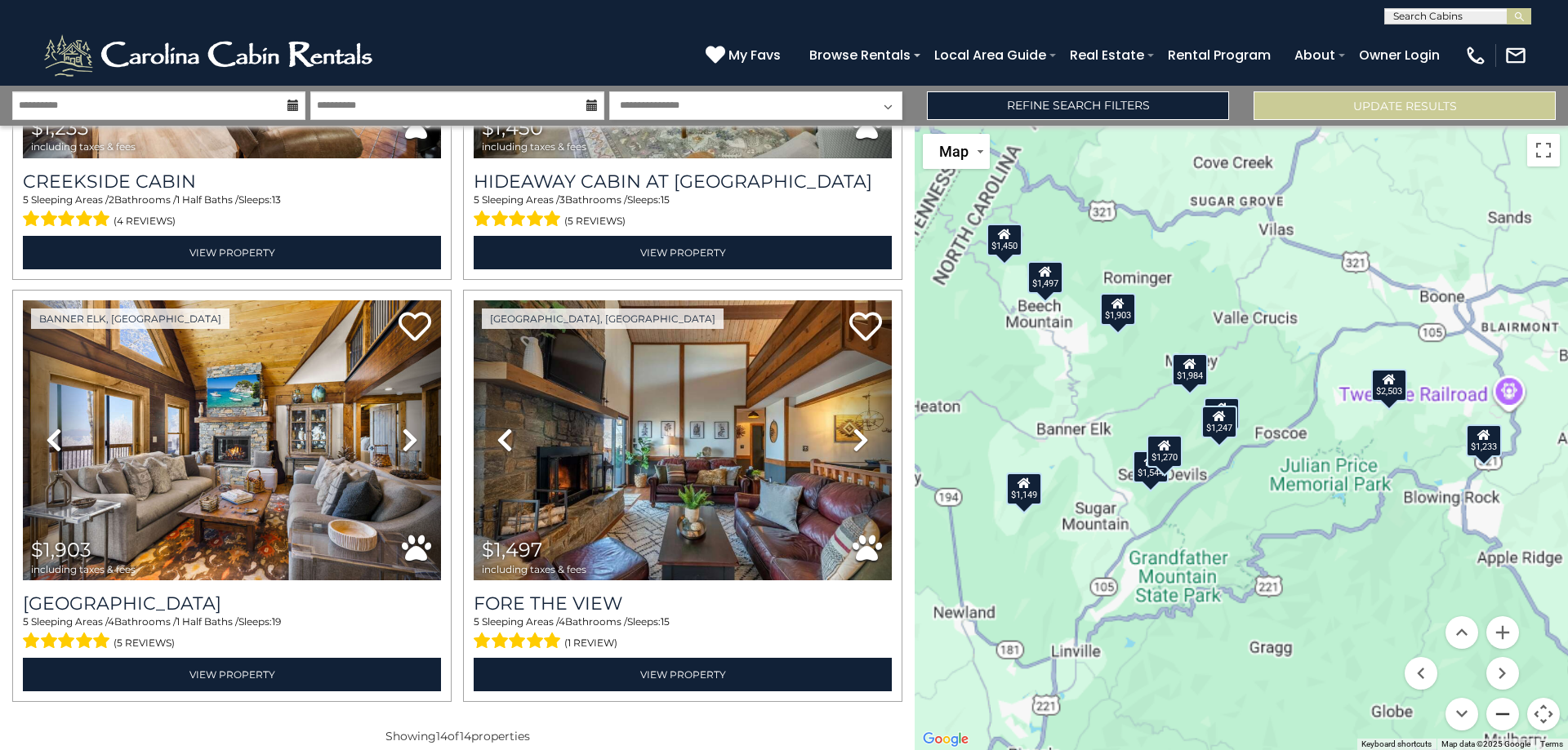
click at [1504, 708] on button "Zoom out" at bounding box center [1502, 714] width 33 height 33
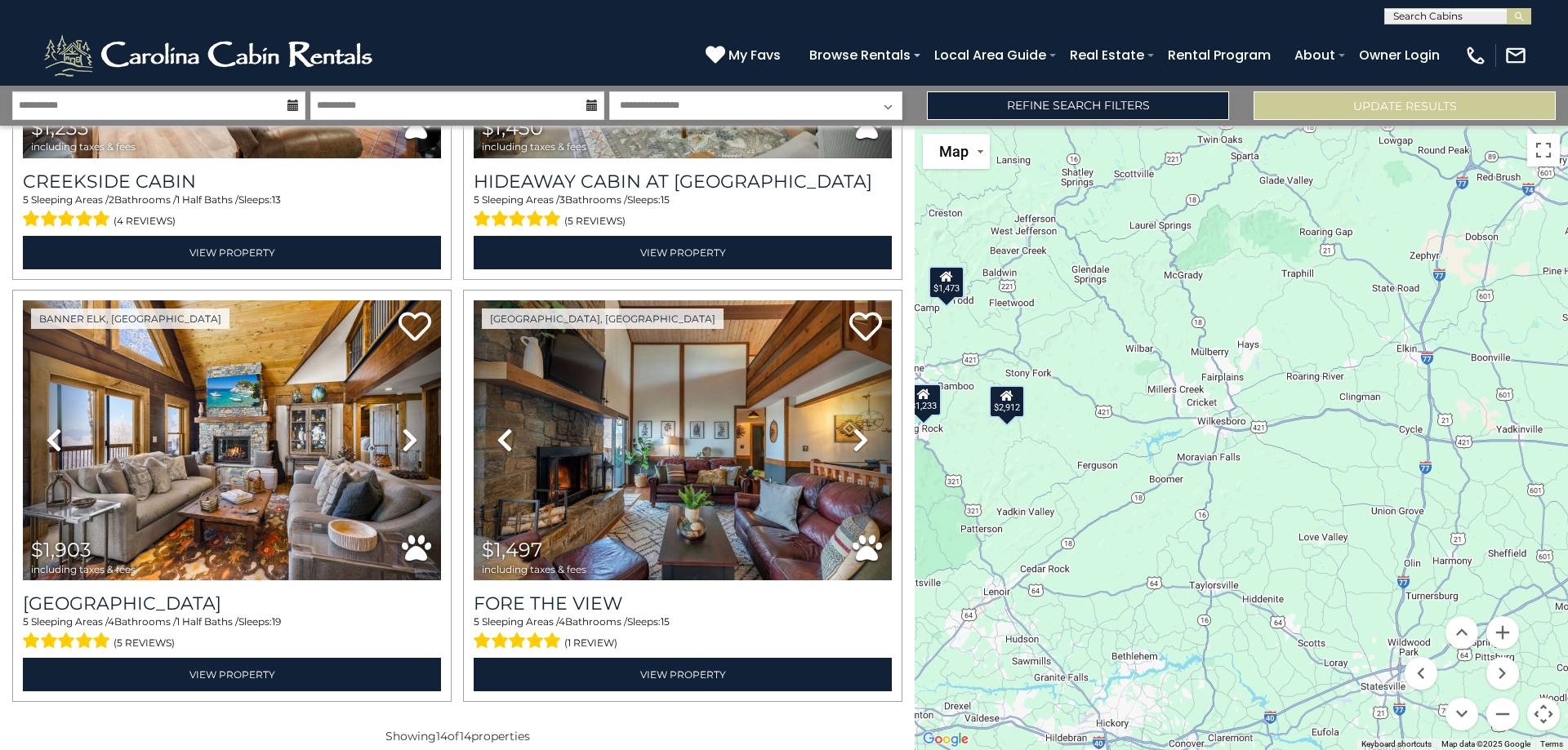
drag, startPoint x: 1413, startPoint y: 570, endPoint x: 1022, endPoint y: 542, distance: 392.0
click at [1022, 542] on div "$1,970 $2,503 $1,544 $1,270 $1,473 $1,388 $1,149 $2,912 $1,247 $1,984 $1,233 $1…" at bounding box center [1241, 438] width 653 height 625
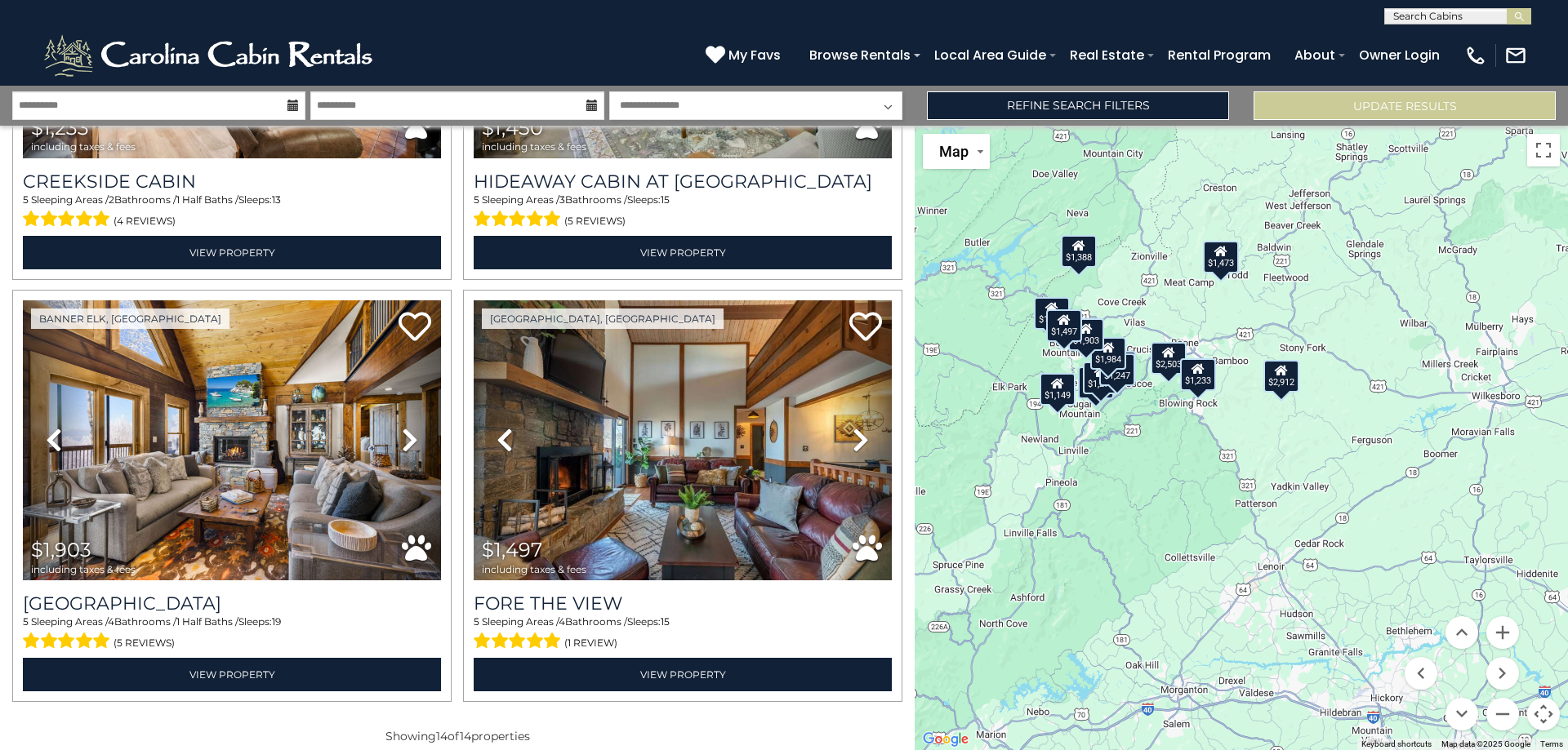
drag, startPoint x: 1343, startPoint y: 533, endPoint x: 1360, endPoint y: 533, distance: 17.0
click at [1360, 533] on div "$1,970 $2,503 $1,544 $1,270 $1,473 $1,388 $1,149 $2,912 $1,247 $1,984 $1,233 $1…" at bounding box center [1241, 438] width 653 height 625
click at [1204, 379] on div "$1,233" at bounding box center [1198, 375] width 36 height 33
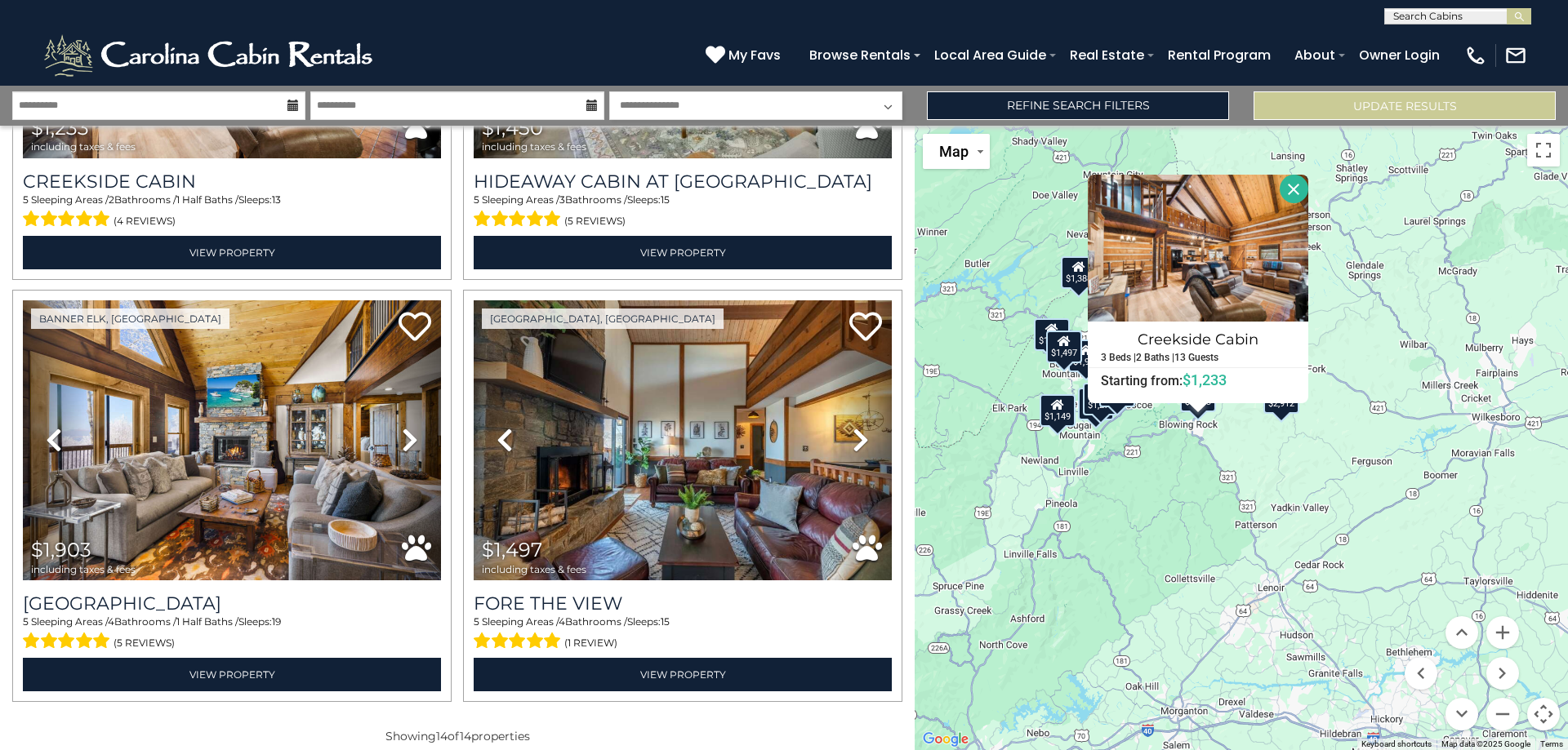
click at [1219, 538] on div "$1,970 $2,503 $1,544 $1,270 $1,473 $1,388 $1,149 $2,912 $1,247 $1,984 $1,233 $1…" at bounding box center [1241, 438] width 653 height 625
click at [1303, 187] on button "Close" at bounding box center [1293, 189] width 28 height 28
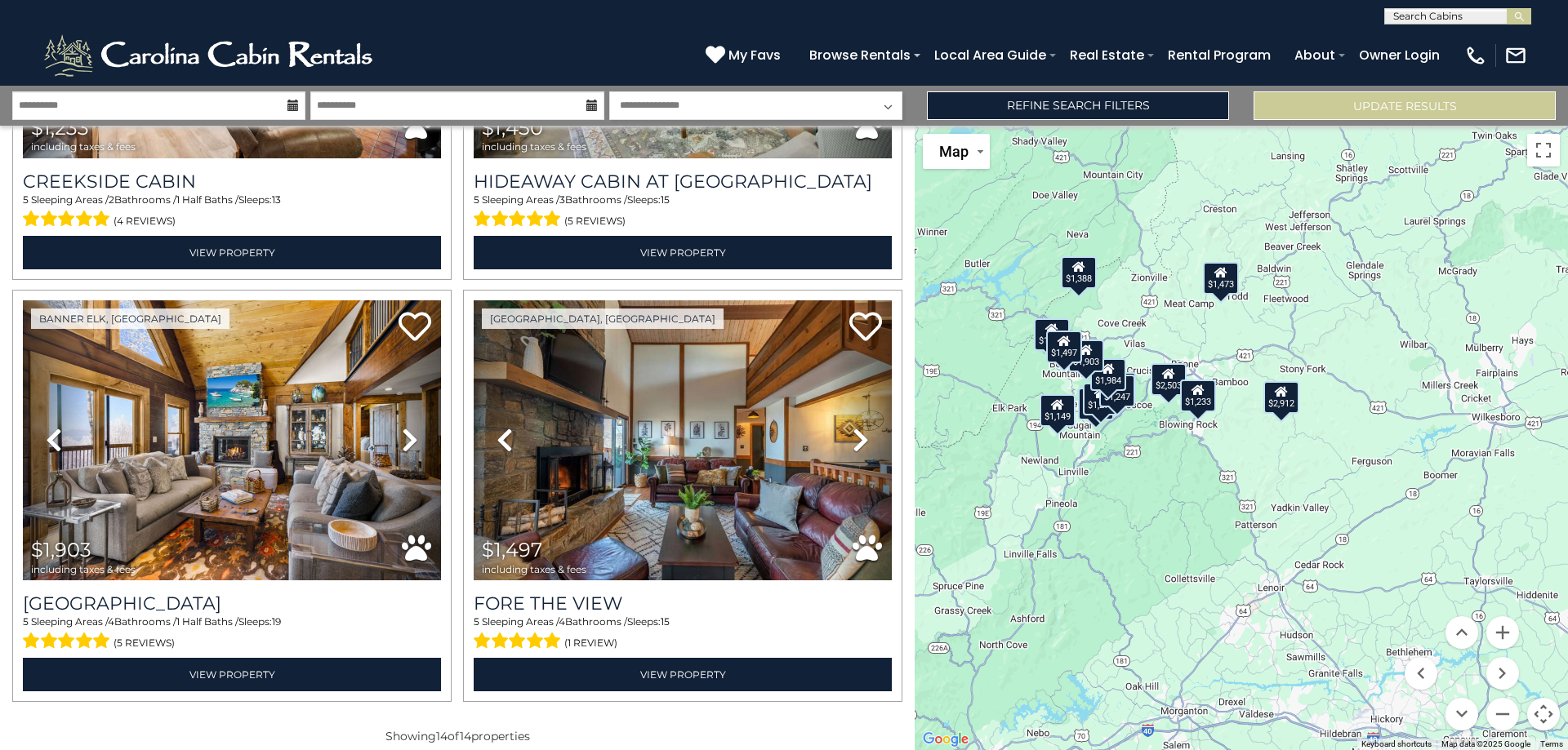
click at [1225, 282] on div "$1,473" at bounding box center [1221, 278] width 36 height 33
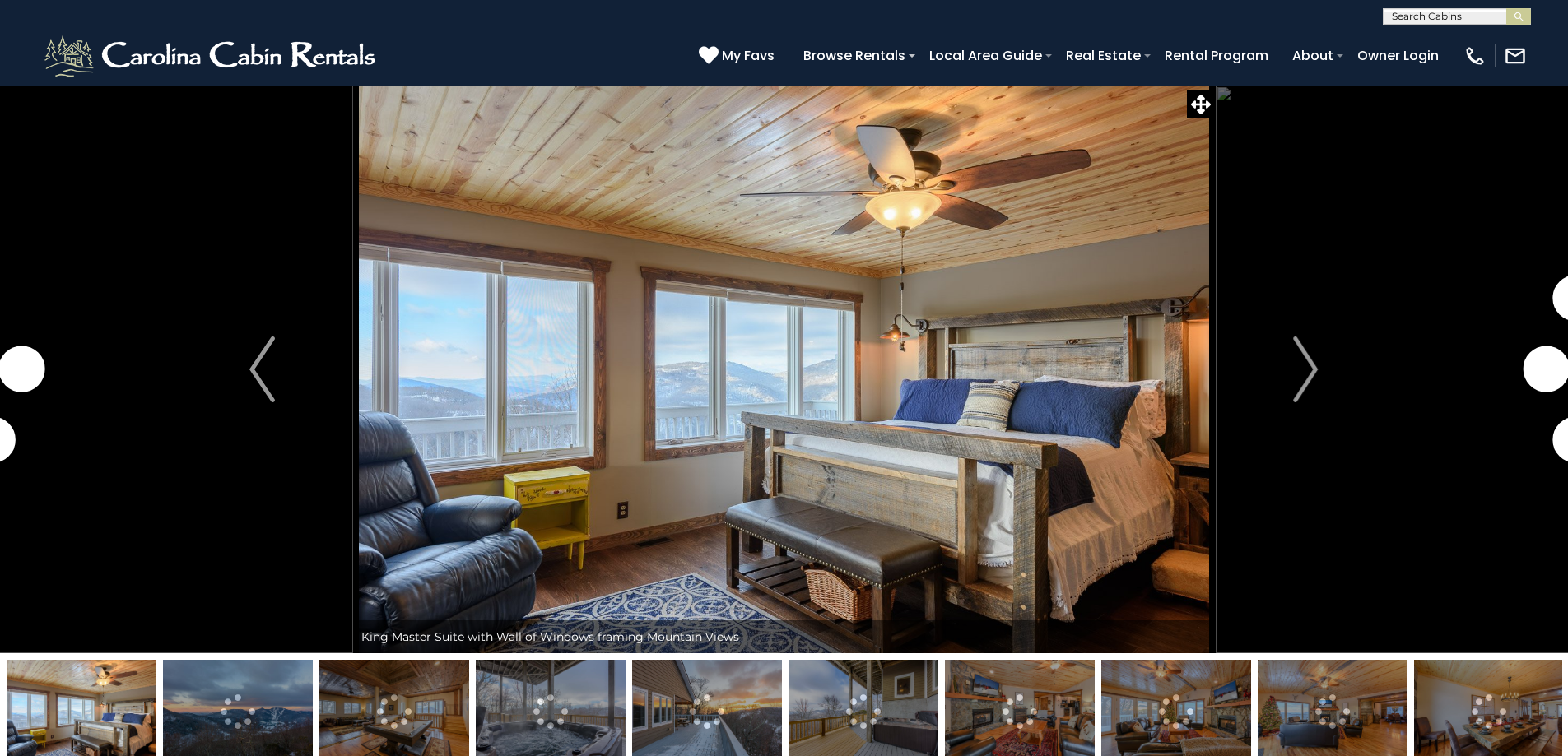
click at [402, 713] on img at bounding box center [395, 711] width 150 height 103
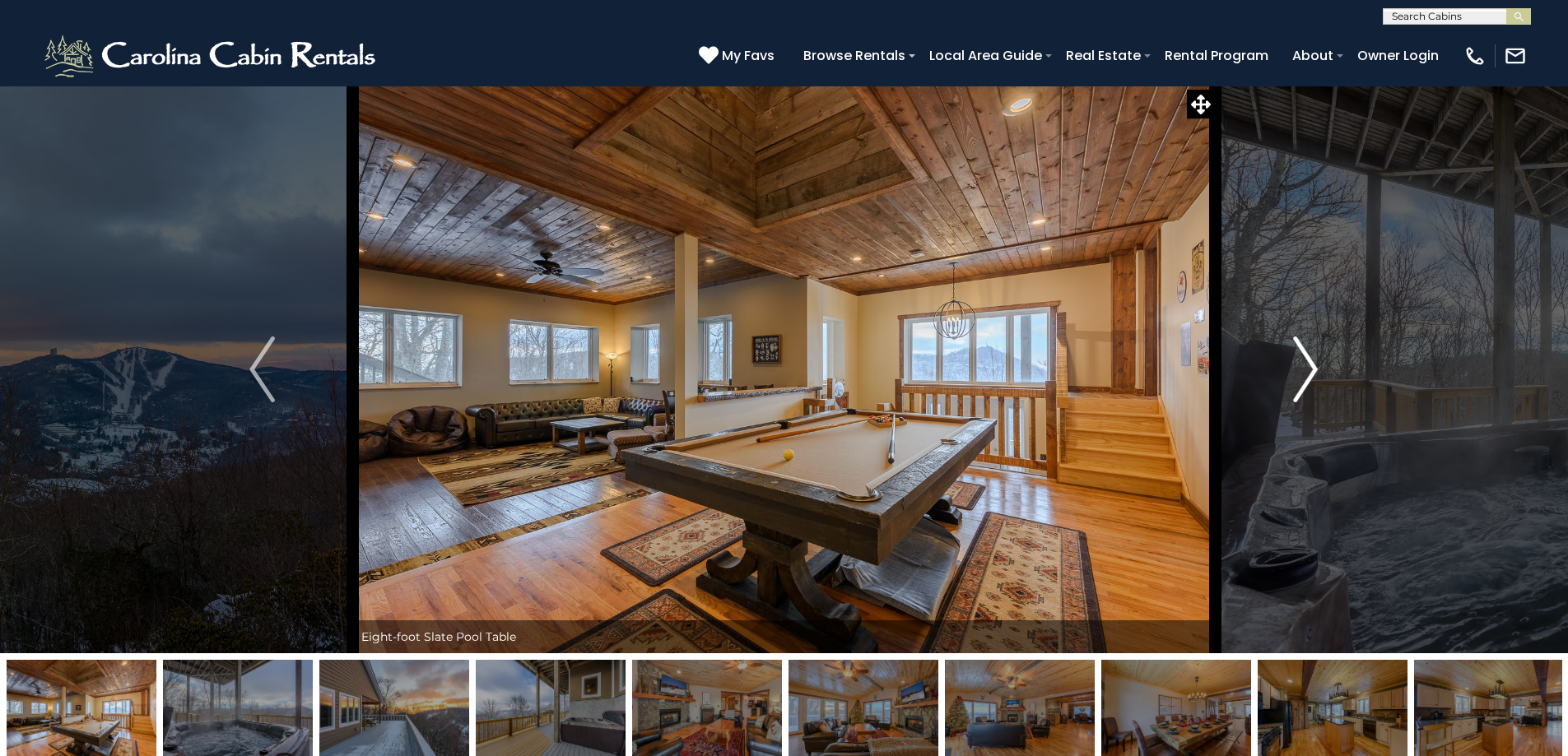
click at [1320, 364] on button "Next" at bounding box center [1306, 369] width 181 height 568
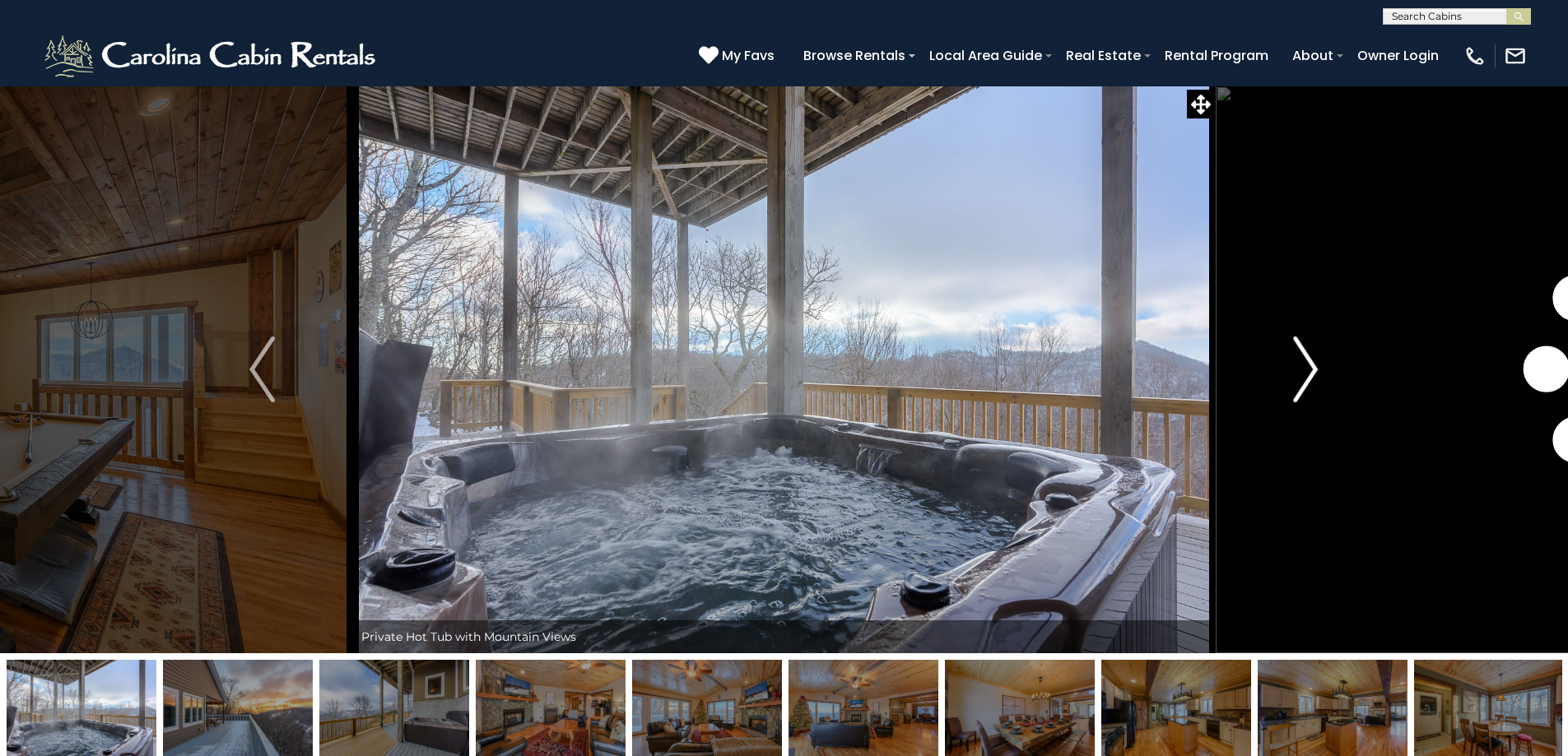
click at [1320, 364] on button "Next" at bounding box center [1306, 369] width 181 height 568
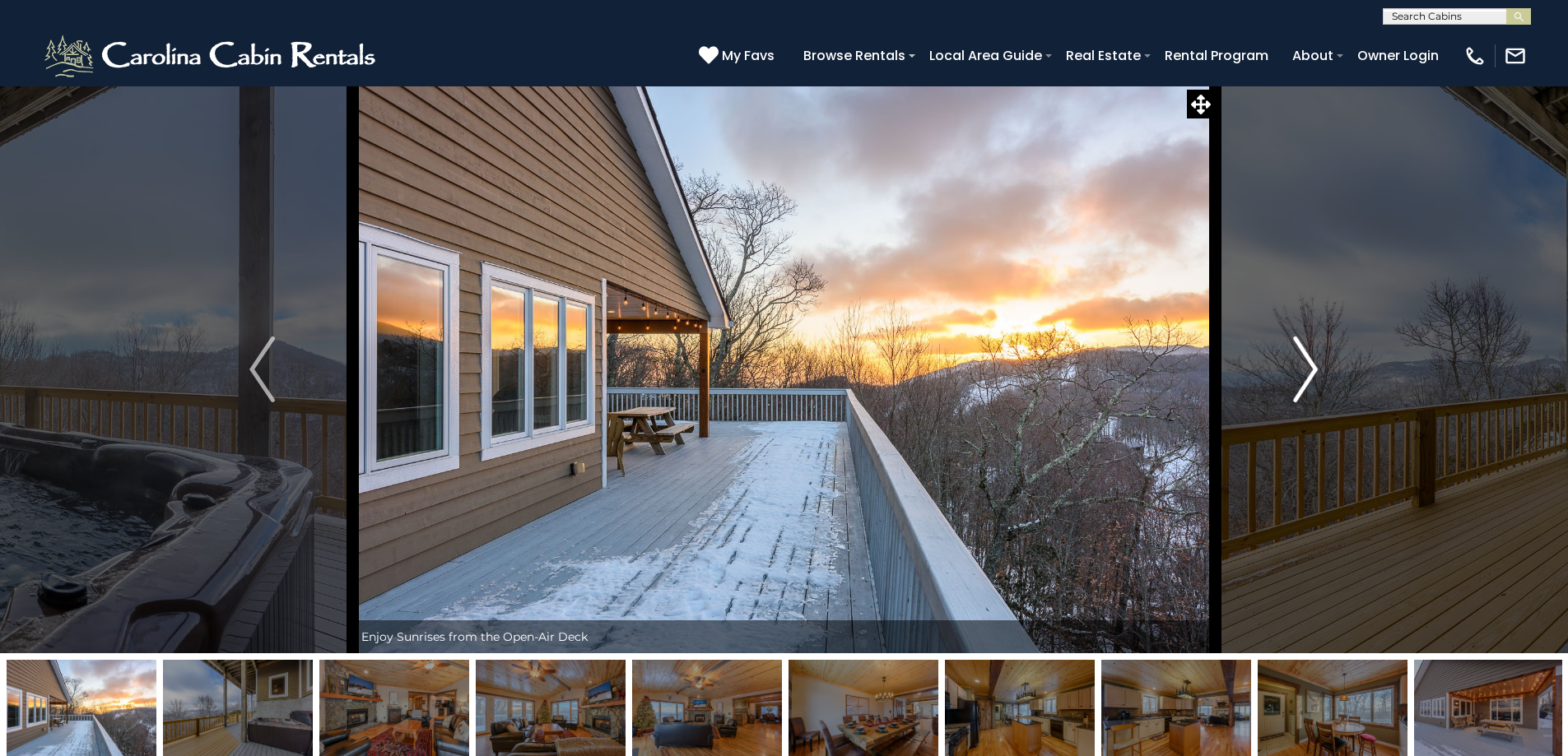
click at [1320, 364] on button "Next" at bounding box center [1306, 369] width 181 height 568
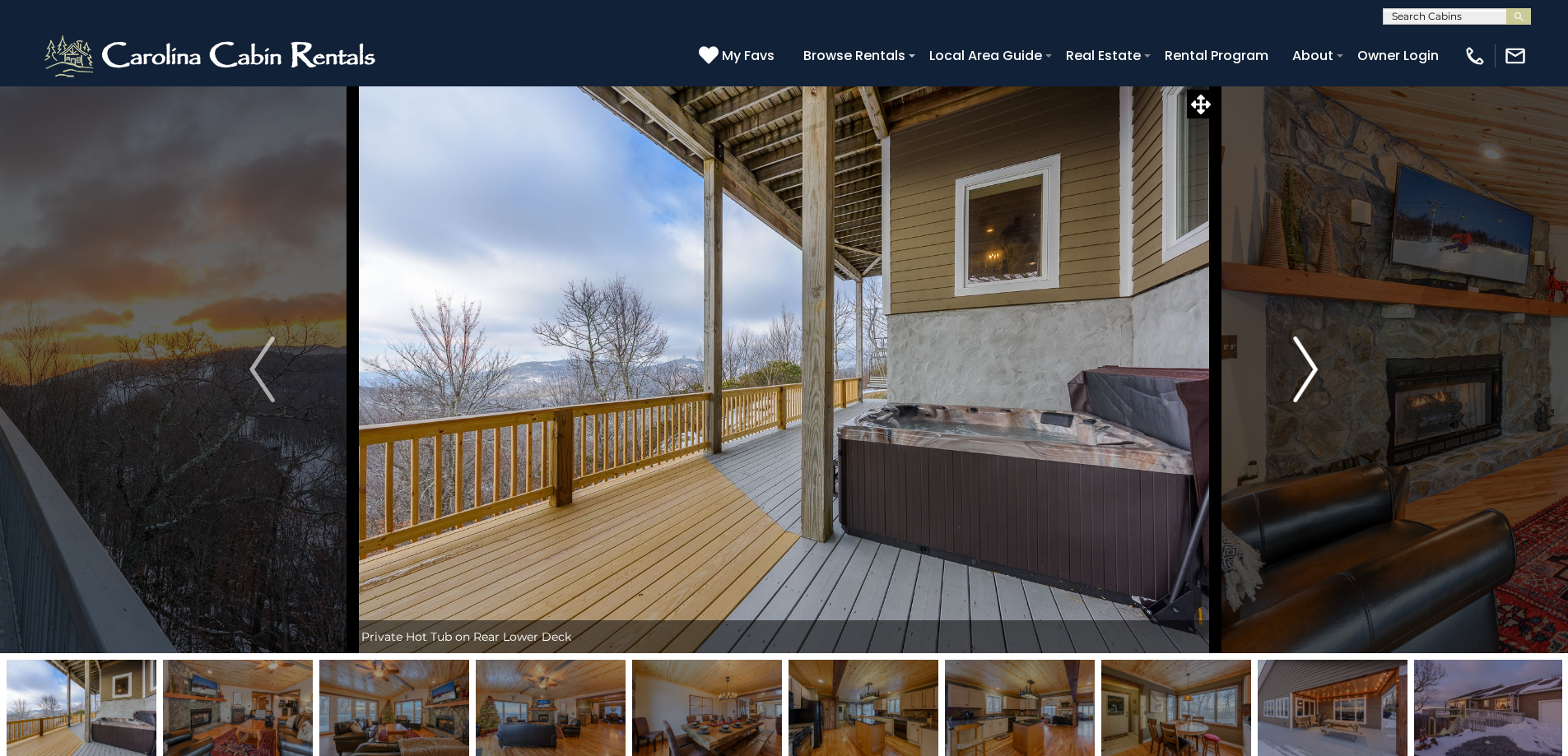
click at [1320, 364] on button "Next" at bounding box center [1306, 369] width 181 height 568
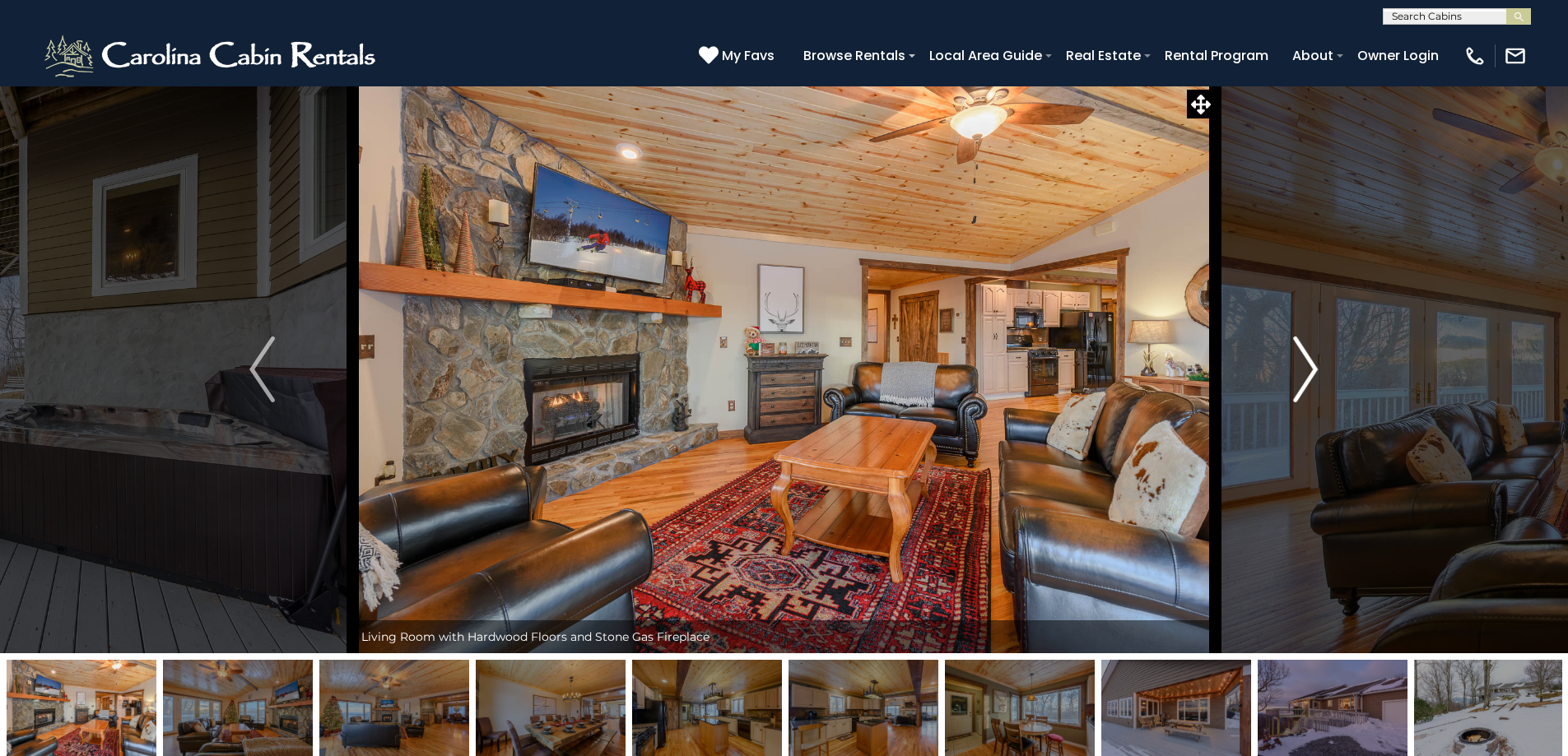
click at [1320, 364] on button "Next" at bounding box center [1306, 369] width 181 height 568
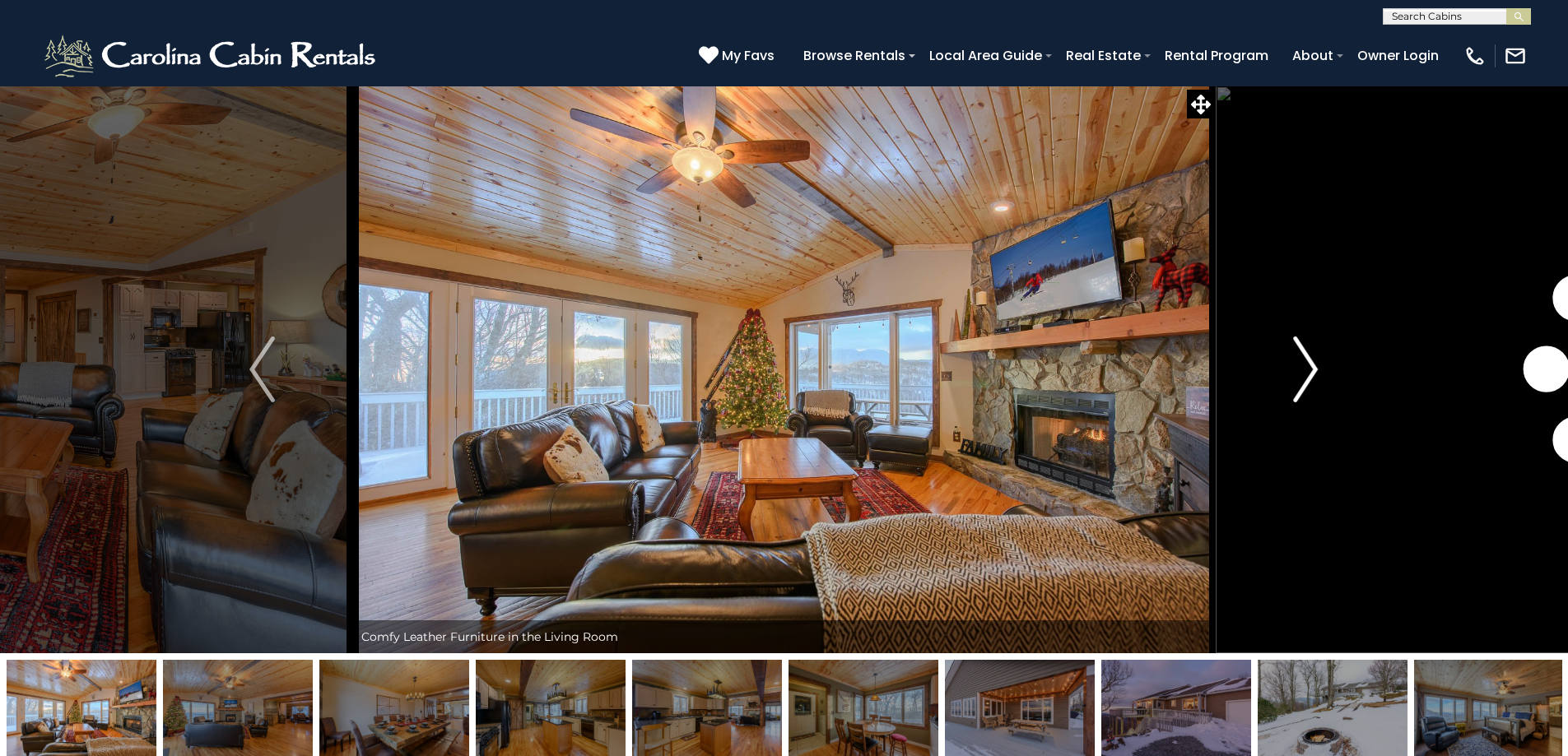
click at [1320, 364] on button "Next" at bounding box center [1306, 369] width 181 height 568
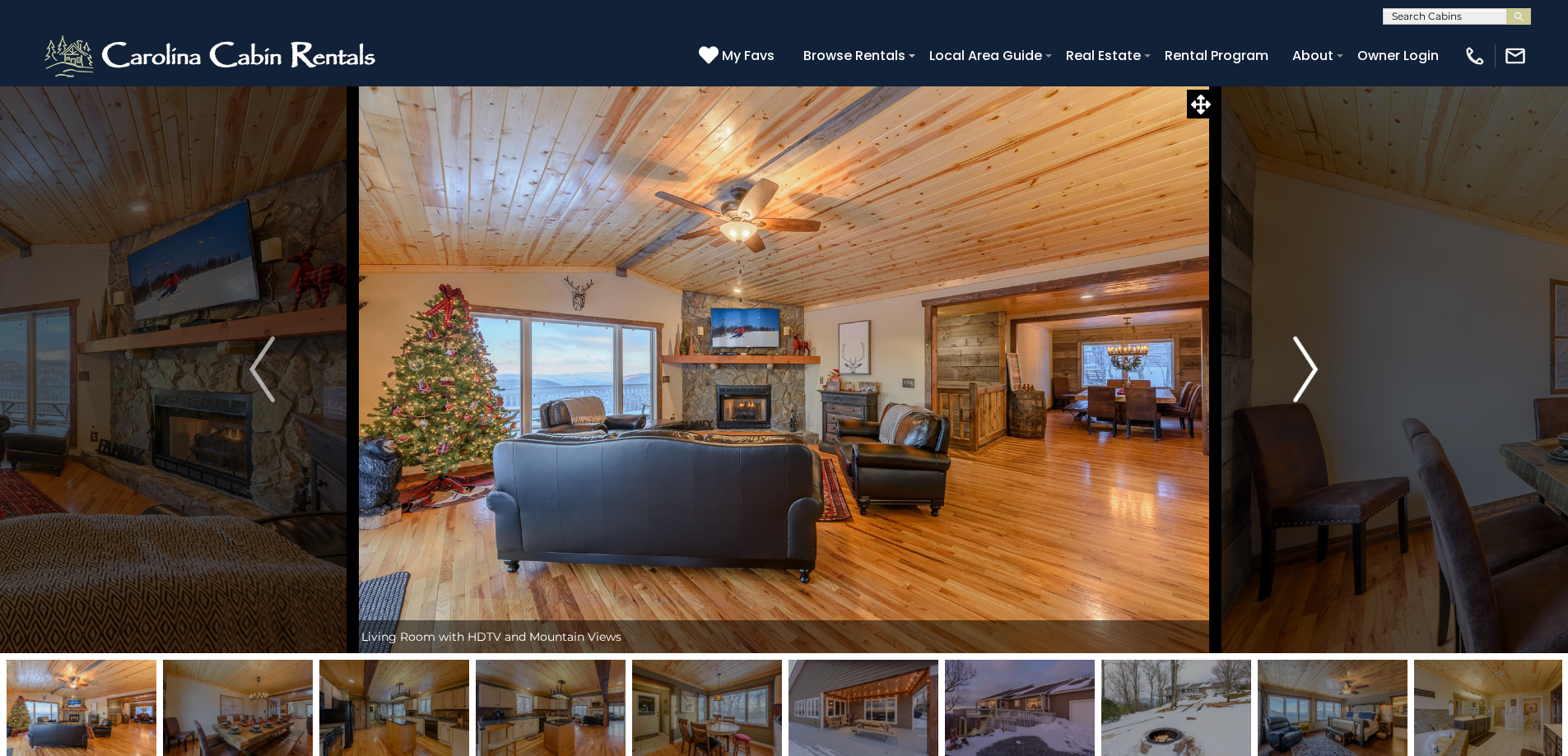
click at [1320, 364] on button "Next" at bounding box center [1306, 369] width 181 height 568
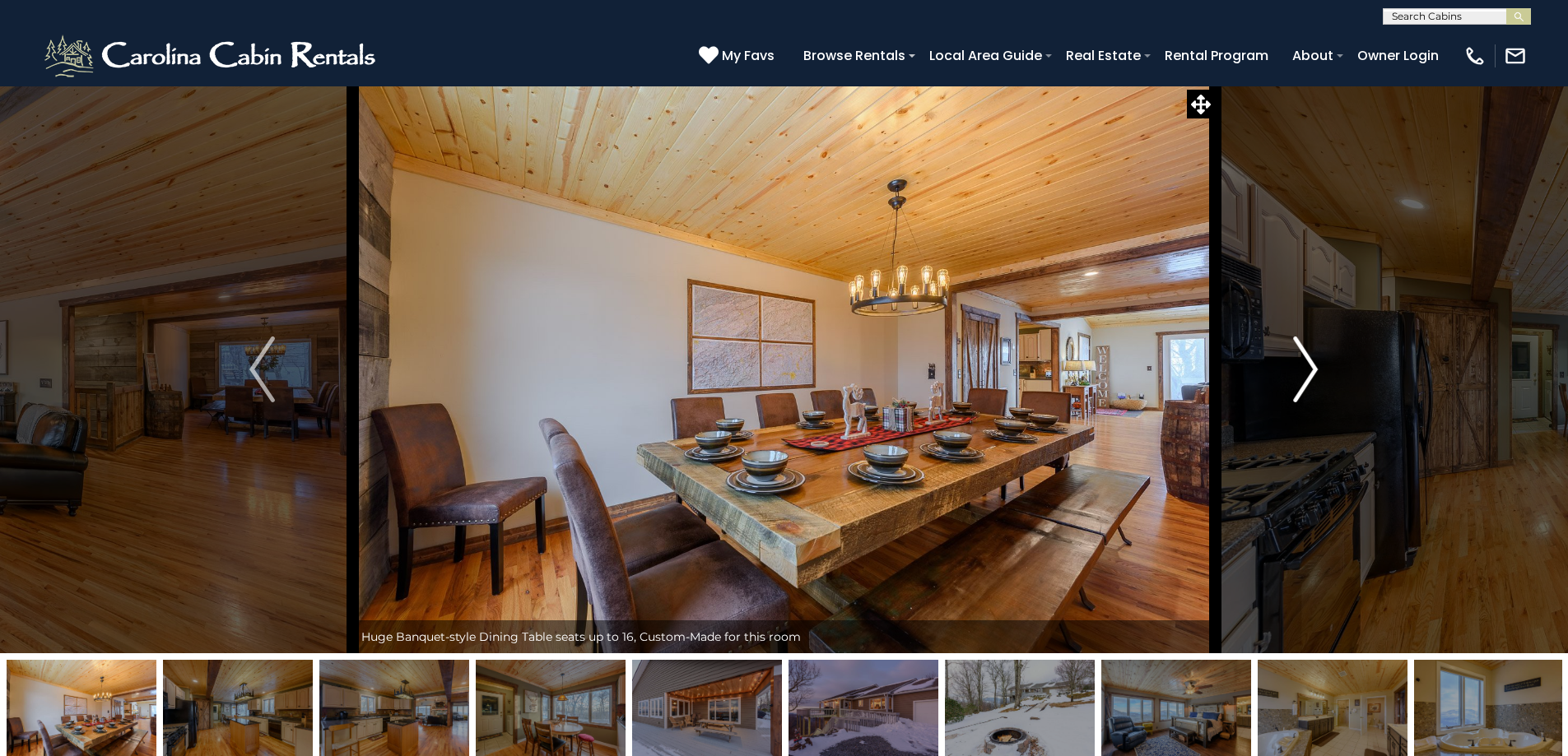
click at [1320, 364] on button "Next" at bounding box center [1306, 369] width 181 height 568
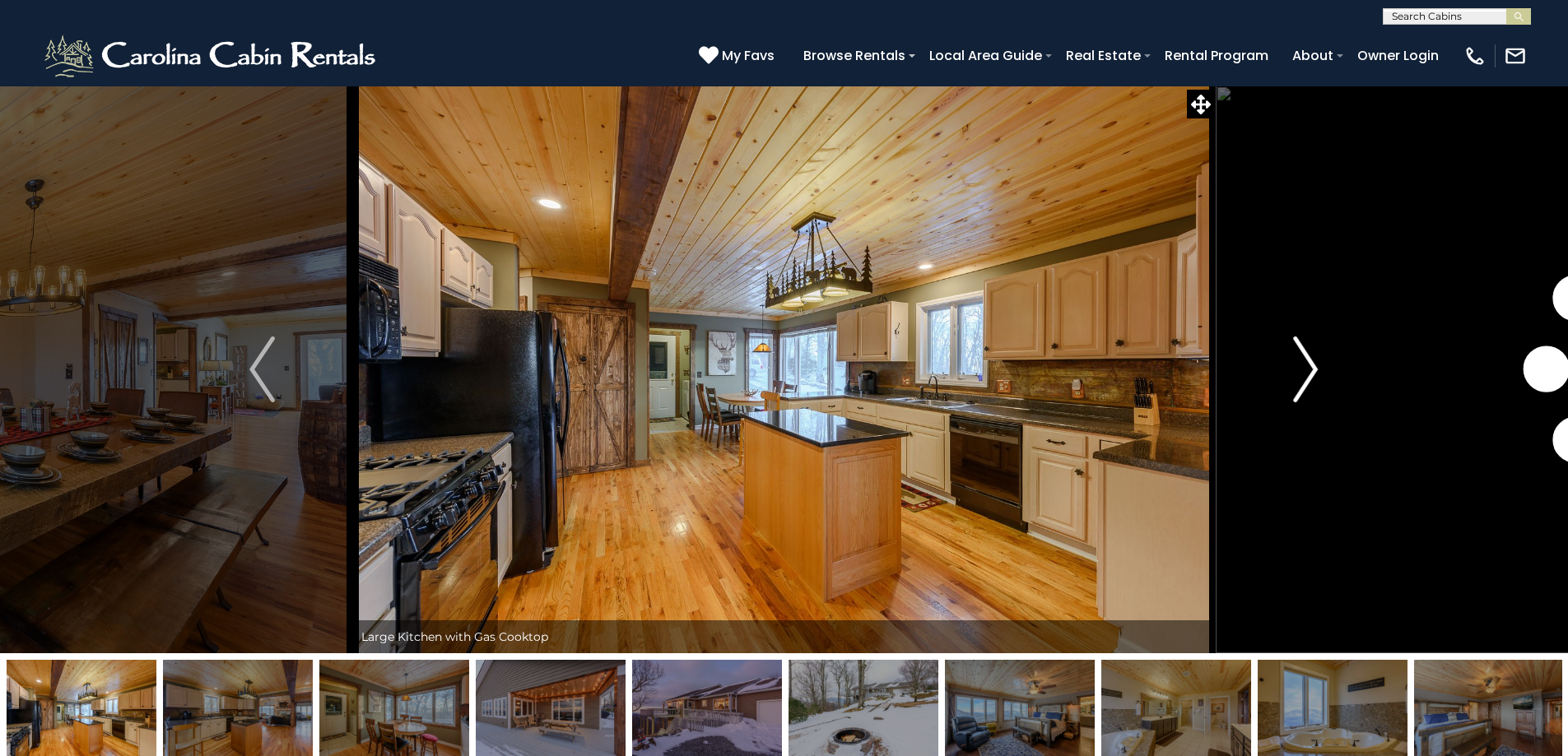
click at [1320, 364] on button "Next" at bounding box center [1306, 369] width 181 height 568
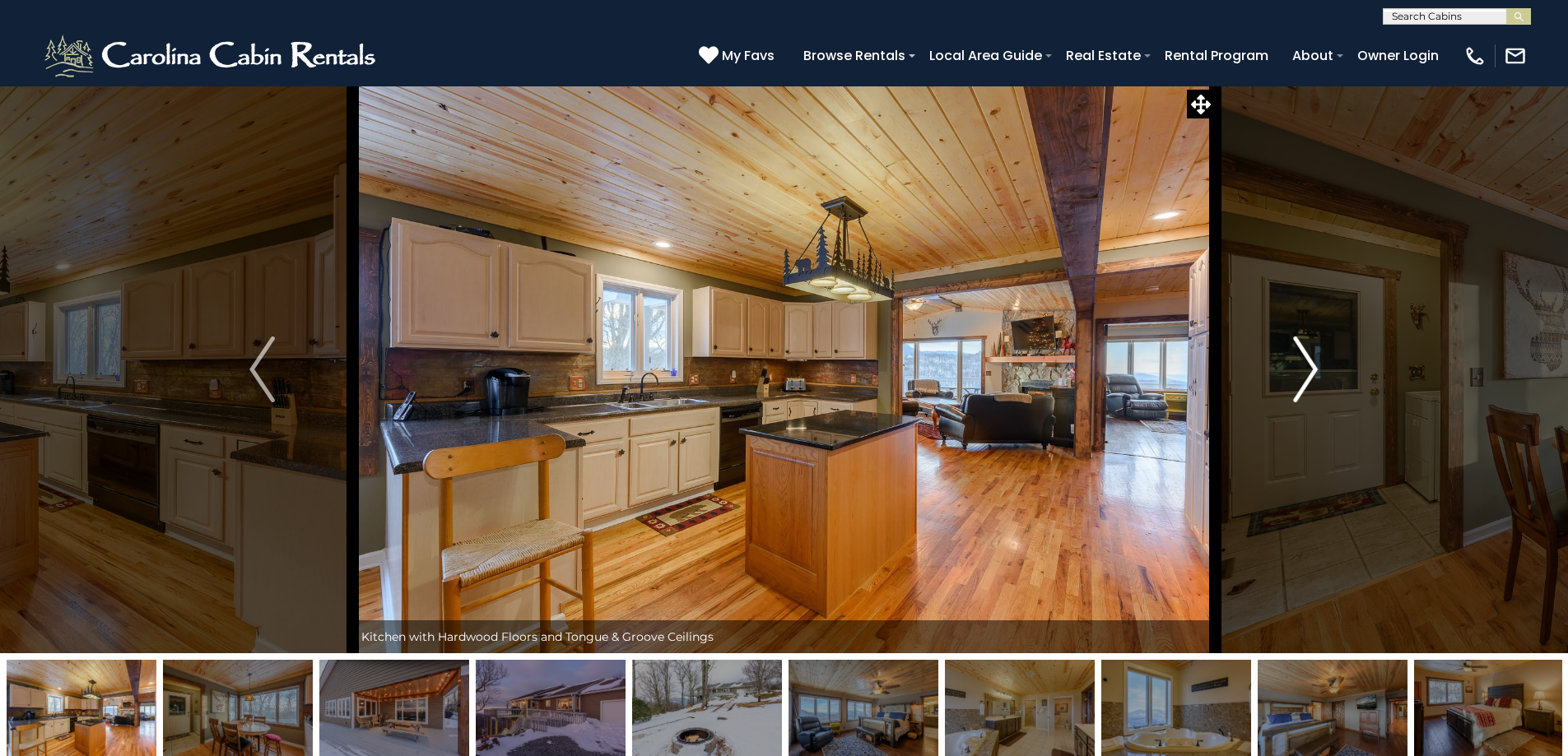
click at [1320, 364] on button "Next" at bounding box center [1306, 369] width 181 height 568
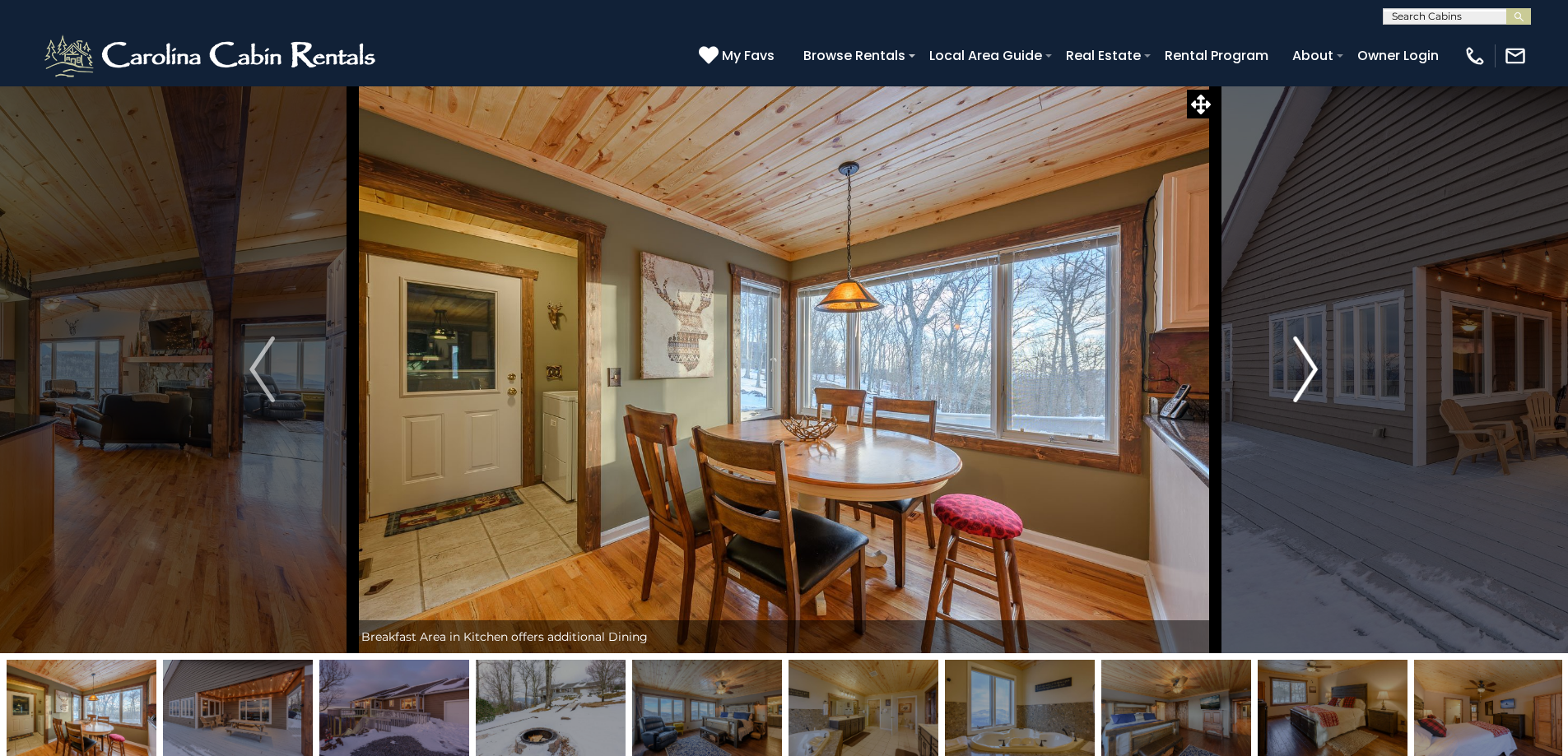
click at [1320, 364] on button "Next" at bounding box center [1306, 369] width 181 height 568
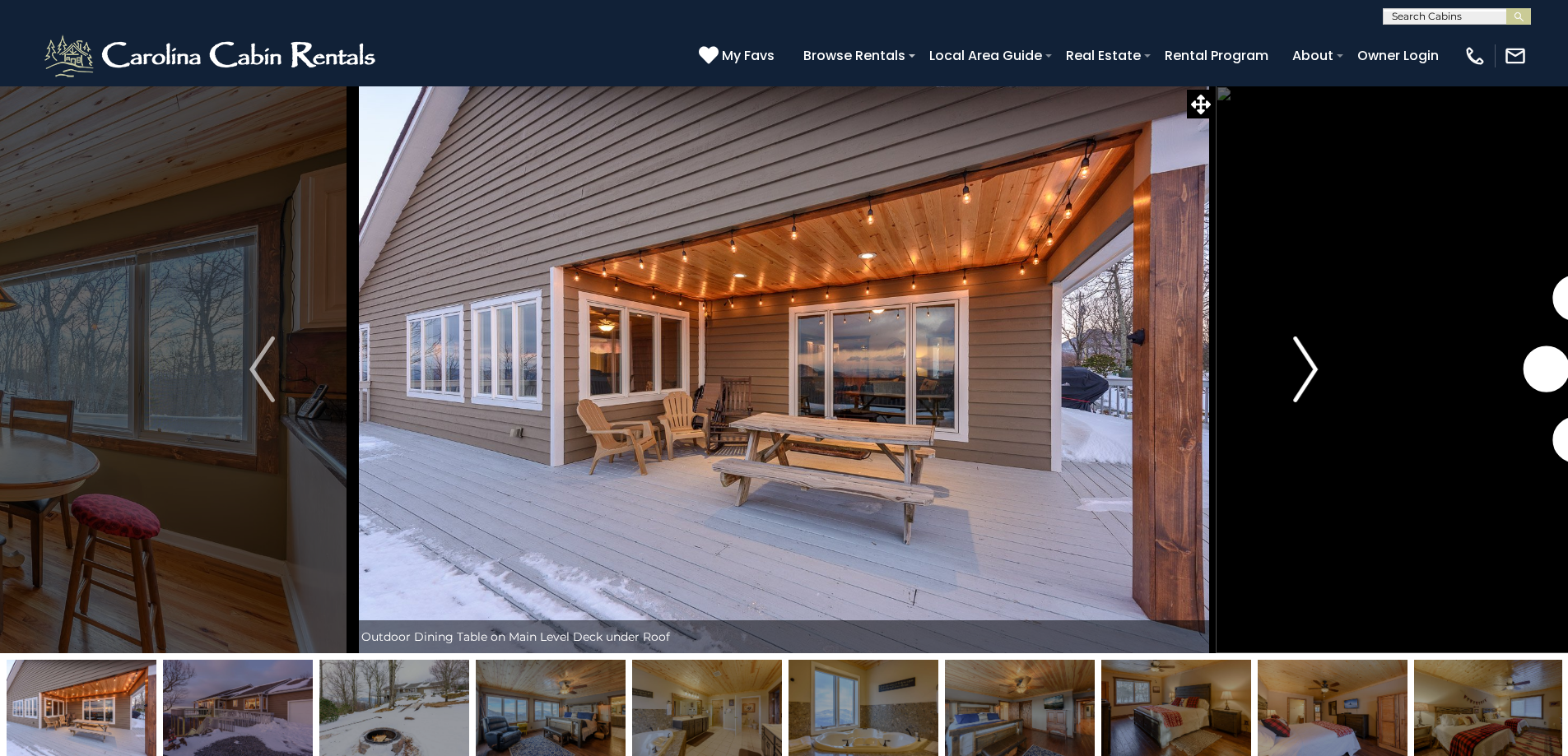
click at [1320, 364] on button "Next" at bounding box center [1306, 369] width 181 height 568
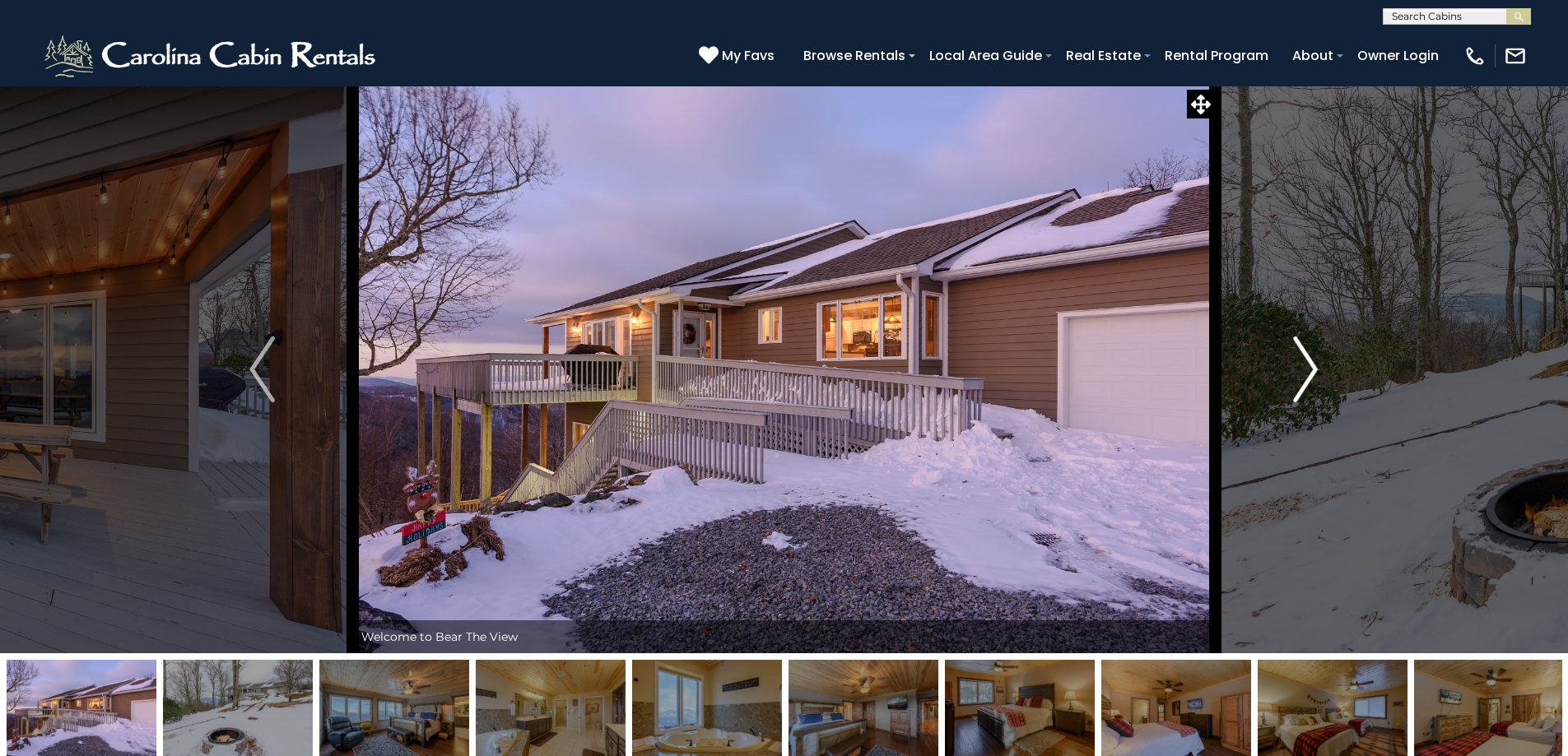
click at [1320, 364] on button "Next" at bounding box center [1306, 369] width 181 height 568
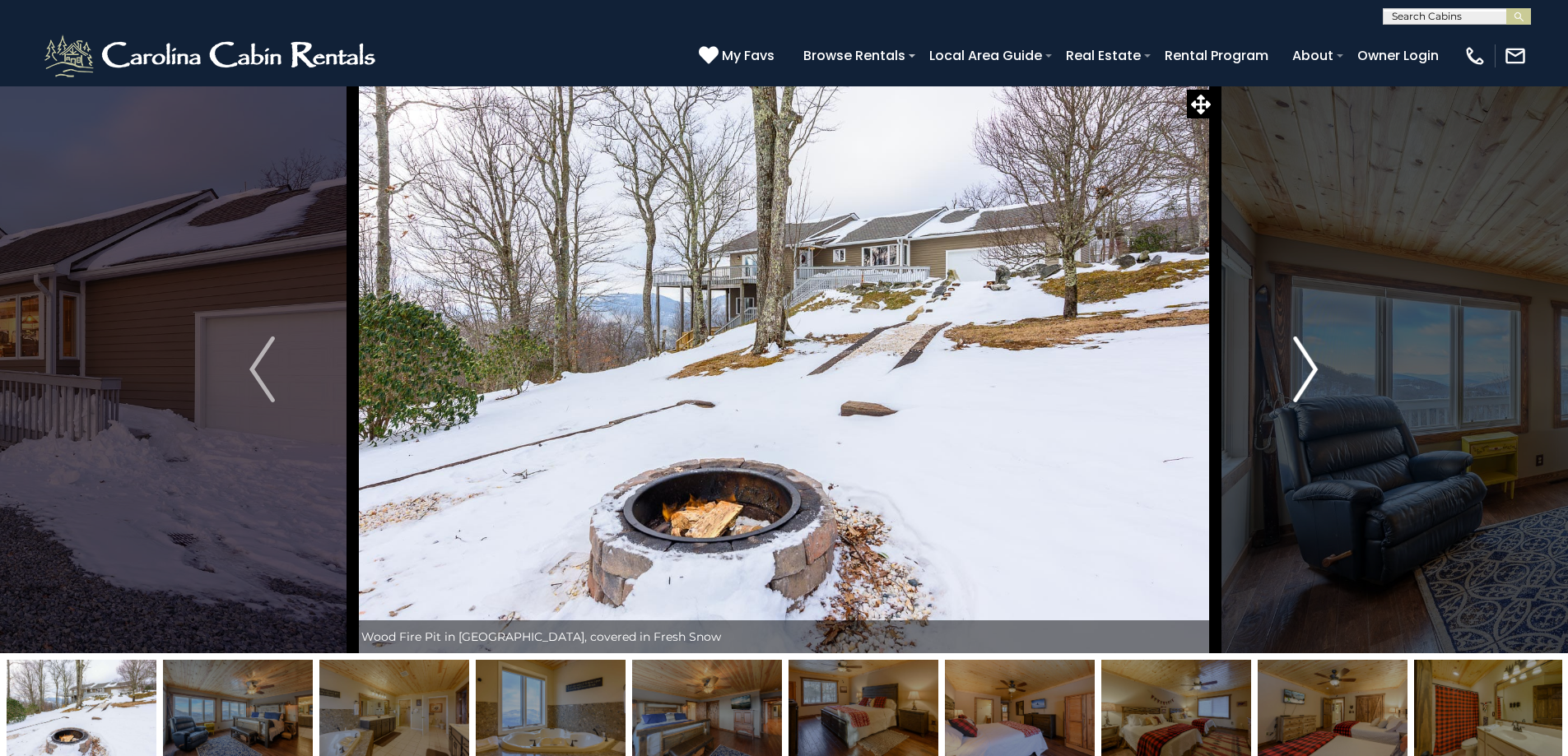
click at [1320, 364] on button "Next" at bounding box center [1306, 369] width 181 height 568
